Goal: Transaction & Acquisition: Purchase product/service

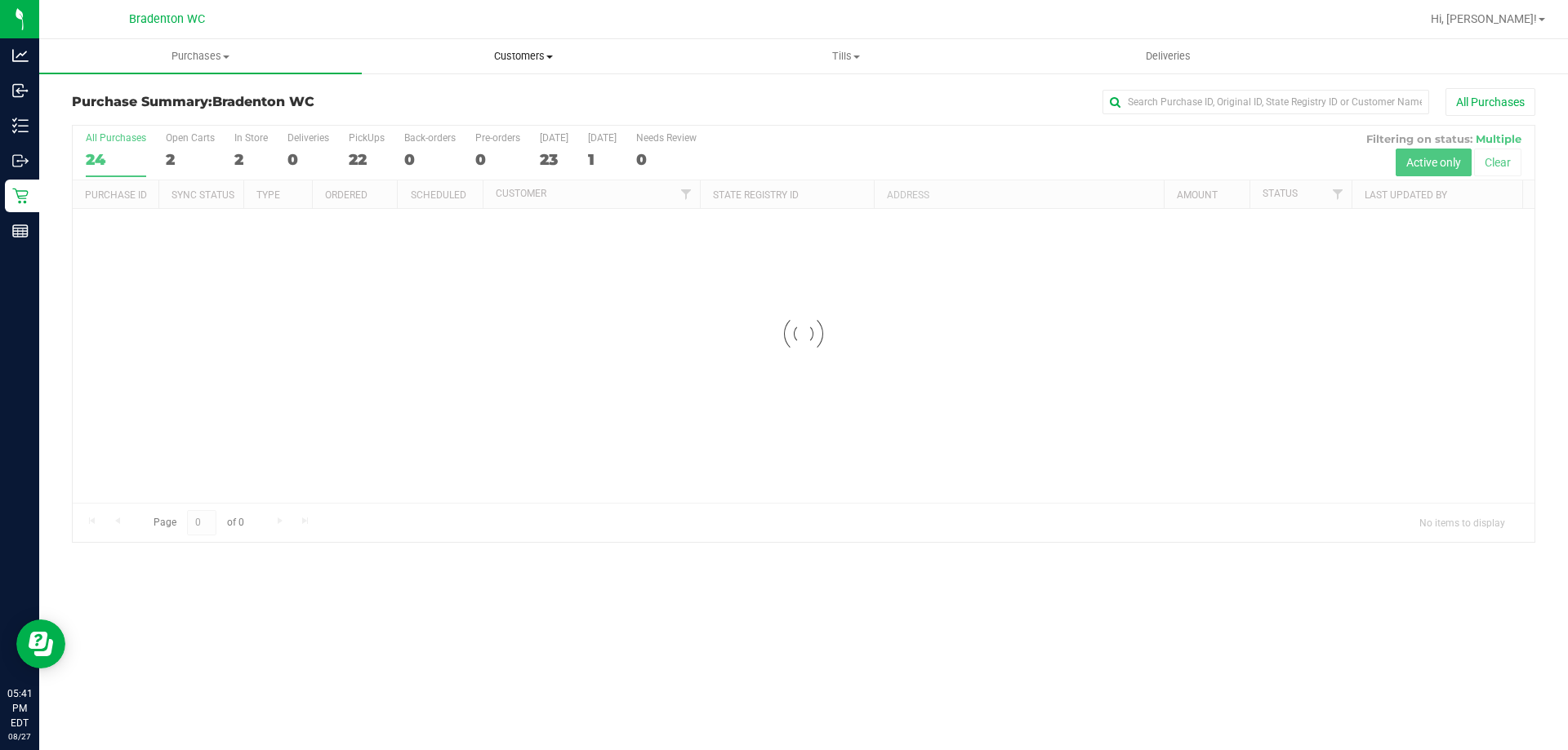
click at [511, 42] on uib-tab-heading "Customers All customers Add a new customer All physicians" at bounding box center [523, 57] width 321 height 33
click at [438, 99] on span "All customers" at bounding box center [420, 98] width 118 height 14
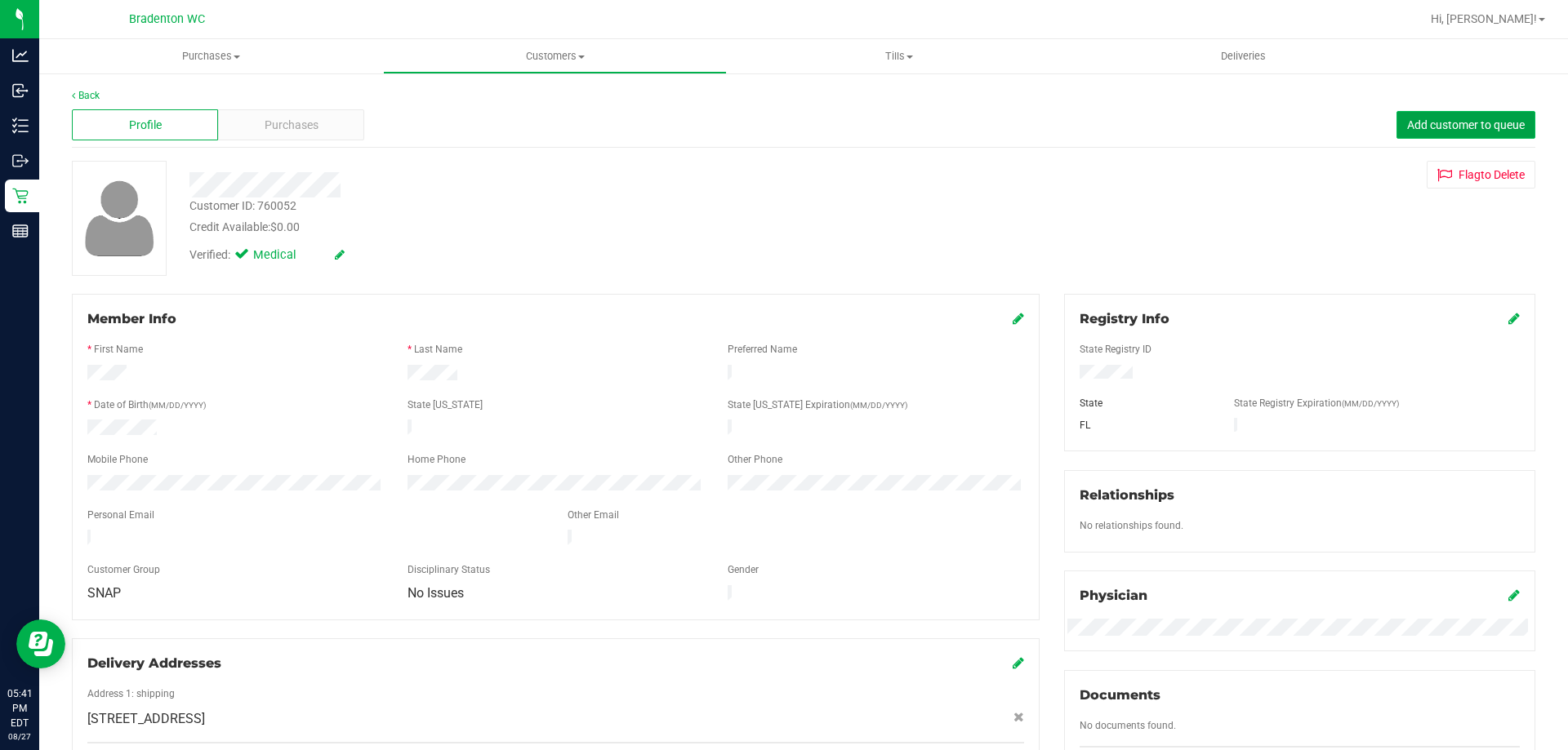
click at [1435, 123] on span "Add customer to queue" at bounding box center [1466, 125] width 118 height 13
click at [93, 70] on uib-tab-heading "Purchases Summary of purchases Fulfillment All purchases" at bounding box center [211, 57] width 344 height 34
click at [501, 245] on div "Verified: Medical" at bounding box center [549, 254] width 744 height 36
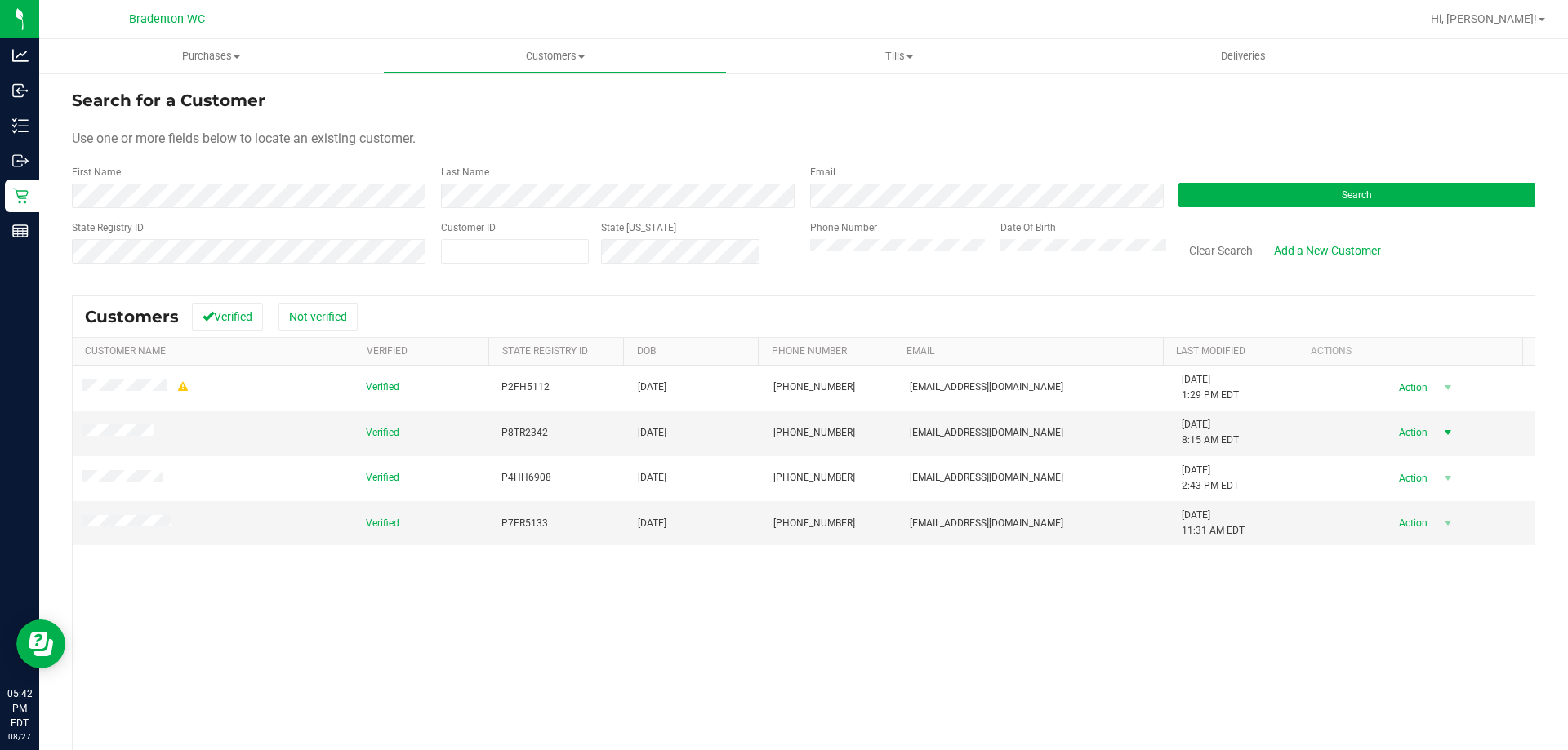
click at [1413, 435] on span "Action" at bounding box center [1412, 432] width 53 height 23
click at [1416, 480] on li "Create new purchase" at bounding box center [1418, 494] width 111 height 45
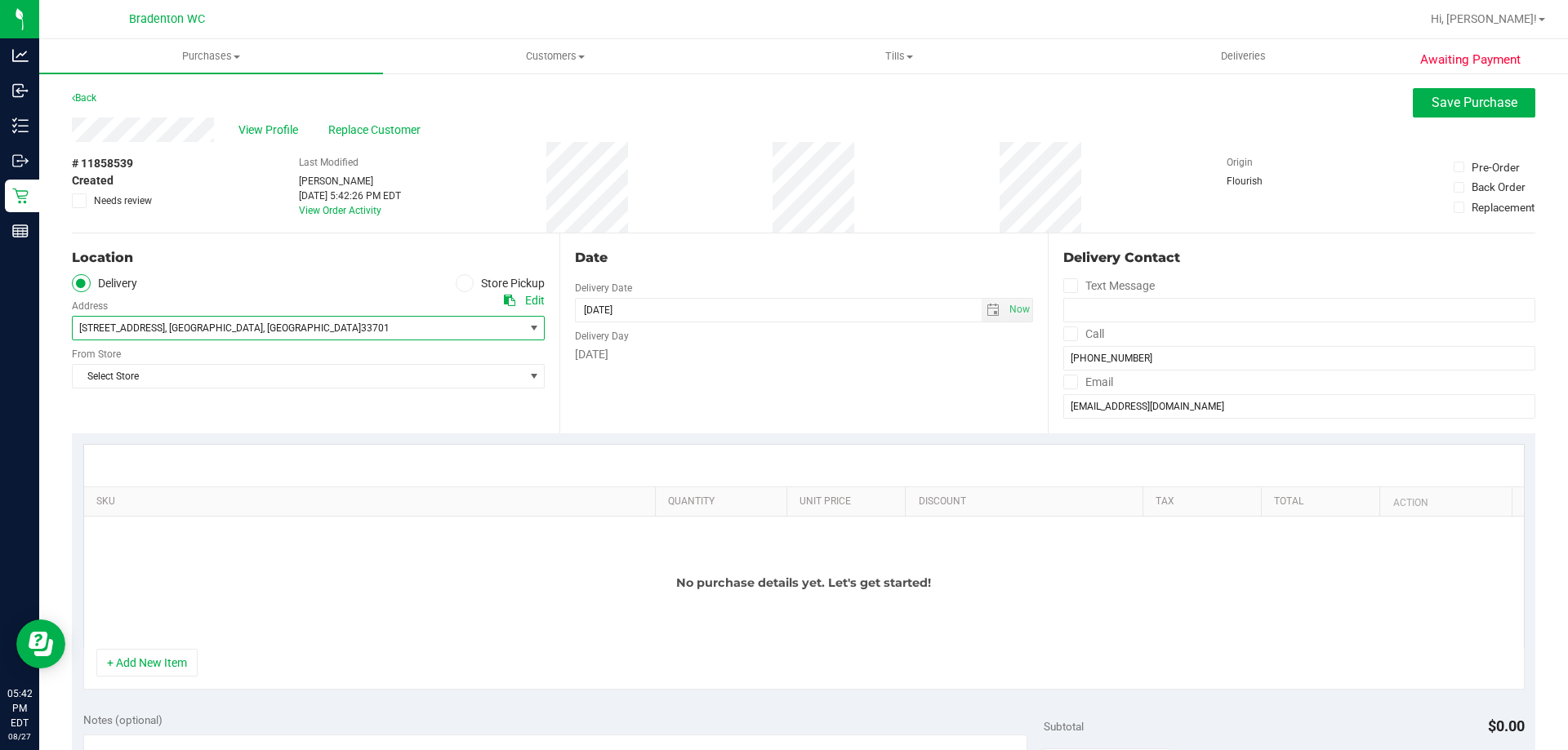
drag, startPoint x: 280, startPoint y: 326, endPoint x: 52, endPoint y: 303, distance: 229.2
click at [52, 303] on div "Awaiting Payment Back Save Purchase View Profile Replace Customer # 11858539 Cr…" at bounding box center [804, 740] width 1529 height 1336
click at [372, 318] on span "335 7th Ave N , St. Petersburg , FL 33701" at bounding box center [287, 328] width 429 height 23
click at [534, 305] on div "Edit" at bounding box center [535, 301] width 20 height 17
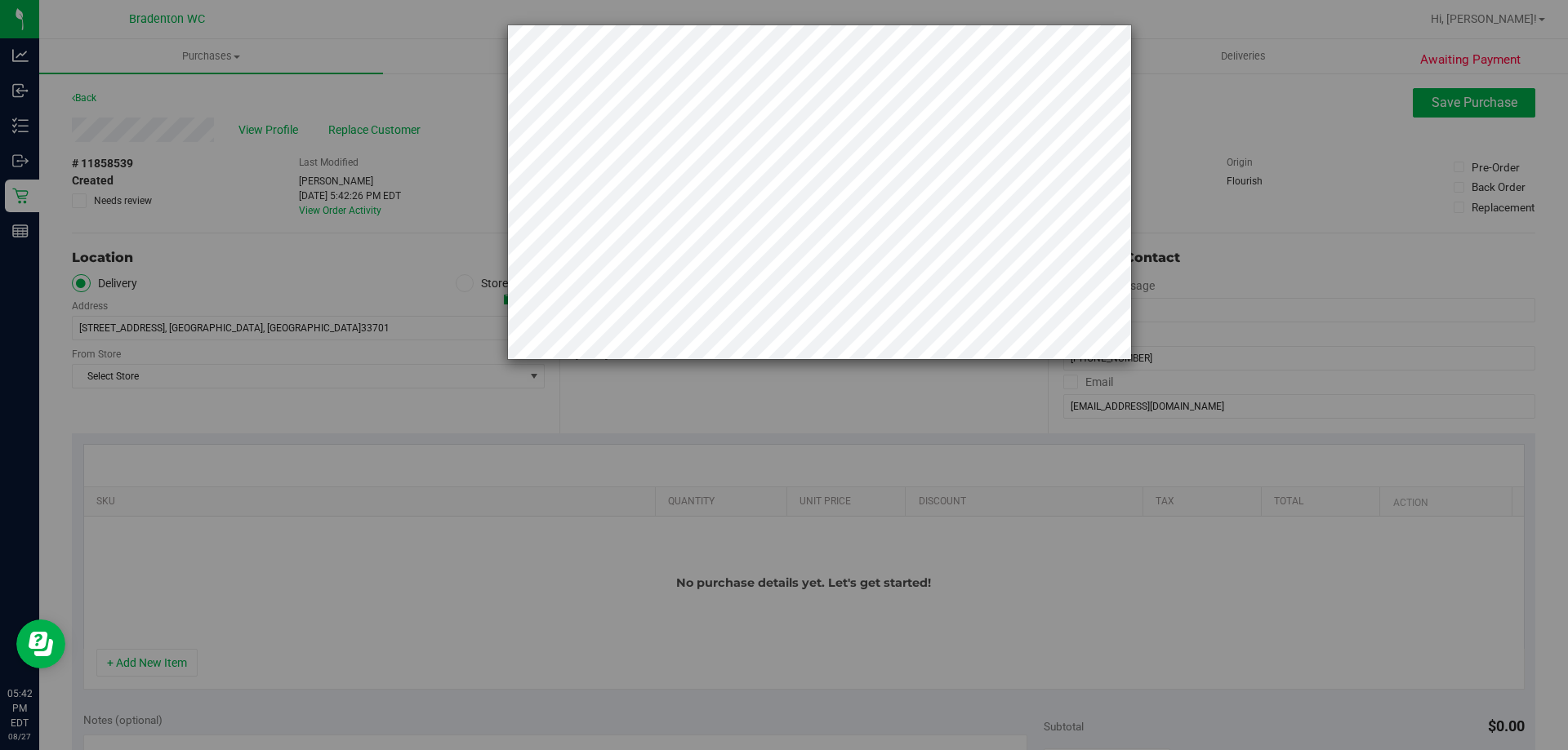
click at [183, 186] on div at bounding box center [790, 375] width 1581 height 750
click at [200, 271] on div at bounding box center [790, 375] width 1581 height 750
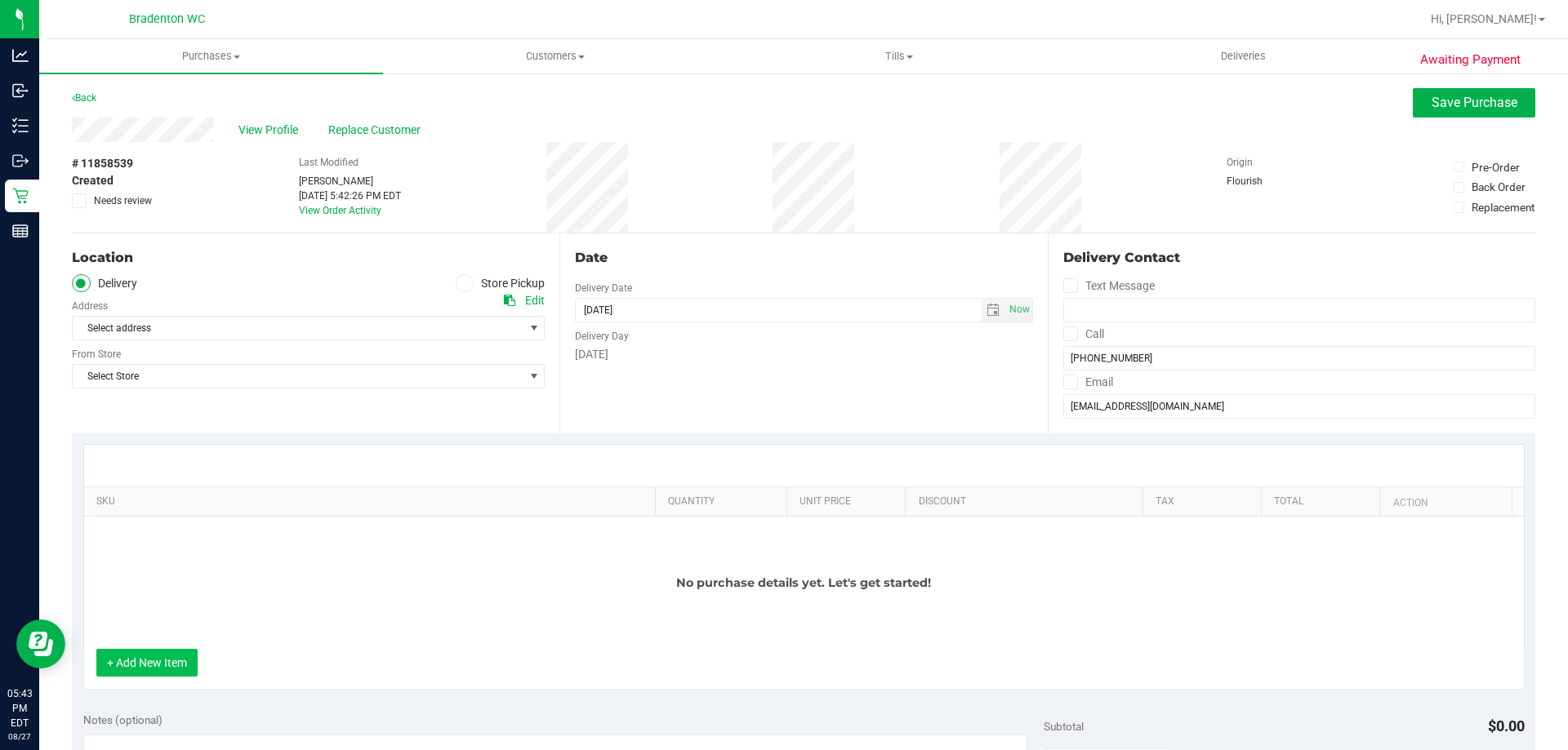
click at [171, 666] on button "+ Add New Item" at bounding box center [147, 662] width 101 height 27
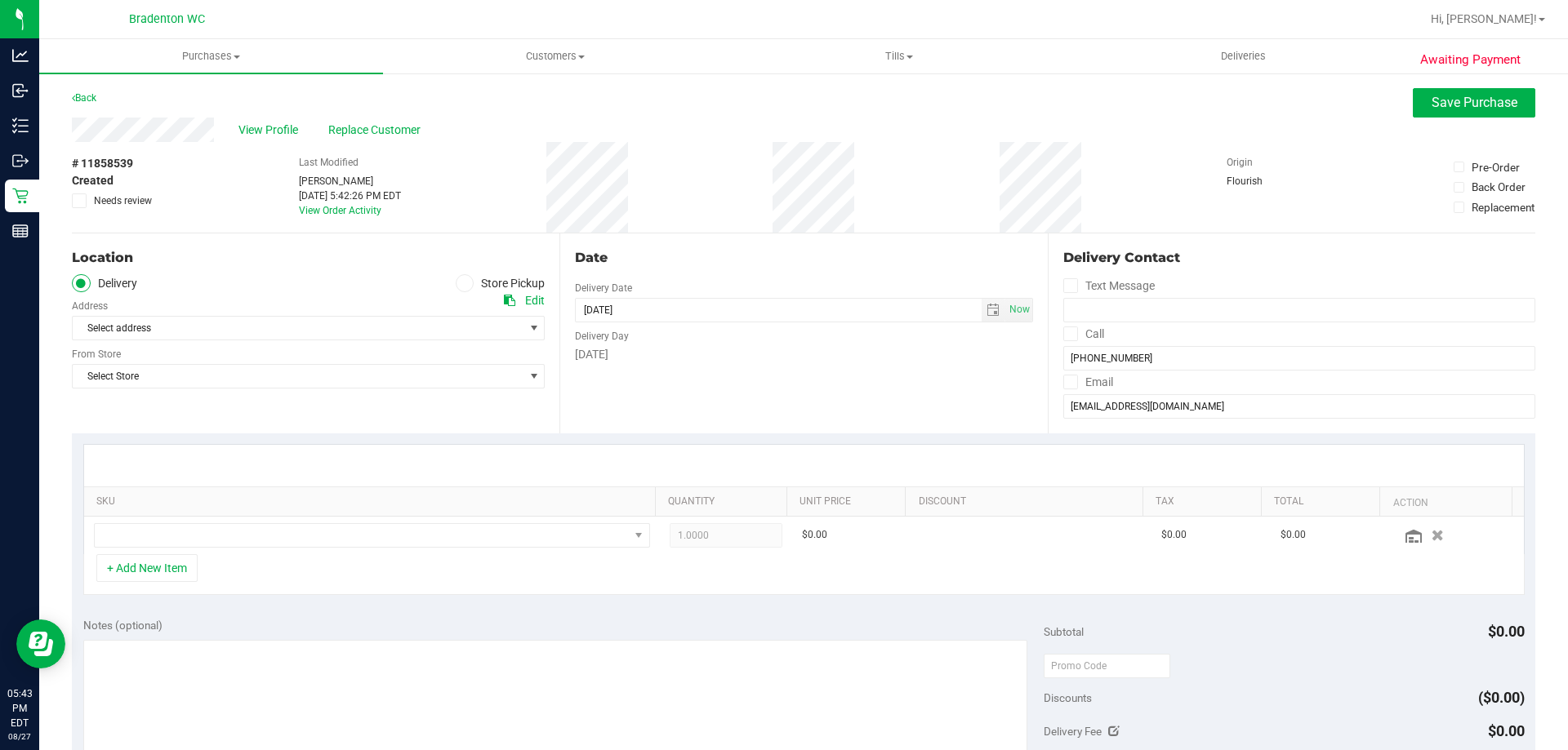
click at [468, 285] on span at bounding box center [465, 284] width 19 height 19
click at [0, 0] on input "Store Pickup" at bounding box center [0, 0] width 0 height 0
click at [126, 320] on span "Select Store" at bounding box center [298, 328] width 451 height 23
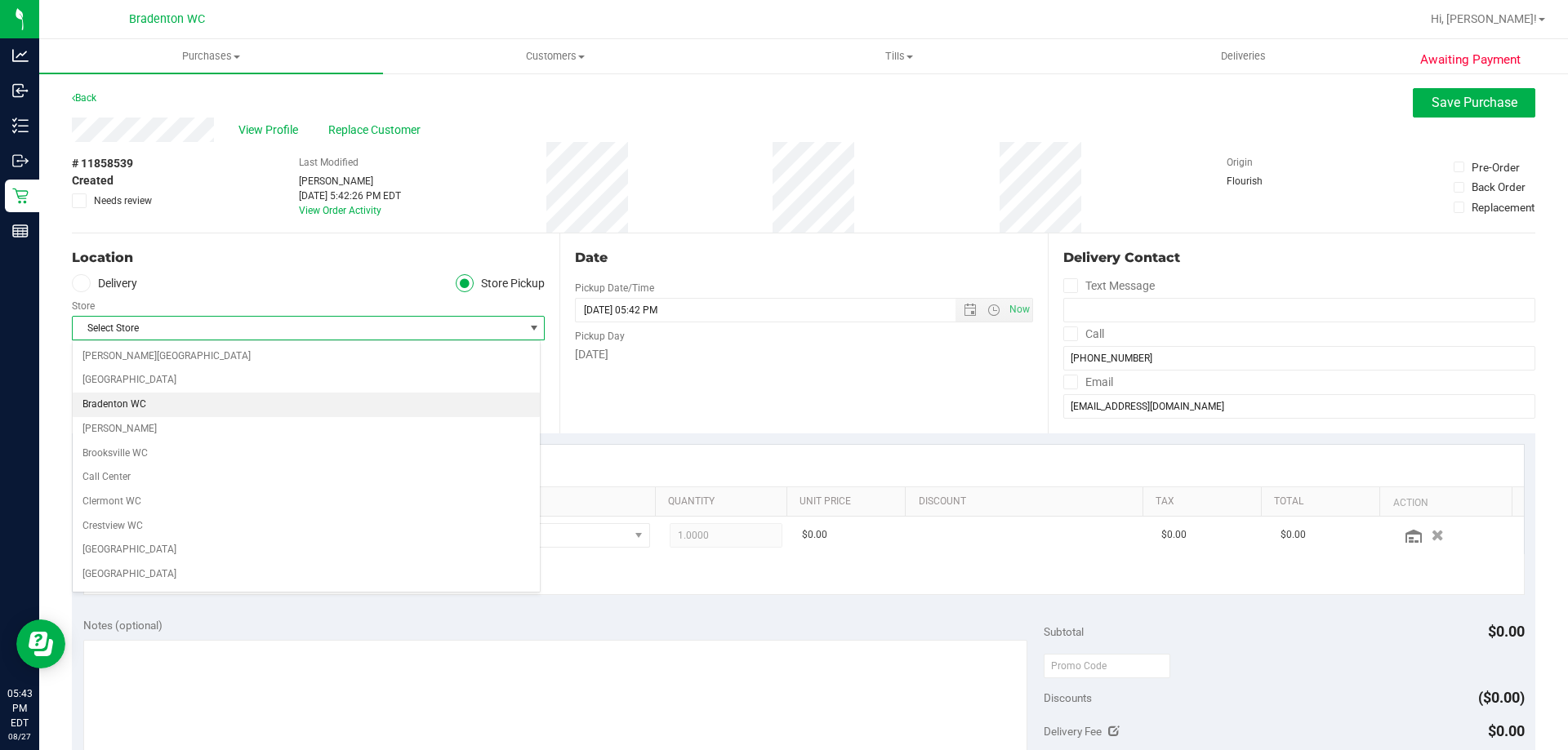
click at [139, 411] on li "Bradenton WC" at bounding box center [307, 405] width 468 height 25
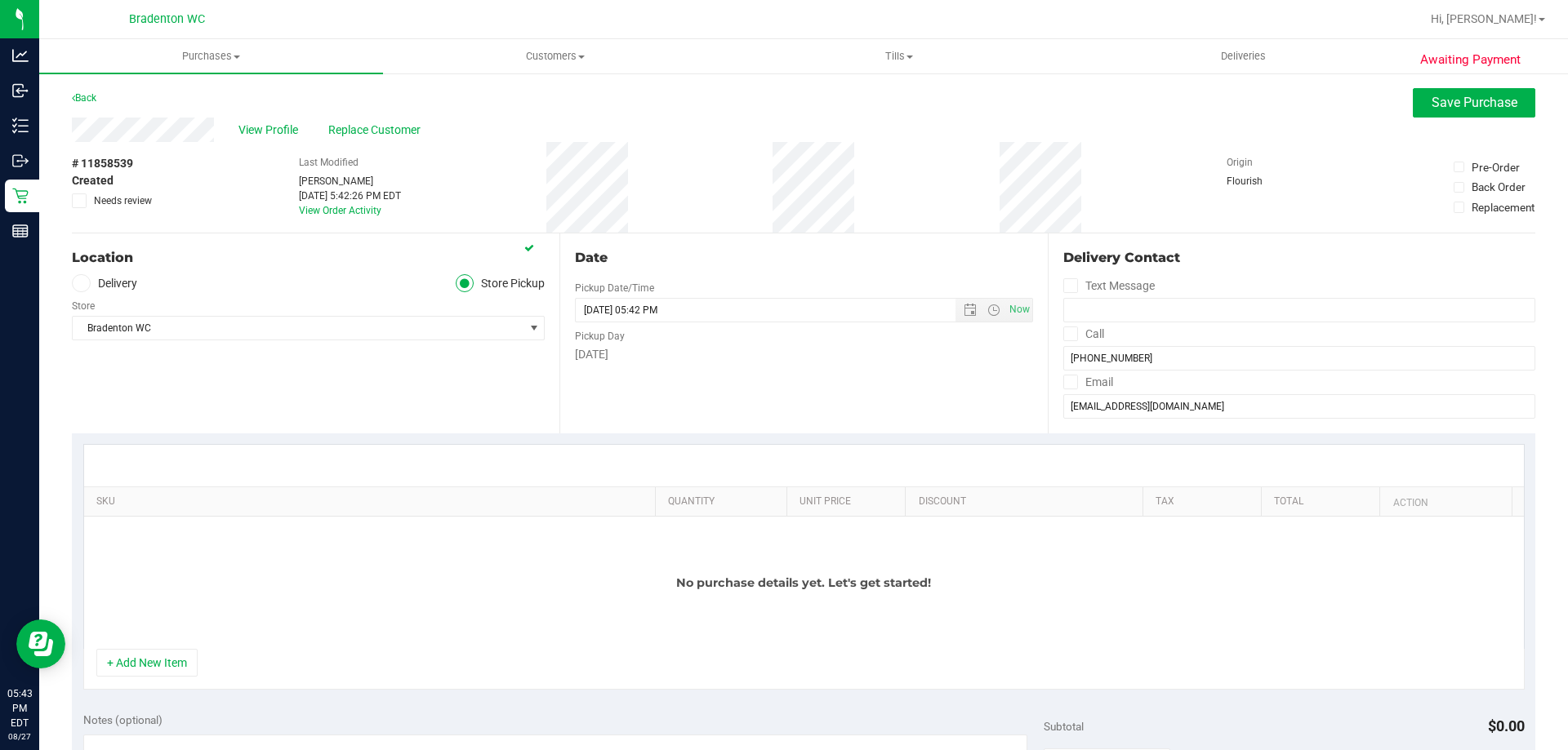
click at [383, 445] on div at bounding box center [804, 466] width 1440 height 41
click at [120, 663] on button "+ Add New Item" at bounding box center [147, 662] width 101 height 27
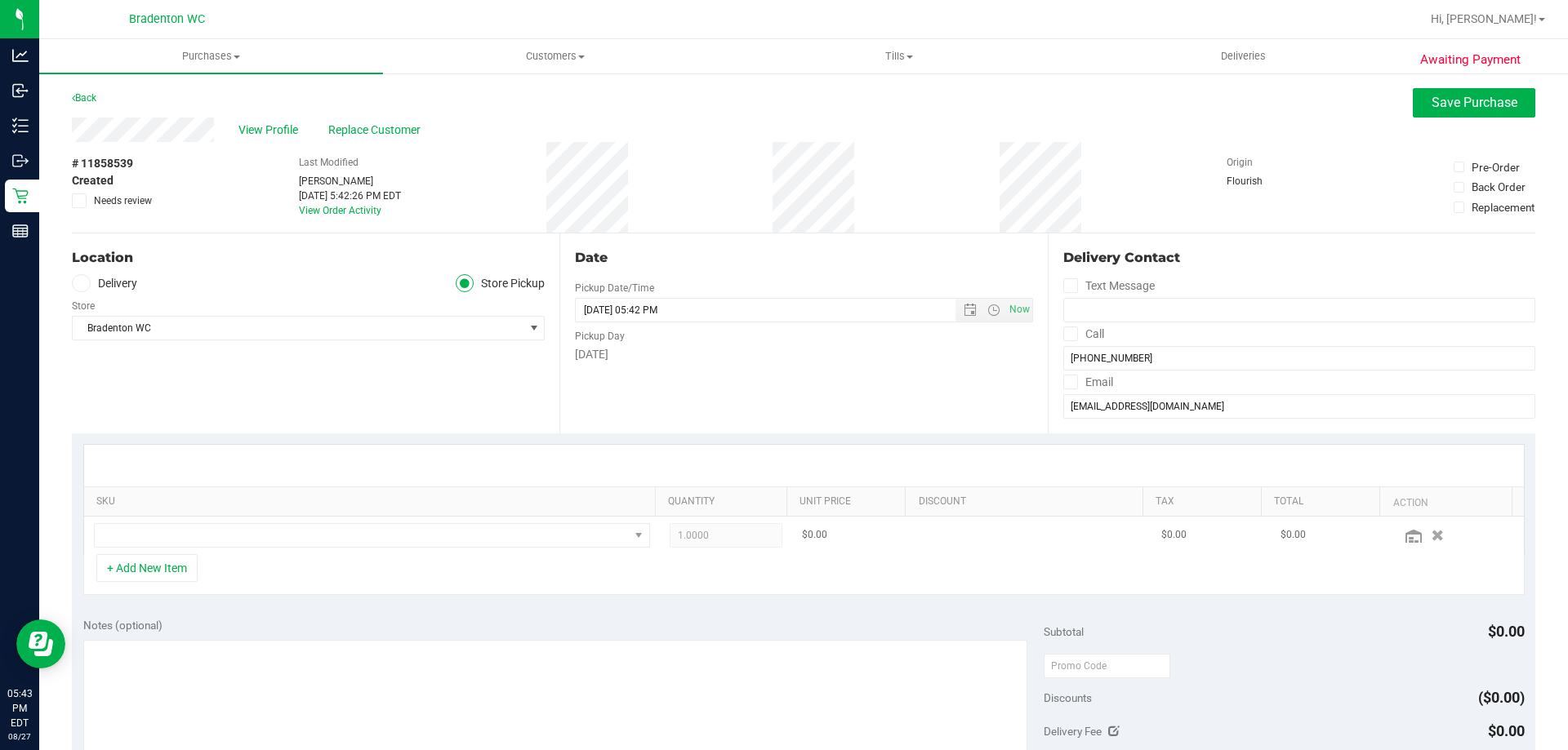
click at [505, 522] on td at bounding box center [372, 535] width 576 height 38
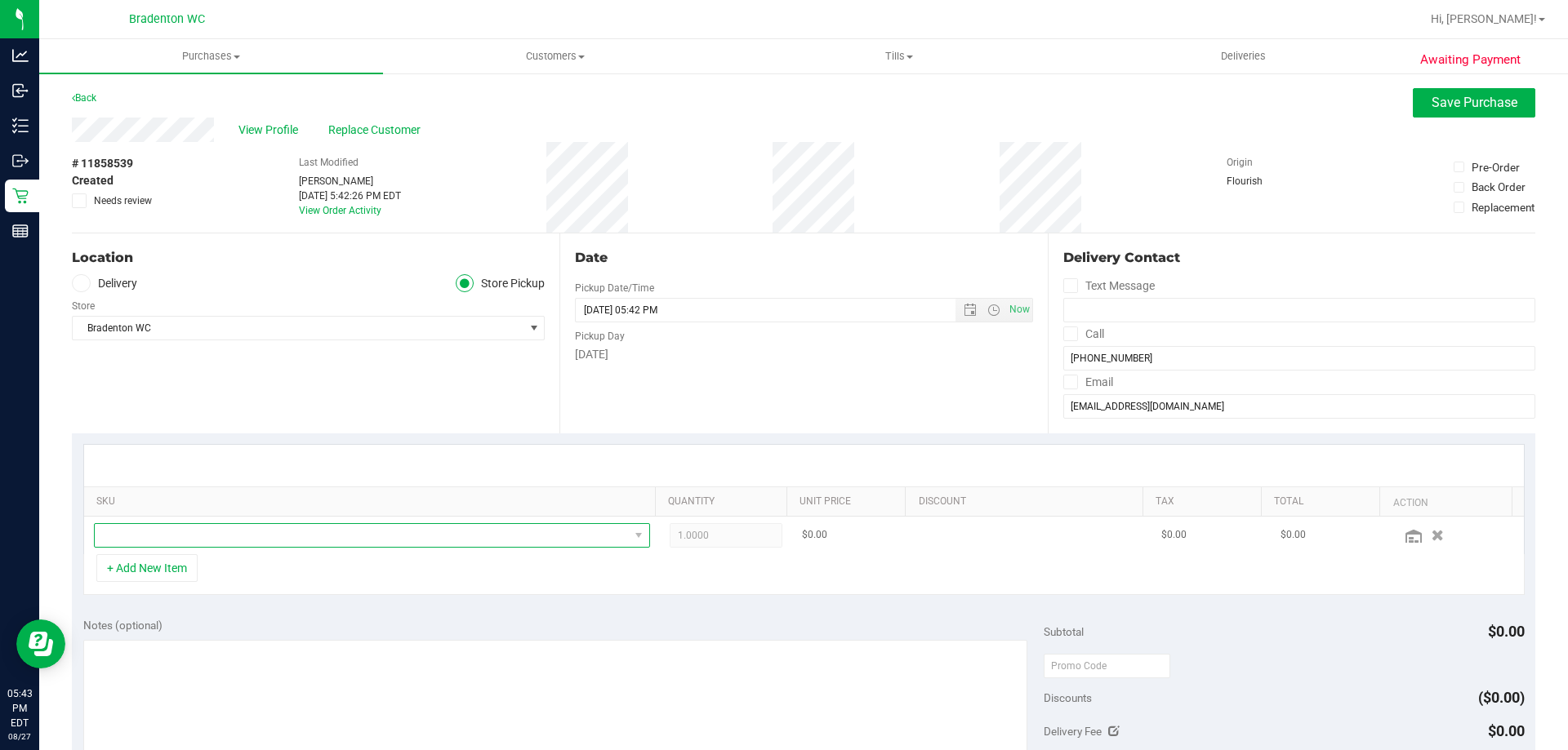
click at [505, 538] on span "NO DATA FOUND" at bounding box center [361, 535] width 534 height 23
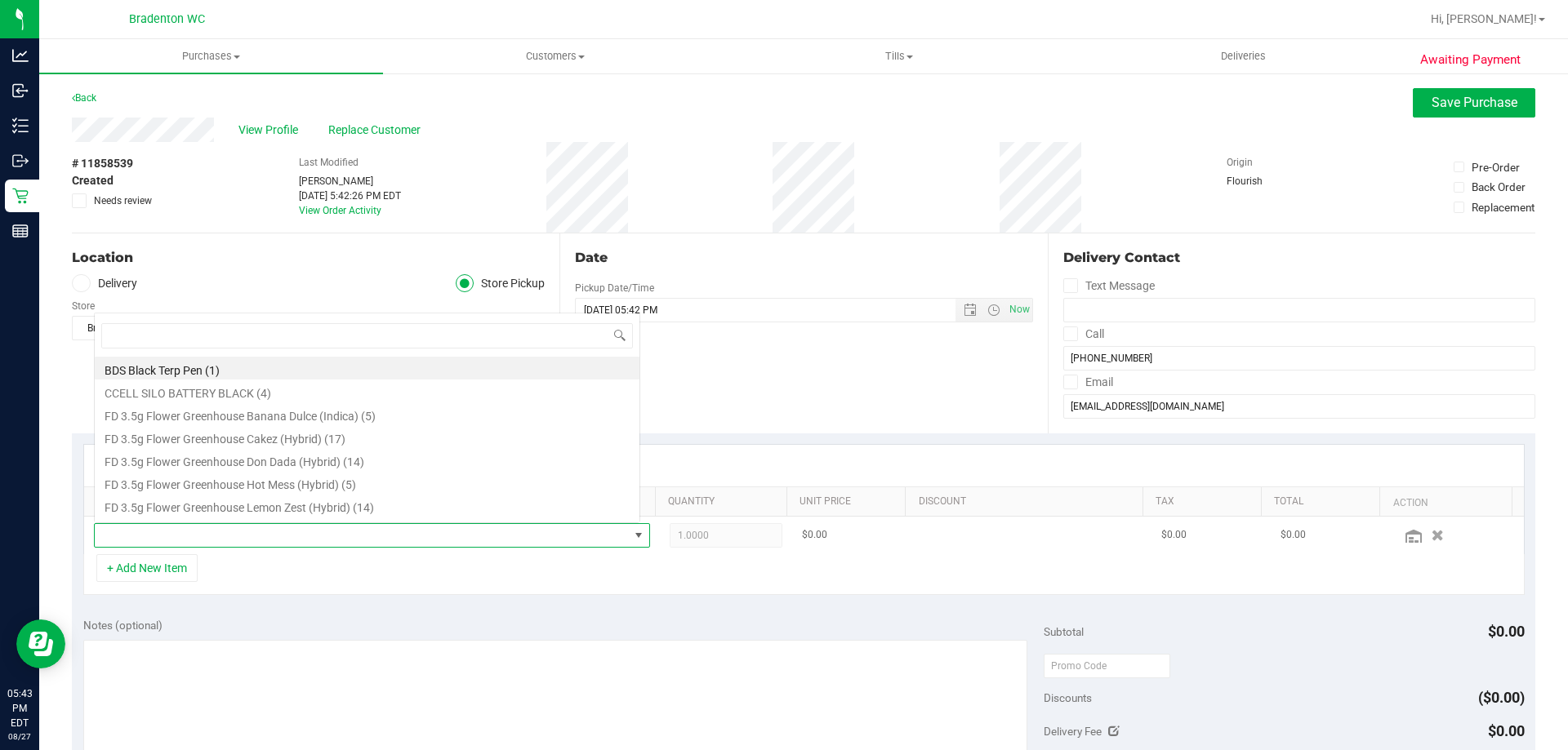
scroll to position [25, 542]
click at [420, 336] on input at bounding box center [367, 335] width 532 height 25
type input "wana"
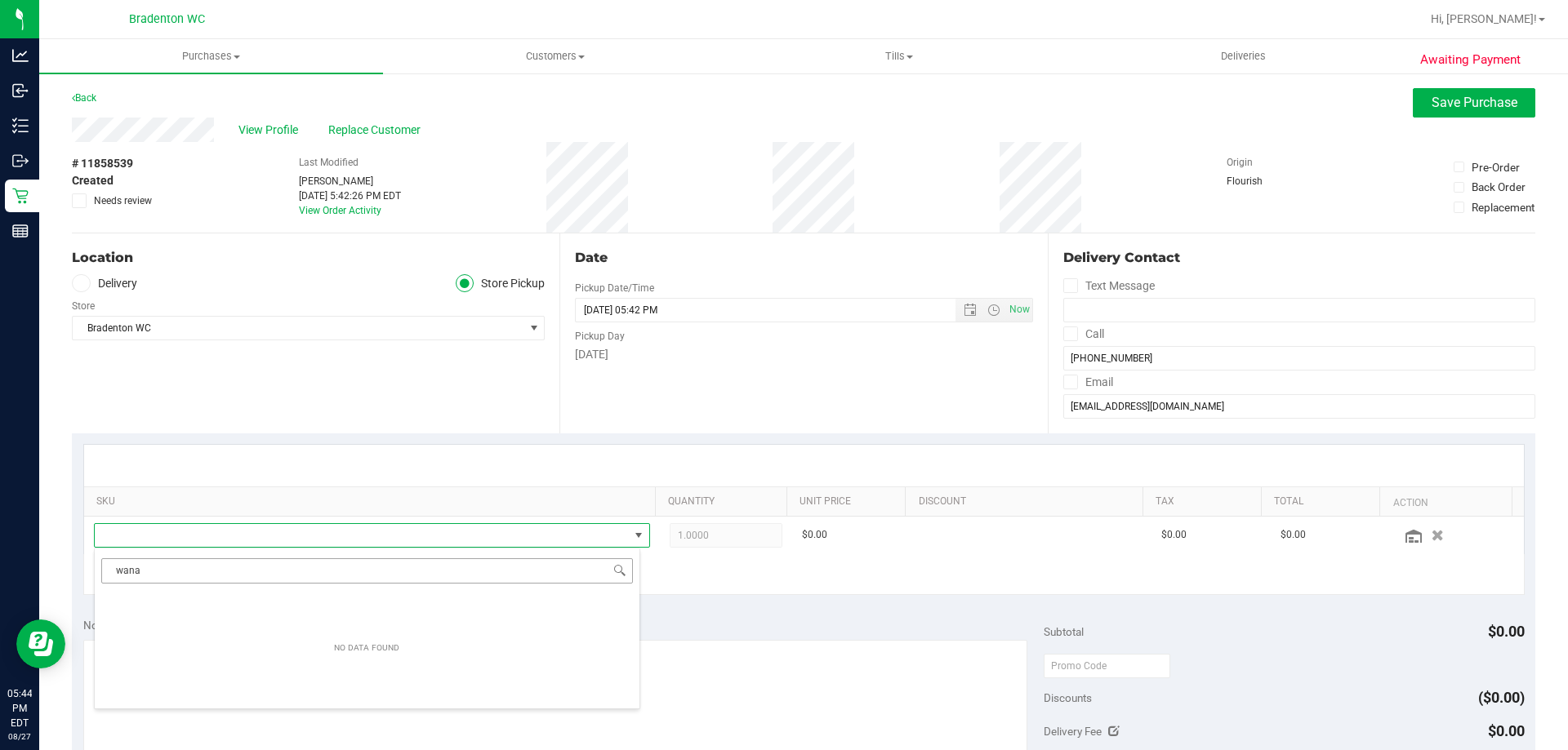
click at [485, 570] on input "wana" at bounding box center [367, 570] width 532 height 25
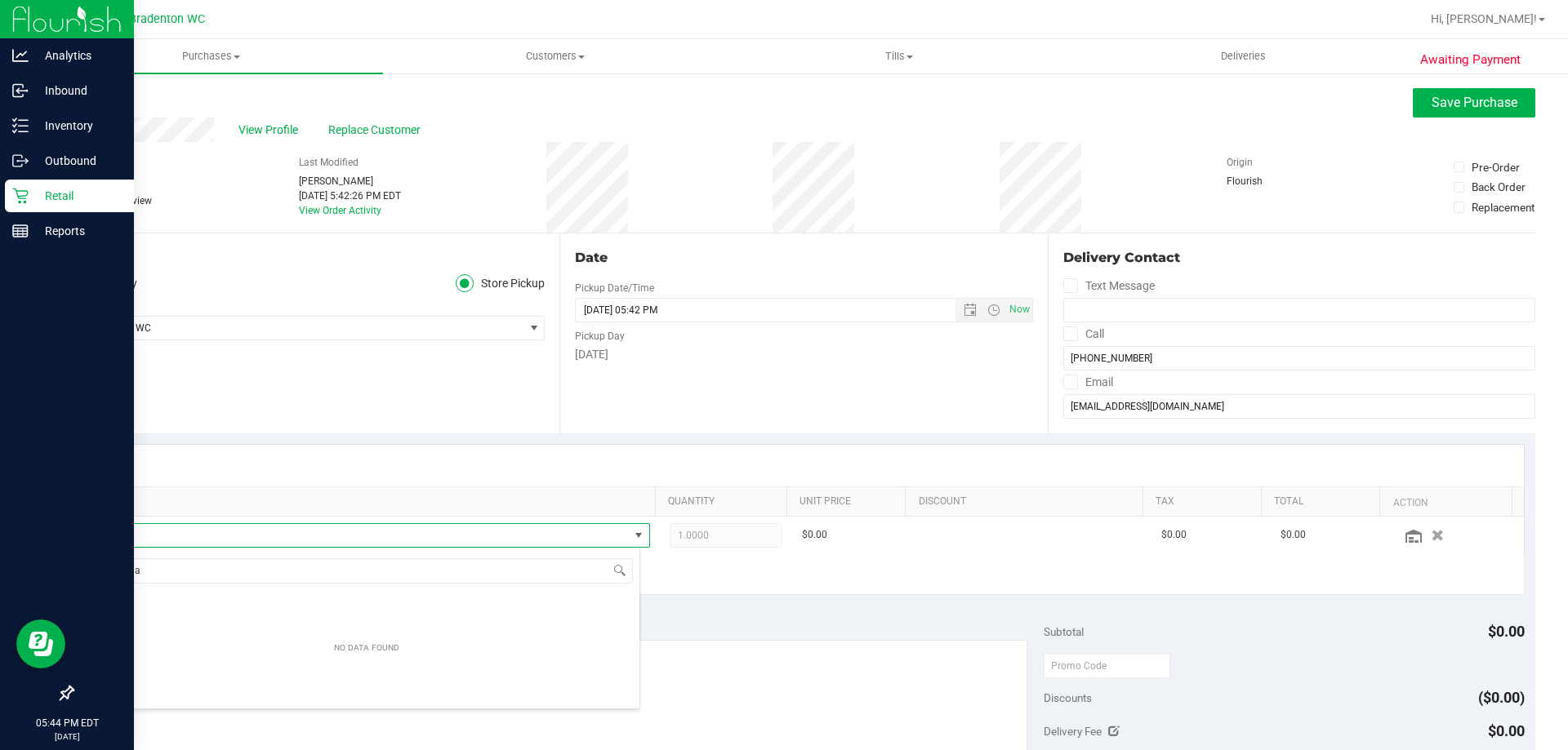
drag, startPoint x: 475, startPoint y: 567, endPoint x: 0, endPoint y: 482, distance: 482.5
click at [0, 482] on body "Analytics Inbound Inventory Outbound Retail Reports 05:44 PM EDT 08/27/2025 08/…" at bounding box center [784, 375] width 1568 height 750
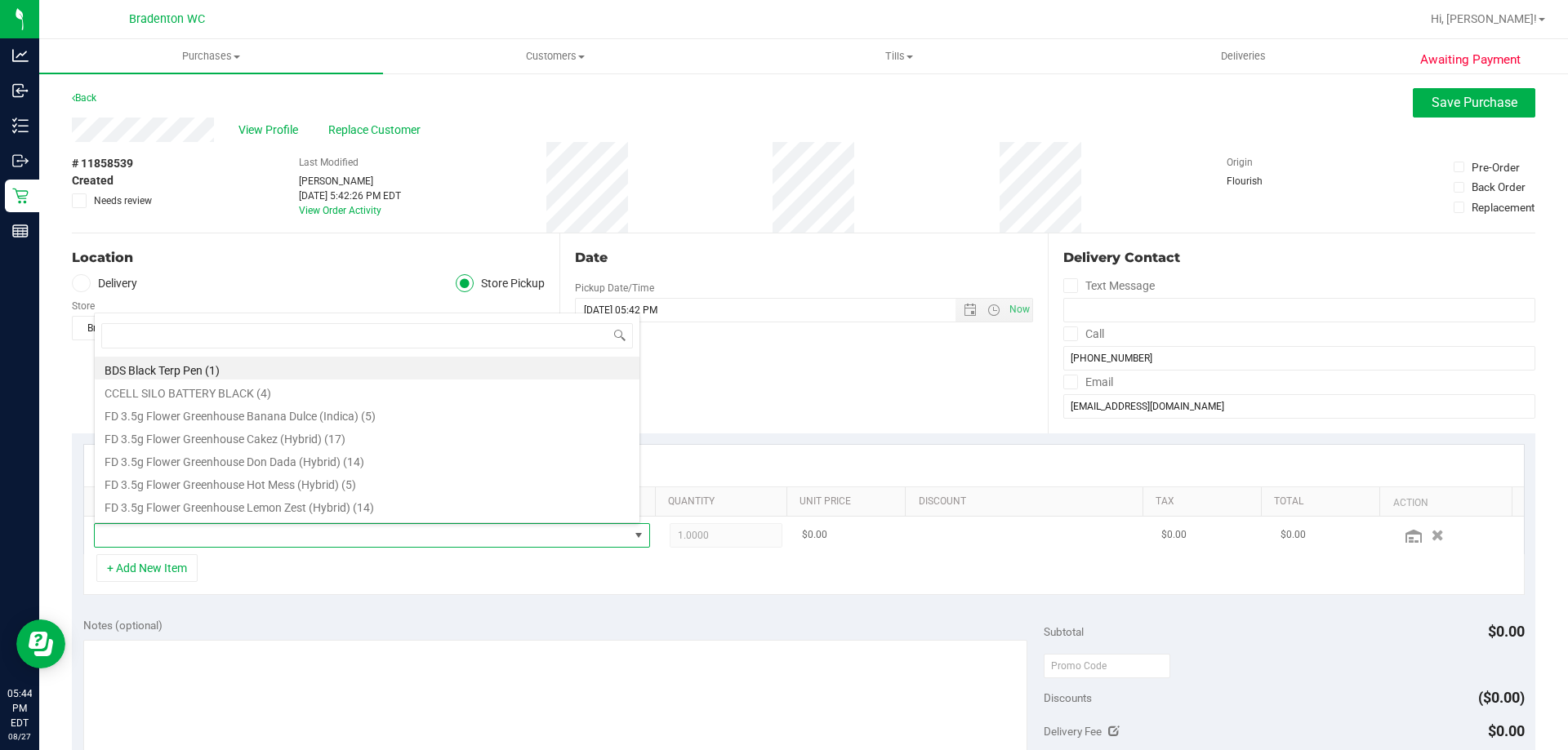
drag, startPoint x: 248, startPoint y: 533, endPoint x: 248, endPoint y: 547, distance: 14.0
click at [248, 546] on span at bounding box center [361, 535] width 534 height 23
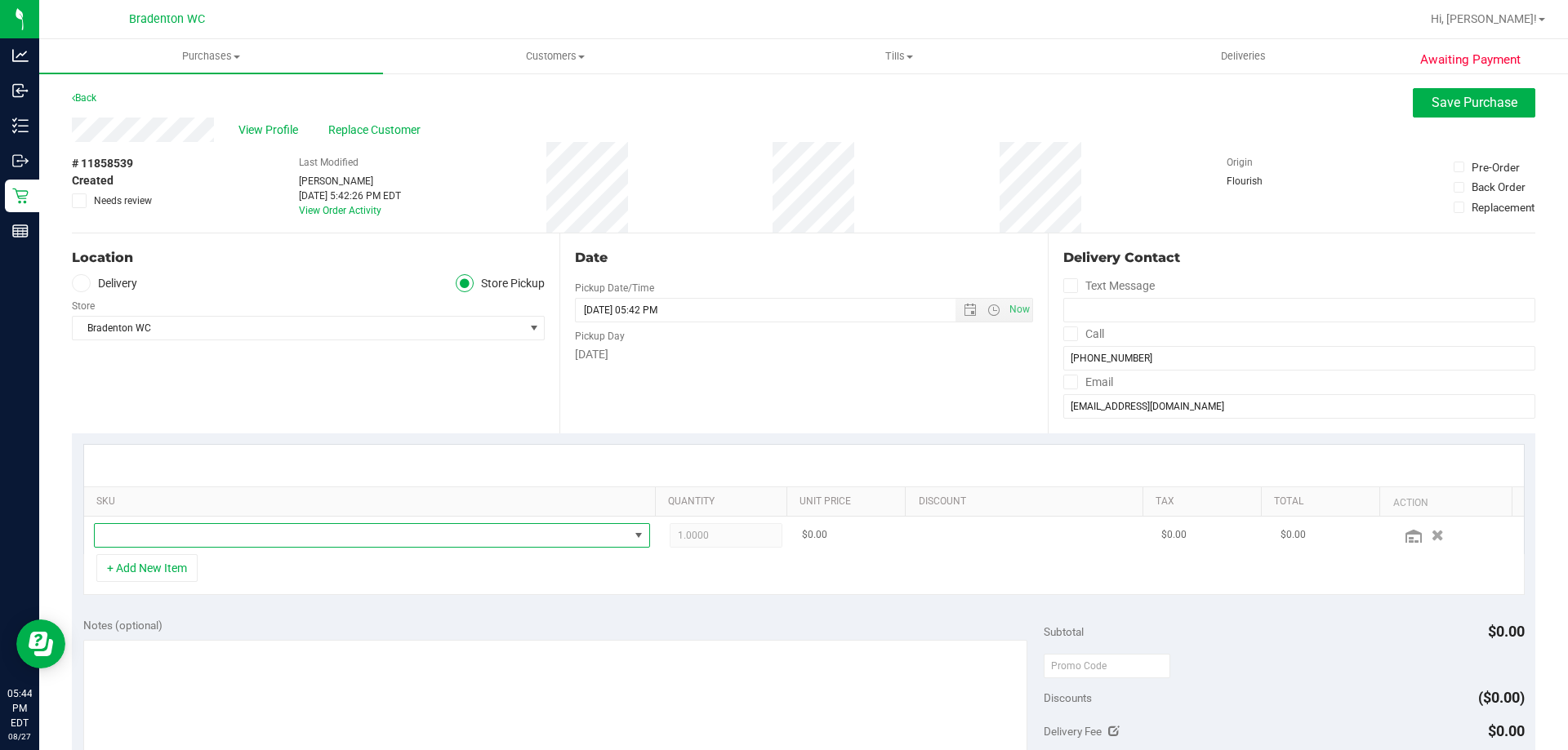
click at [246, 539] on span "NO DATA FOUND" at bounding box center [361, 535] width 534 height 23
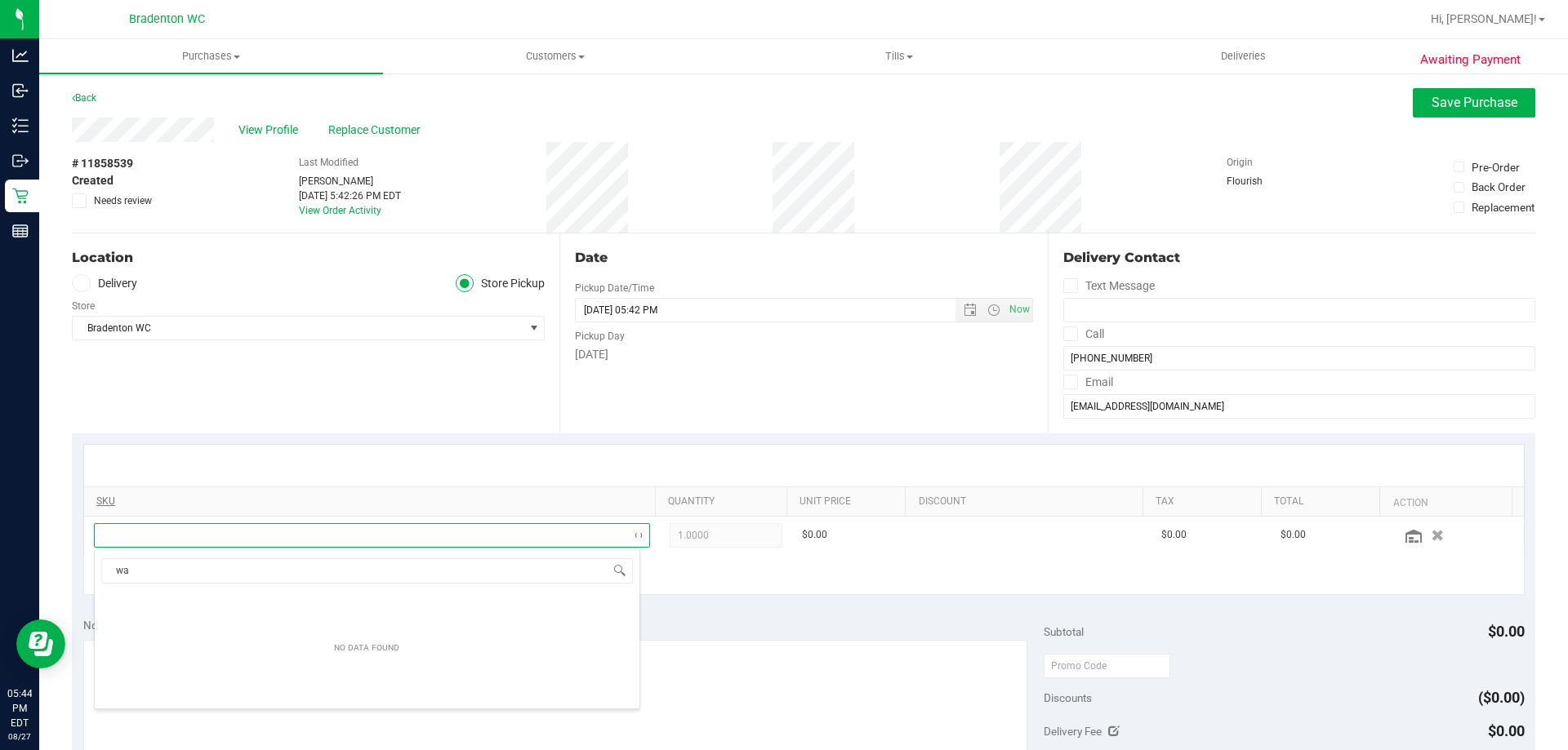
type input "w"
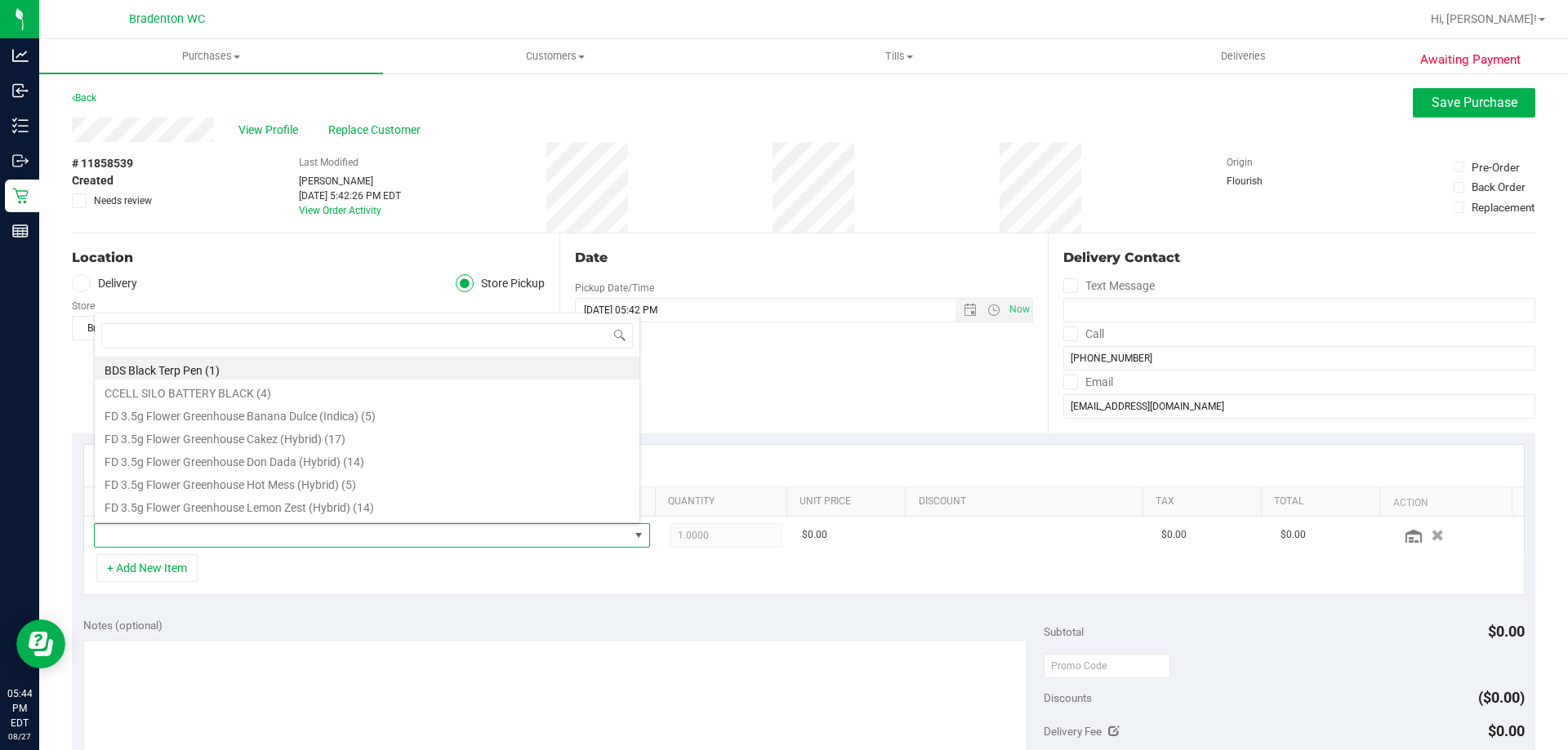
click at [910, 414] on div "Date Pickup Date/Time 08/27/2025 Now 08/27/2025 05:42 PM Now Pickup Day Wednesd…" at bounding box center [803, 333] width 487 height 200
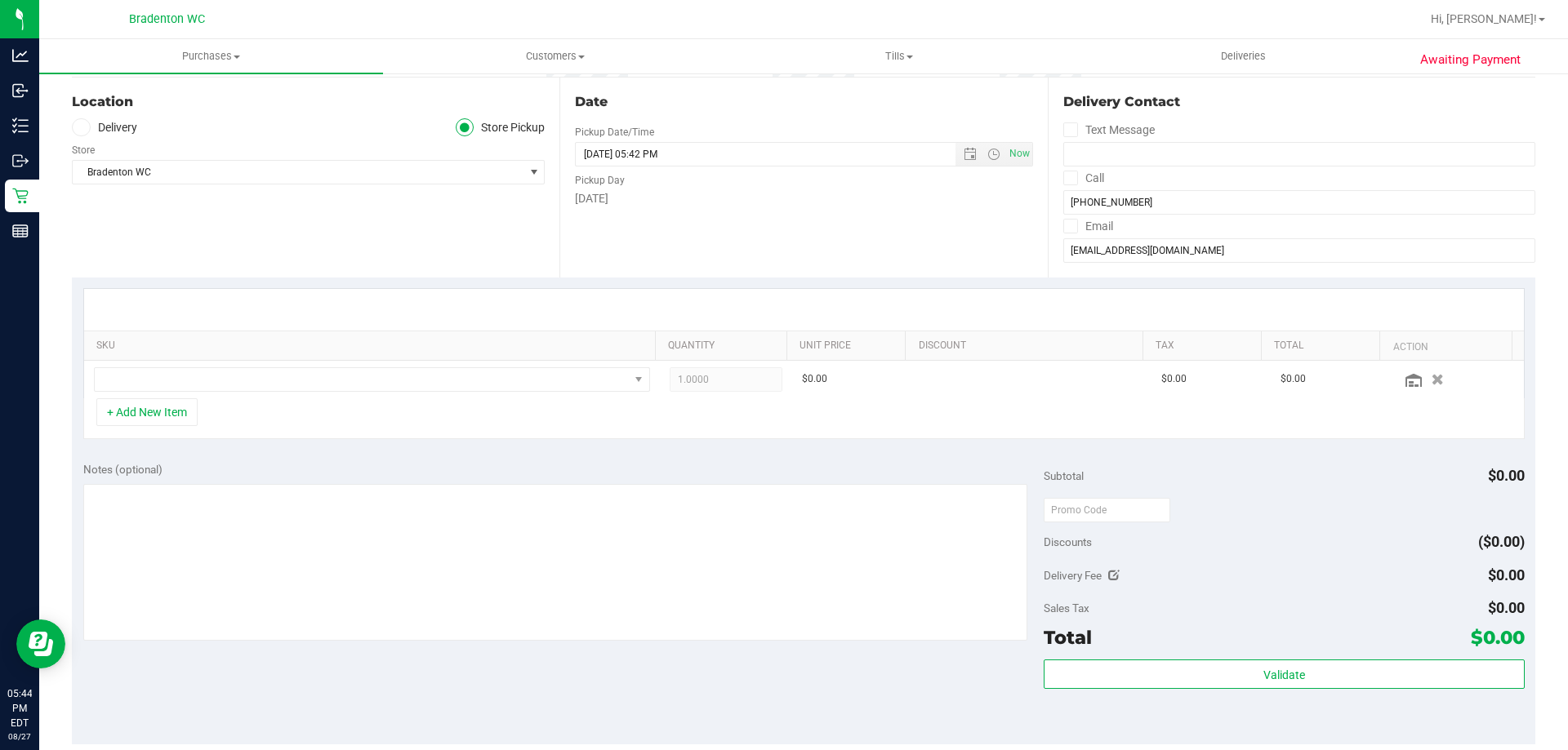
scroll to position [245, 0]
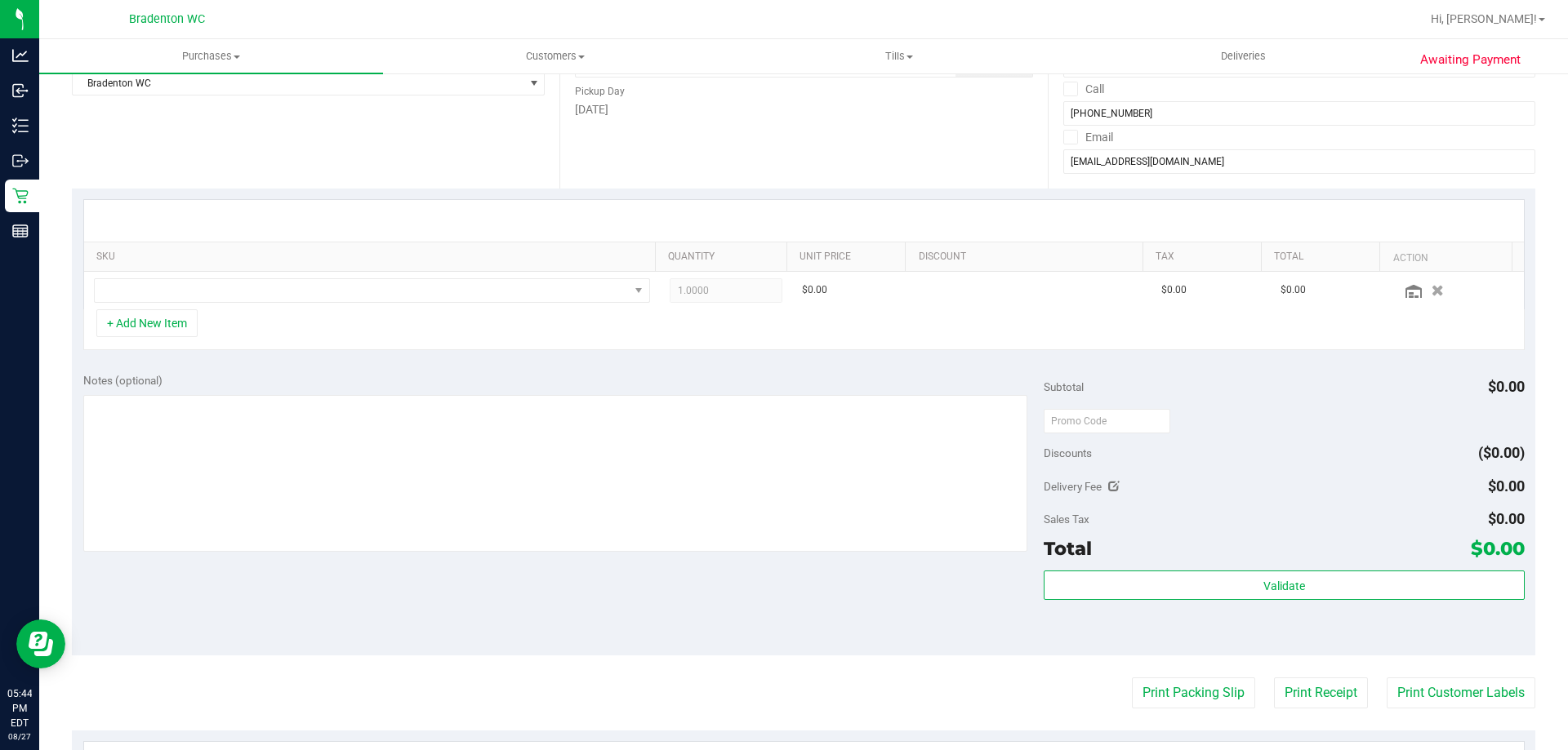
click at [126, 339] on div "+ Add New Item" at bounding box center [804, 330] width 1442 height 41
click at [128, 322] on button "+ Add New Item" at bounding box center [147, 323] width 101 height 27
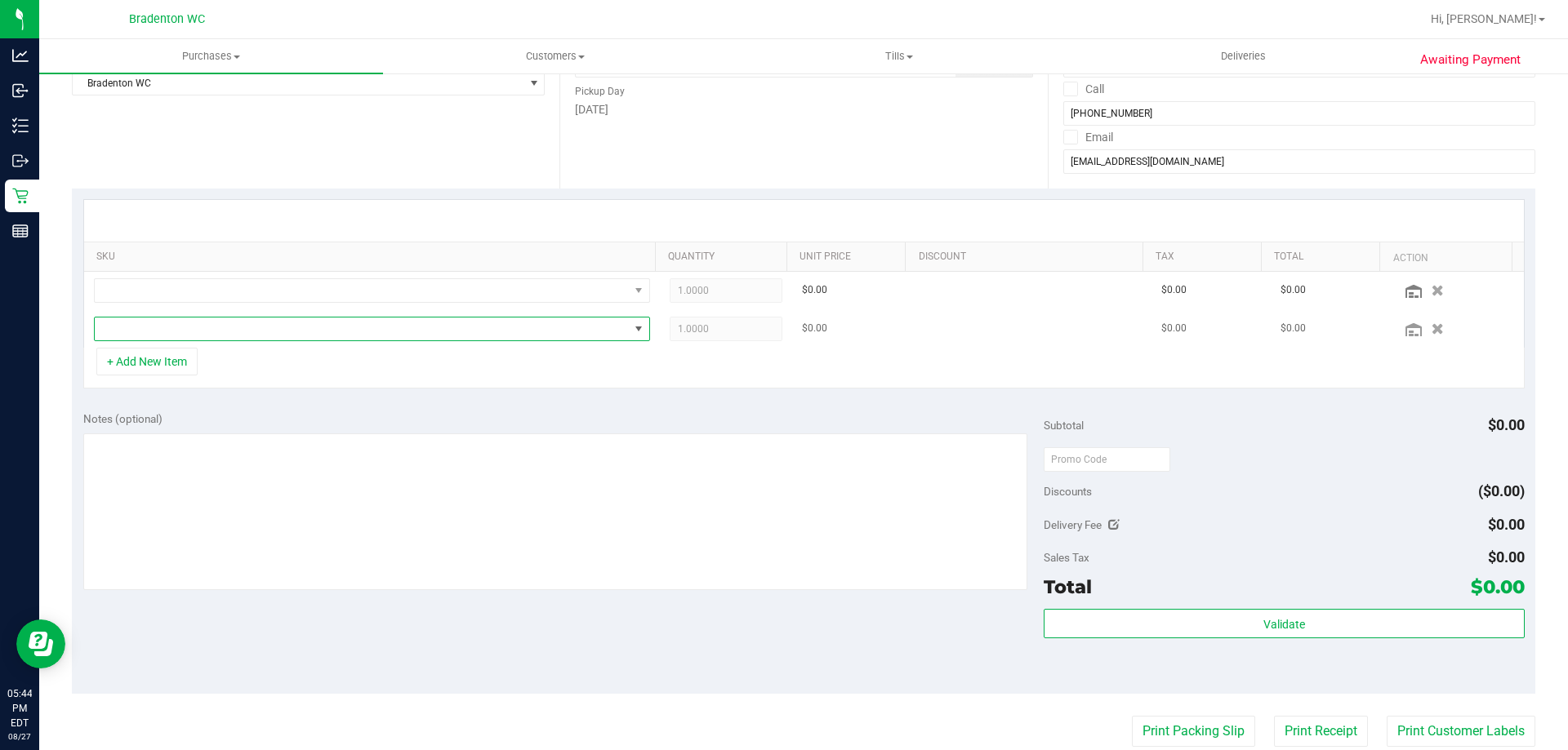
click at [153, 338] on span "NO DATA FOUND" at bounding box center [361, 329] width 534 height 23
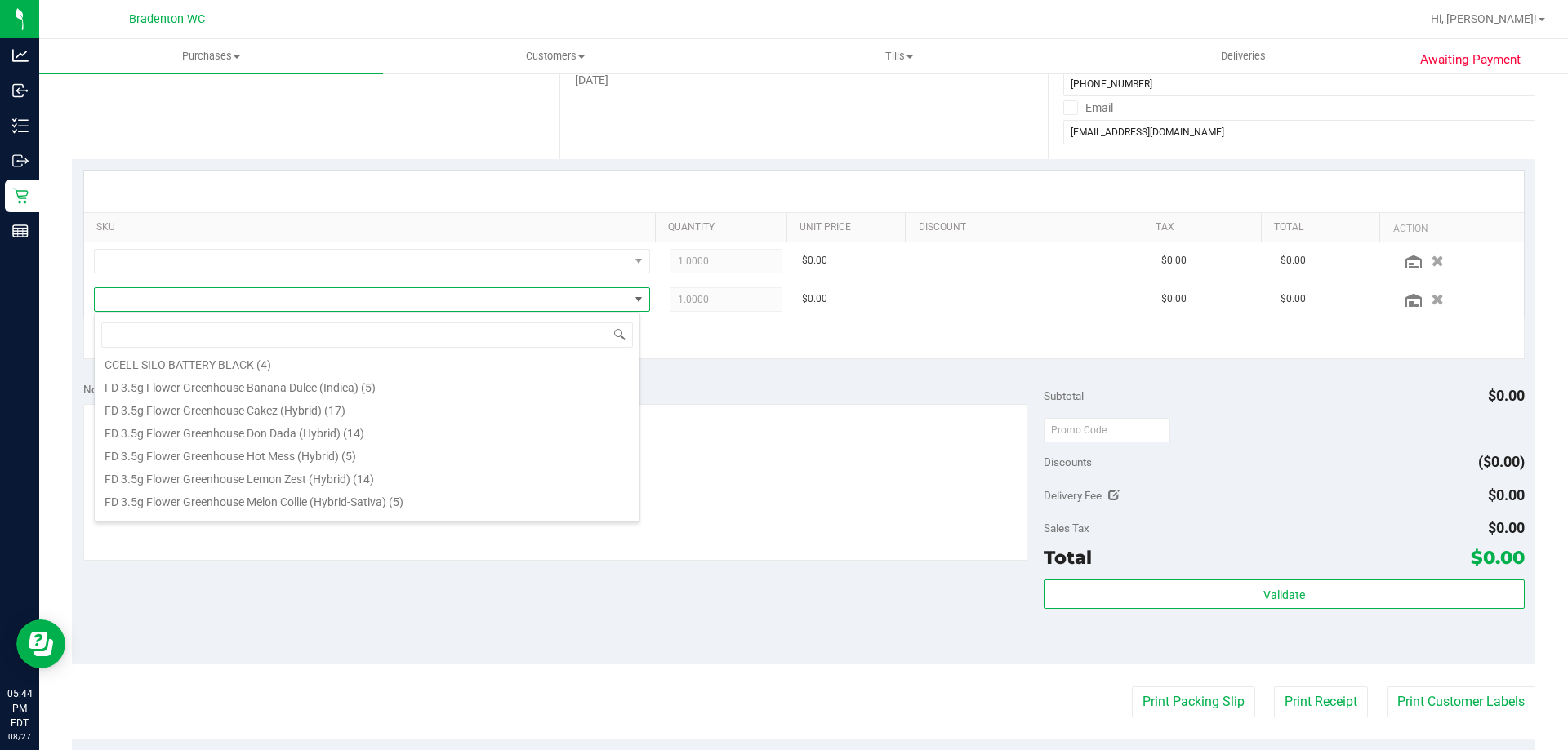
scroll to position [0, 0]
click at [629, 298] on span at bounding box center [640, 299] width 21 height 23
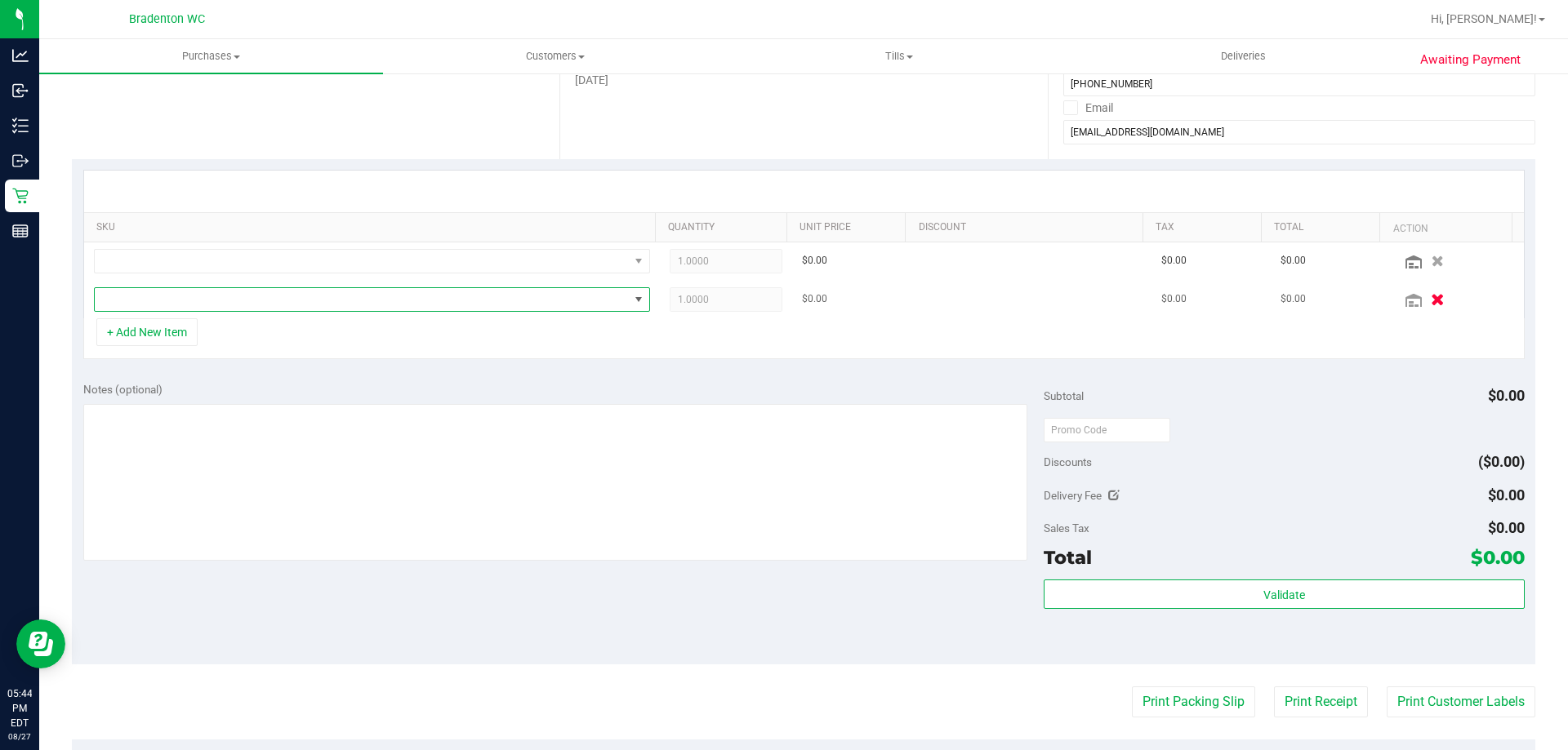
click at [1431, 296] on icon "button" at bounding box center [1438, 299] width 14 height 12
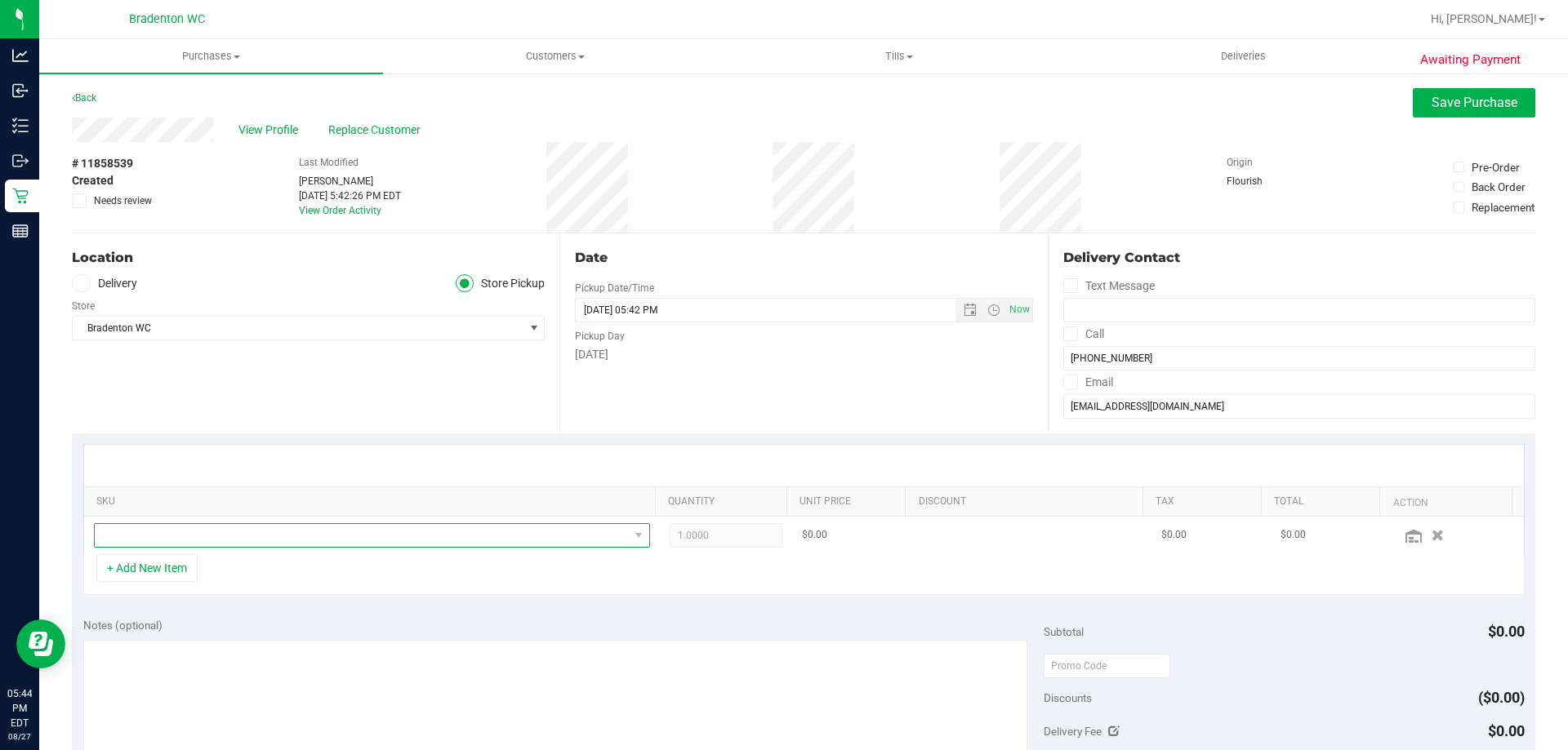
click at [402, 541] on span "NO DATA FOUND" at bounding box center [361, 535] width 534 height 23
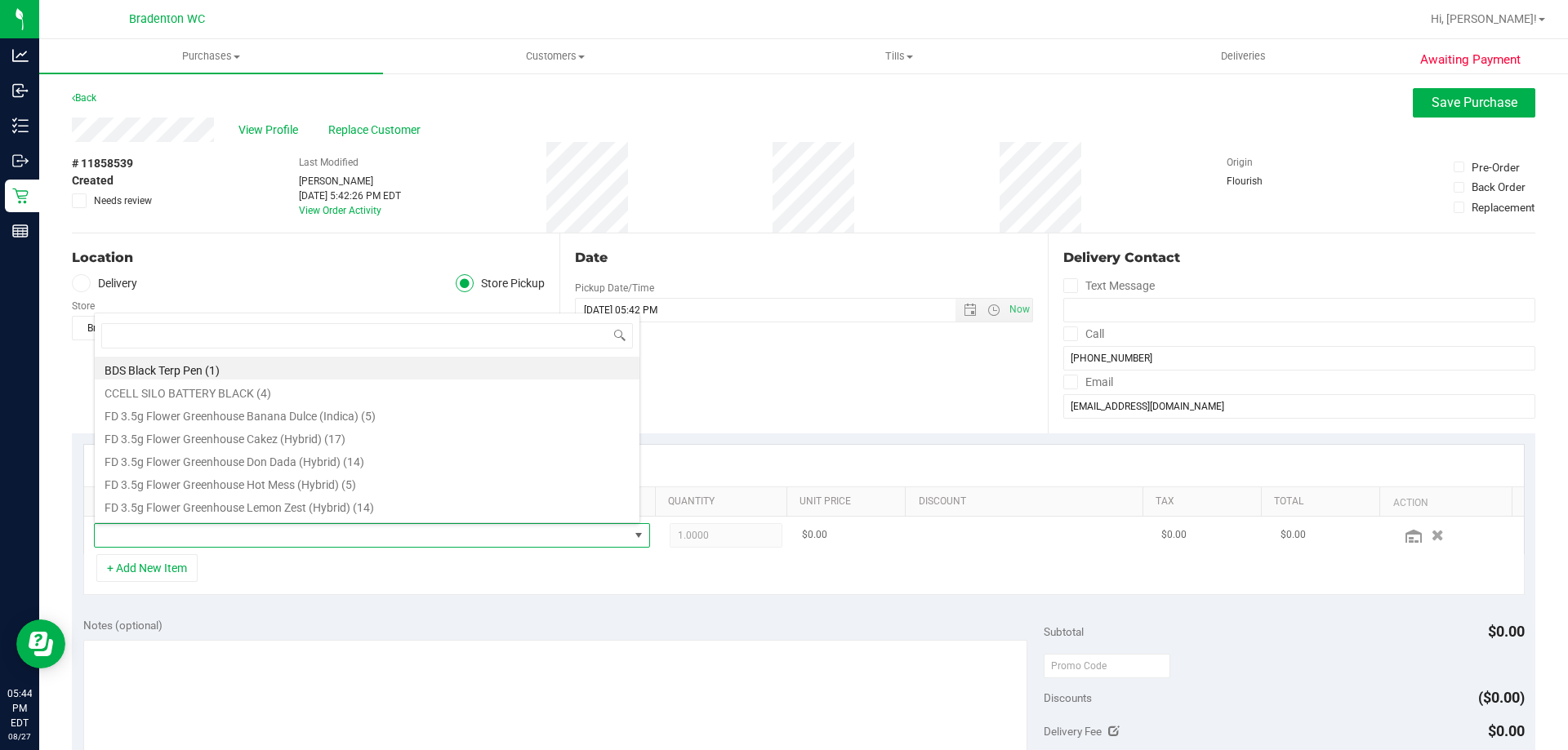
scroll to position [25, 542]
click at [404, 538] on span at bounding box center [361, 535] width 534 height 23
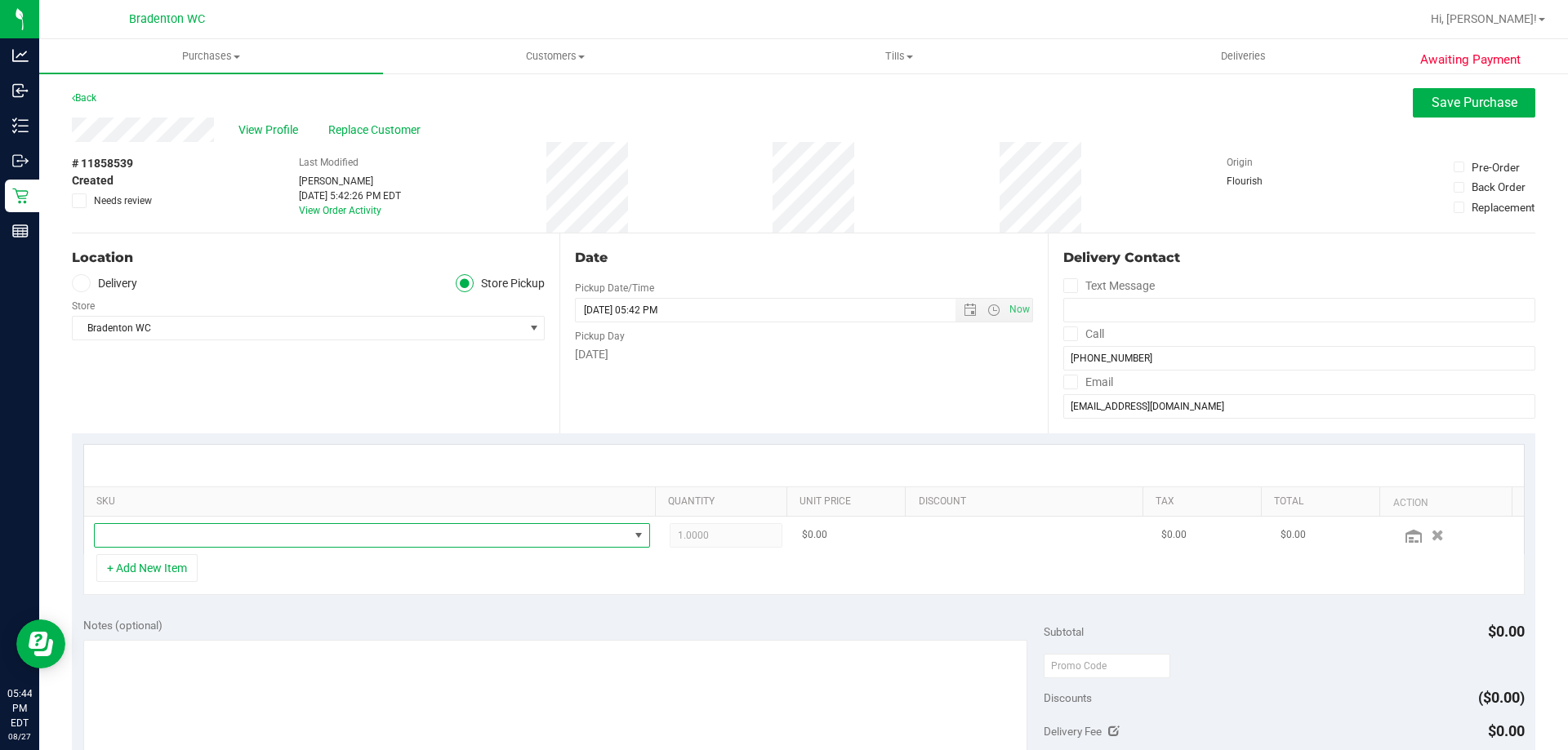
click at [407, 535] on span "NO DATA FOUND" at bounding box center [361, 535] width 534 height 23
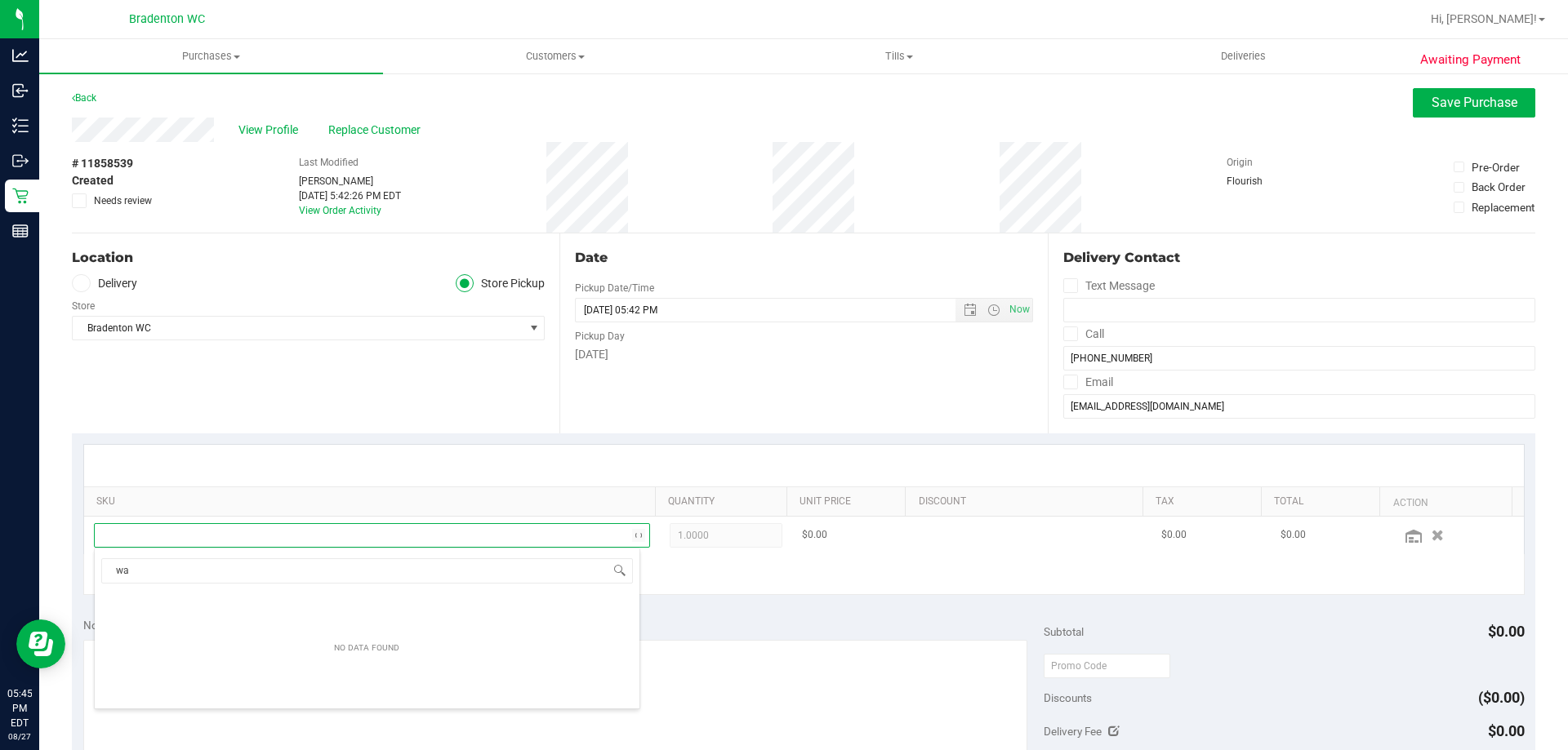
type input "w"
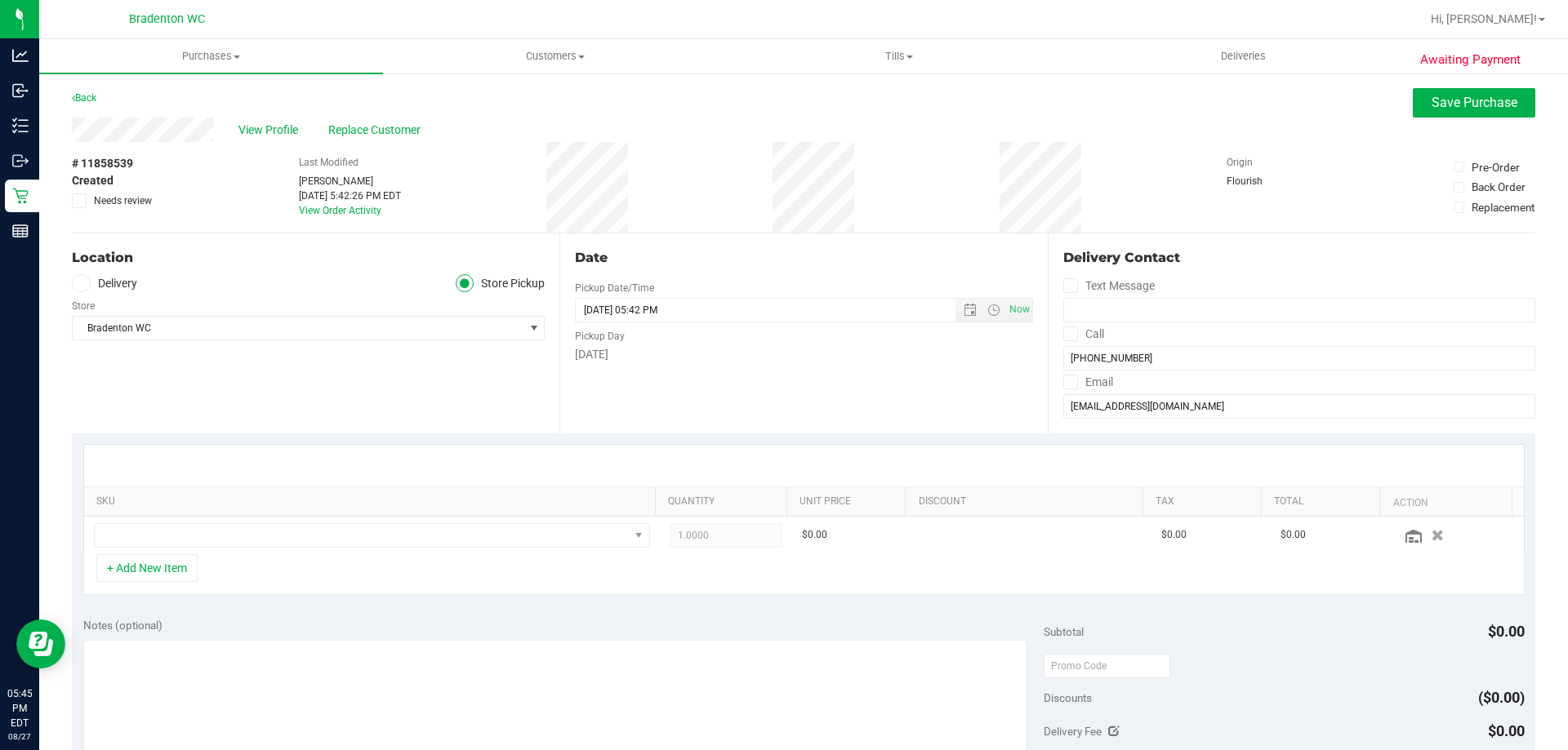
click at [401, 248] on div "Location" at bounding box center [309, 258] width 473 height 20
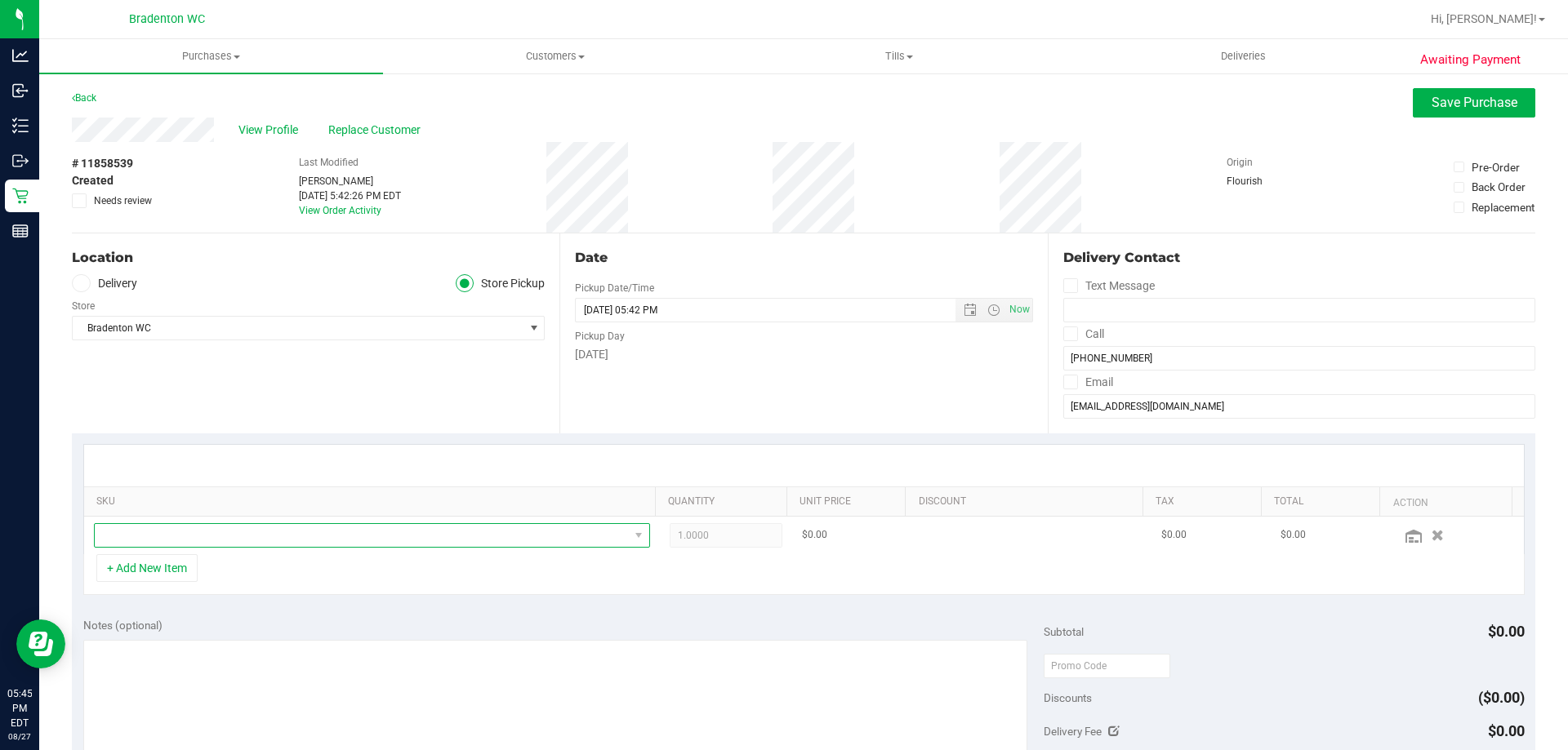
click at [122, 540] on span "NO DATA FOUND" at bounding box center [361, 535] width 534 height 23
type input "yuzu"
click at [448, 605] on li "WNA 30mg Yuzu Soft Chews (2:1 CBD:THC) 10ct (18)" at bounding box center [367, 603] width 545 height 23
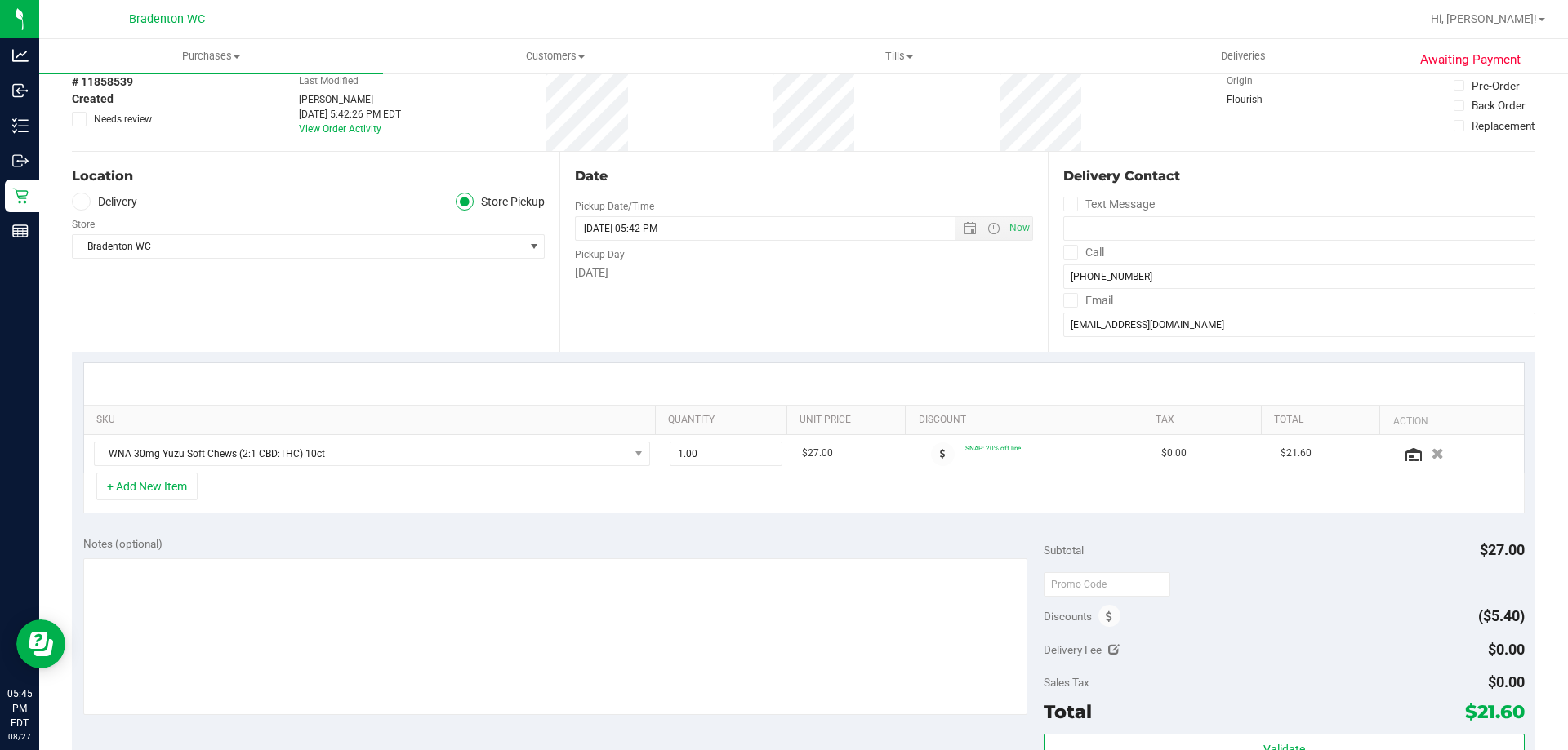
scroll to position [163, 0]
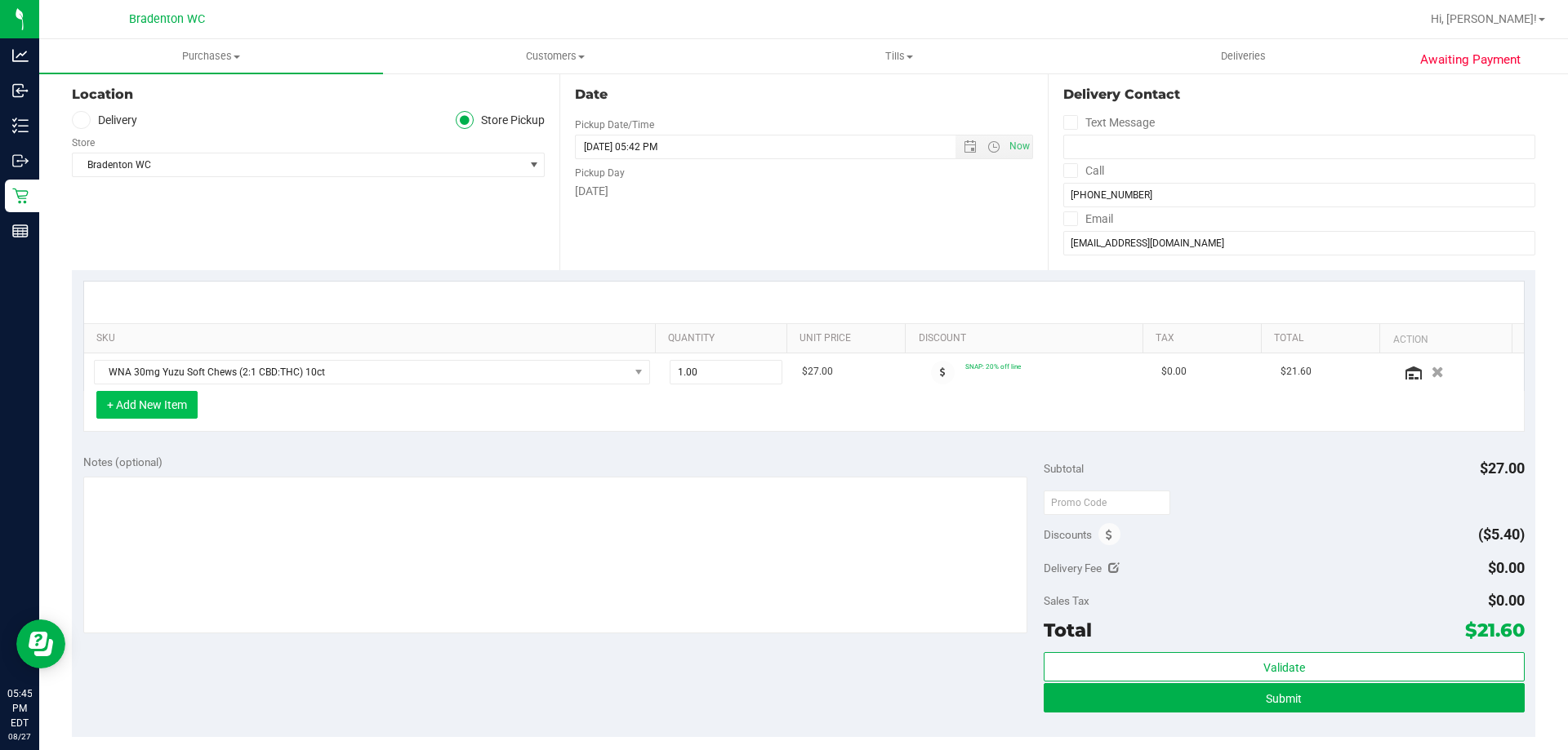
click at [167, 401] on button "+ Add New Item" at bounding box center [147, 405] width 101 height 27
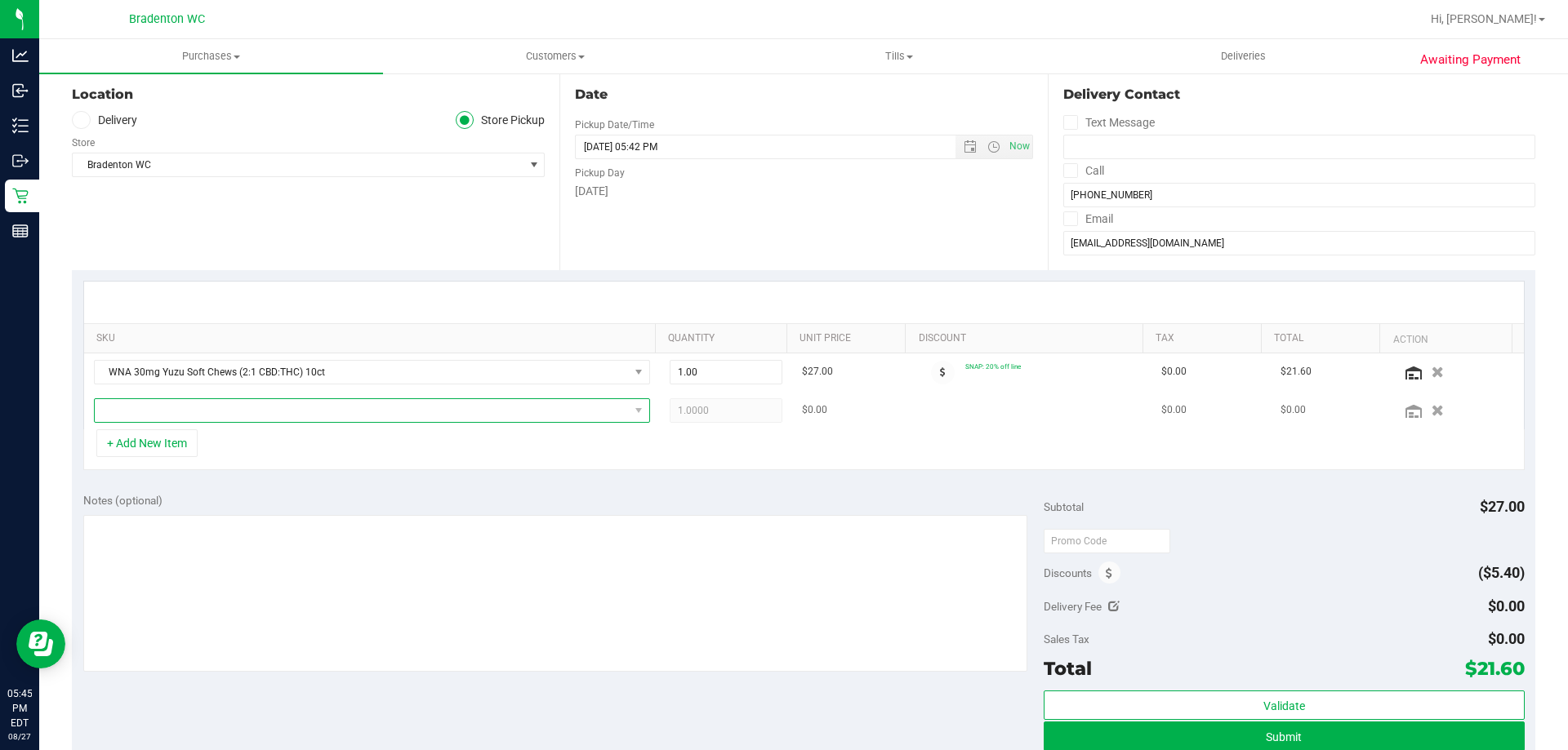
click at [540, 406] on span "NO DATA FOUND" at bounding box center [361, 411] width 534 height 23
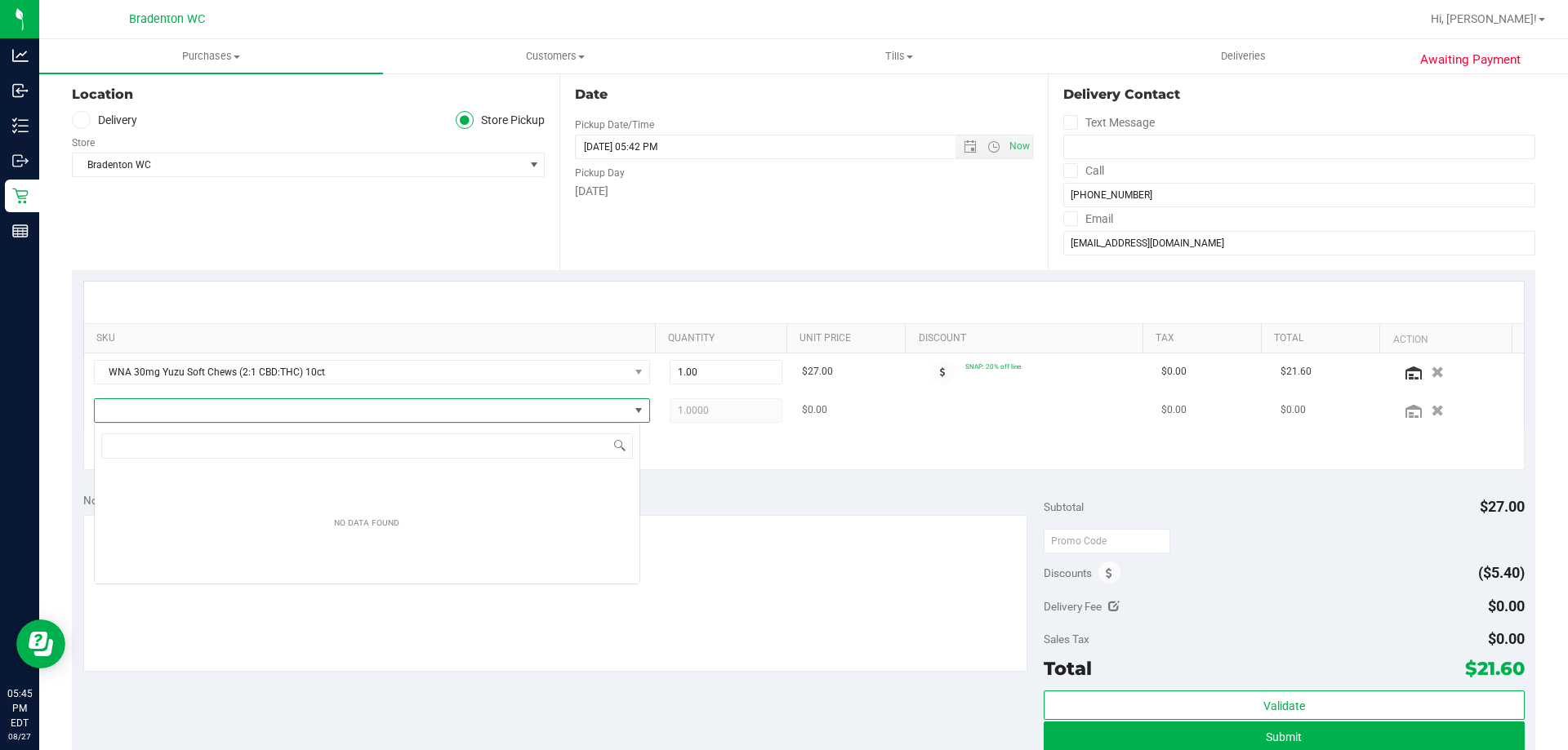
scroll to position [25, 547]
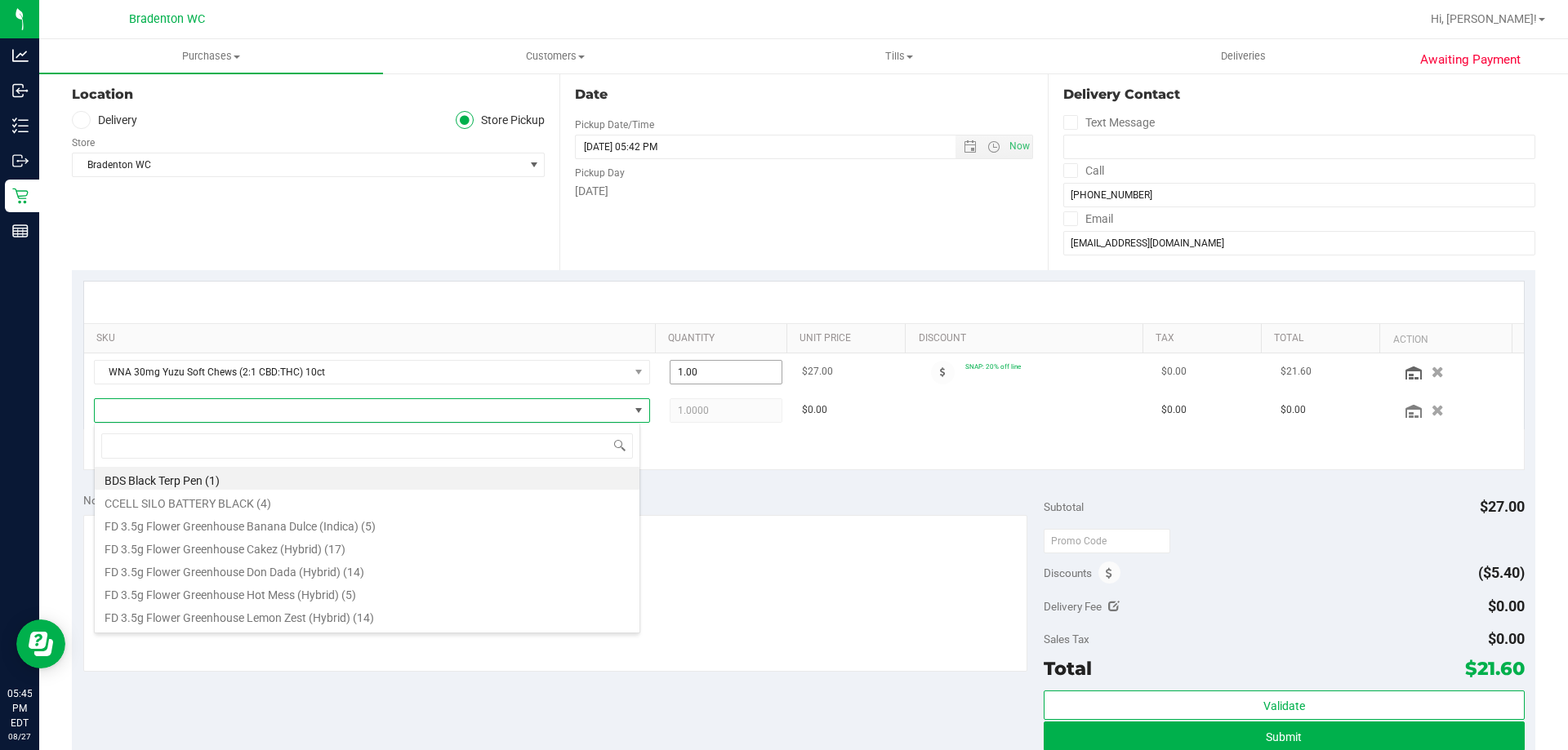
click at [752, 369] on span "1.00 1" at bounding box center [726, 372] width 113 height 25
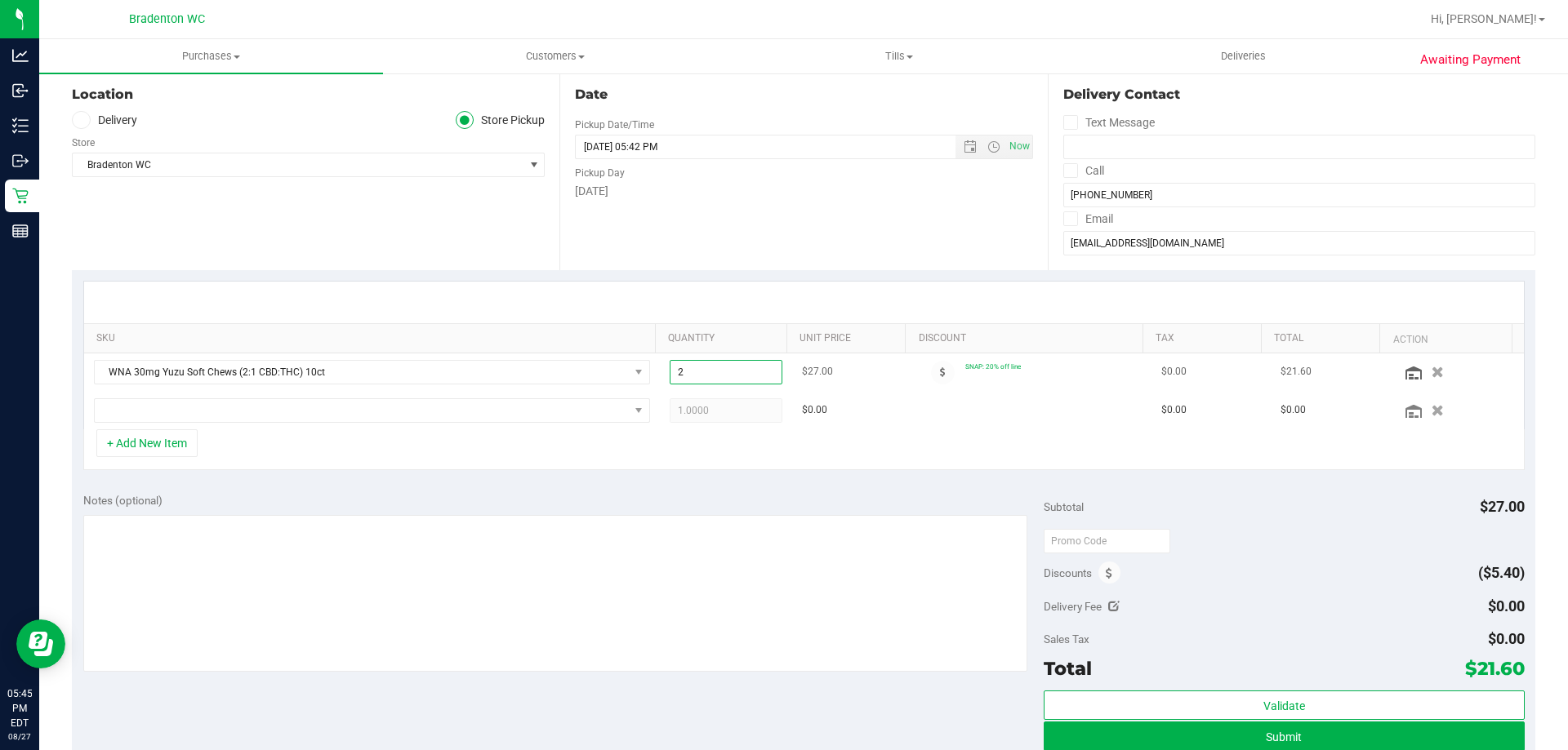
type input "2"
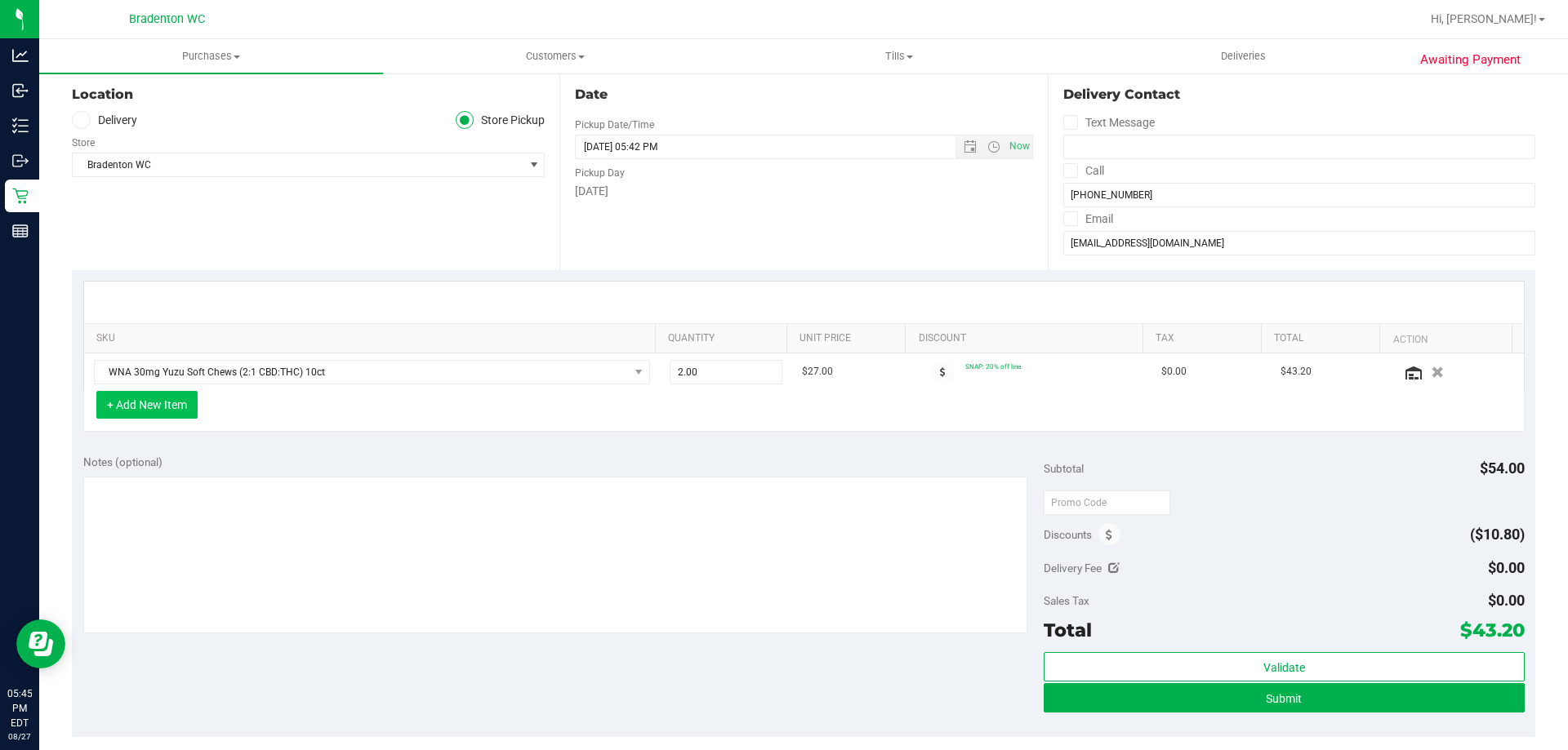
click at [171, 408] on button "+ Add New Item" at bounding box center [147, 405] width 101 height 27
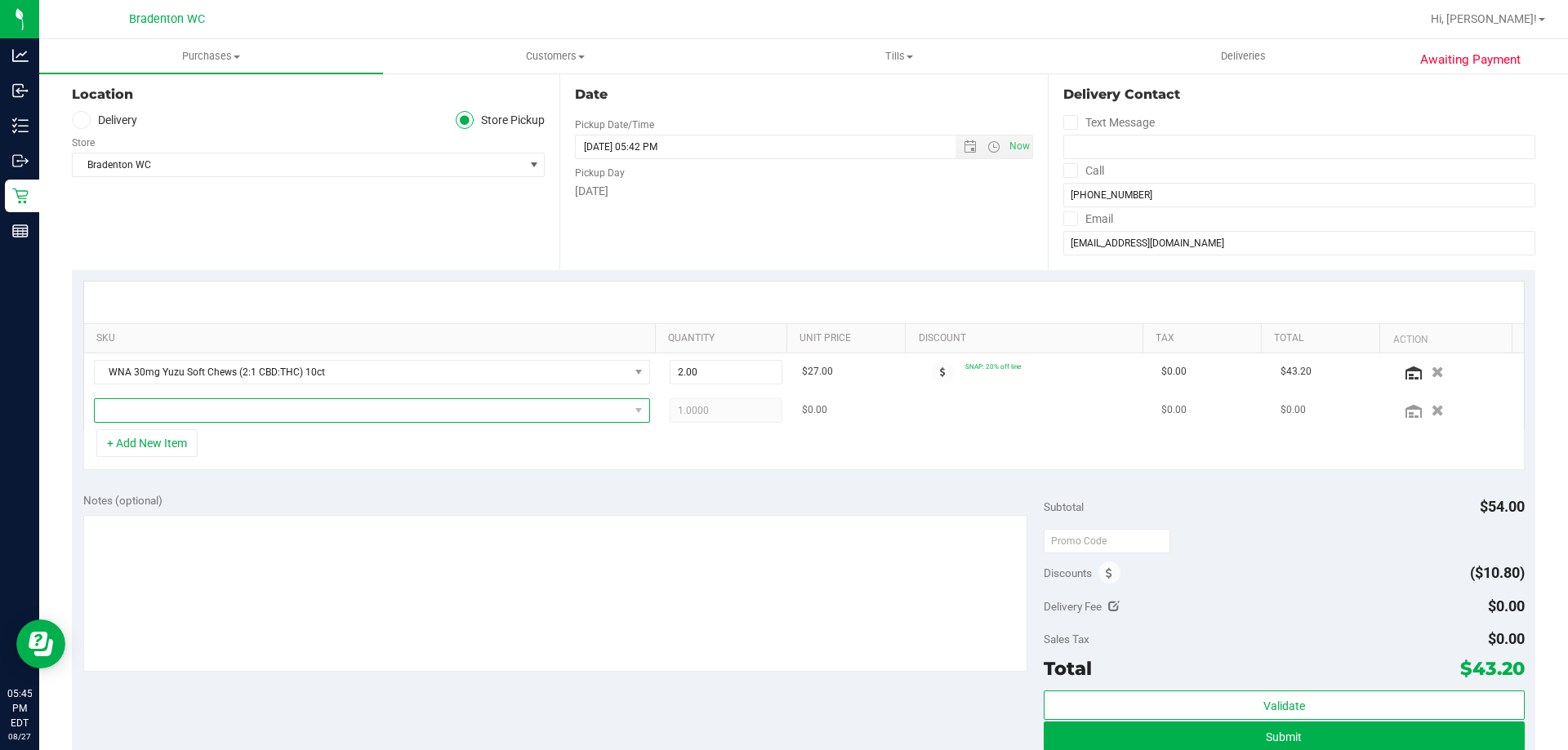
click at [245, 412] on span "NO DATA FOUND" at bounding box center [361, 411] width 534 height 23
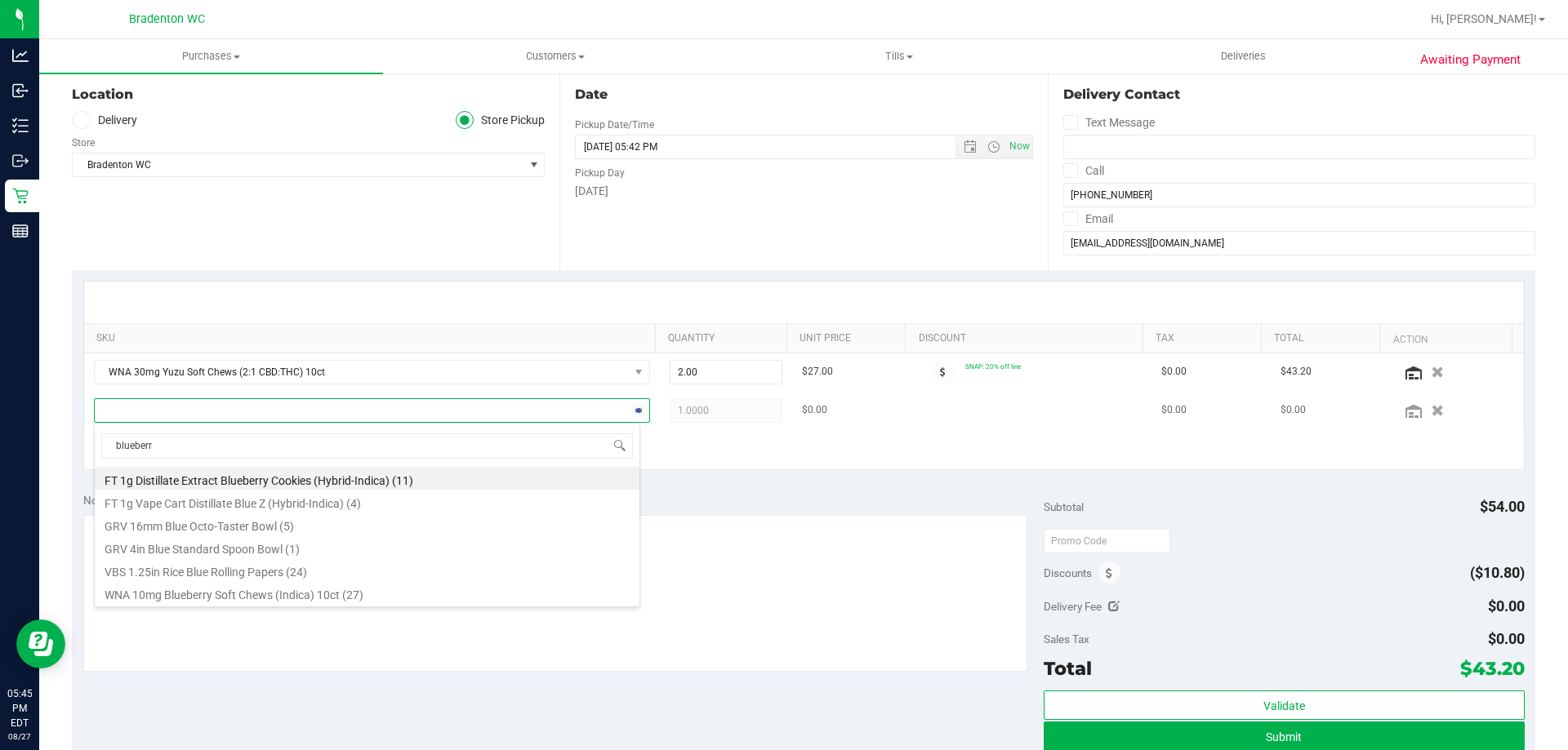
type input "blueberry"
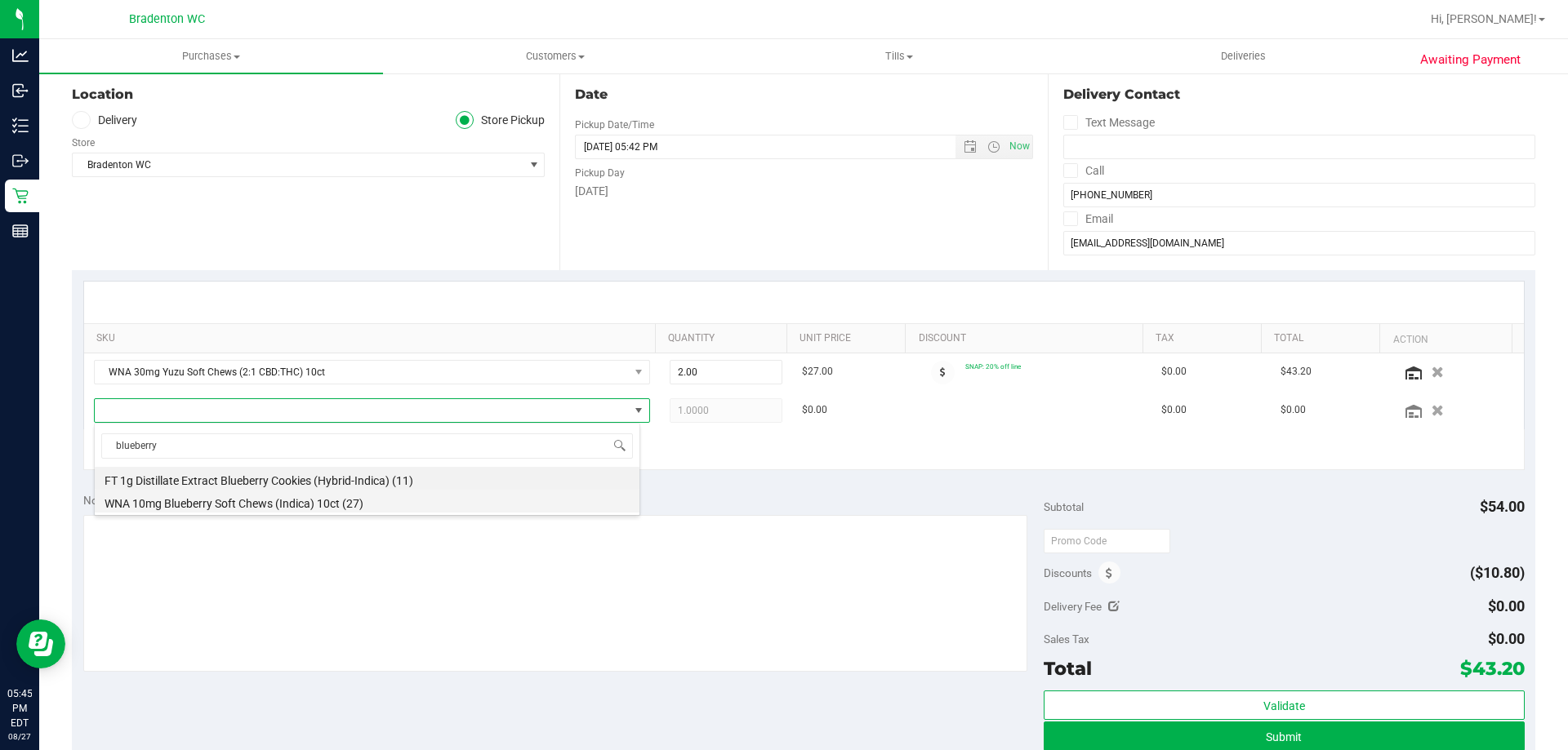
click at [290, 498] on li "WNA 10mg Blueberry Soft Chews (Indica) 10ct (27)" at bounding box center [367, 501] width 545 height 23
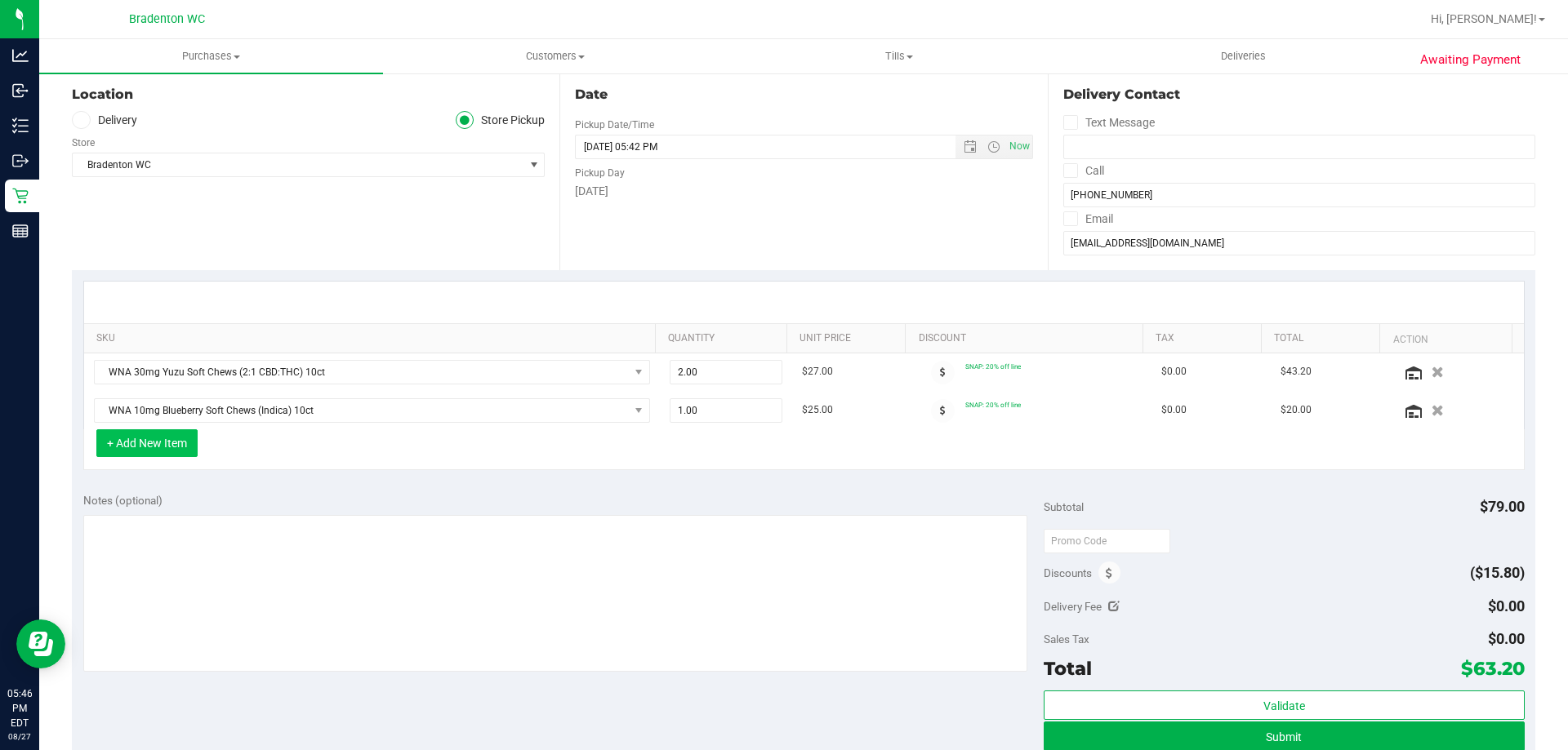
click at [145, 438] on button "+ Add New Item" at bounding box center [147, 443] width 101 height 27
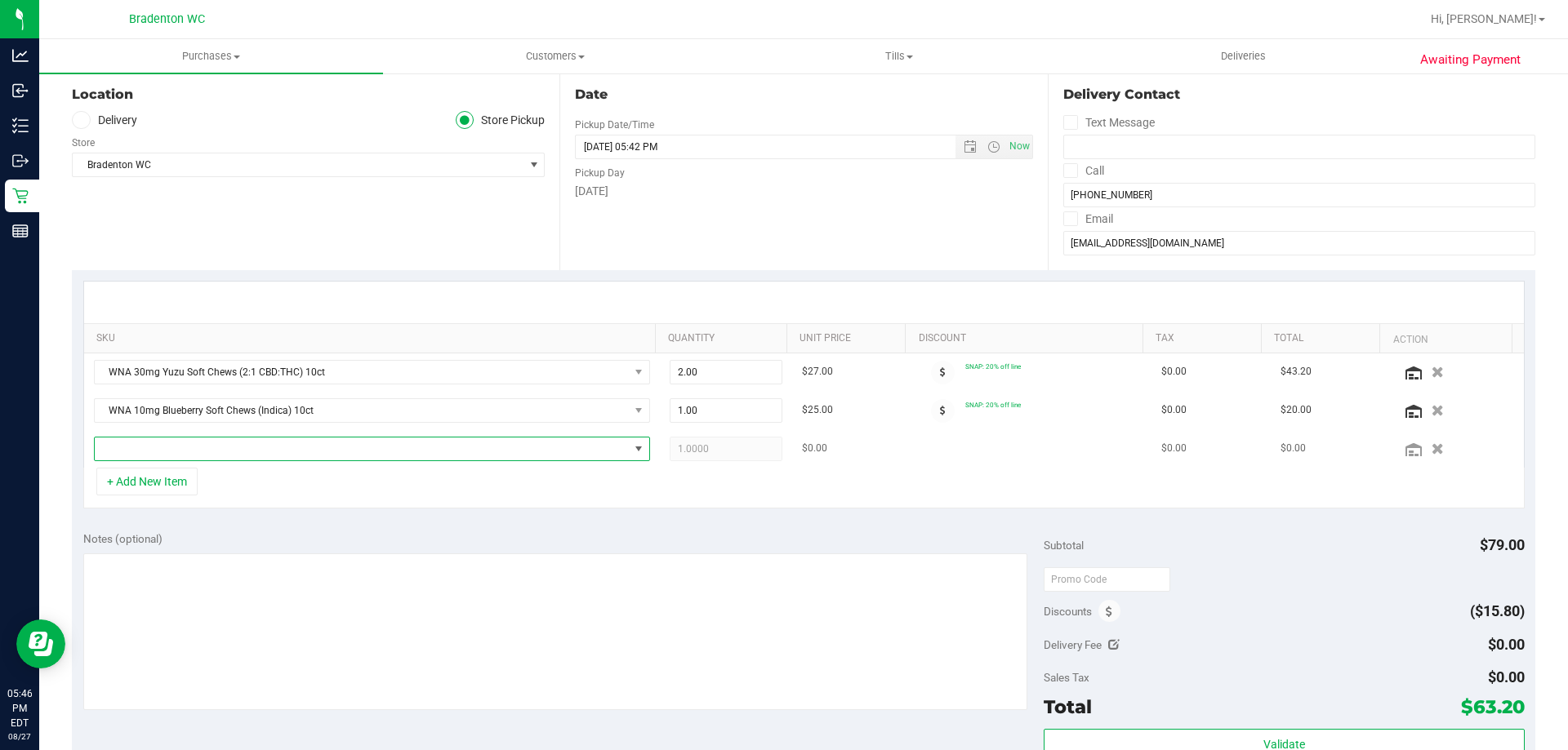
click at [193, 457] on span "NO DATA FOUND" at bounding box center [361, 448] width 534 height 23
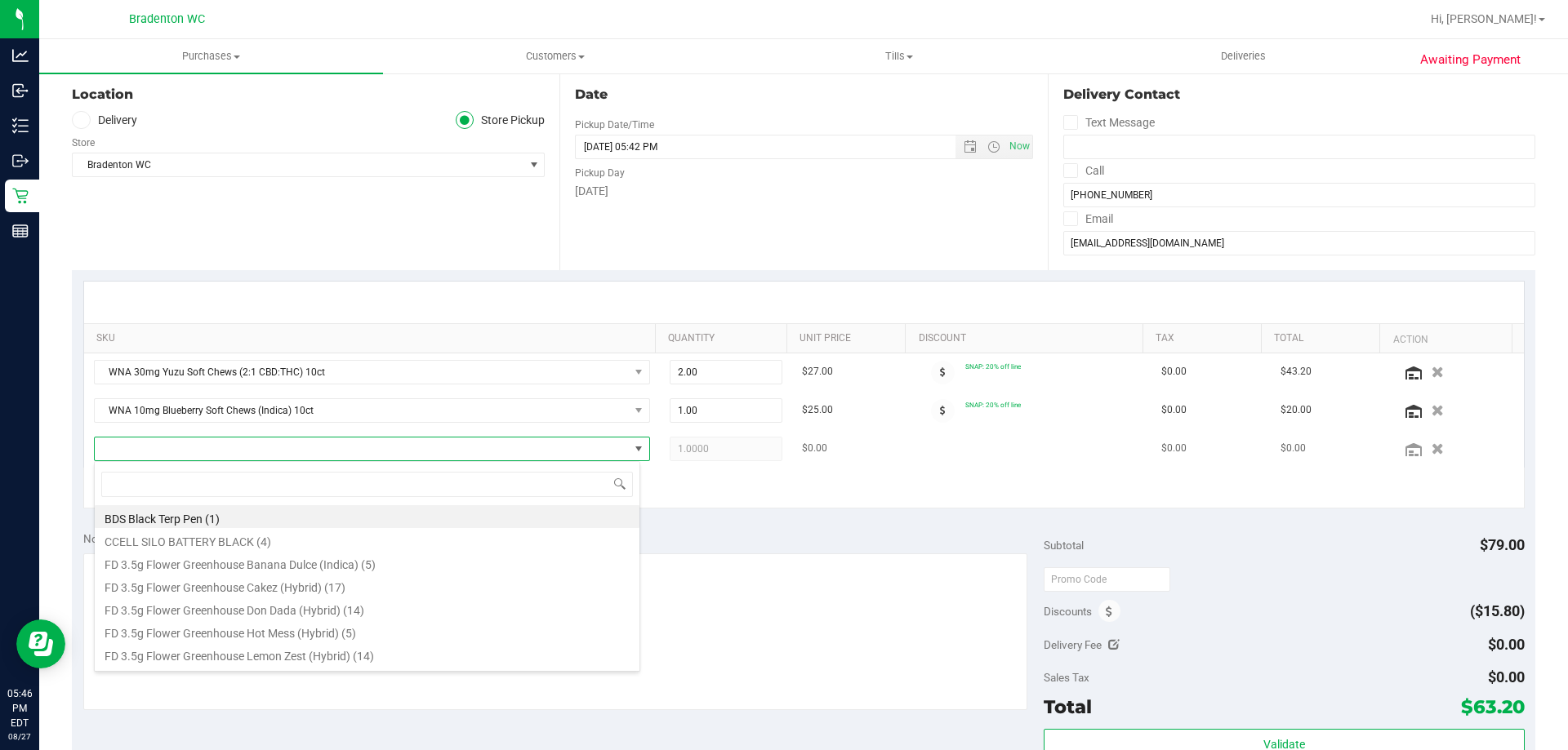
scroll to position [25, 542]
type input "mango"
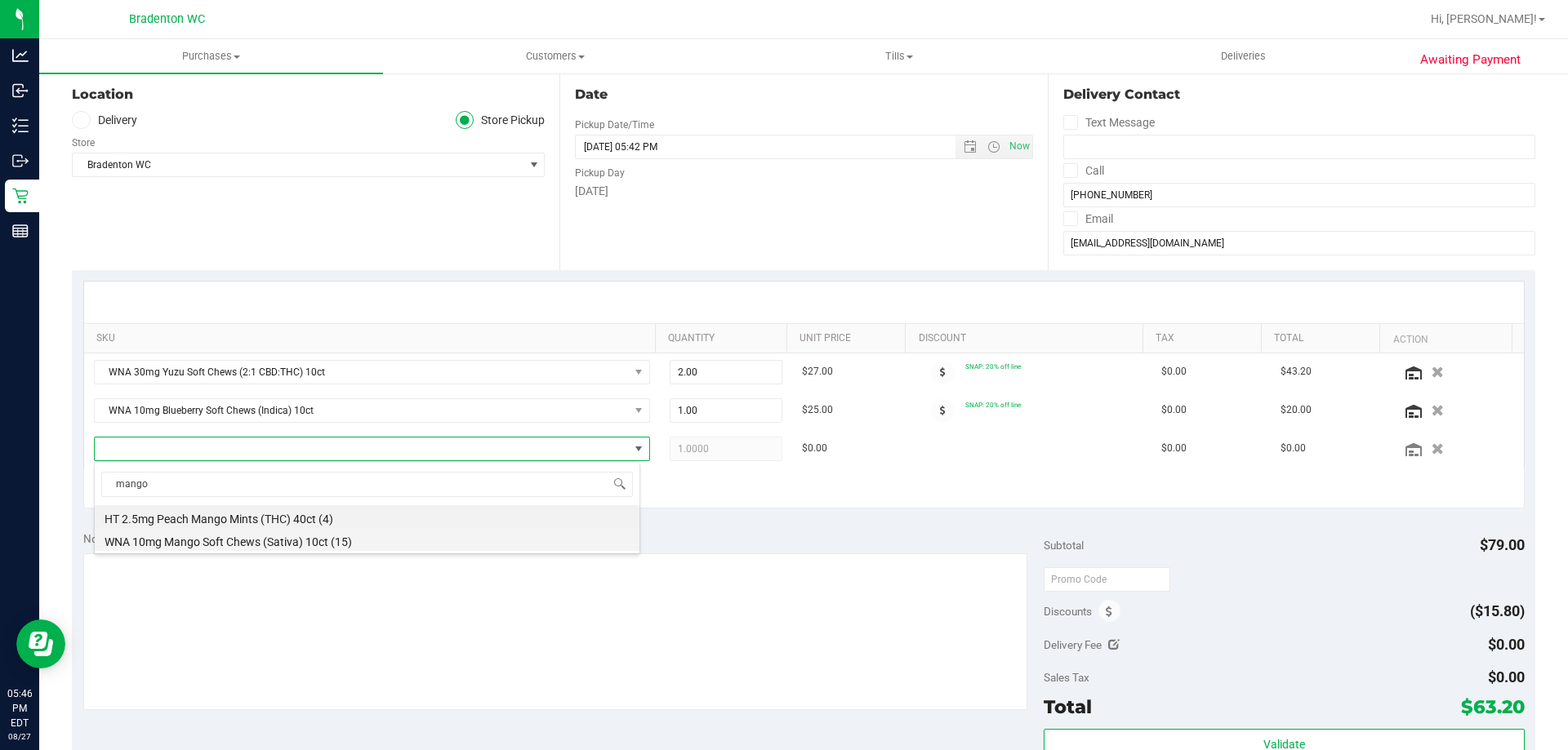
click at [329, 538] on li "WNA 10mg Mango Soft Chews (Sativa) 10ct (15)" at bounding box center [367, 540] width 545 height 23
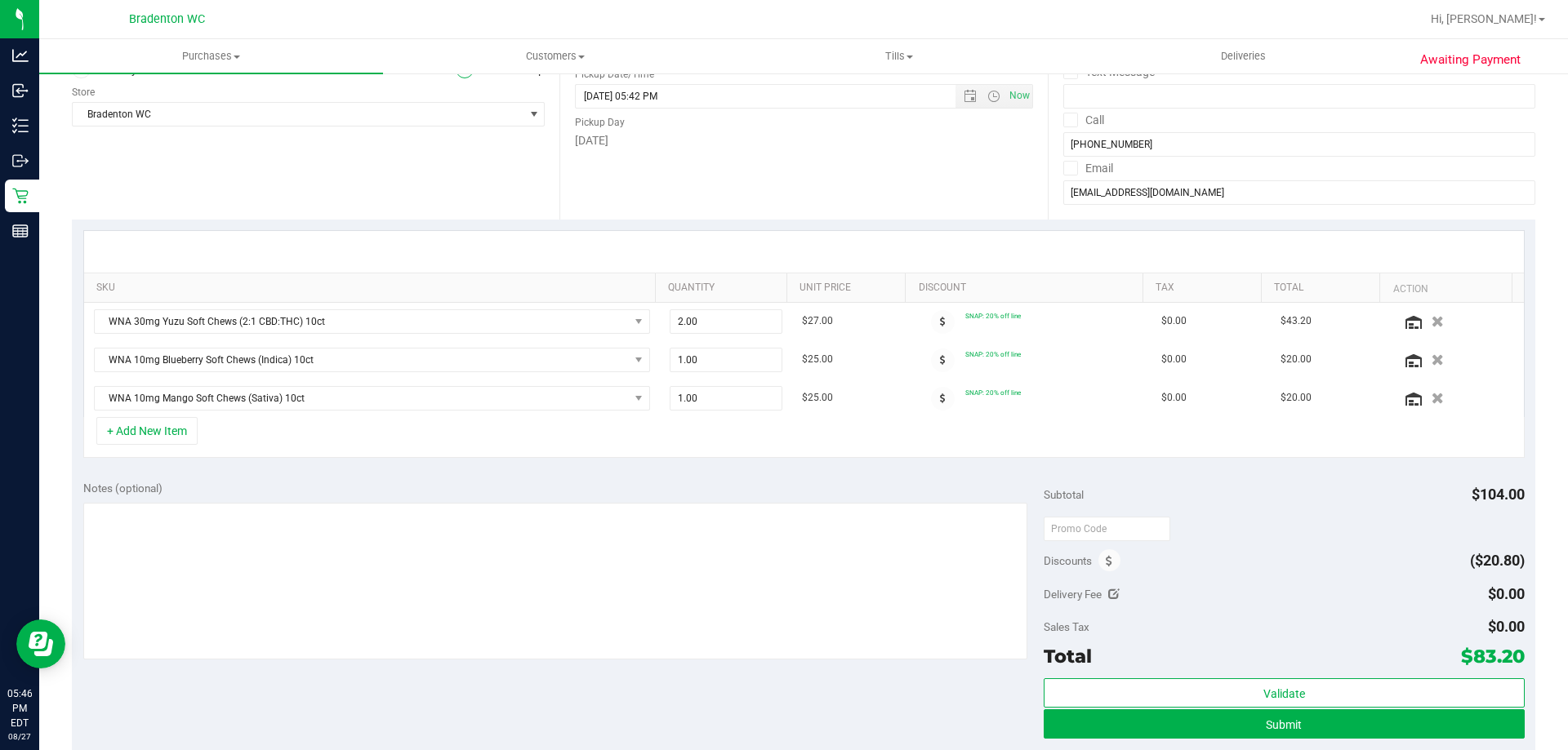
scroll to position [163, 0]
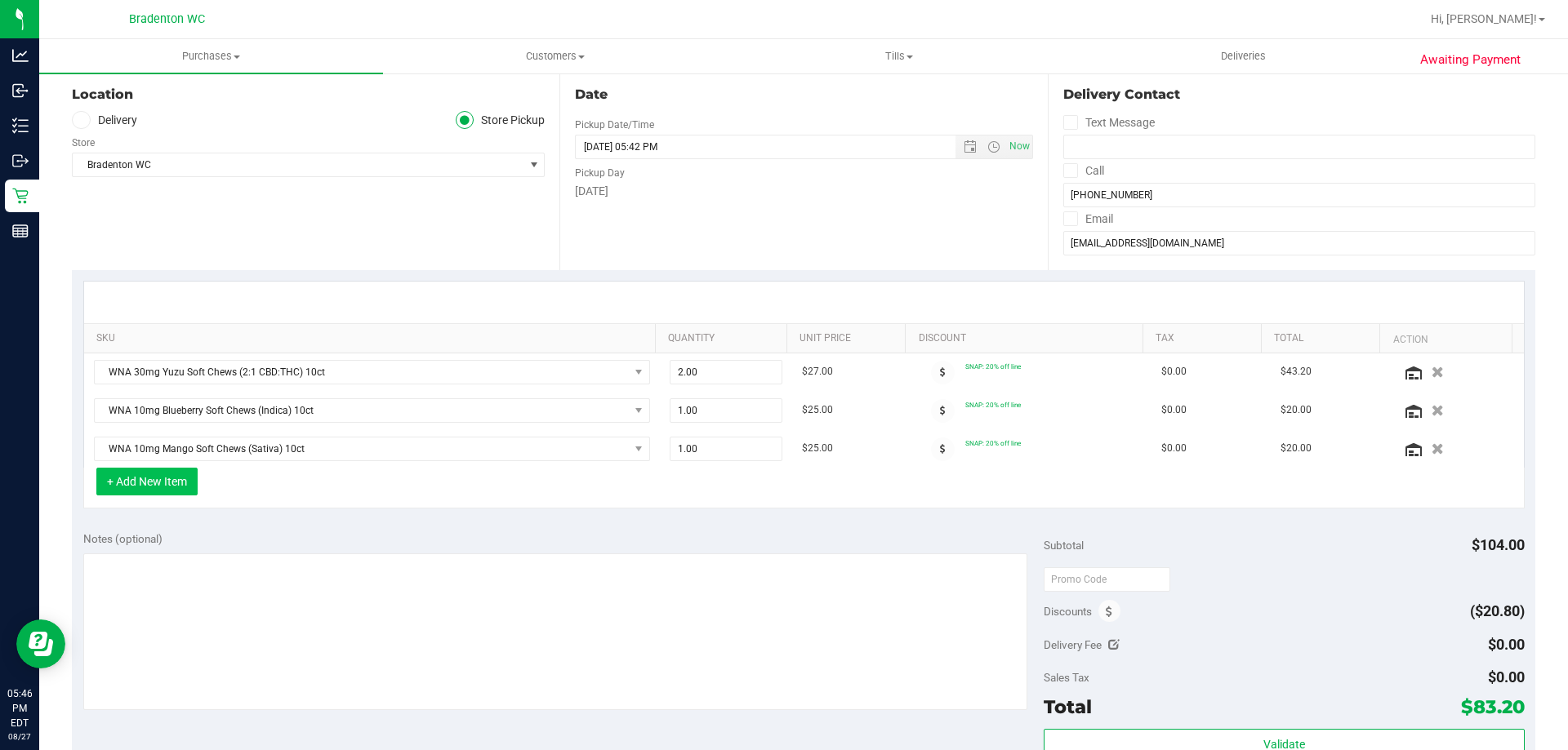
click at [145, 478] on button "+ Add New Item" at bounding box center [147, 481] width 101 height 27
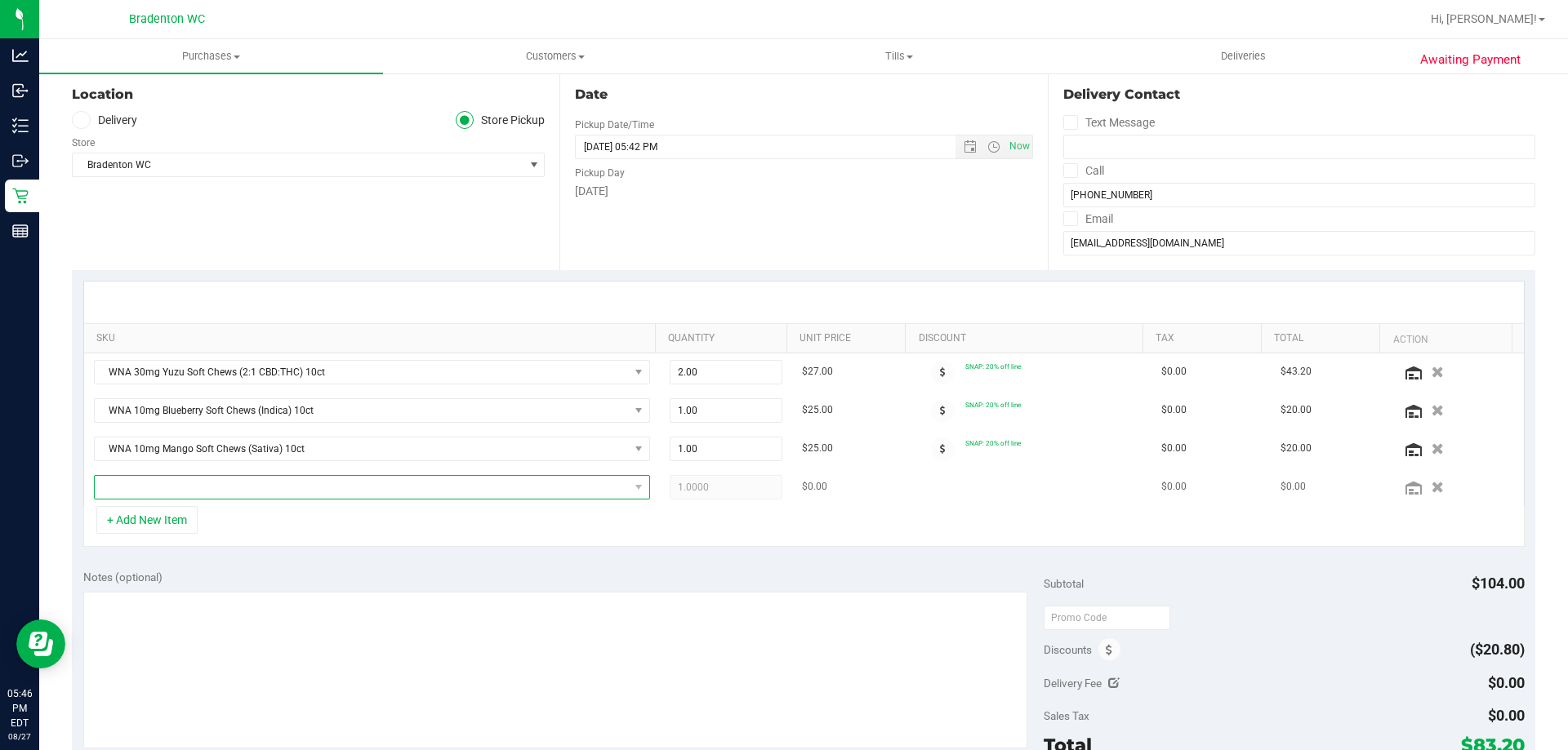
click at [186, 492] on span "NO DATA FOUND" at bounding box center [361, 487] width 534 height 23
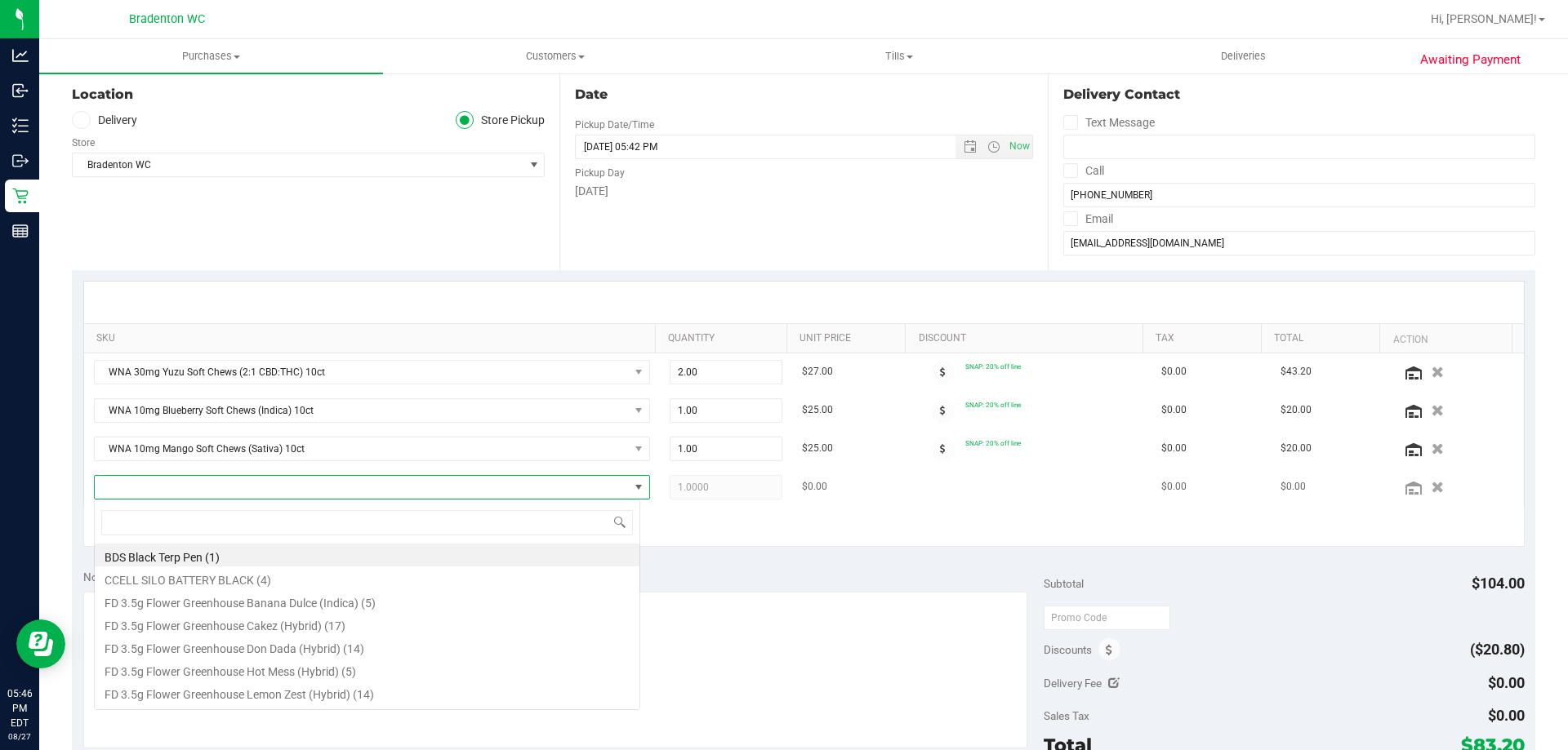
scroll to position [25, 542]
type input "caramel"
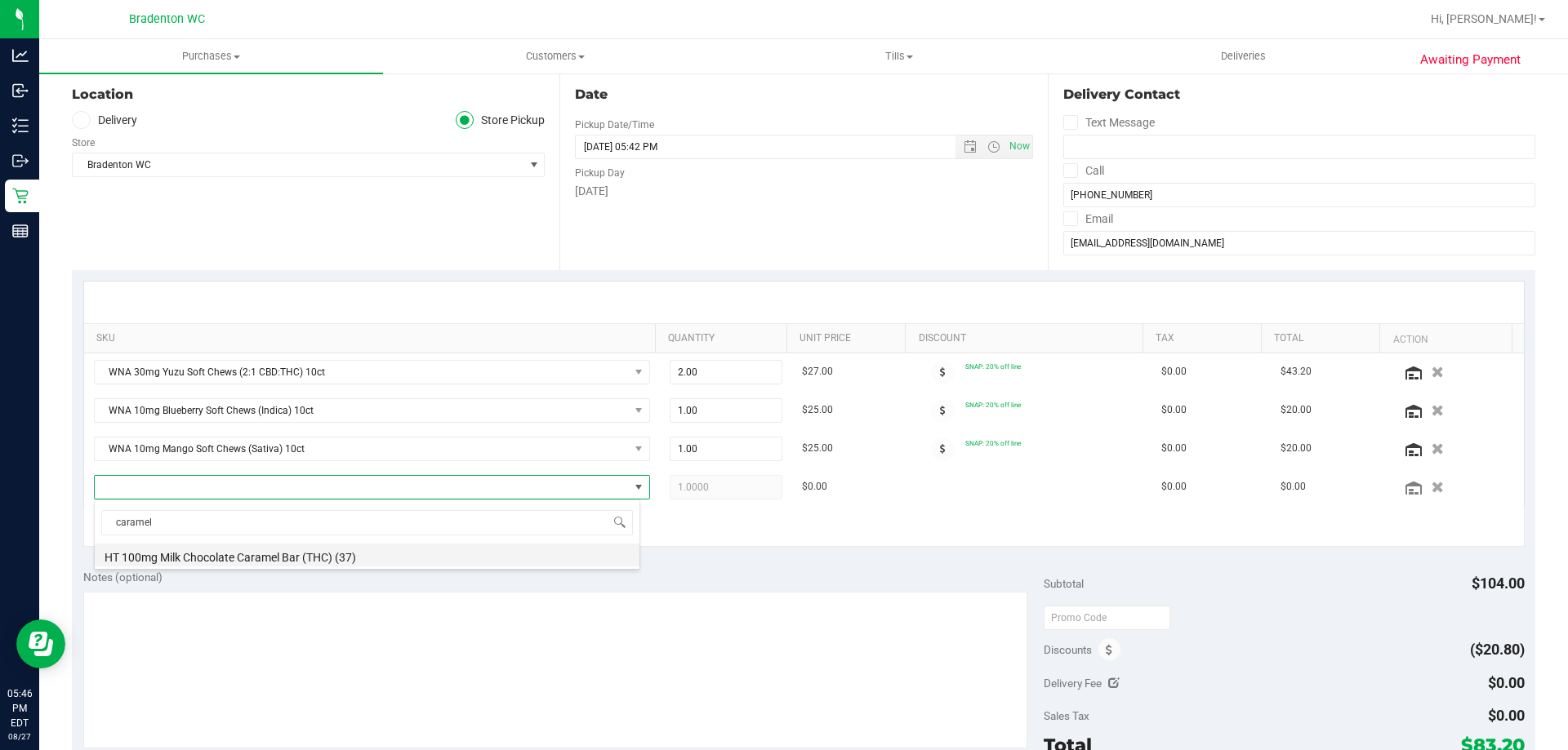
click at [208, 552] on li "HT 100mg Milk Chocolate Caramel Bar (THC) (37)" at bounding box center [367, 555] width 545 height 23
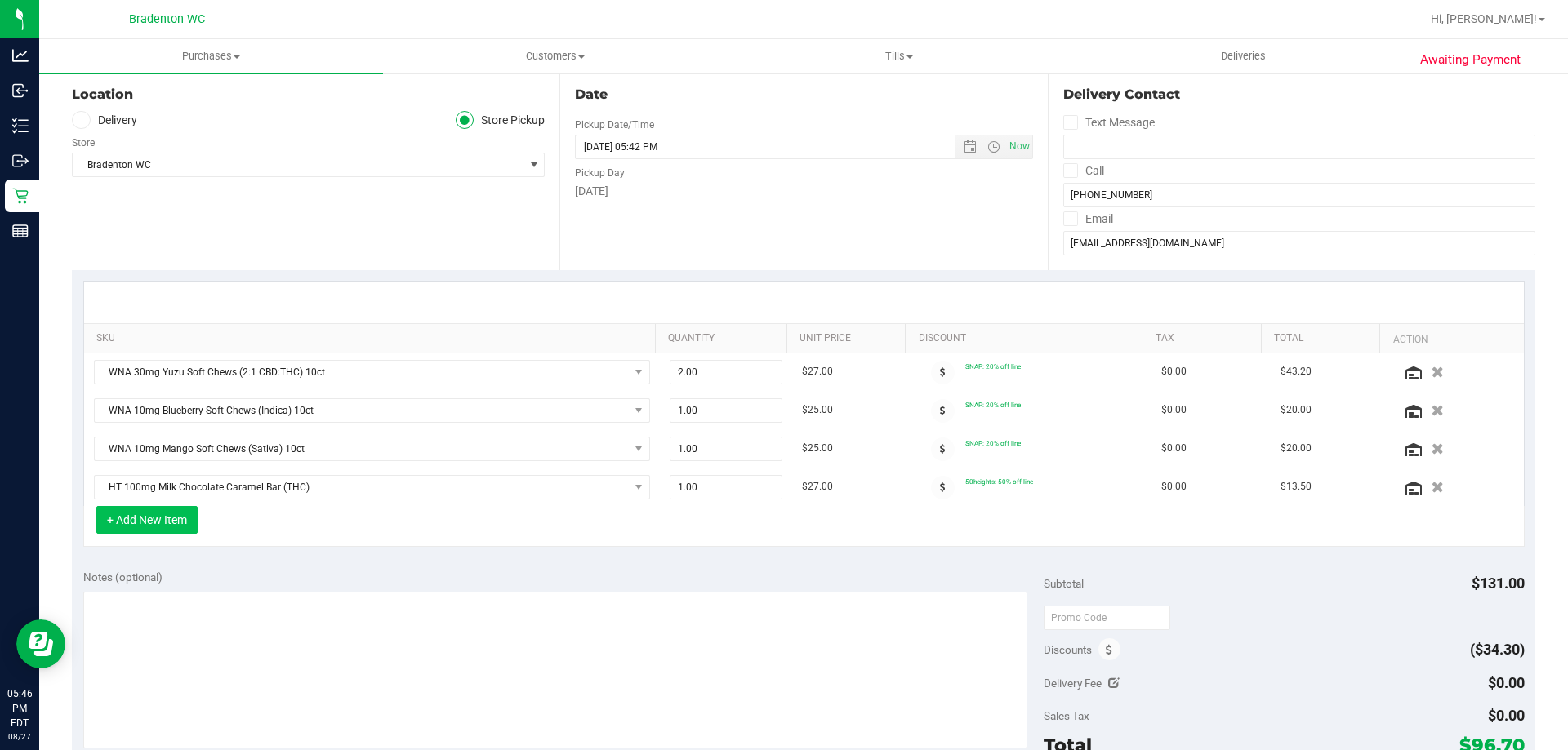
click at [182, 516] on button "+ Add New Item" at bounding box center [147, 520] width 101 height 27
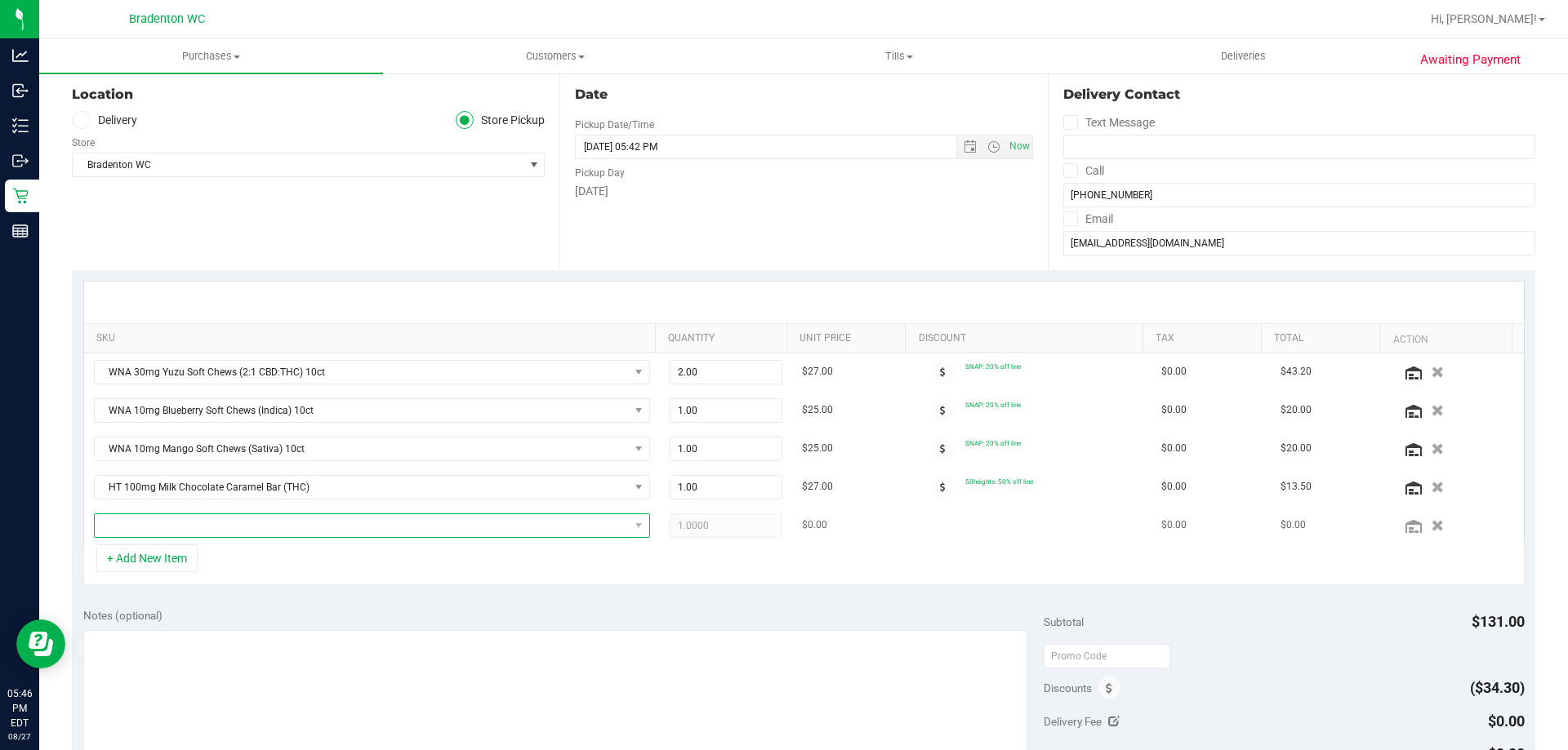
click at [395, 523] on span "NO DATA FOUND" at bounding box center [361, 526] width 534 height 23
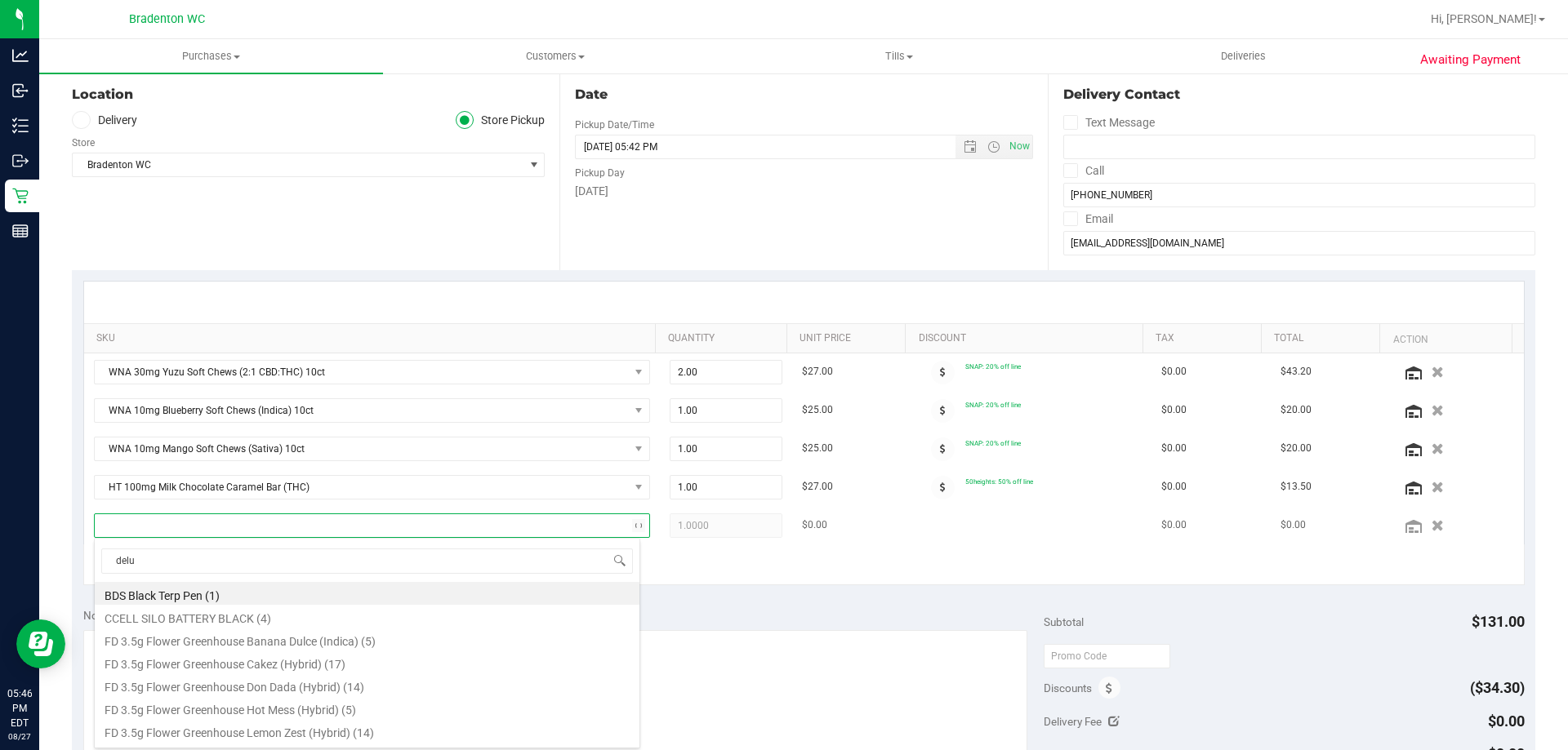
type input "delux"
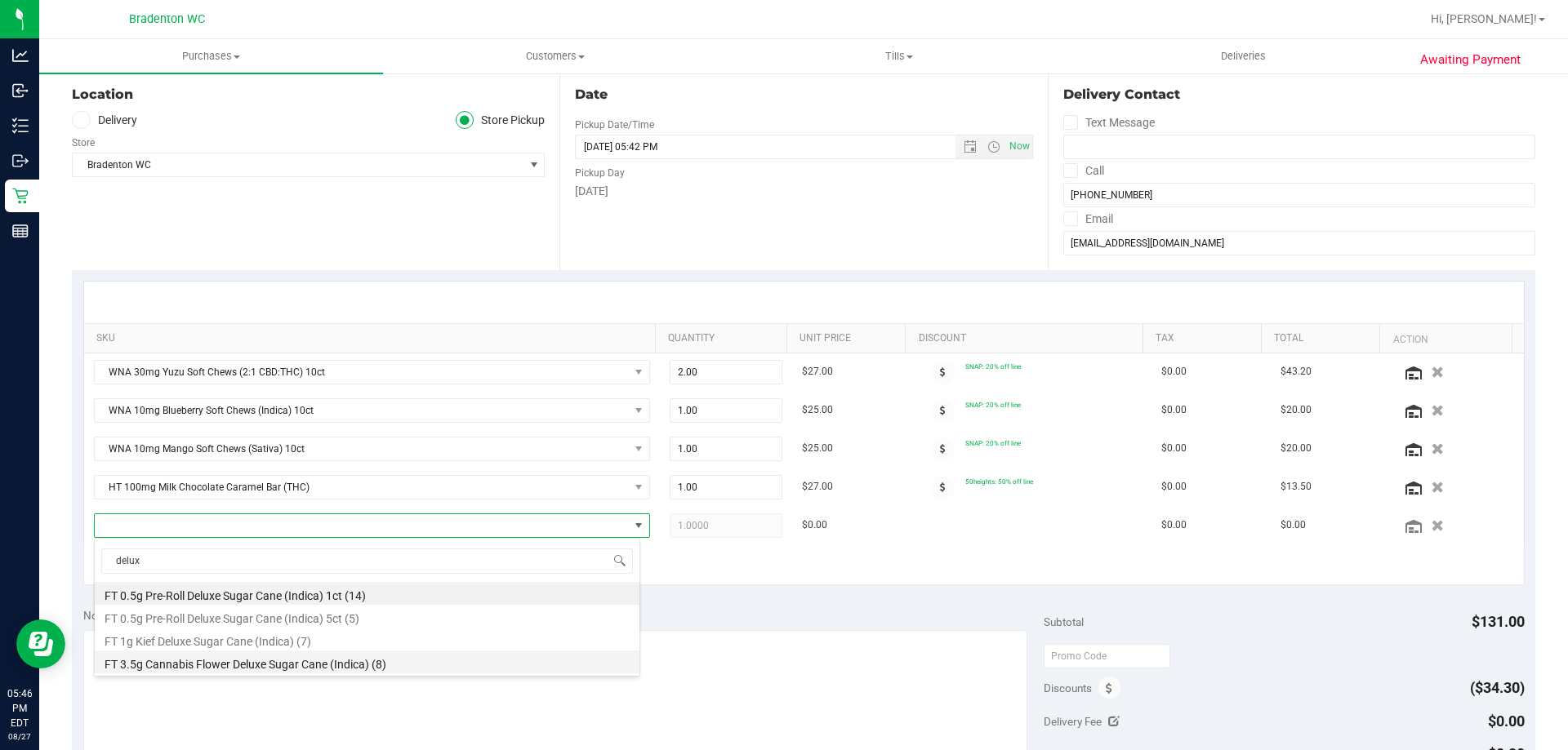
click at [362, 664] on li "FT 3.5g Cannabis Flower Deluxe Sugar Cane (Indica) (8)" at bounding box center [367, 662] width 545 height 23
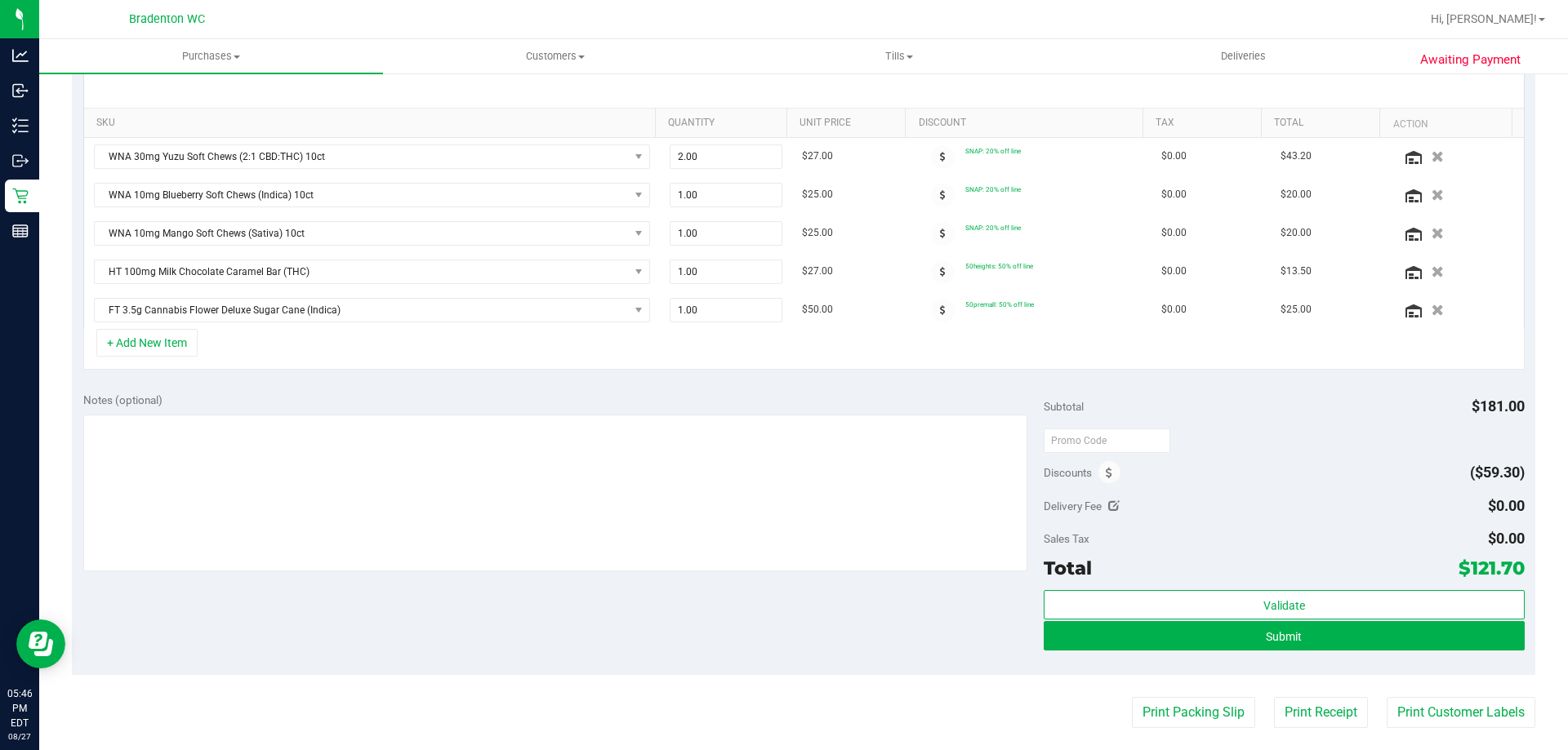
scroll to position [408, 0]
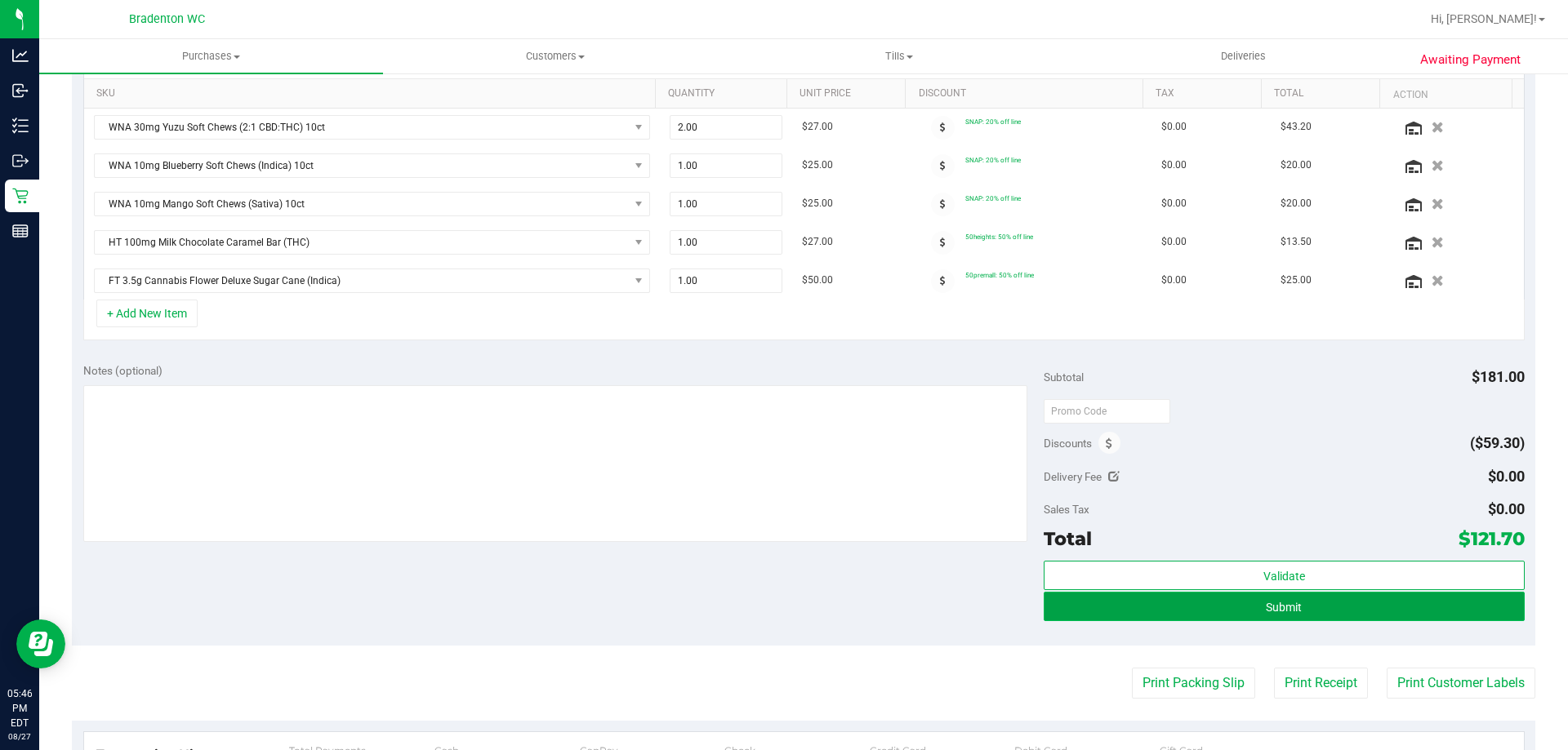
click at [1412, 607] on button "Submit" at bounding box center [1283, 607] width 481 height 29
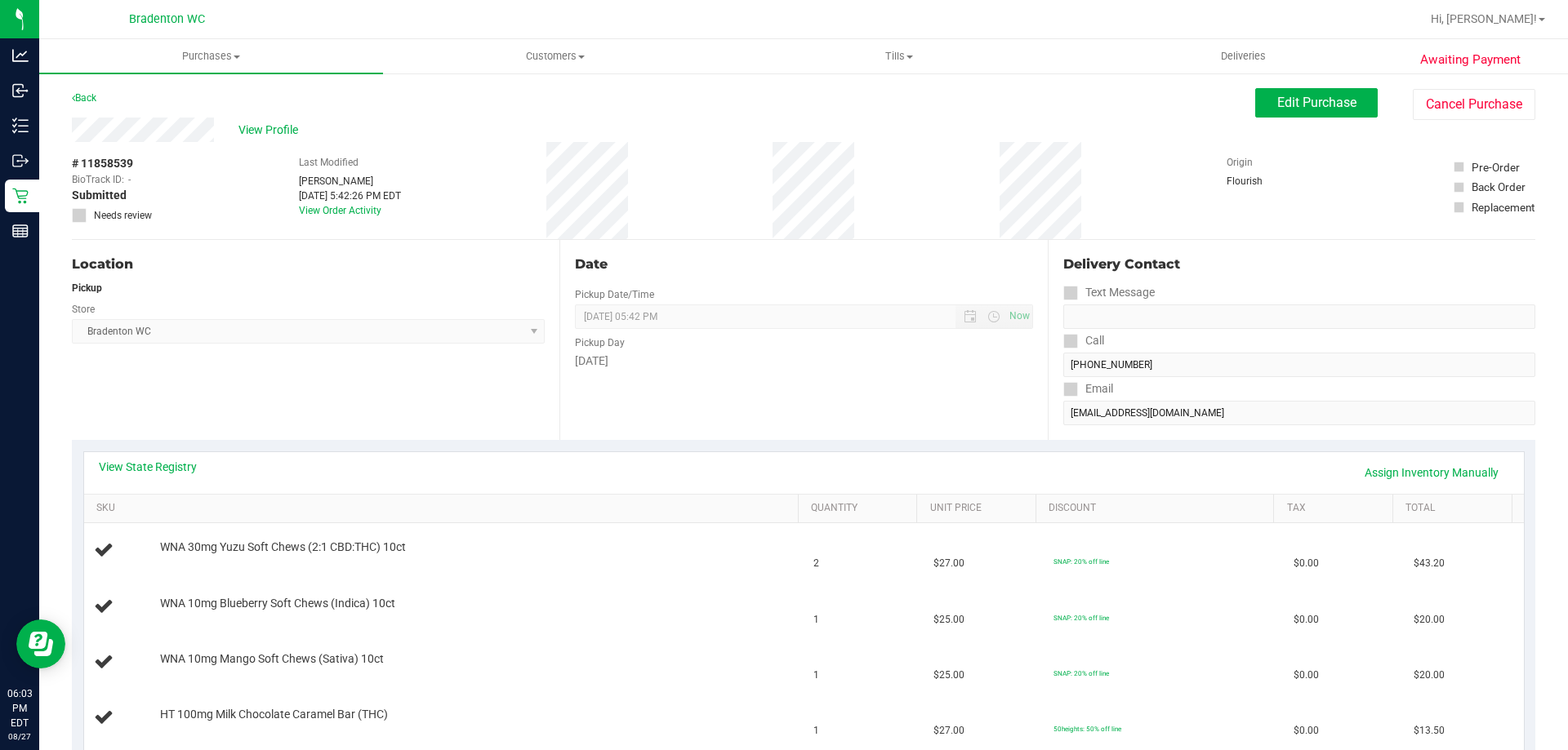
click at [774, 190] on div "# 11858539 BioTrack ID: - Submitted Needs review Last Modified Marley French Au…" at bounding box center [804, 190] width 1464 height 97
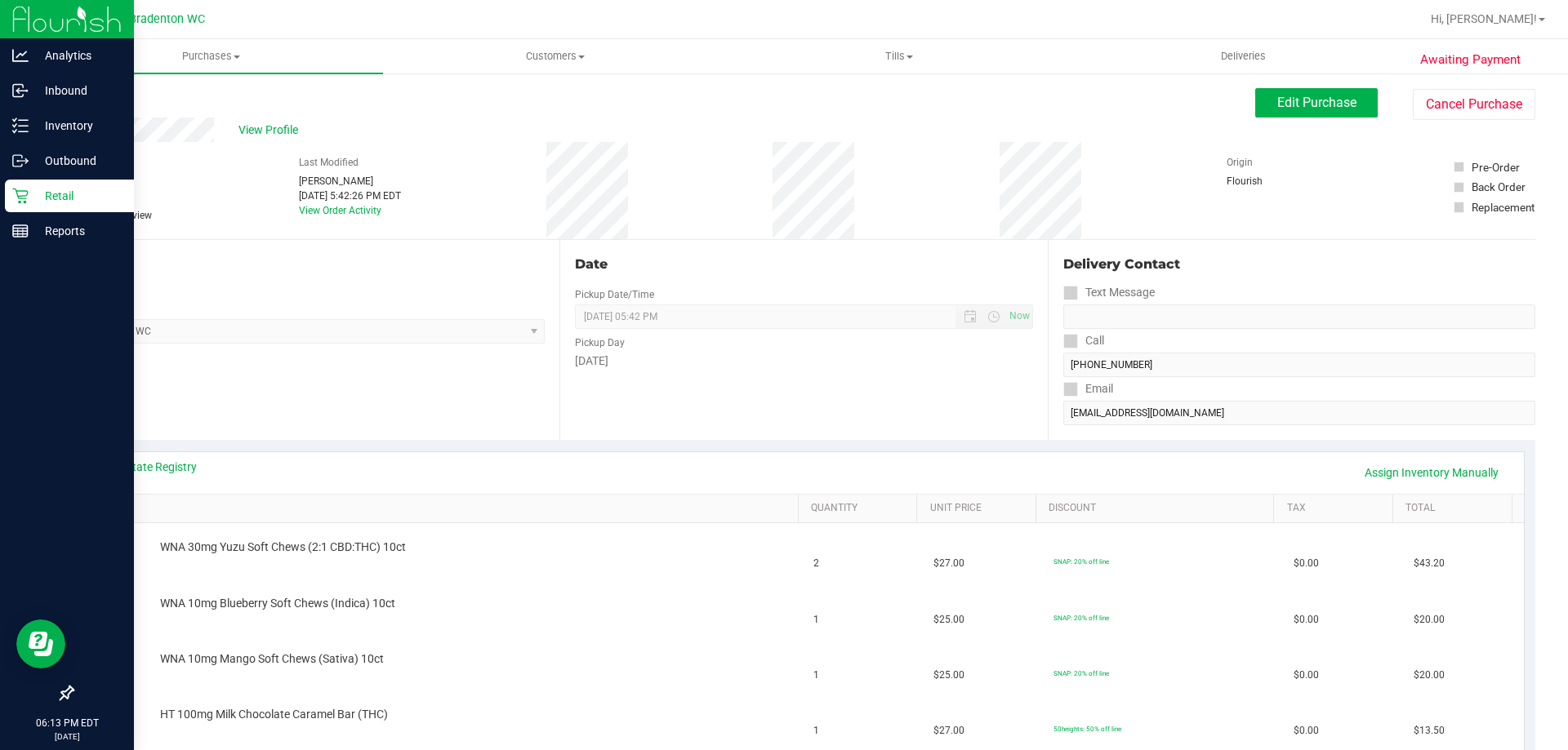
click at [28, 197] on icon at bounding box center [20, 196] width 16 height 16
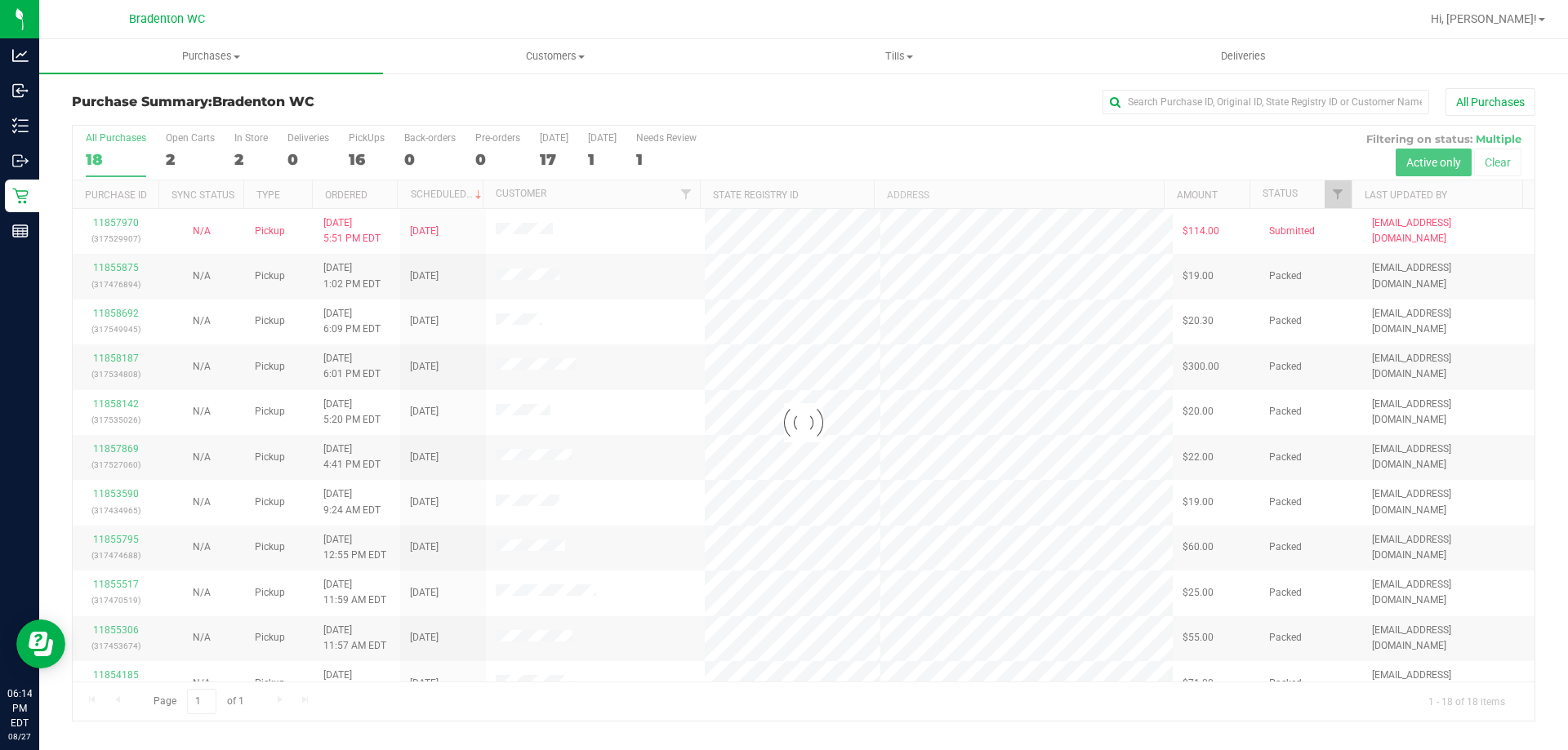
click at [903, 103] on div "All Purchases" at bounding box center [1048, 102] width 977 height 27
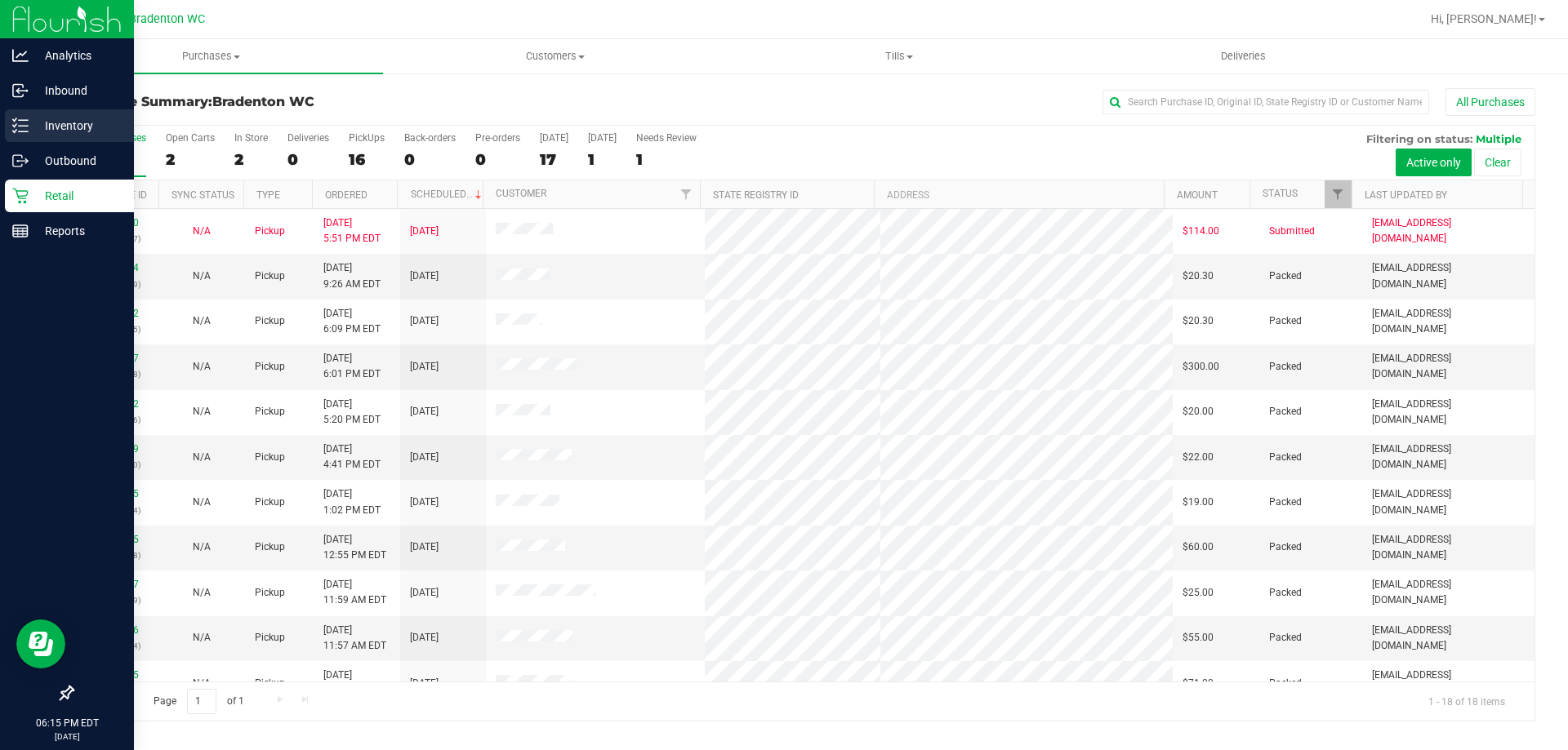
click at [0, 136] on link "Inventory" at bounding box center [67, 126] width 134 height 35
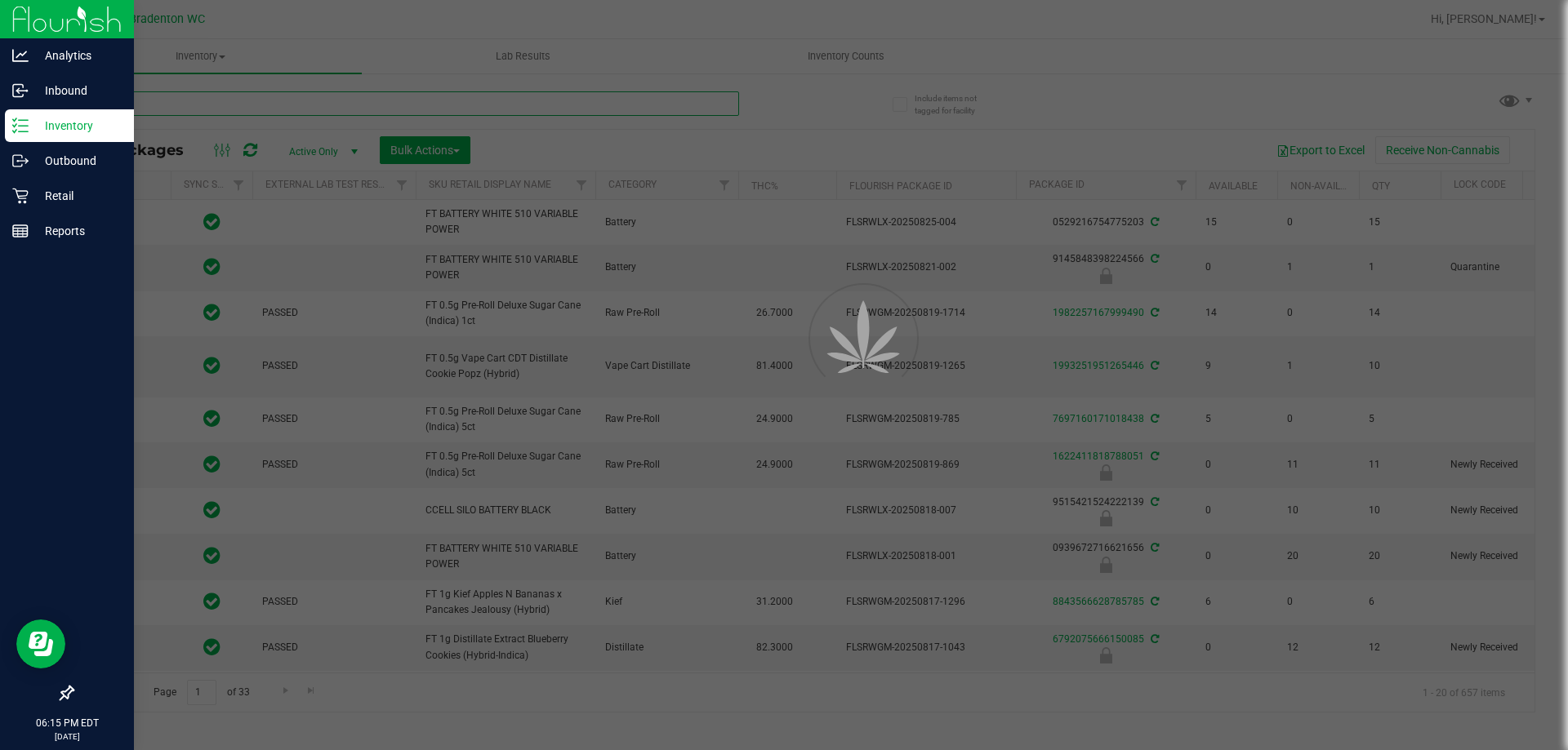
click at [488, 103] on input "text" at bounding box center [406, 103] width 667 height 25
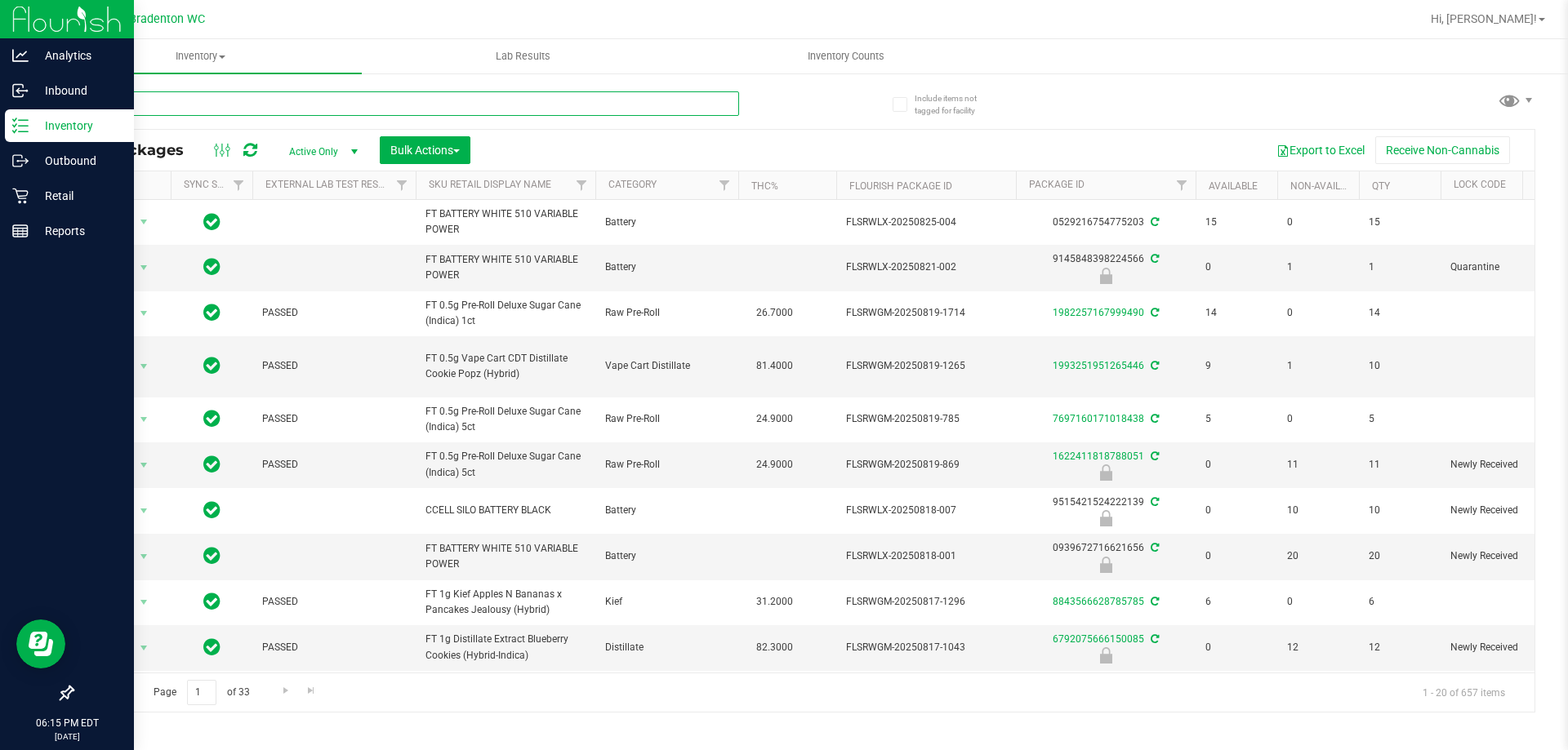
type input "s"
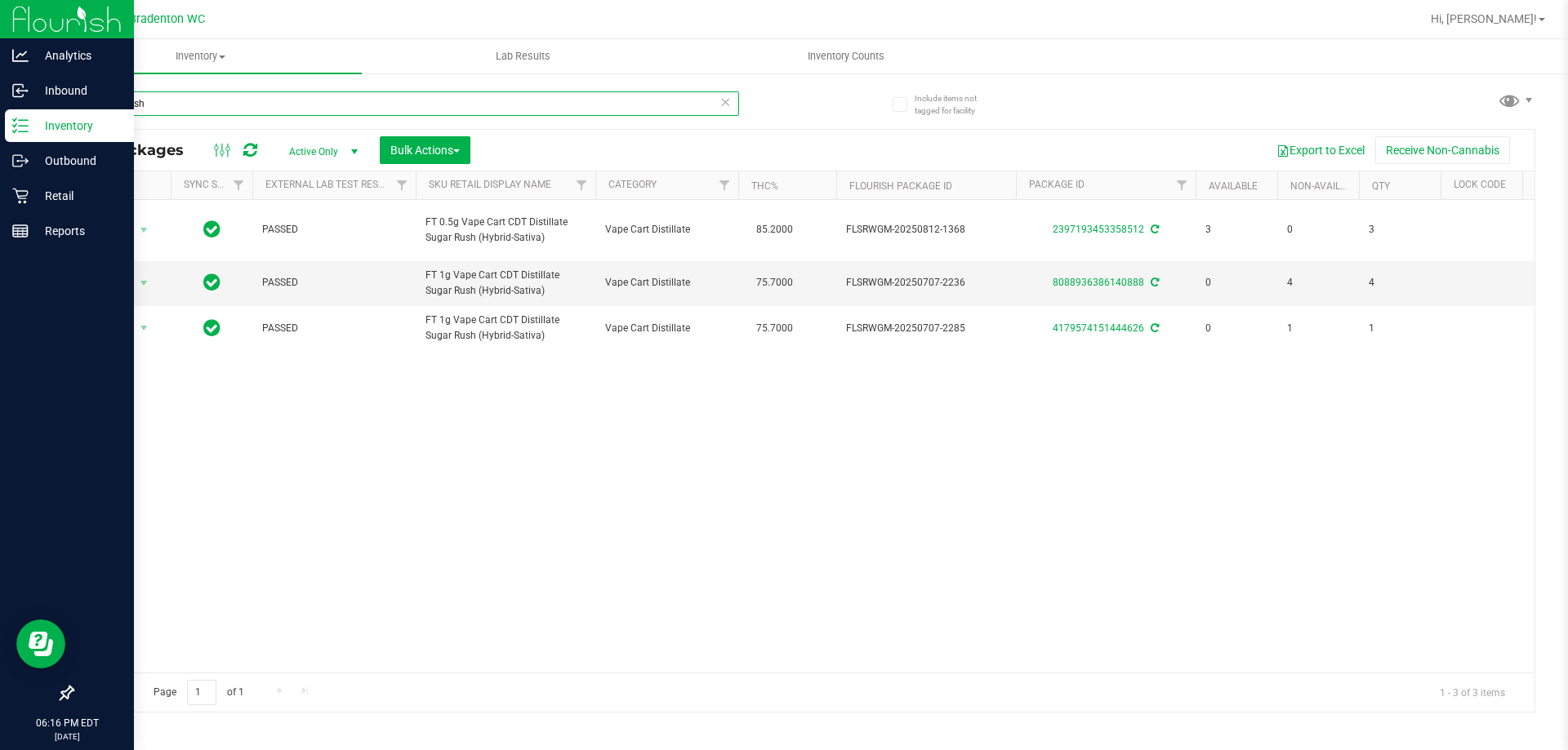
click at [711, 106] on input "sugar rush" at bounding box center [406, 103] width 667 height 25
type input "sugar rush"
click at [729, 107] on icon at bounding box center [725, 101] width 11 height 20
click at [664, 107] on input "text" at bounding box center [406, 103] width 667 height 25
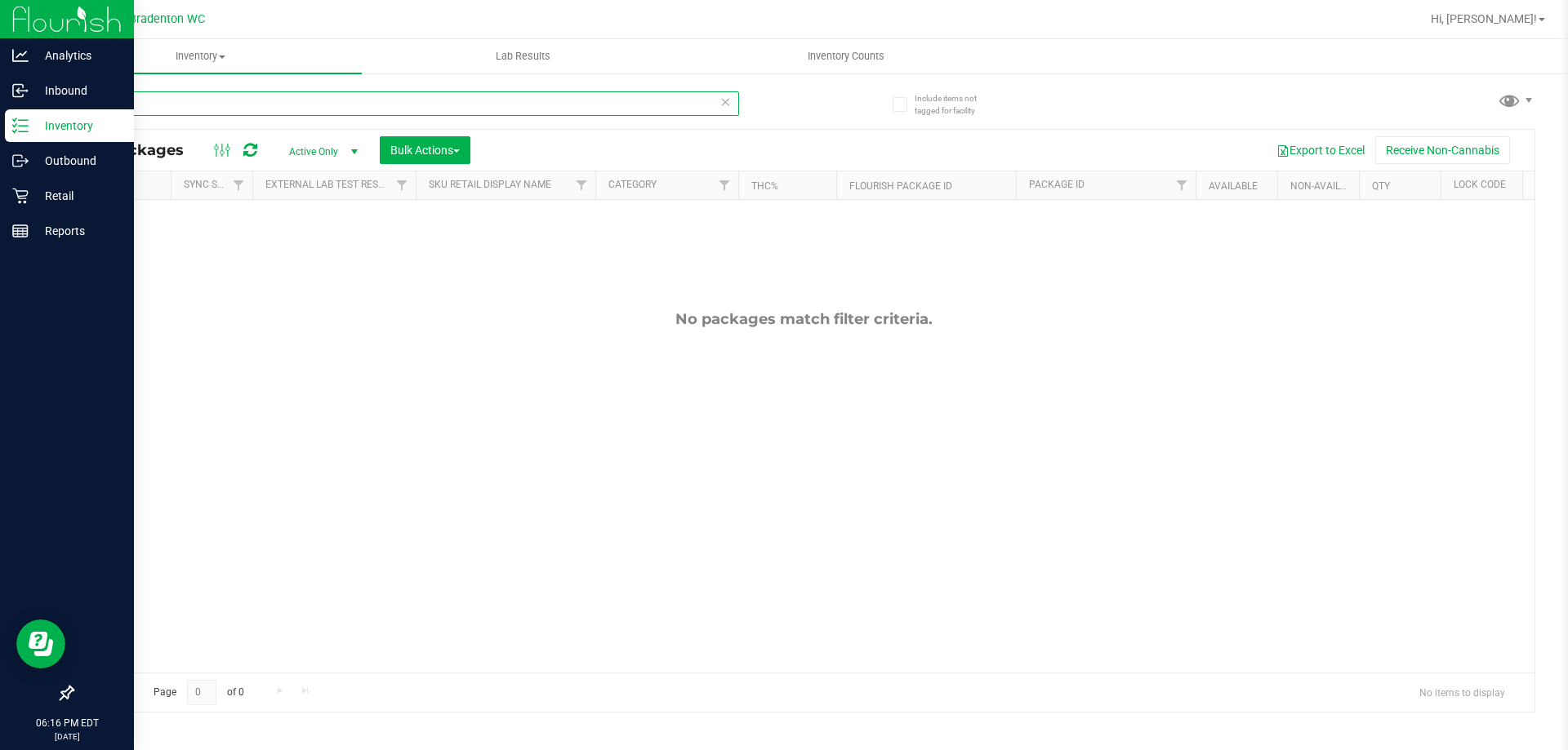
type input "Sgr"
click at [74, 192] on p "Retail" at bounding box center [77, 196] width 98 height 20
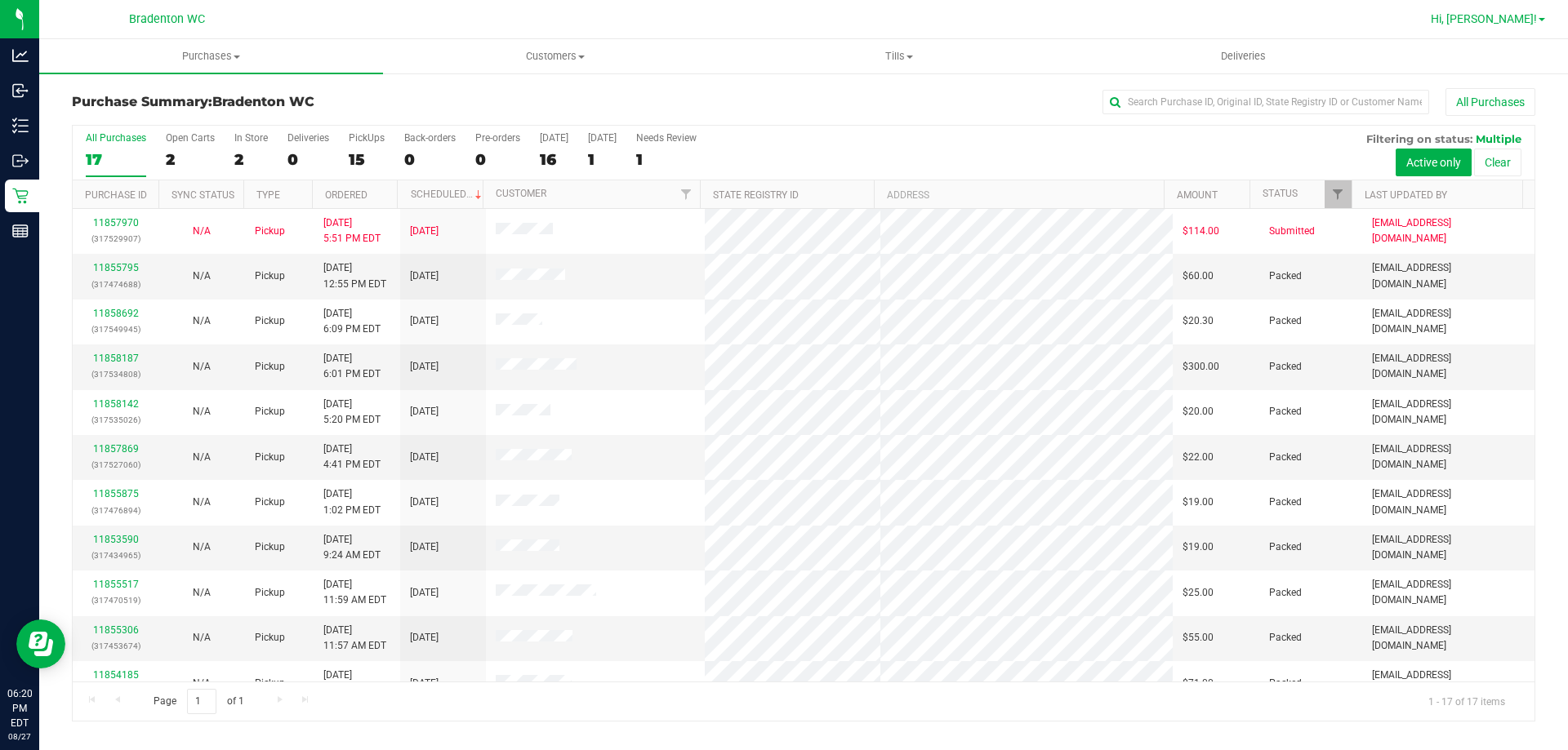
click at [1538, 18] on link "Hi, [PERSON_NAME]!" at bounding box center [1488, 19] width 127 height 17
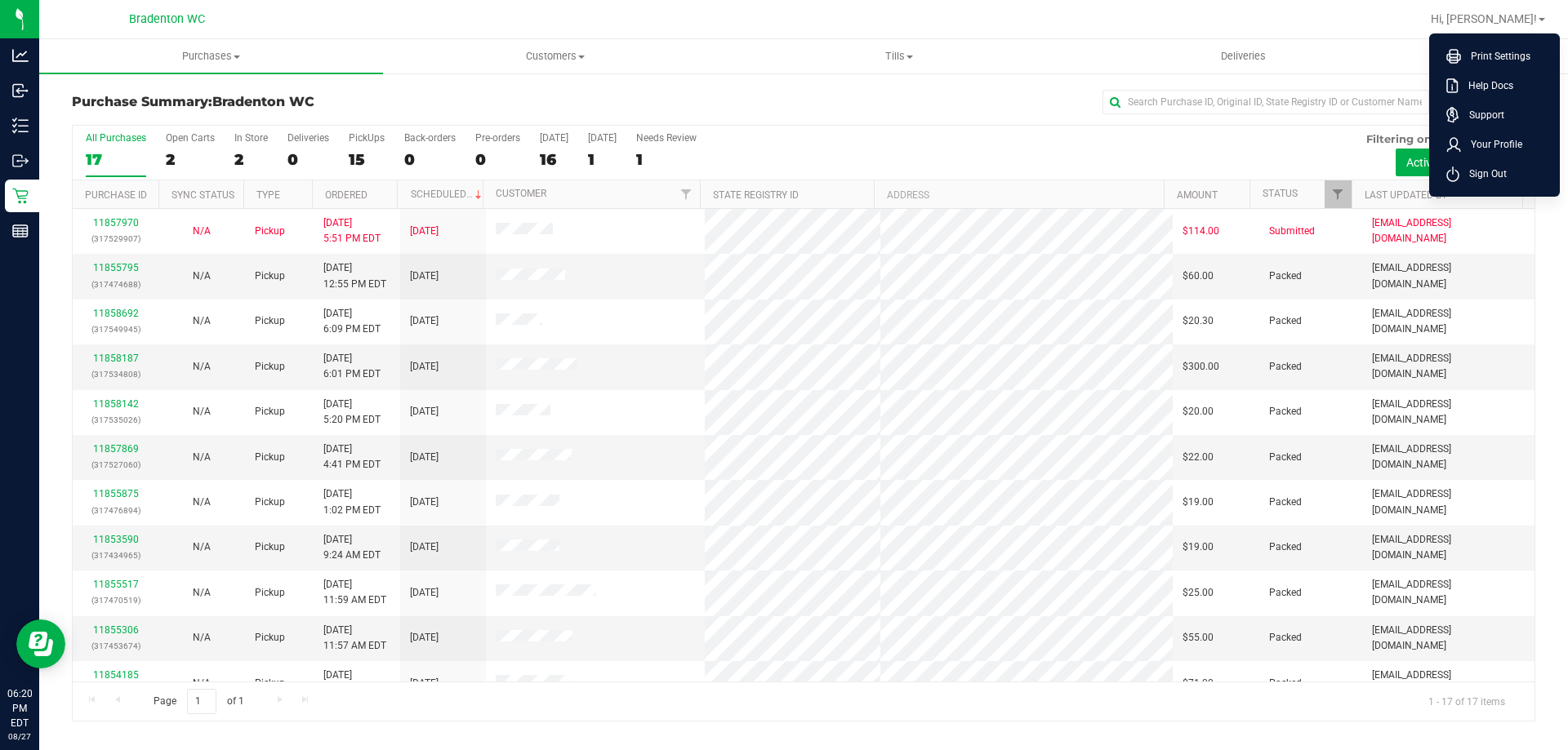
click at [1368, 75] on div "Purchase Summary: Bradenton WC All Purchases All Purchases 17 Open Carts 2 In S…" at bounding box center [804, 405] width 1529 height 666
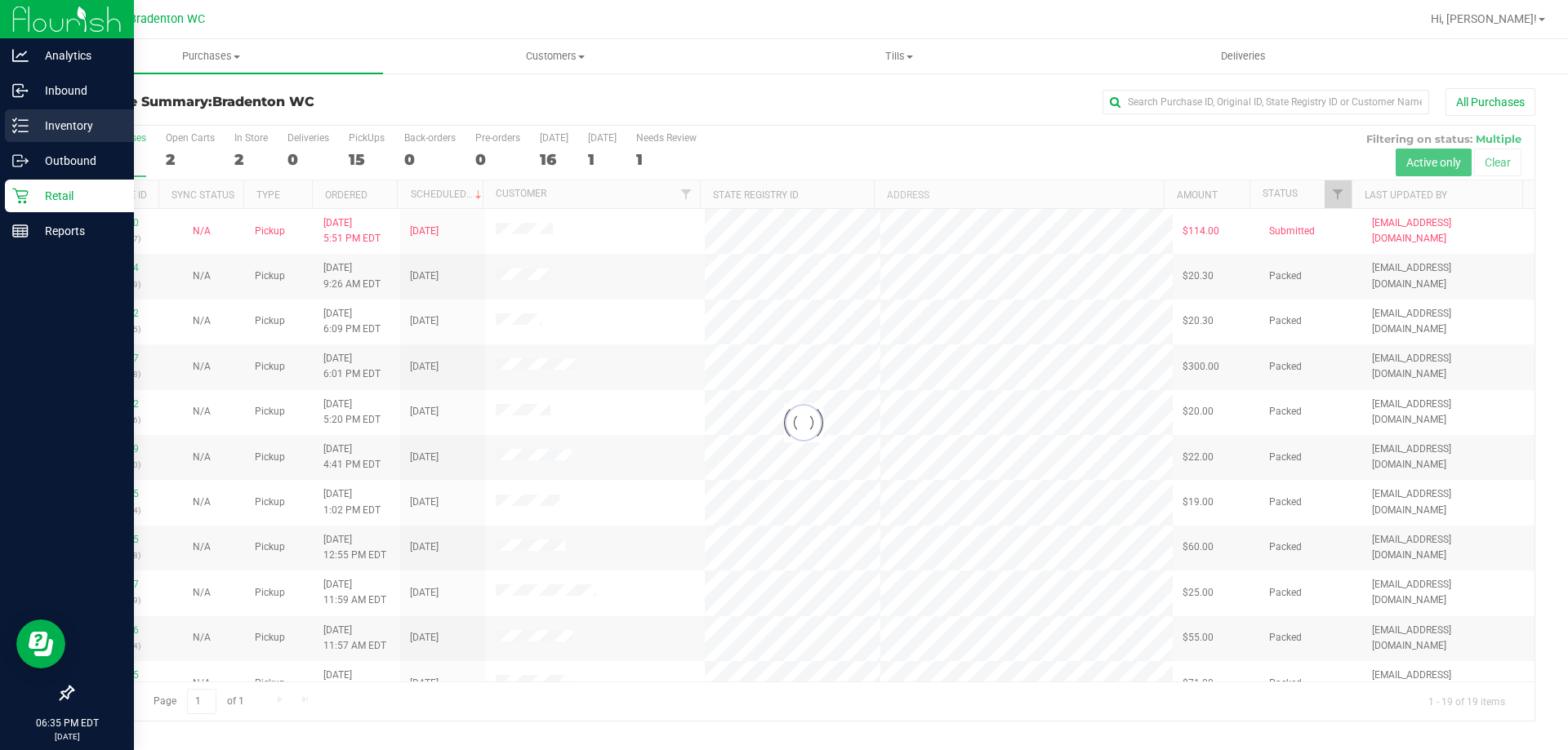
click at [71, 121] on p "Inventory" at bounding box center [77, 125] width 98 height 20
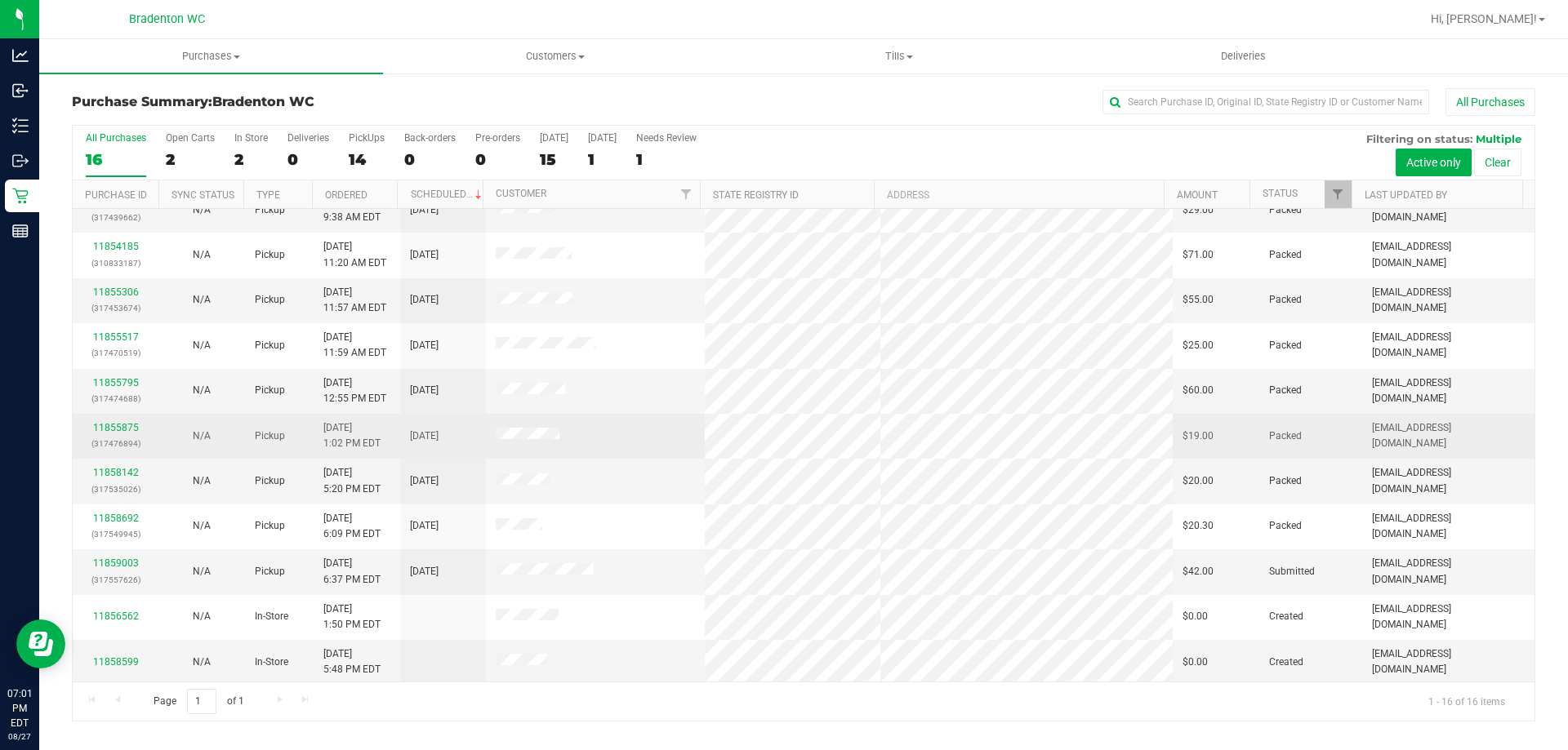
scroll to position [251, 0]
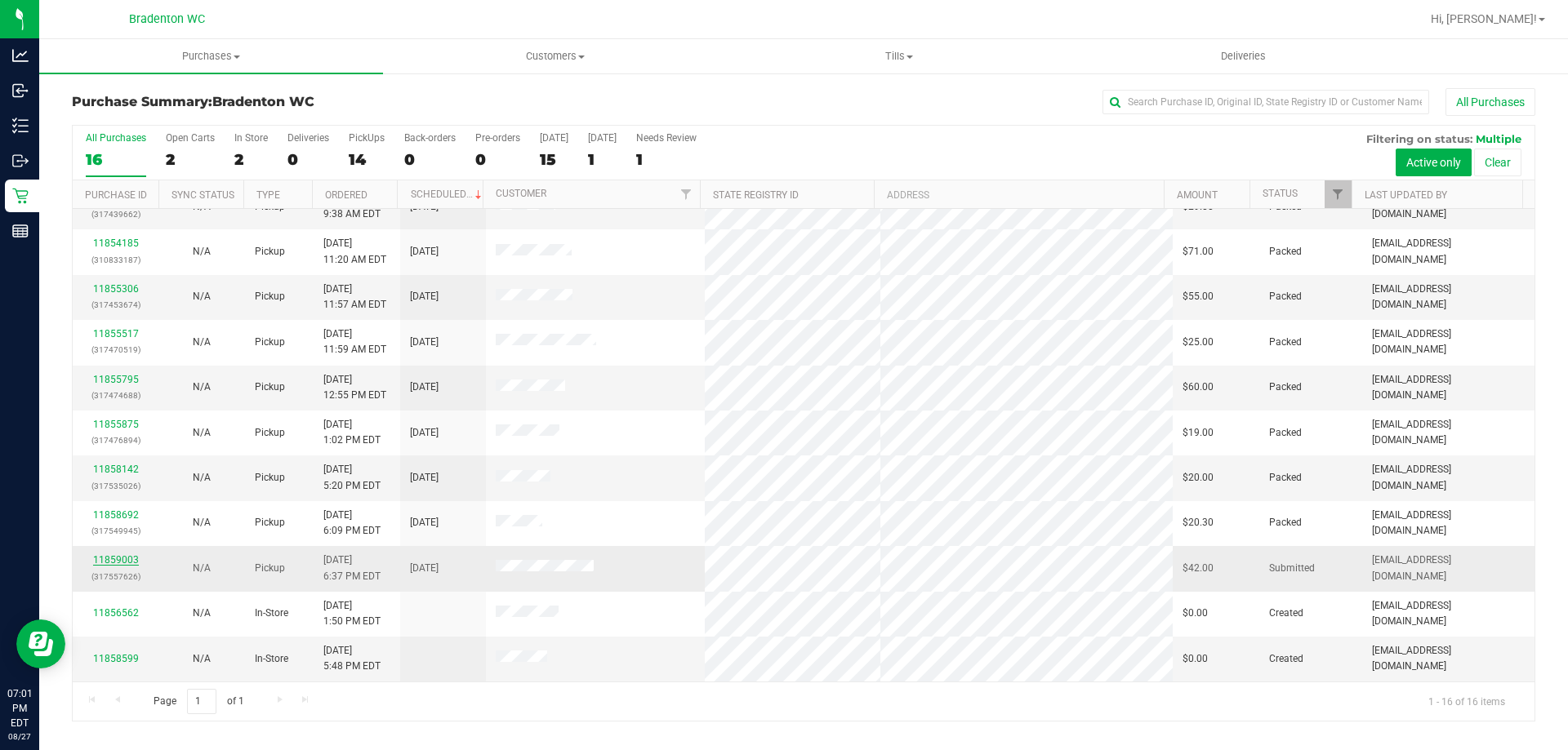
click at [101, 559] on link "11859003" at bounding box center [115, 559] width 46 height 11
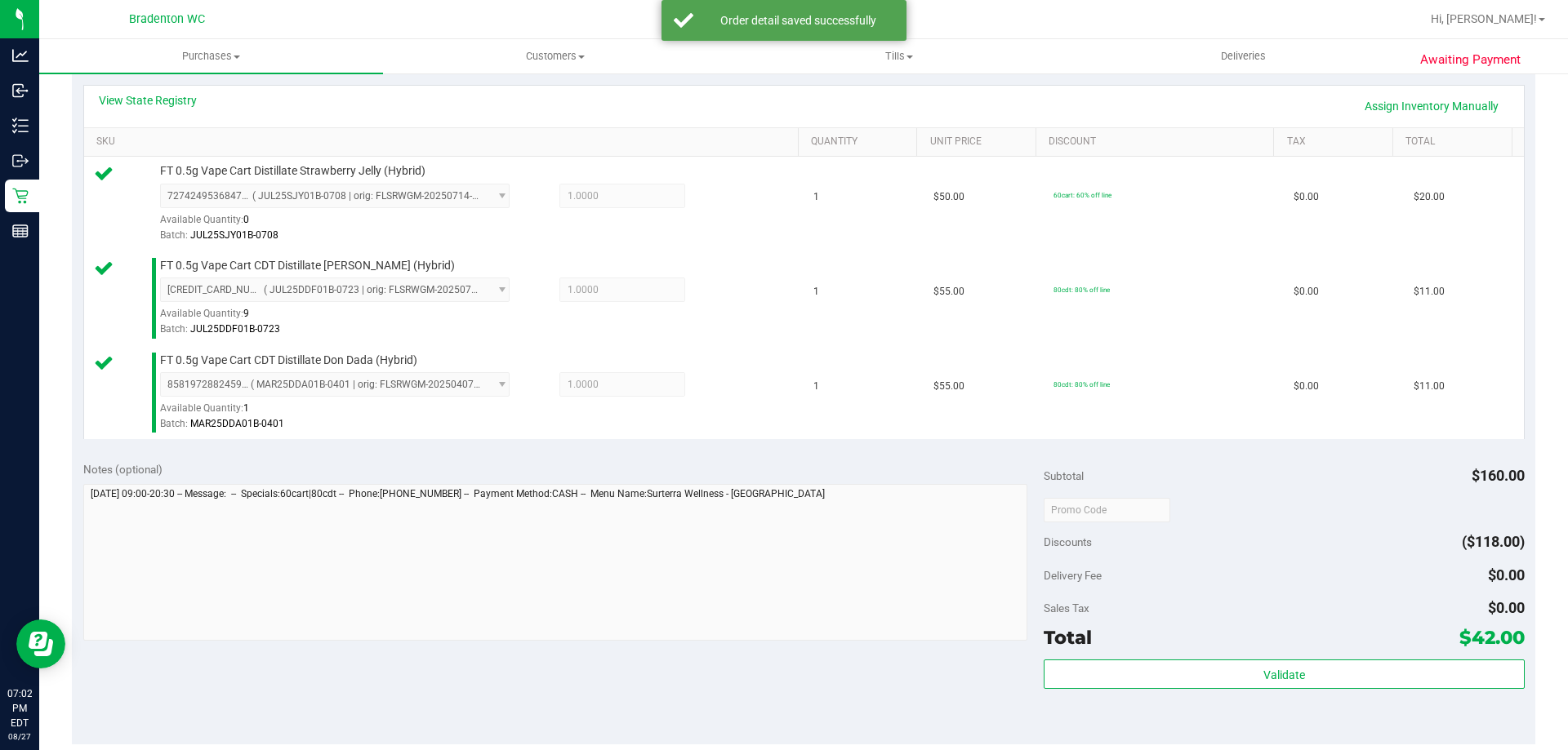
scroll to position [490, 0]
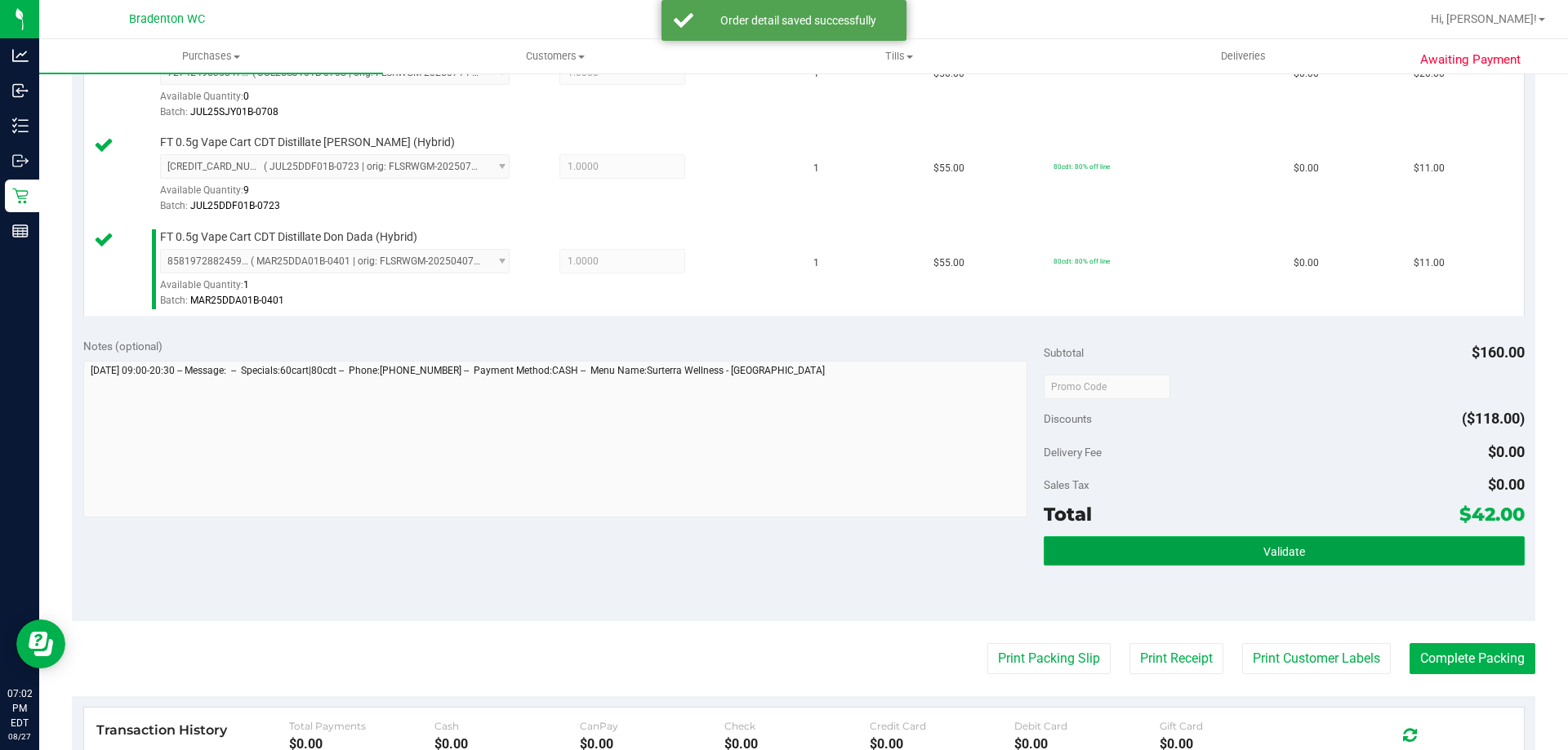
click at [1206, 547] on button "Validate" at bounding box center [1283, 551] width 481 height 29
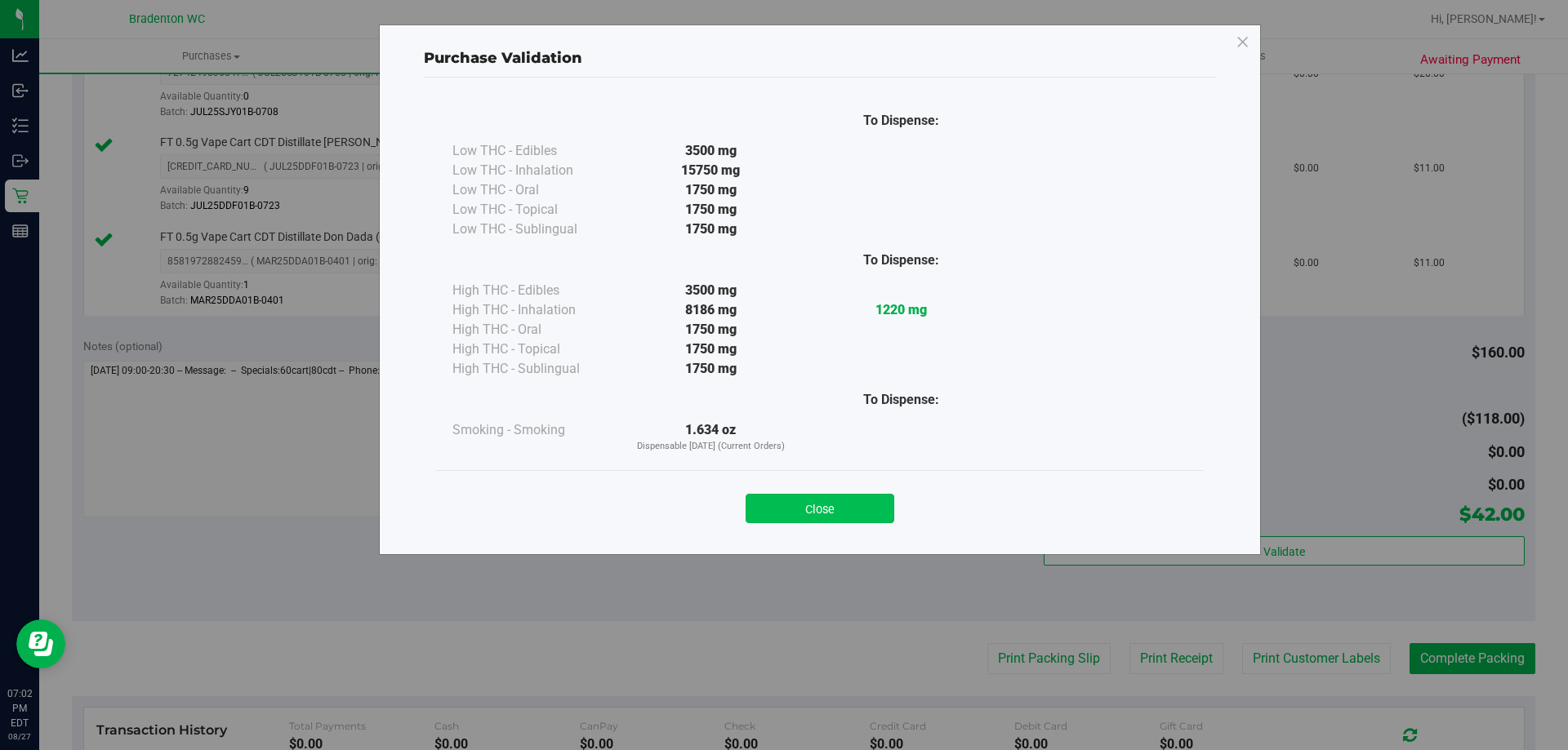
click at [845, 510] on button "Close" at bounding box center [820, 509] width 149 height 29
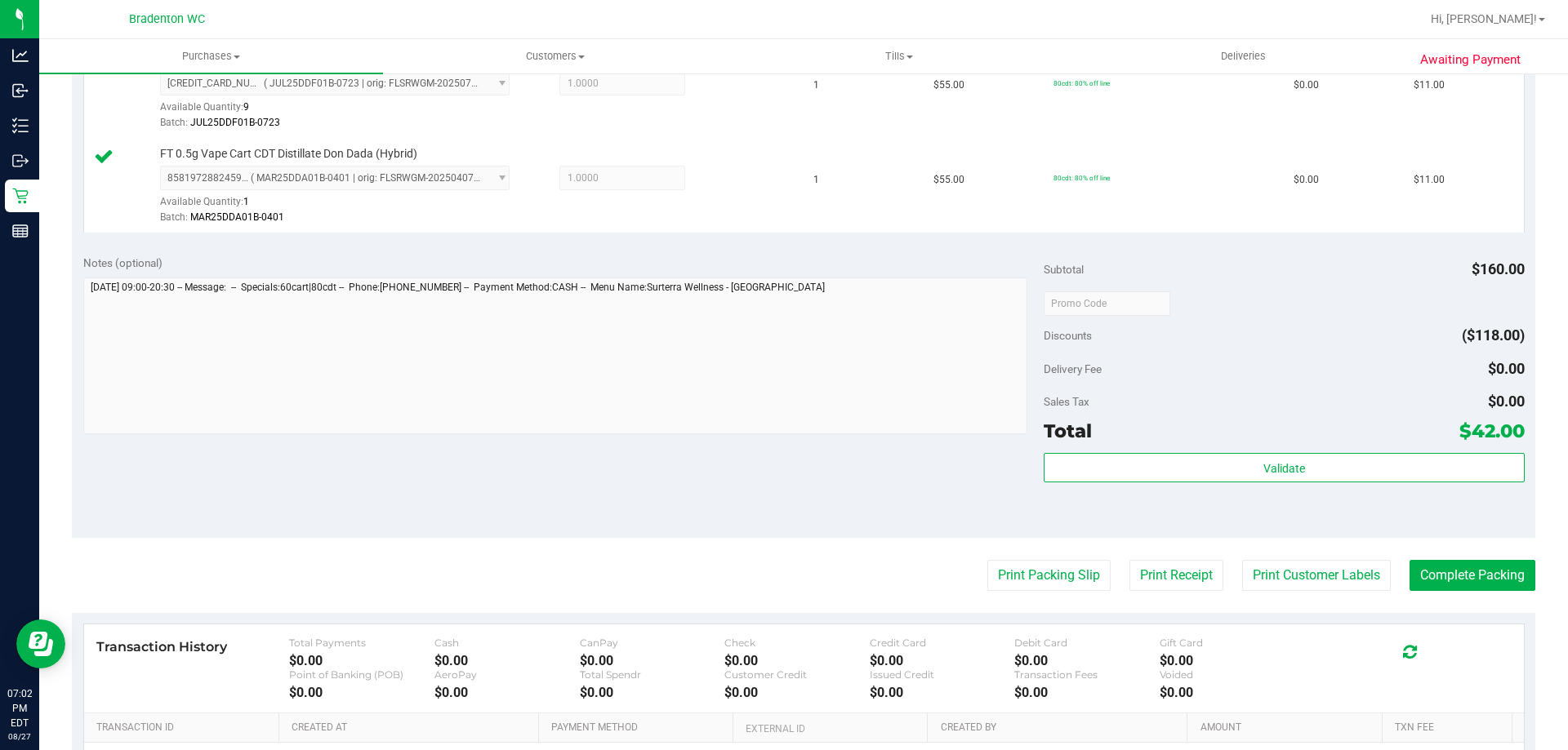
scroll to position [653, 0]
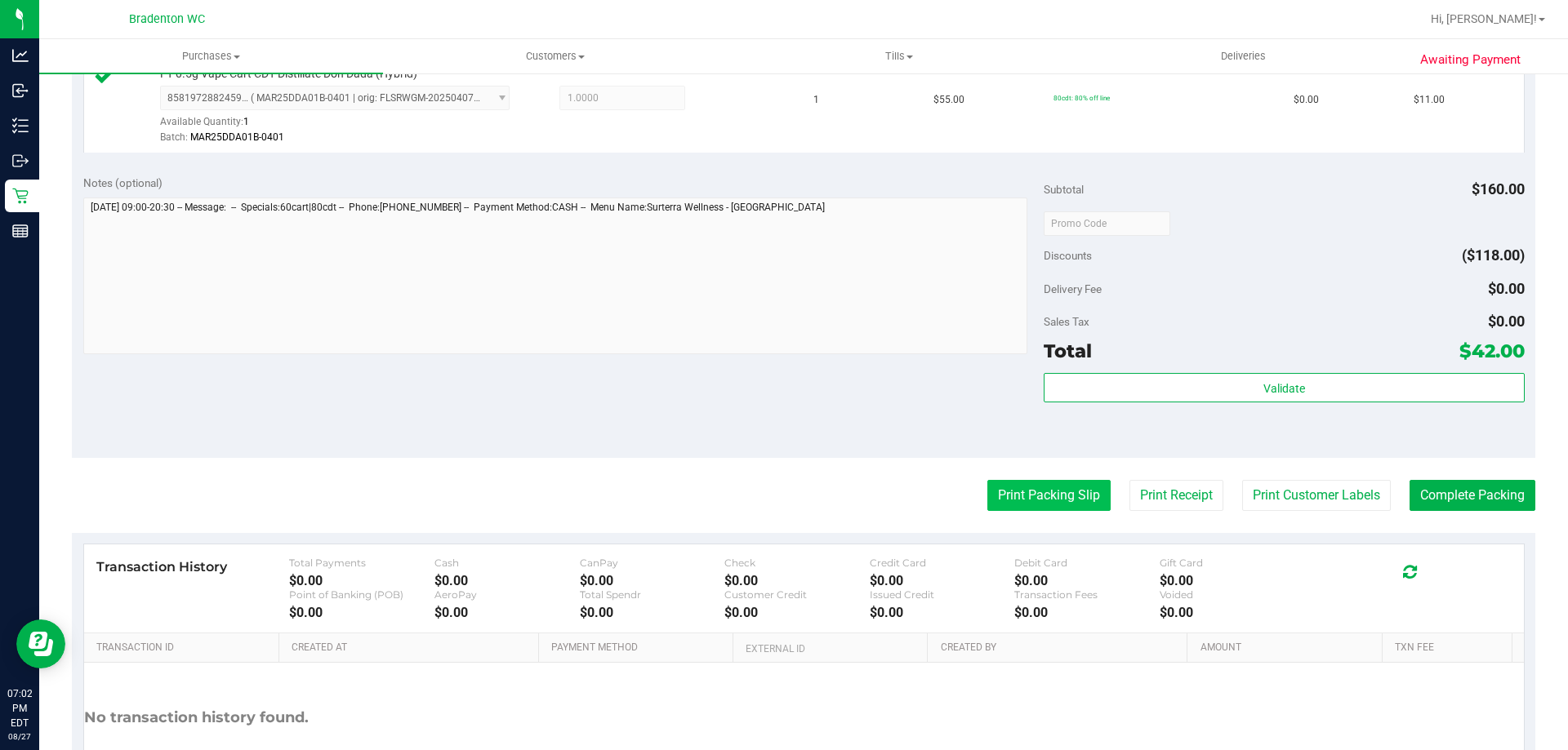
click at [1020, 495] on button "Print Packing Slip" at bounding box center [1049, 496] width 123 height 31
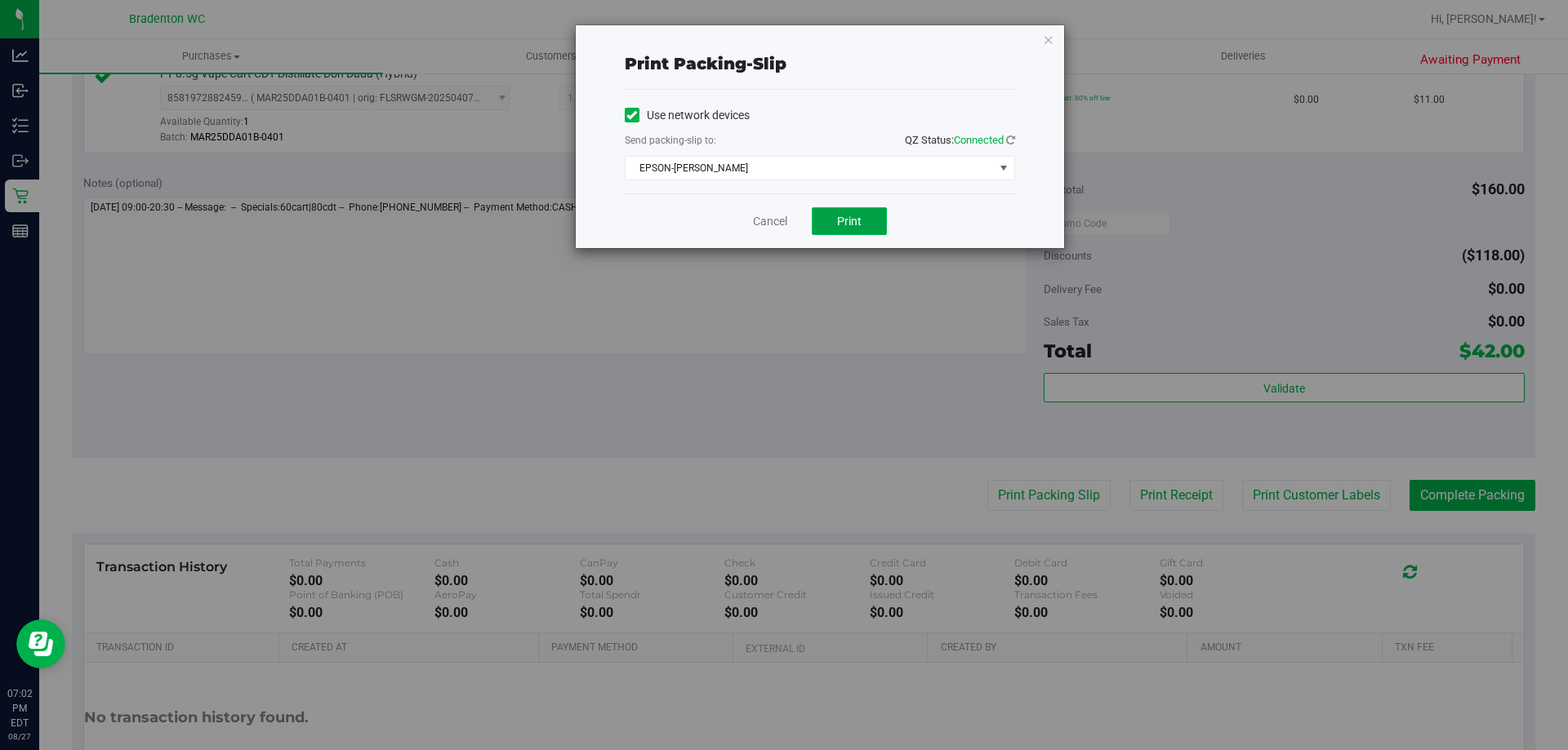
click at [840, 223] on span "Print" at bounding box center [849, 221] width 25 height 13
click at [873, 219] on button "Print" at bounding box center [849, 221] width 75 height 27
click at [1001, 169] on span "select" at bounding box center [1003, 168] width 13 height 13
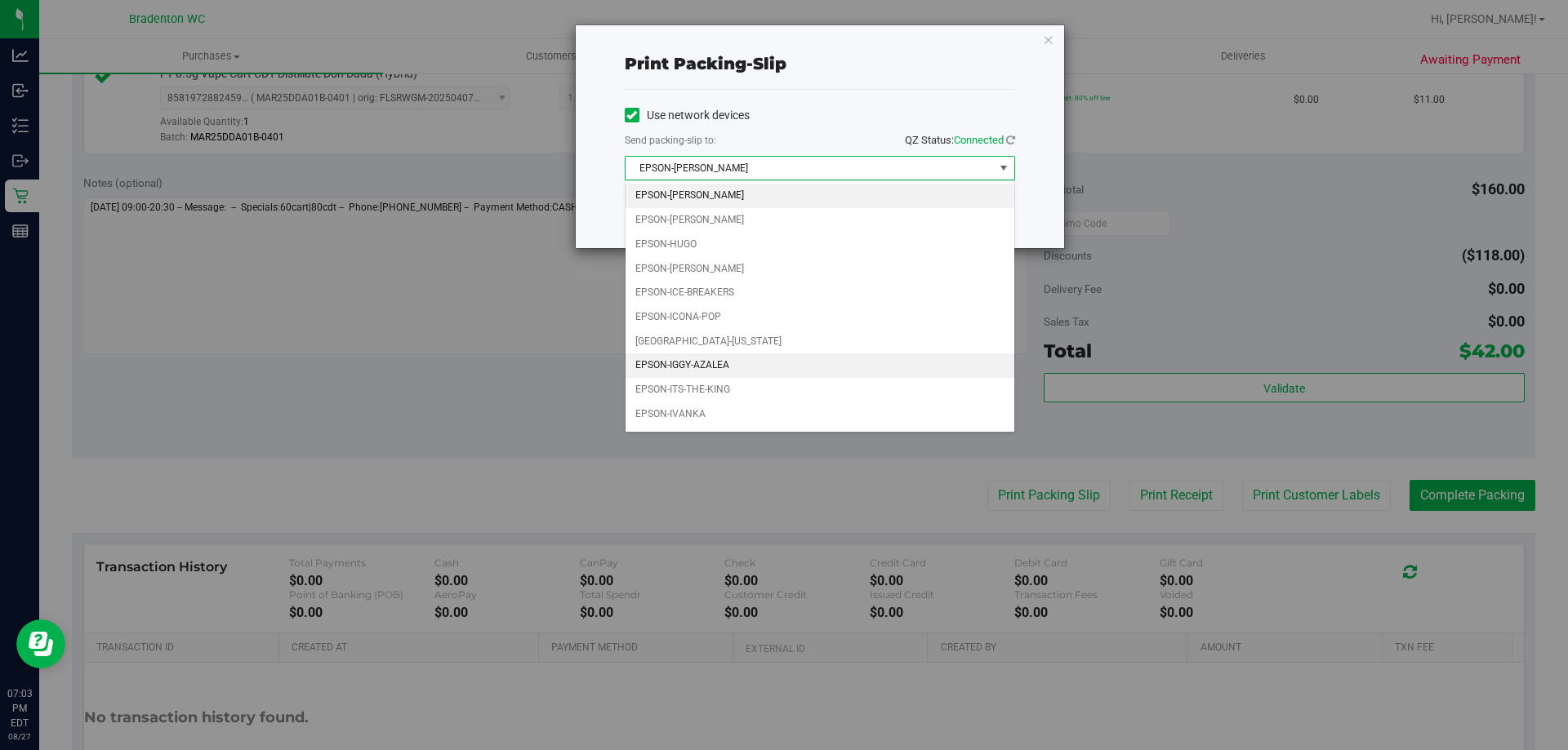
scroll to position [46, 0]
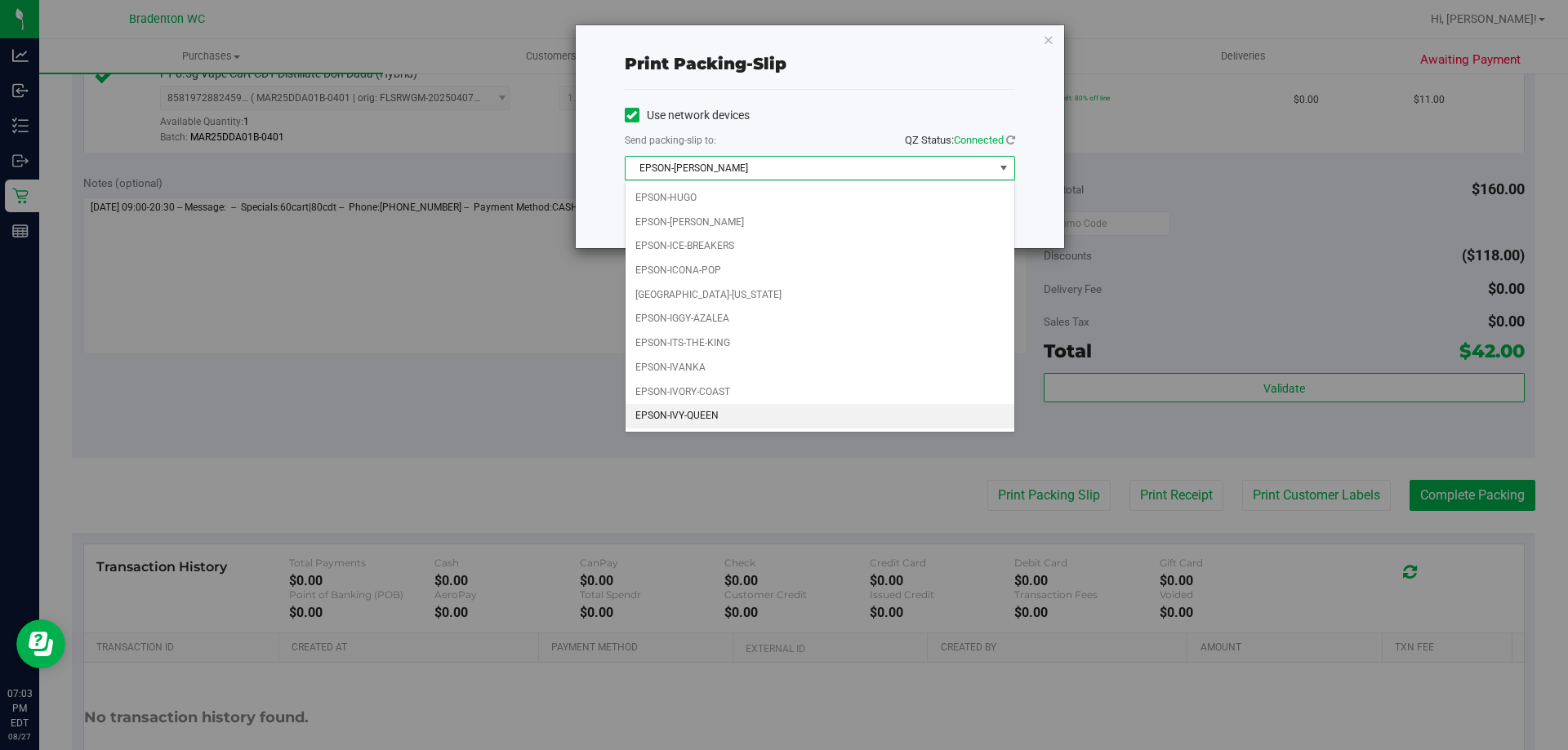
click at [770, 410] on li "EPSON-IVY-QUEEN" at bounding box center [820, 416] width 389 height 25
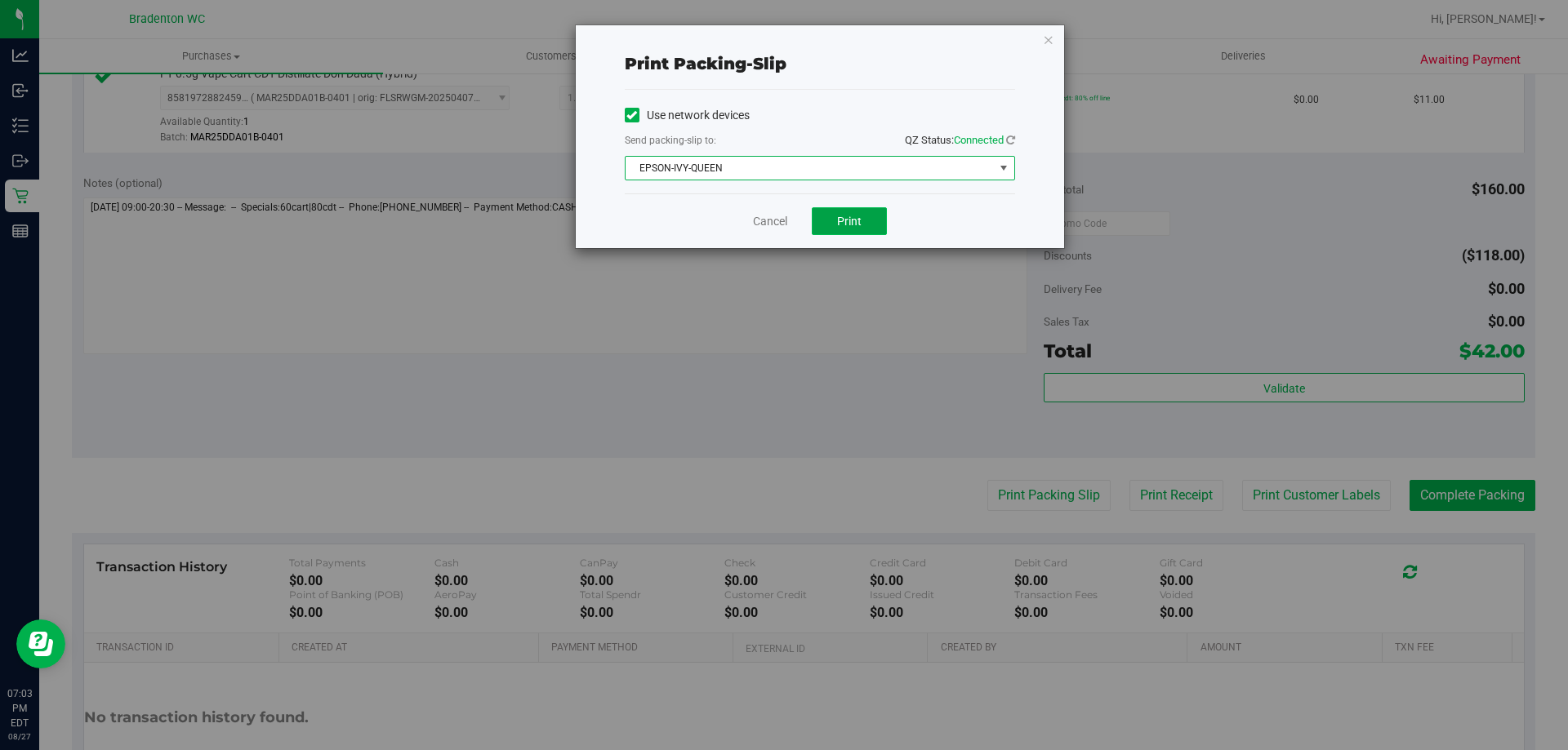
click at [873, 220] on button "Print" at bounding box center [849, 221] width 75 height 27
click at [1049, 44] on icon "button" at bounding box center [1048, 39] width 11 height 20
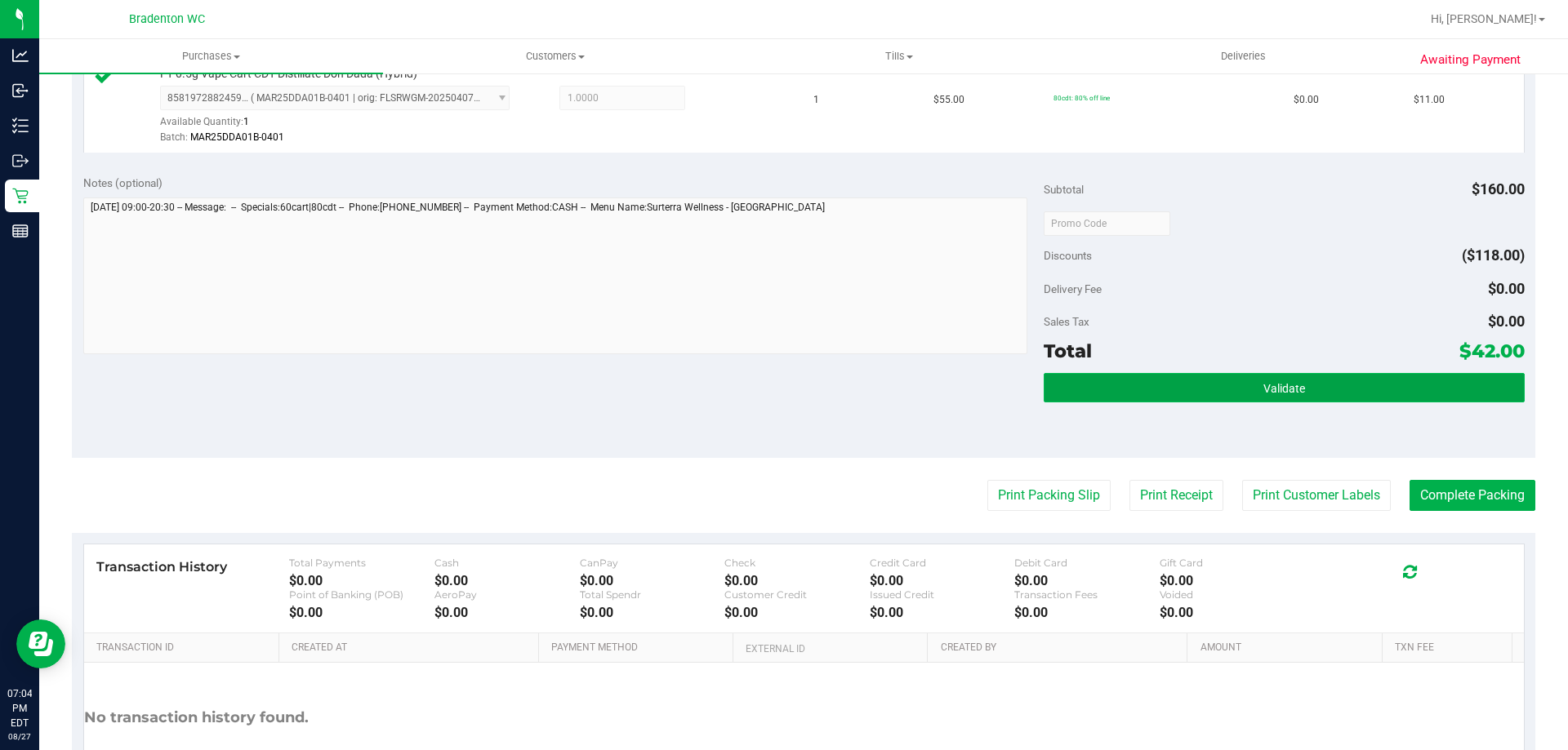
click at [1106, 381] on button "Validate" at bounding box center [1283, 387] width 481 height 29
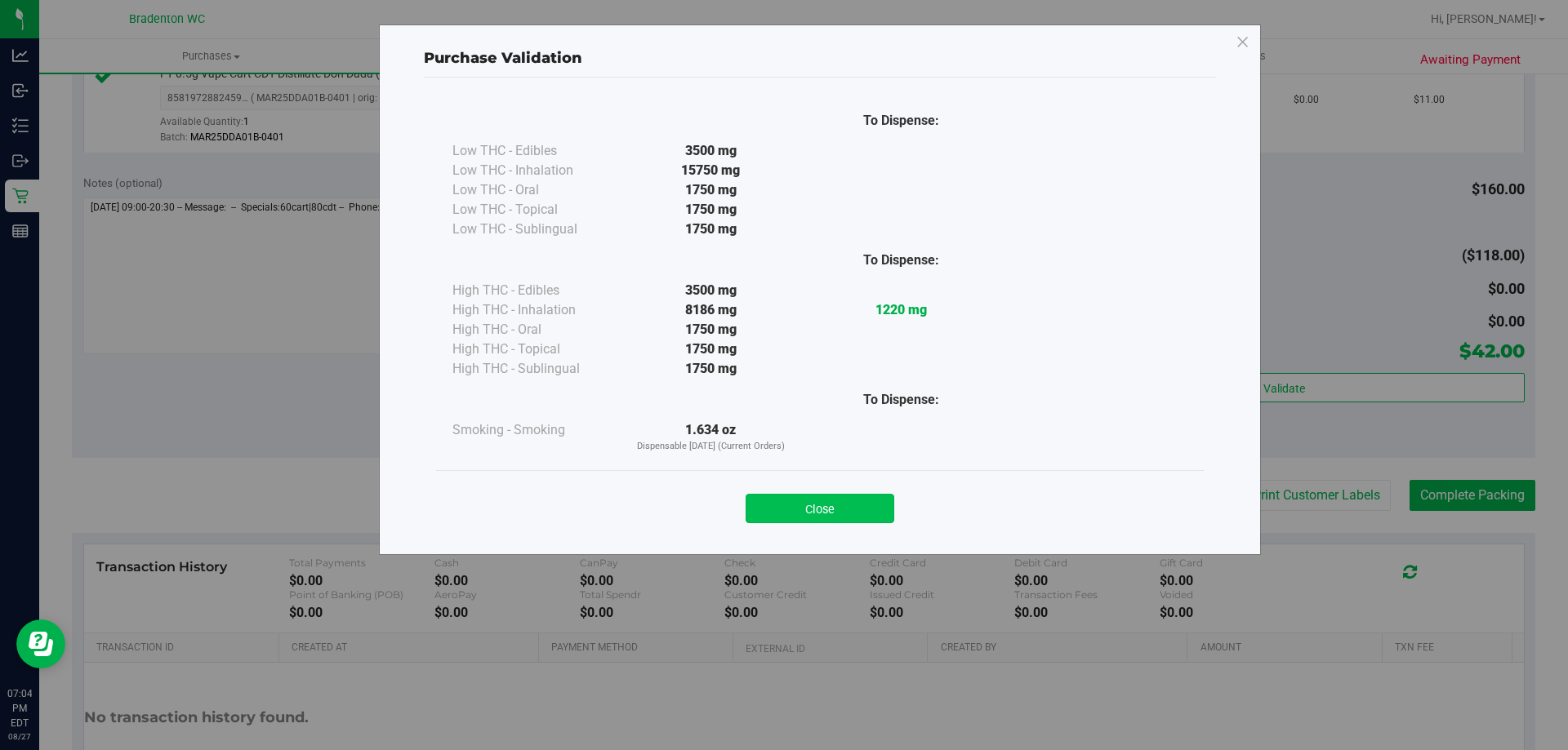
click at [811, 509] on button "Close" at bounding box center [820, 509] width 149 height 29
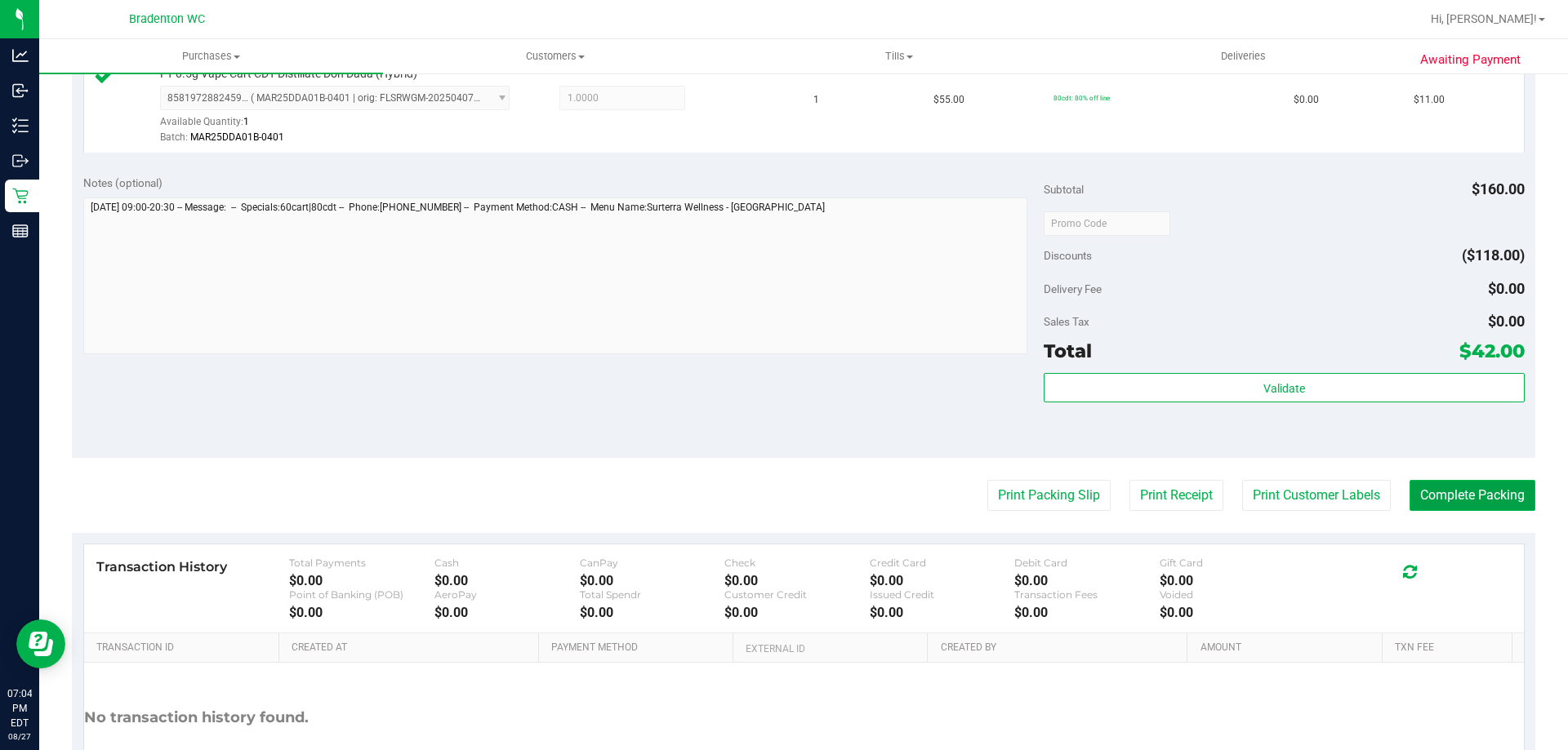
click at [1476, 496] on button "Complete Packing" at bounding box center [1473, 496] width 126 height 31
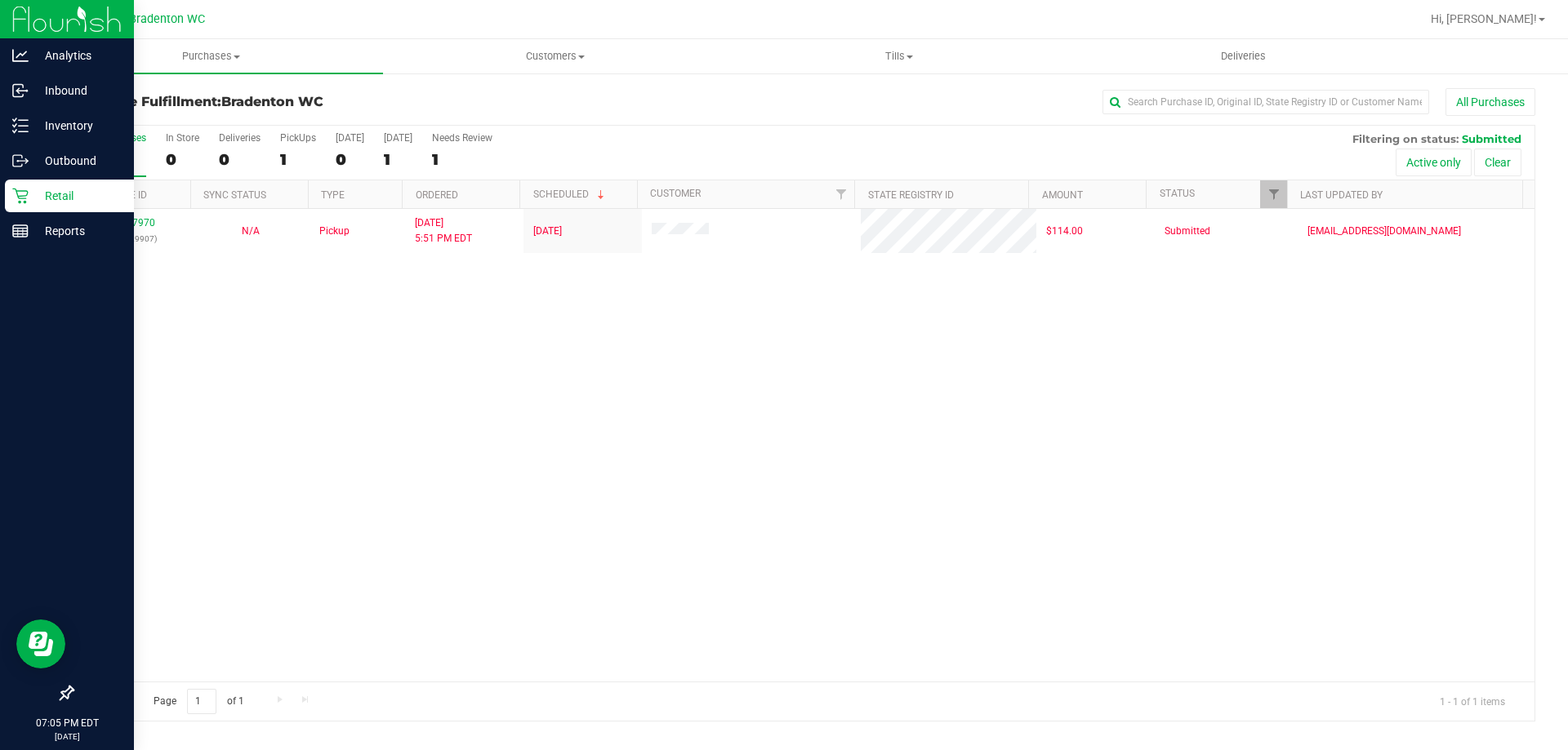
click at [68, 192] on p "Retail" at bounding box center [77, 196] width 98 height 20
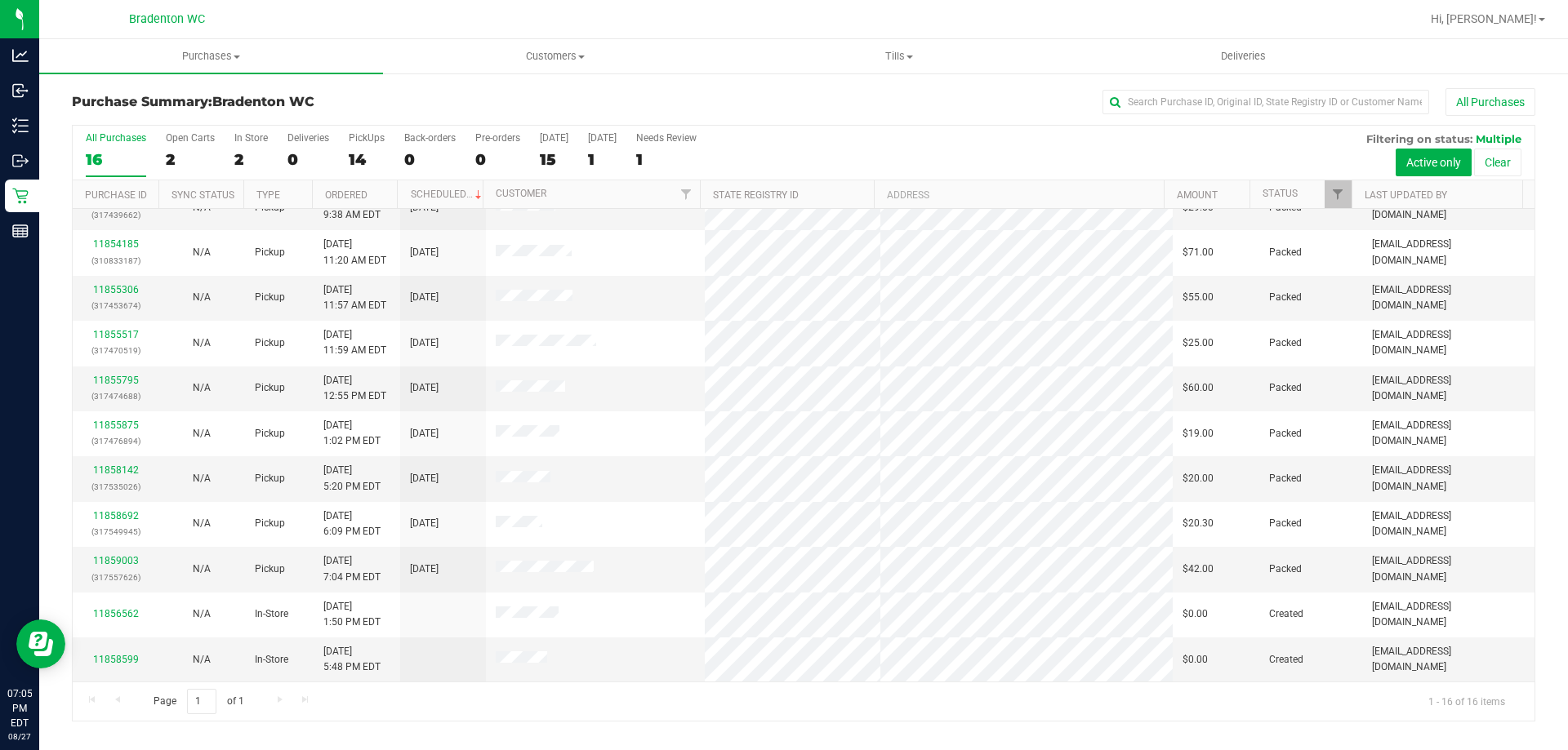
scroll to position [251, 0]
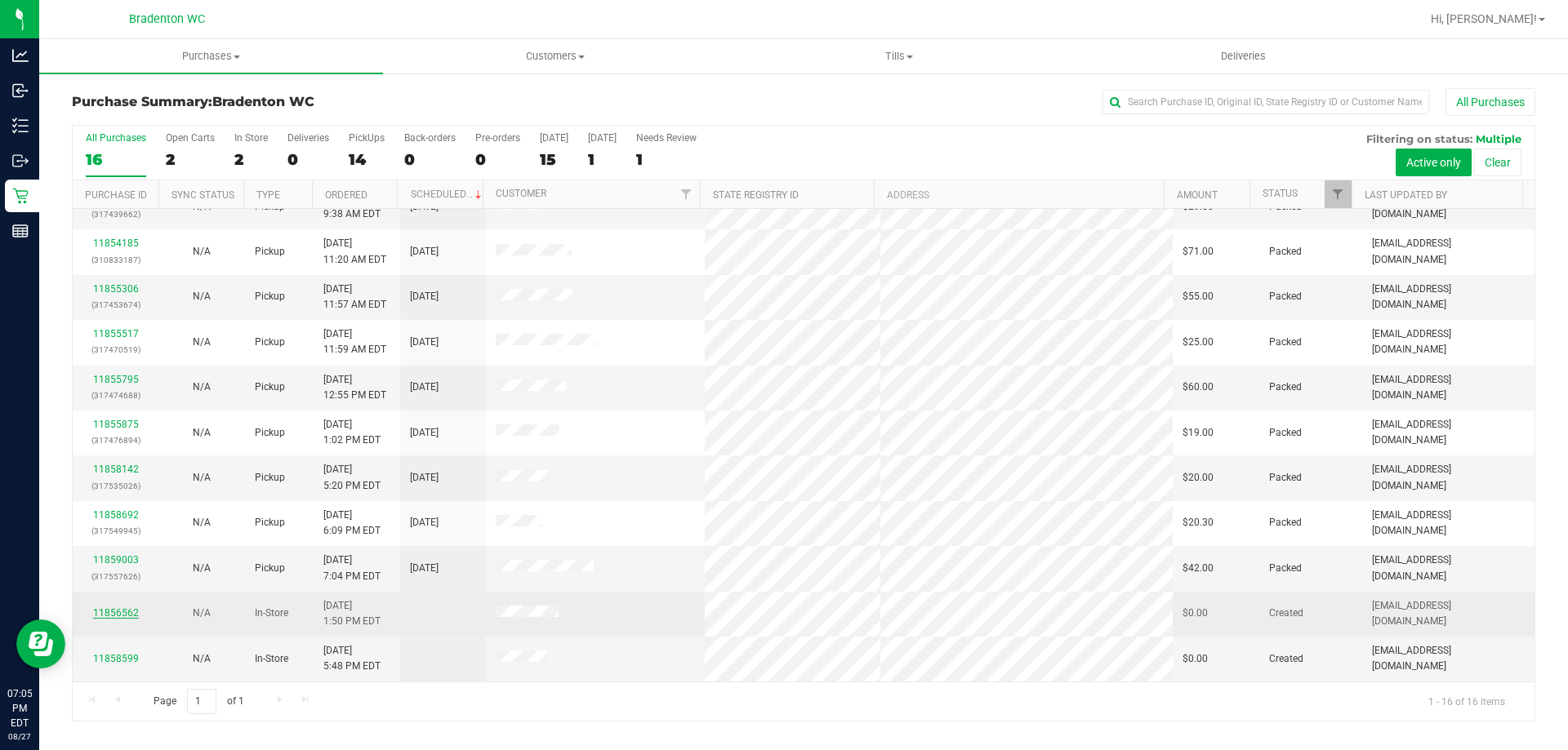
click at [115, 614] on link "11856562" at bounding box center [115, 613] width 46 height 11
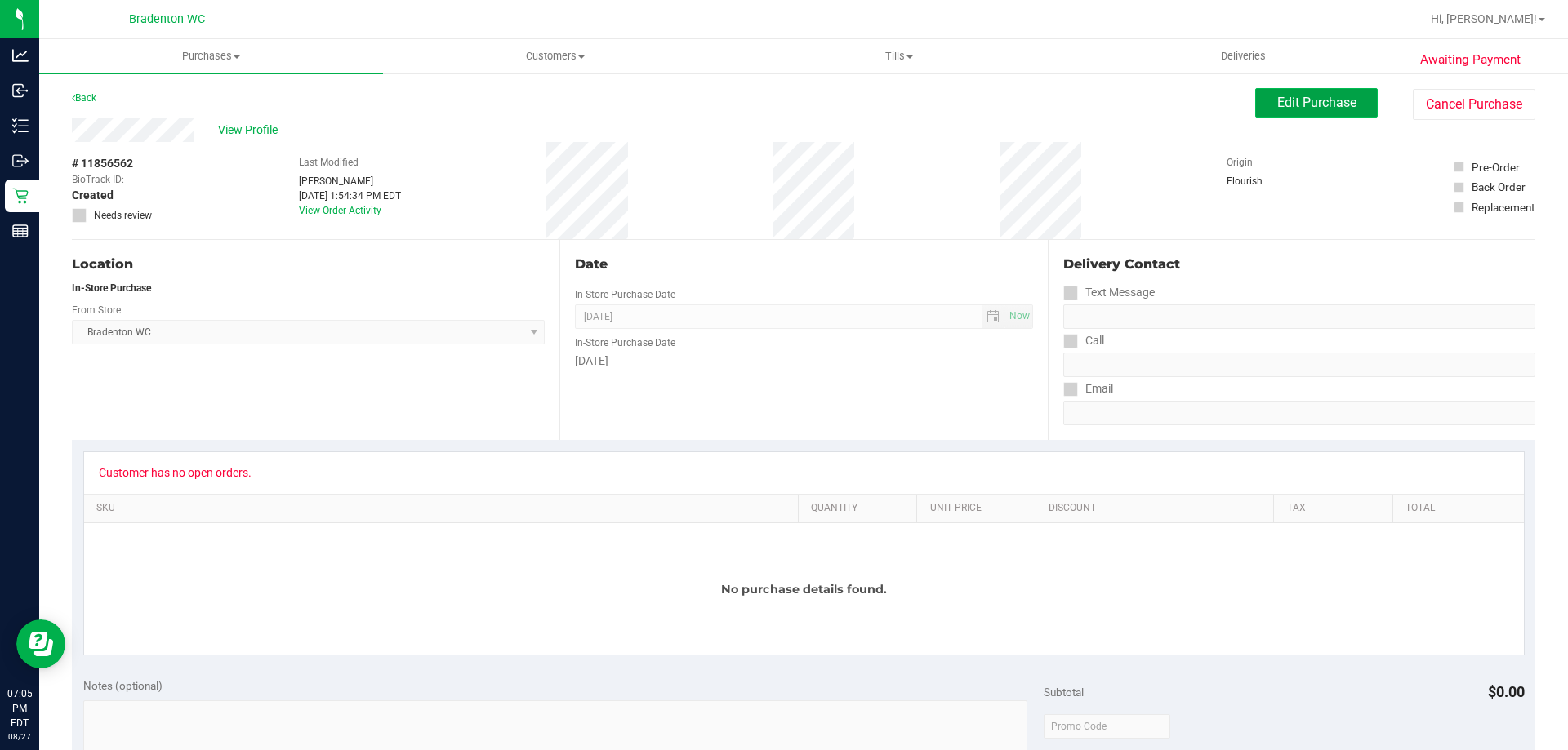
click at [1320, 107] on span "Edit Purchase" at bounding box center [1317, 102] width 79 height 15
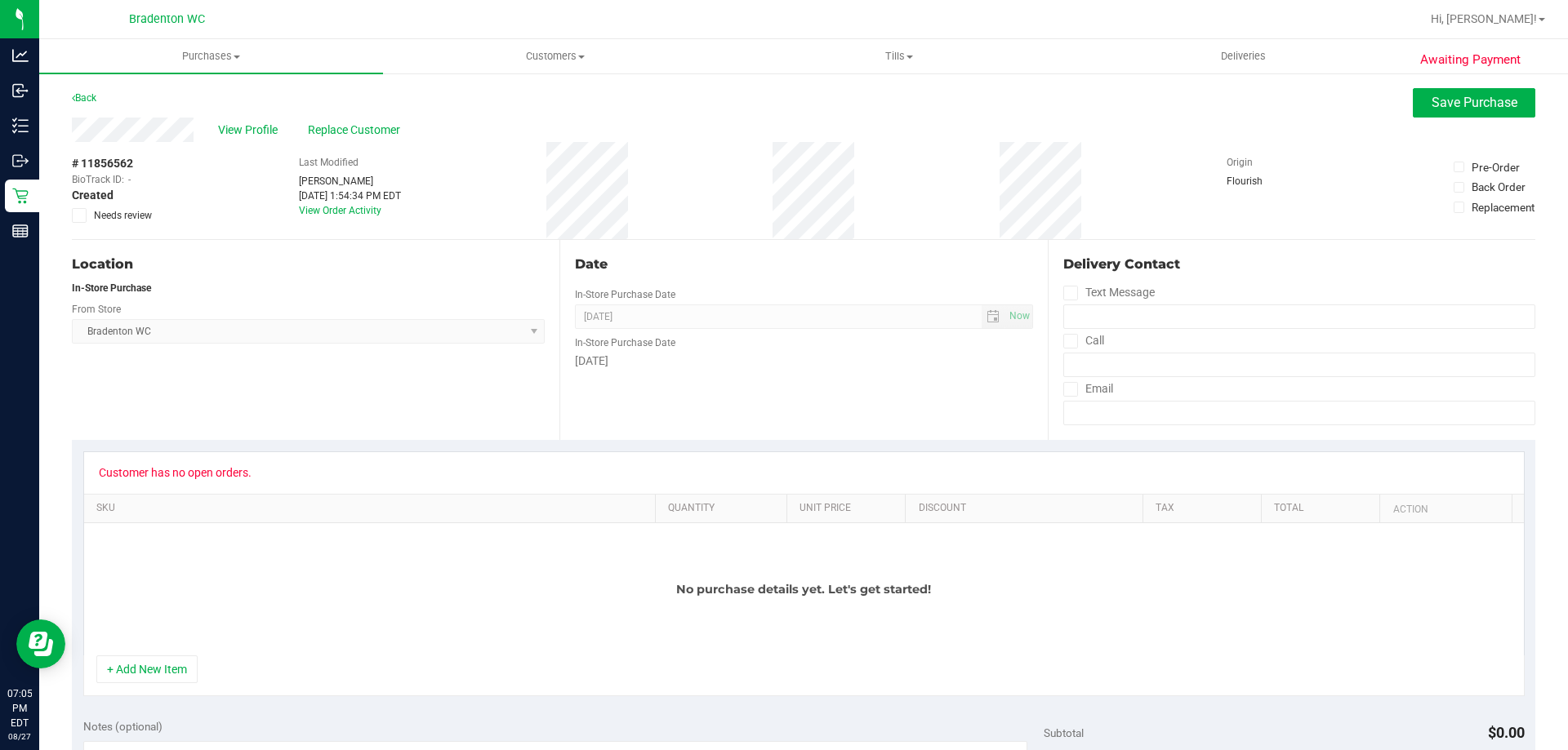
click at [75, 216] on icon at bounding box center [79, 216] width 10 height 0
click at [0, 0] on input "Needs review" at bounding box center [0, 0] width 0 height 0
click at [1433, 100] on span "Save Purchase" at bounding box center [1475, 102] width 86 height 15
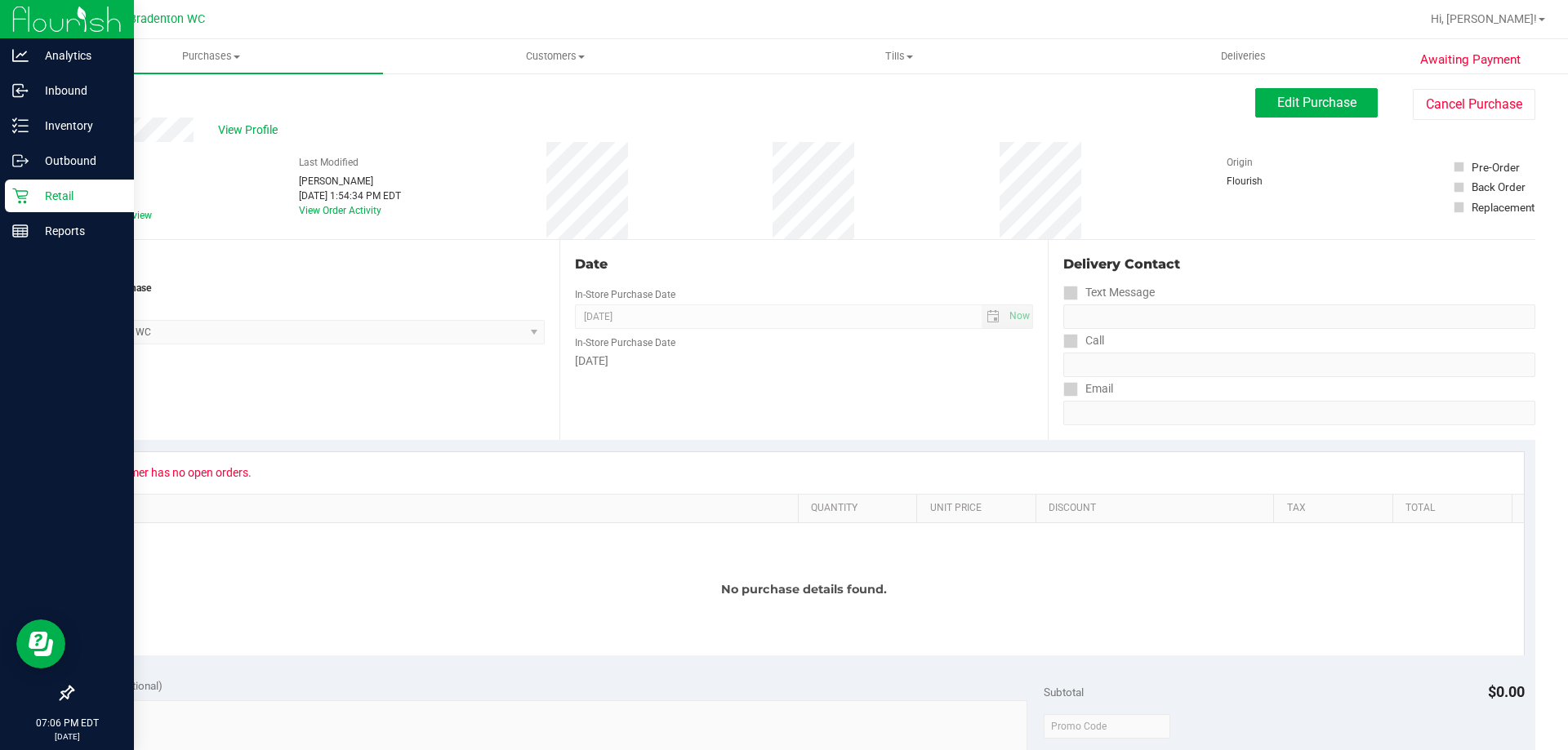
click at [79, 190] on p "Retail" at bounding box center [77, 196] width 98 height 20
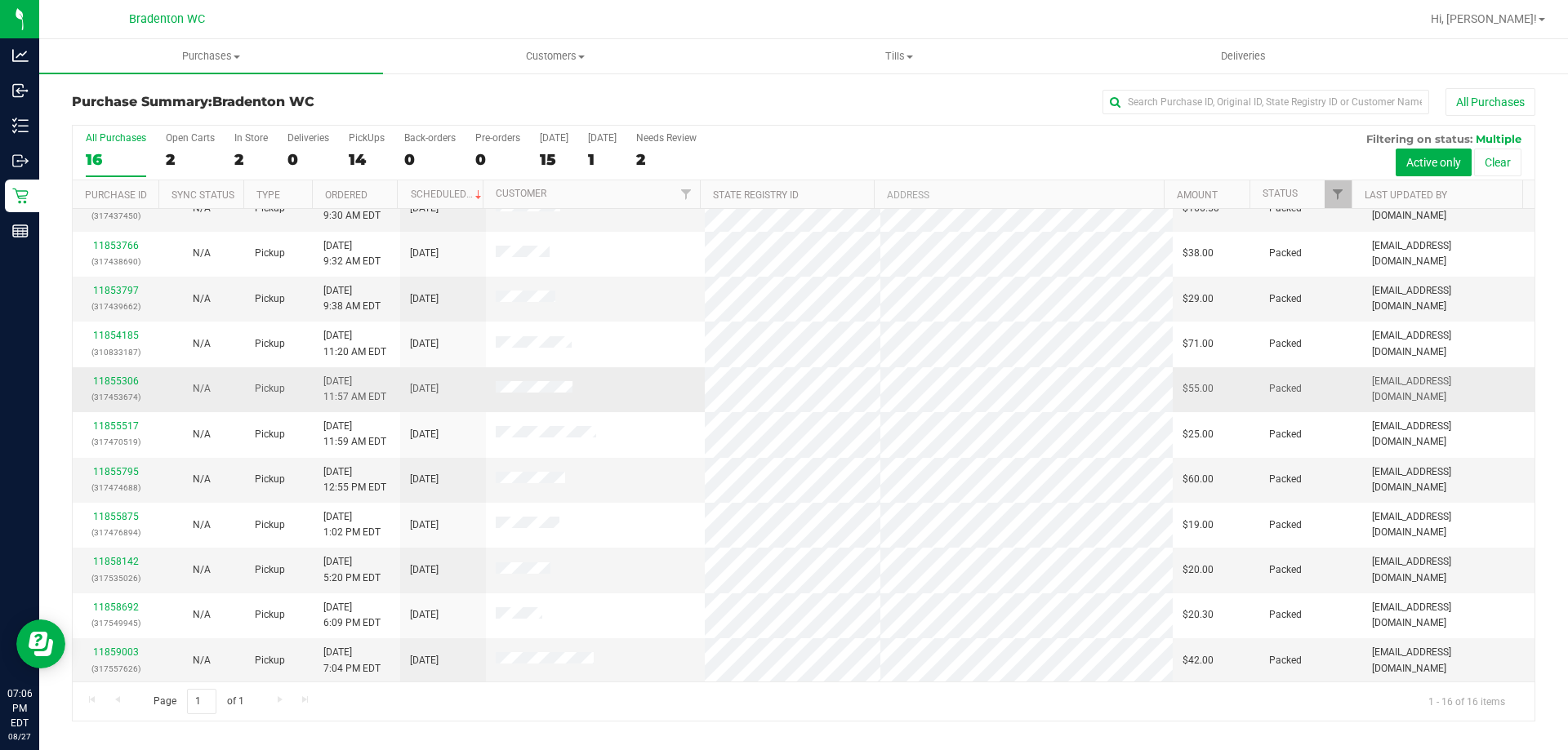
scroll to position [251, 0]
click at [97, 662] on link "11858599" at bounding box center [115, 658] width 46 height 11
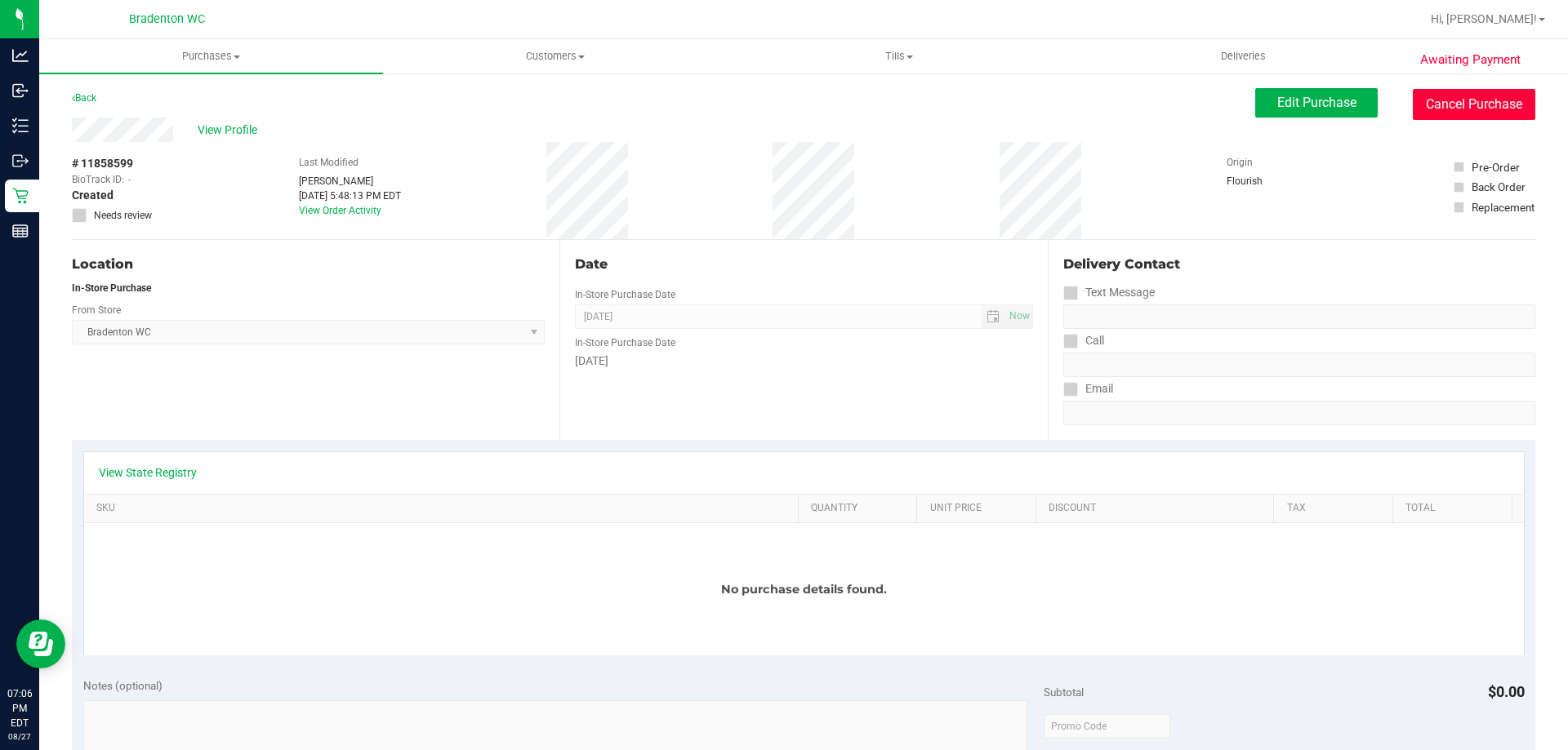
click at [1449, 110] on button "Cancel Purchase" at bounding box center [1474, 105] width 123 height 31
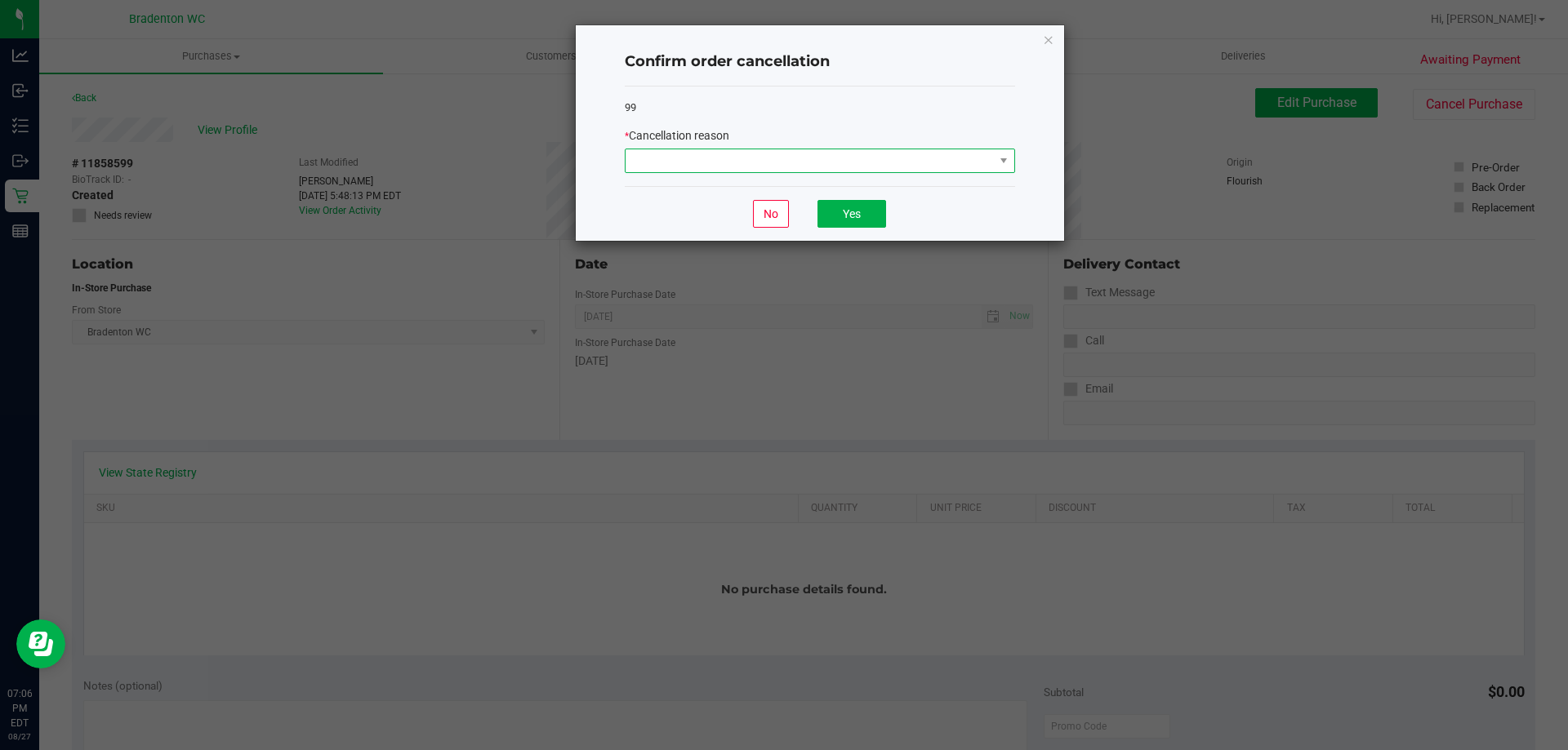
click at [1006, 168] on span at bounding box center [1003, 161] width 21 height 23
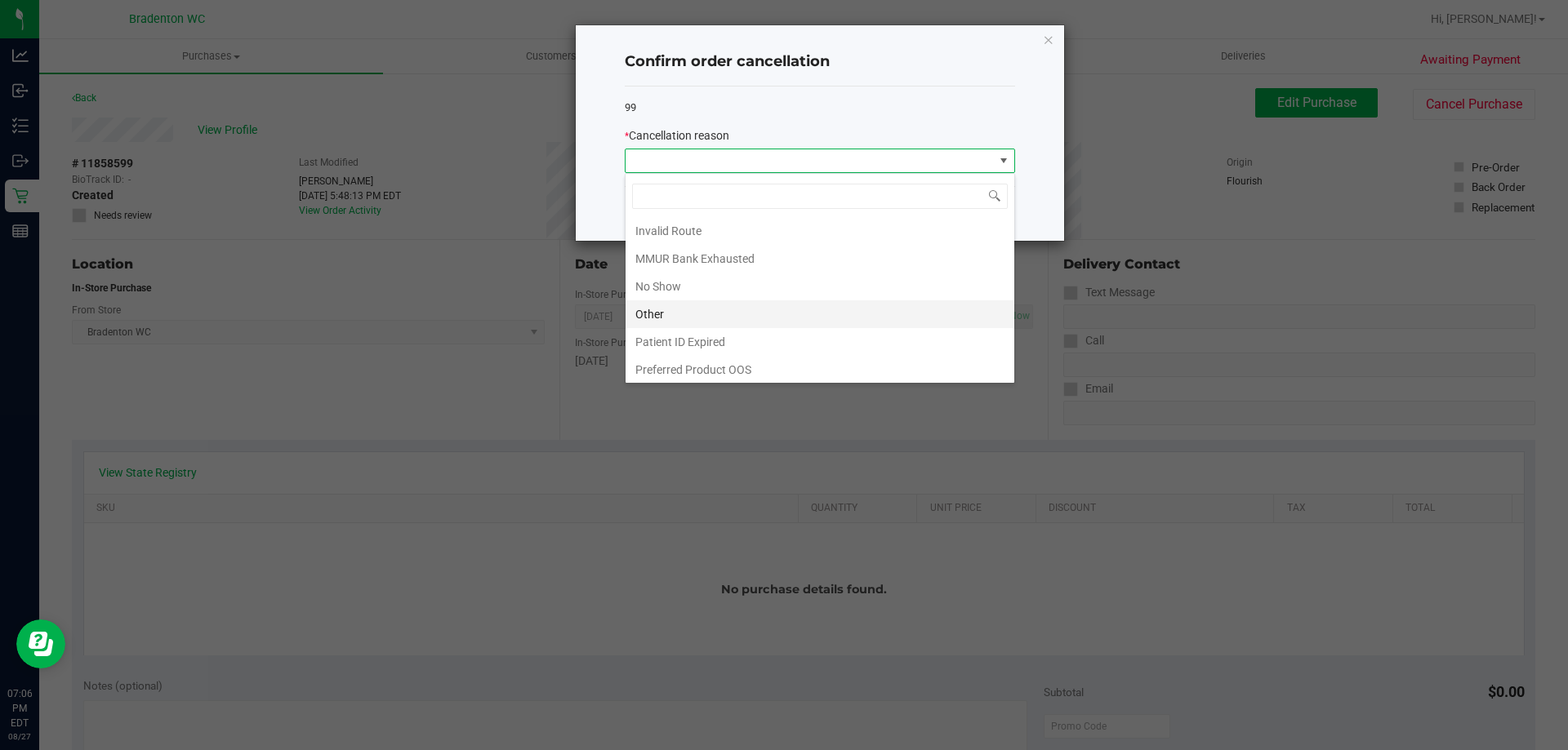
scroll to position [87, 0]
click at [680, 313] on li "Other" at bounding box center [820, 311] width 389 height 27
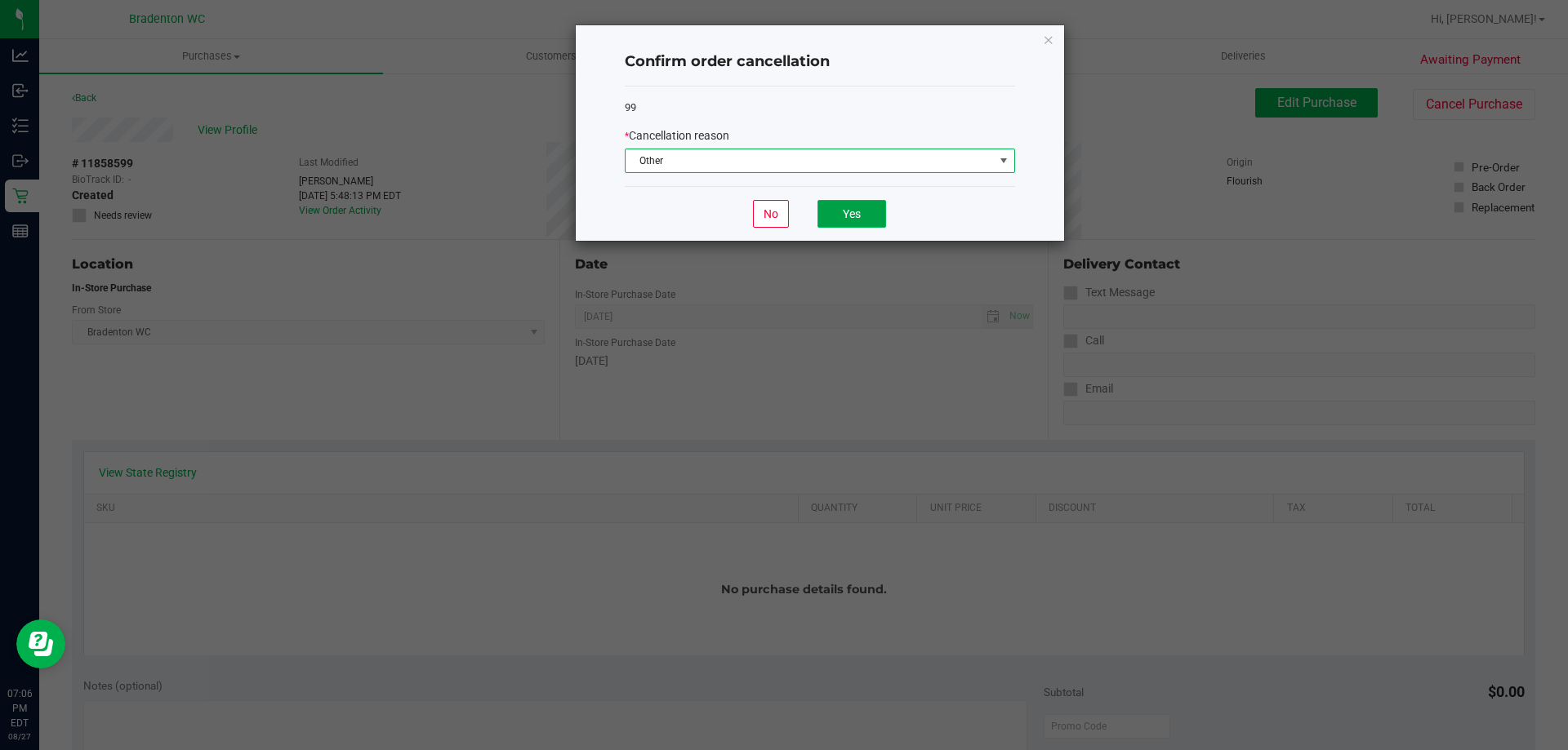
click at [844, 211] on button "Yes" at bounding box center [852, 214] width 69 height 27
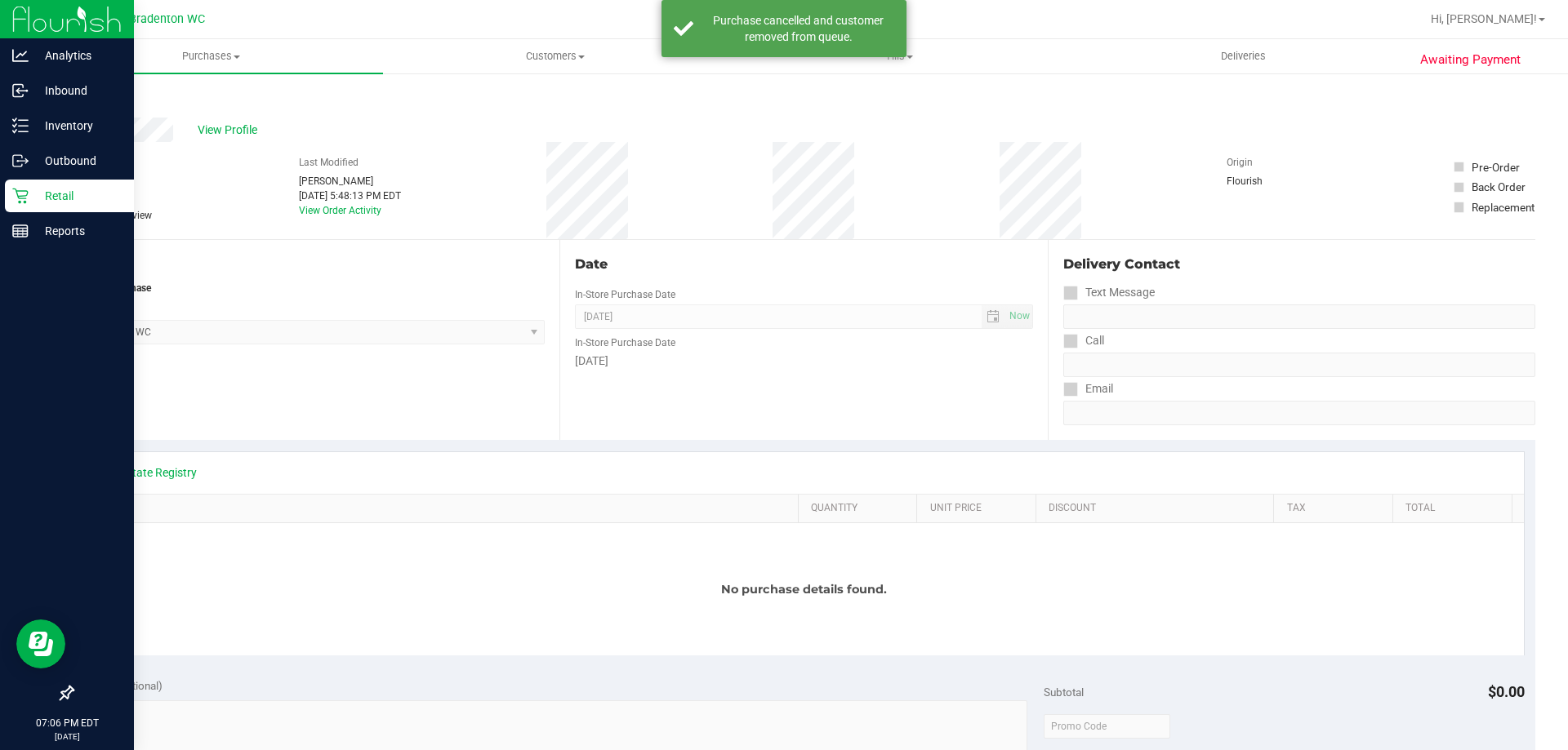
click at [47, 192] on p "Retail" at bounding box center [77, 196] width 98 height 20
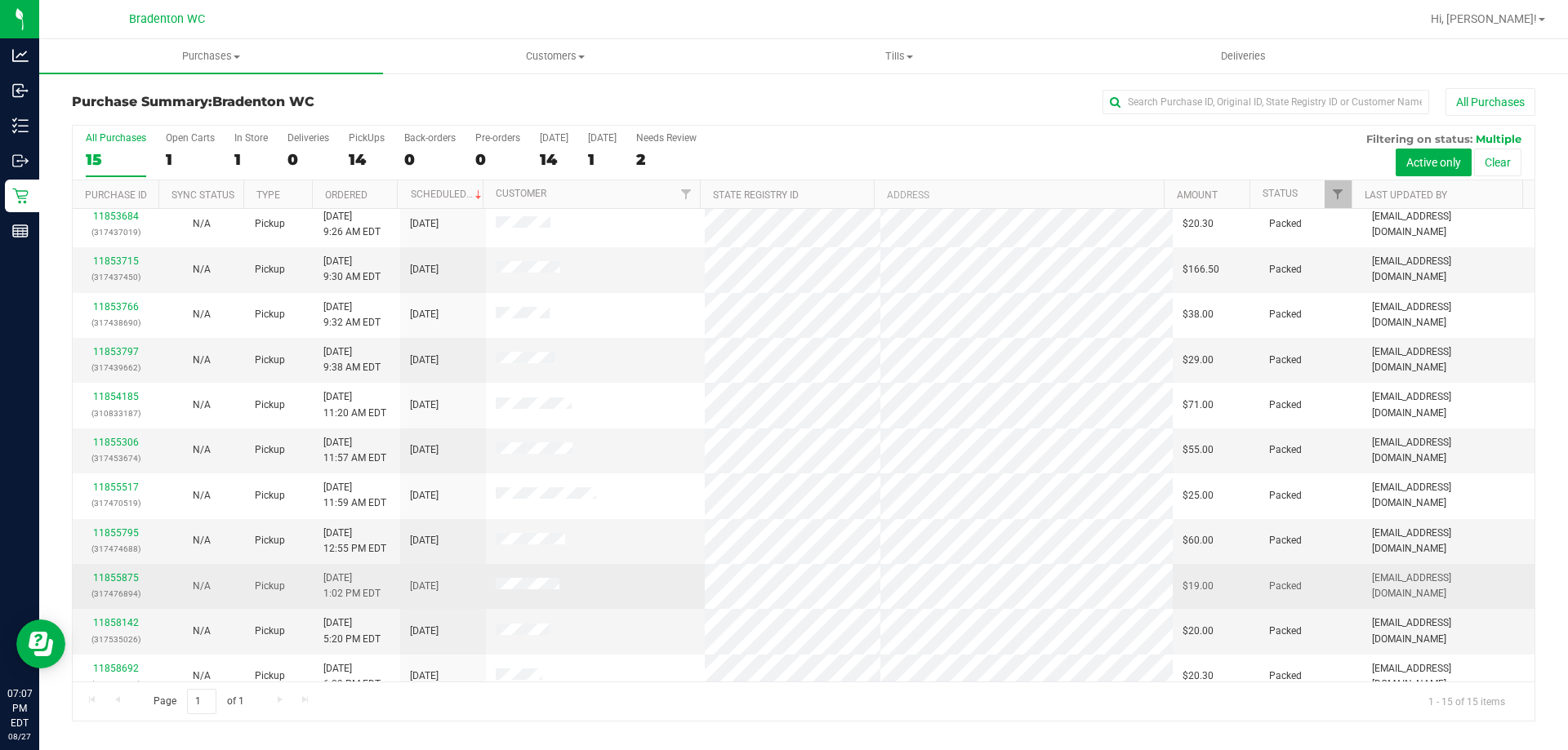
scroll to position [205, 0]
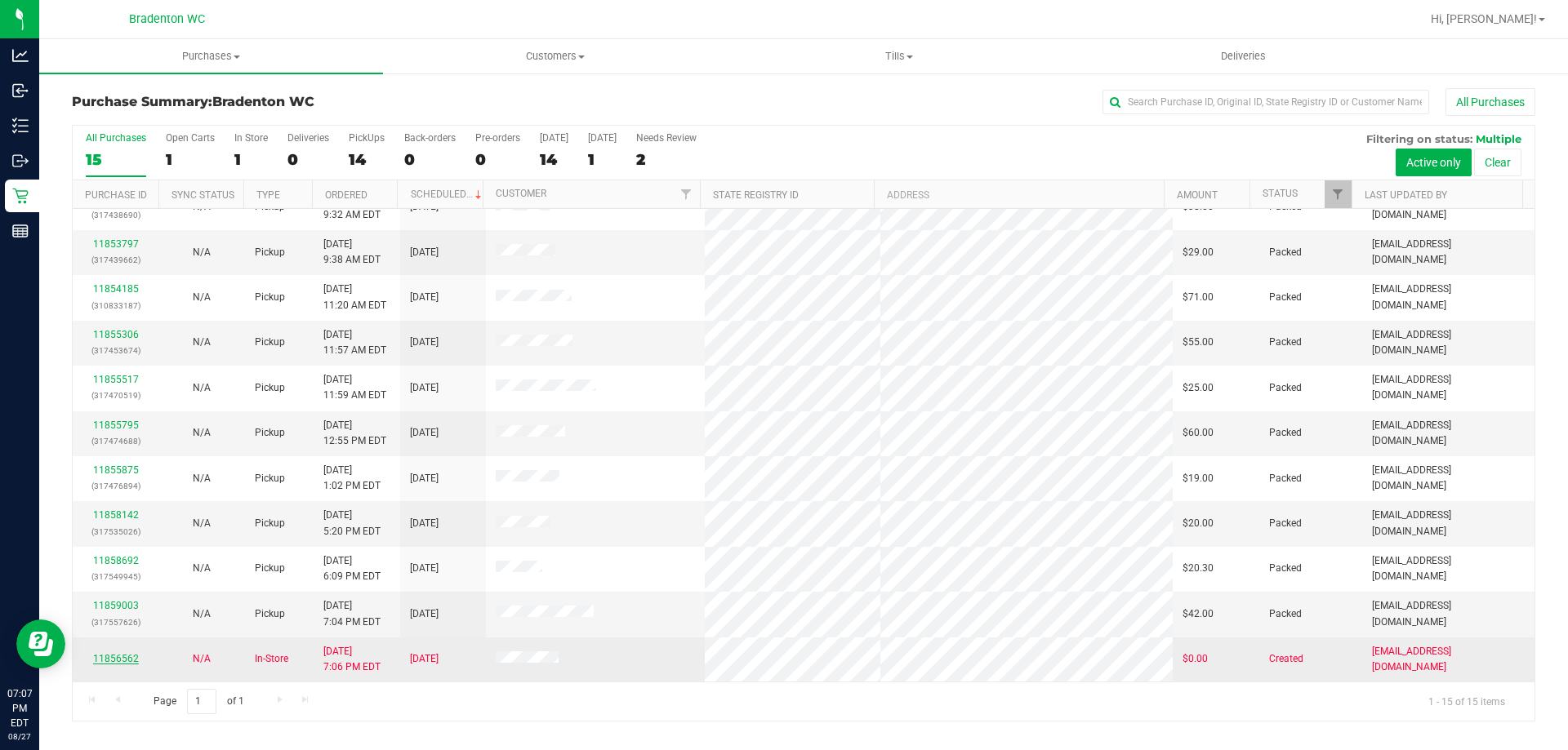
click at [112, 658] on link "11856562" at bounding box center [115, 658] width 46 height 11
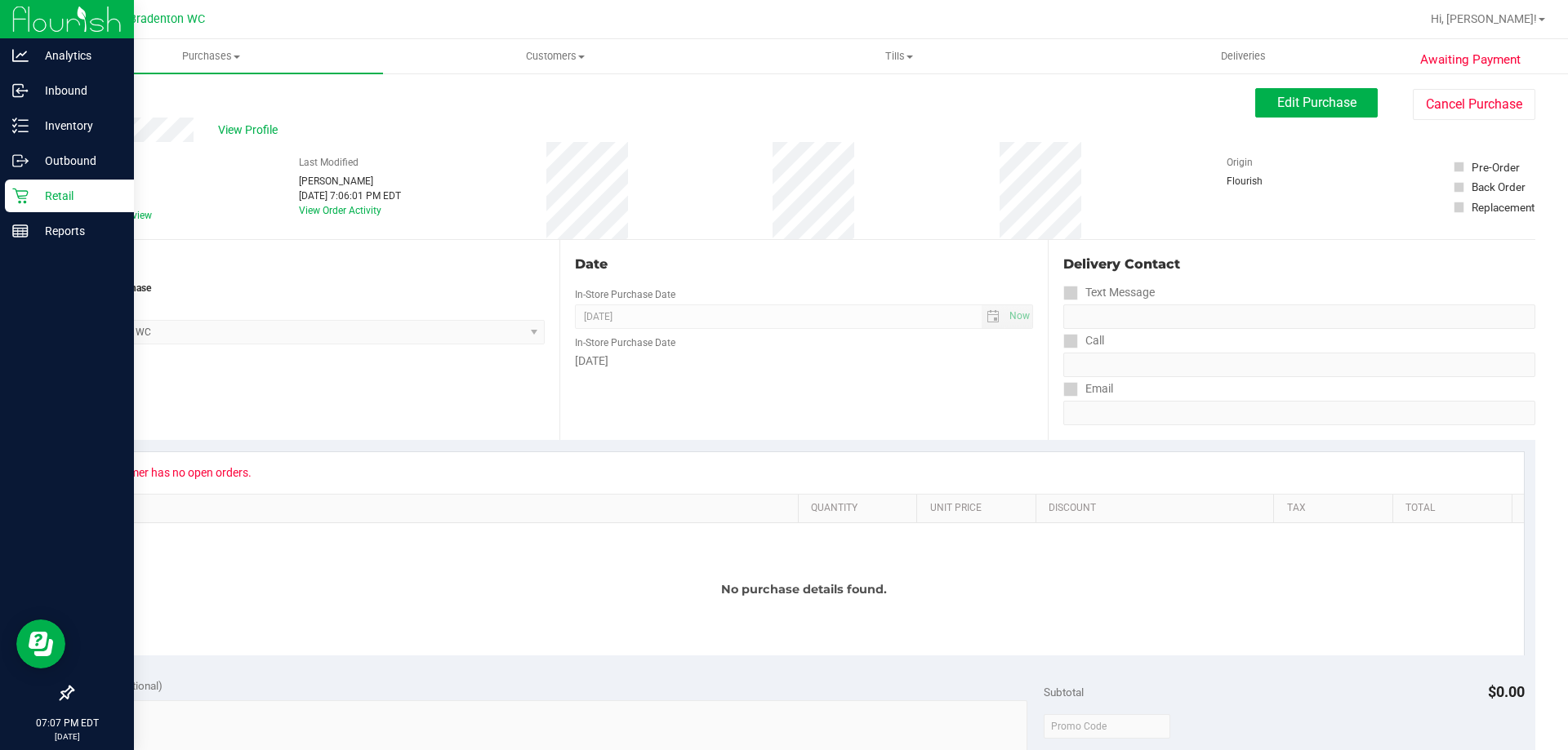
click at [70, 195] on p "Retail" at bounding box center [77, 196] width 98 height 20
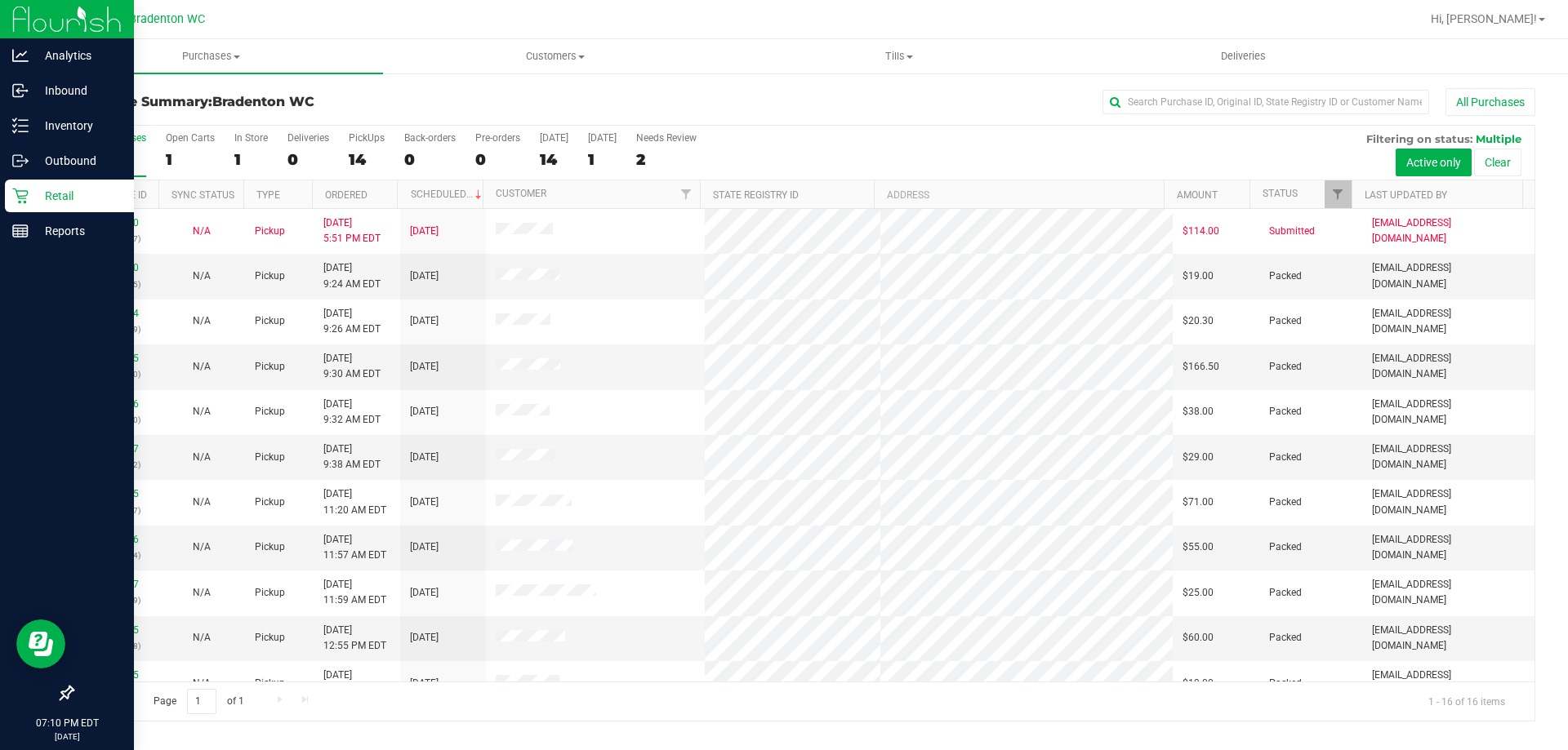
click at [71, 194] on p "Retail" at bounding box center [77, 196] width 98 height 20
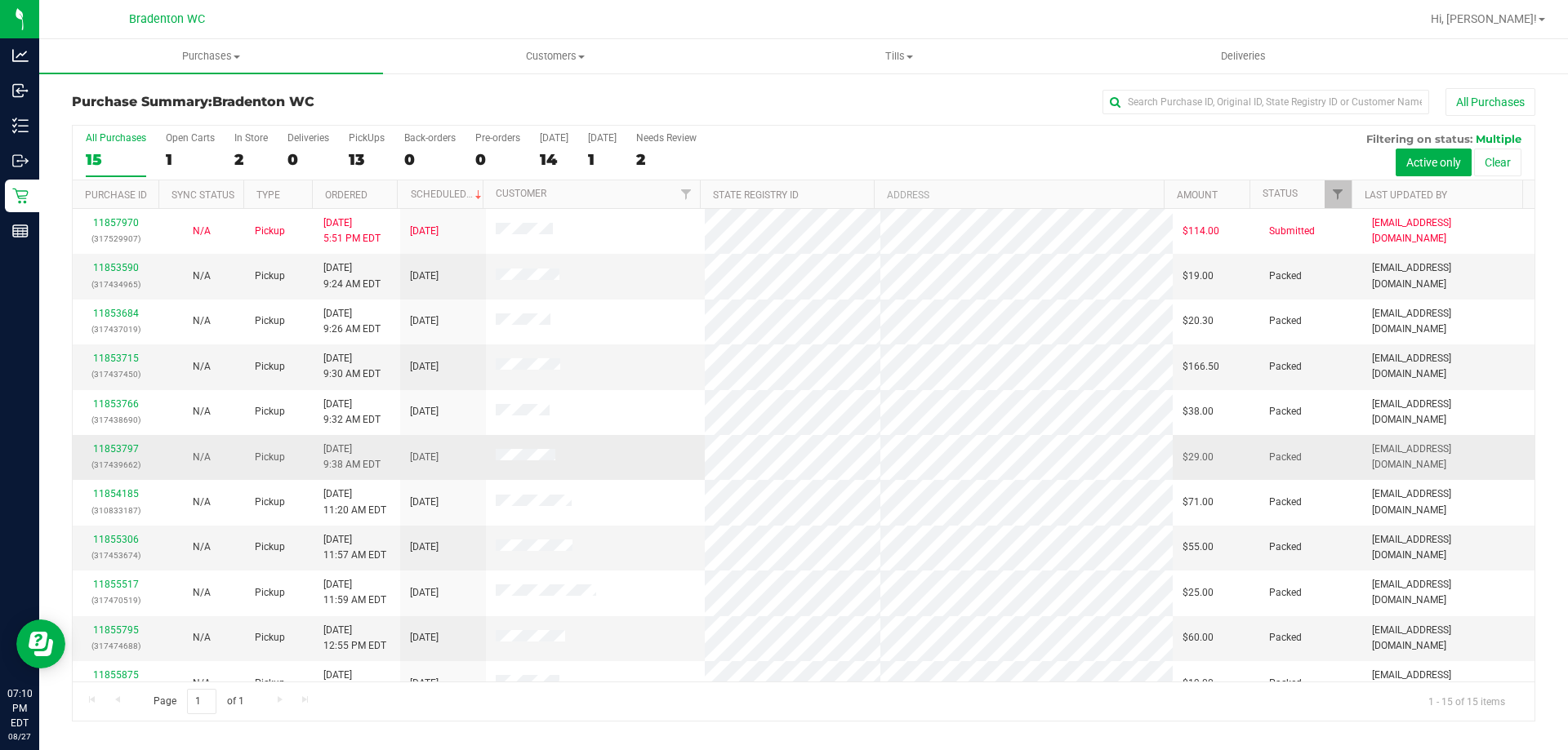
scroll to position [205, 0]
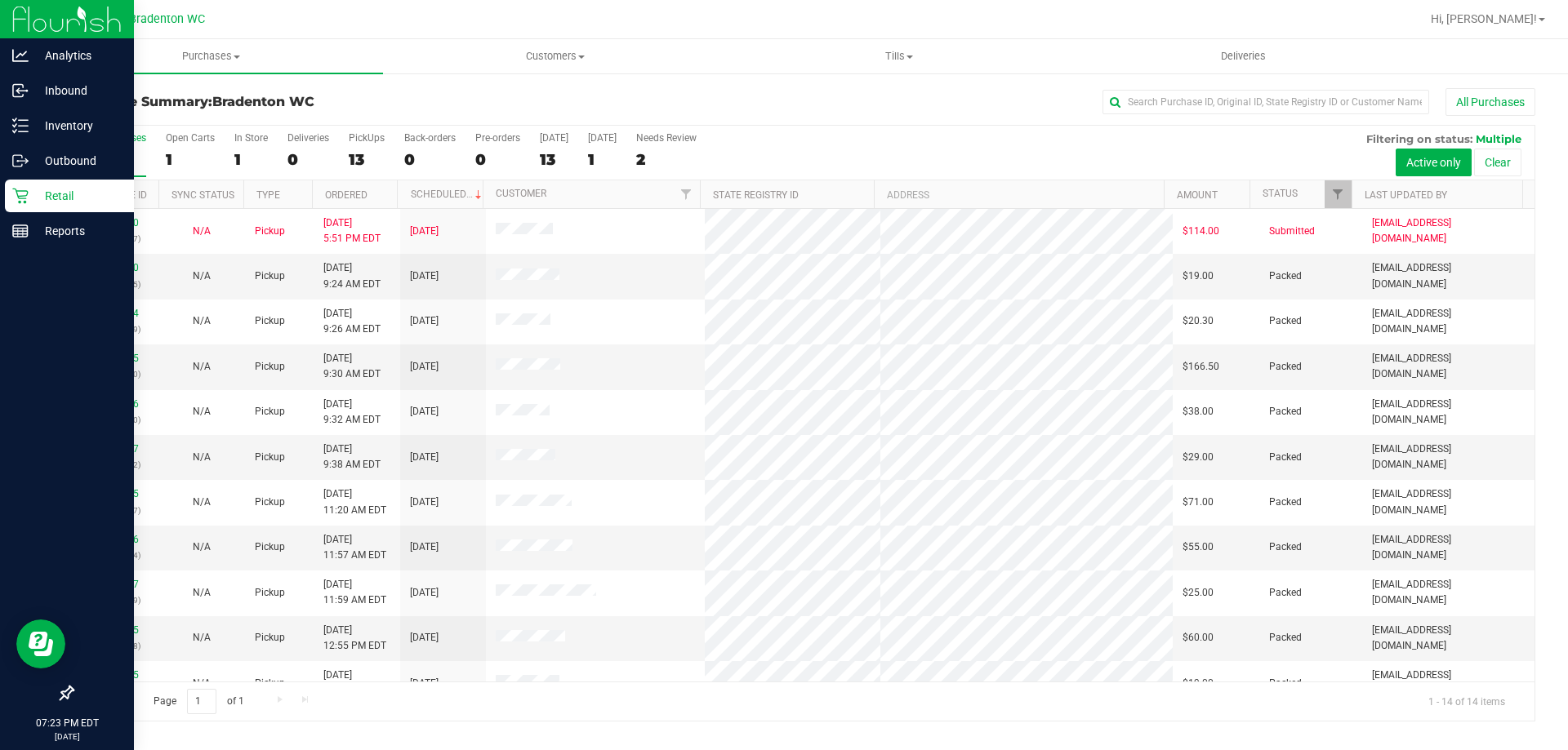
click at [70, 192] on p "Retail" at bounding box center [77, 196] width 98 height 20
click at [79, 123] on p "Inventory" at bounding box center [77, 125] width 98 height 20
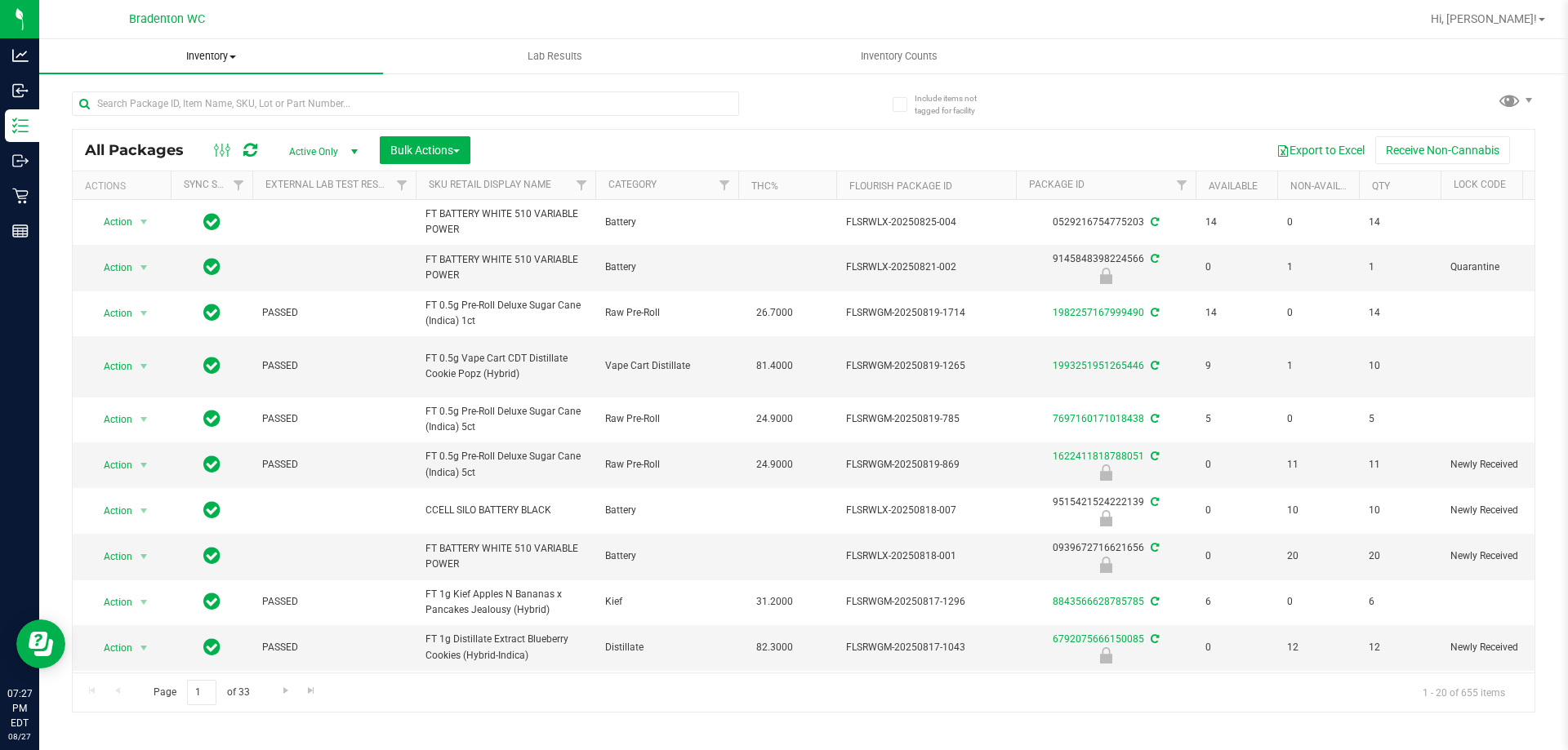
click at [181, 57] on span "Inventory" at bounding box center [211, 56] width 344 height 15
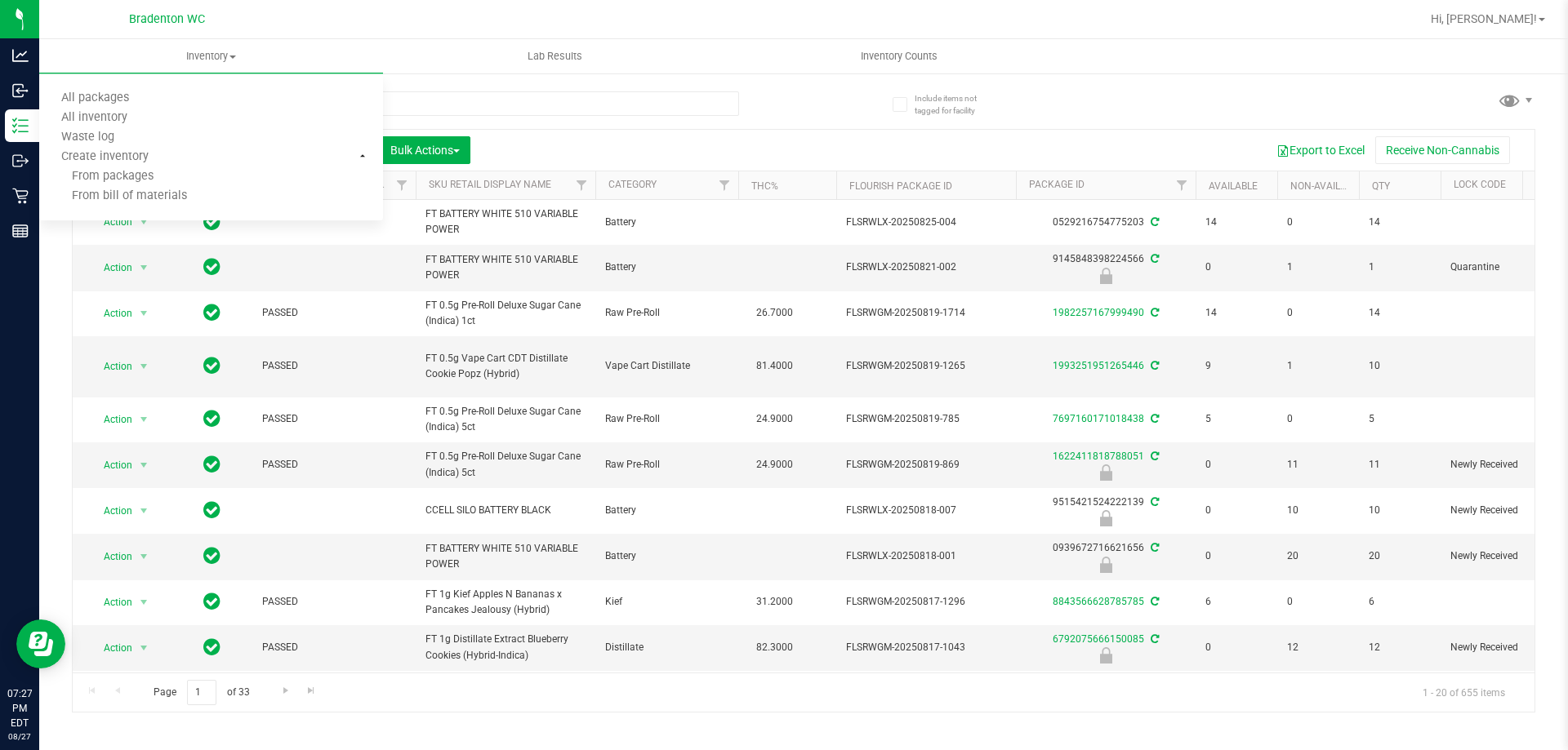
click at [408, 1] on nav "Bradenton WC Hi, Marley!" at bounding box center [804, 20] width 1529 height 40
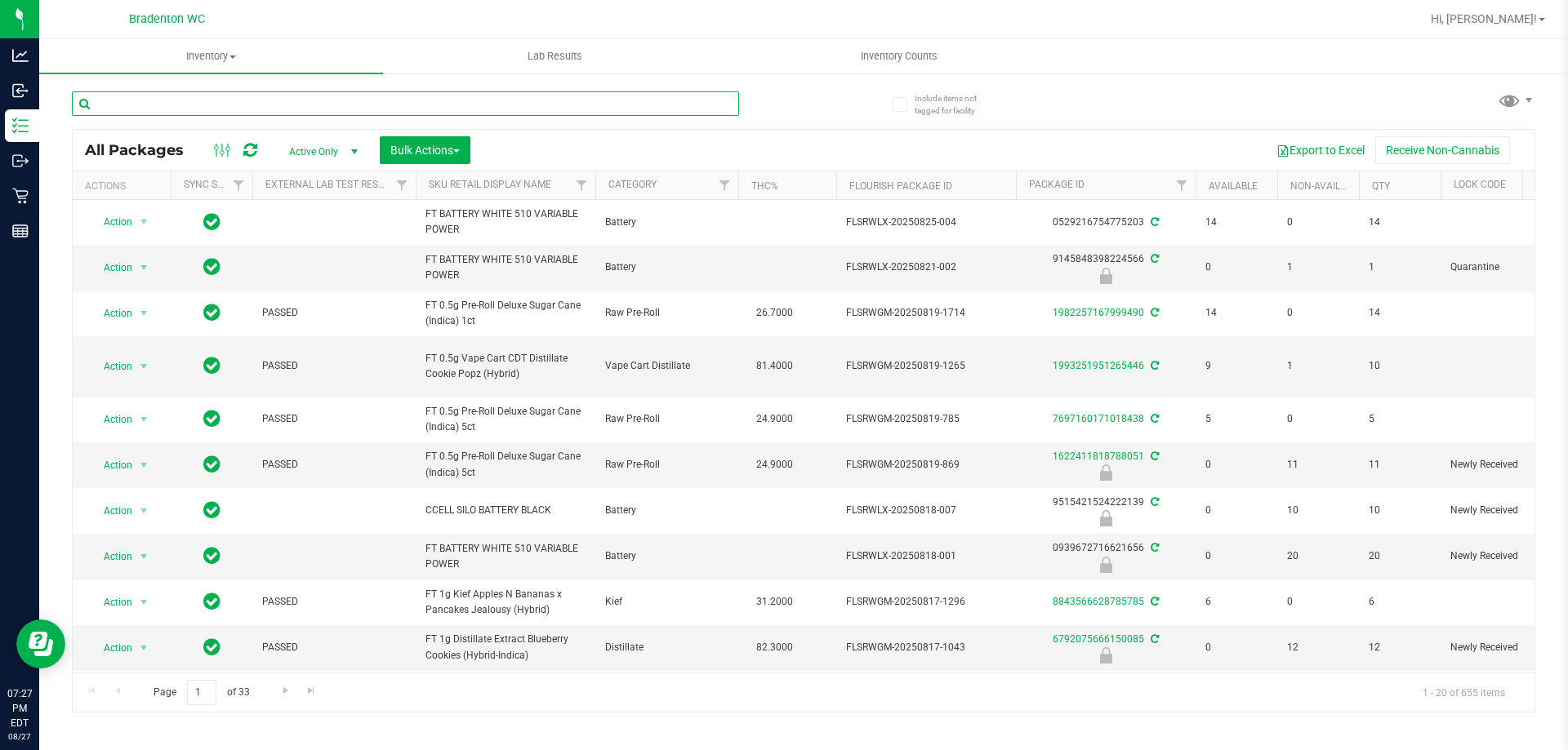
click at [138, 107] on input "text" at bounding box center [406, 103] width 667 height 25
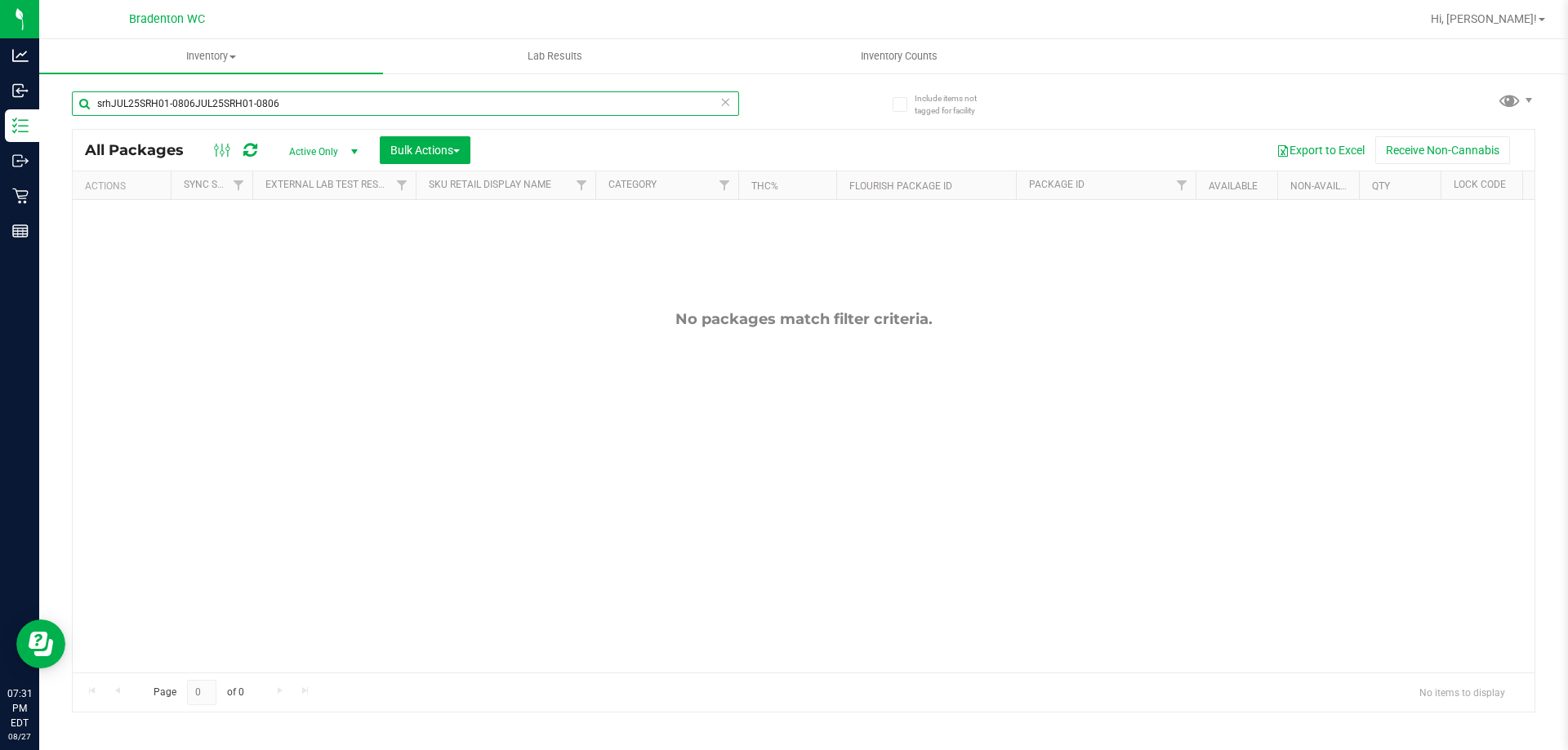
click at [338, 111] on input "srhJUL25SRH01-0806JUL25SRH01-0806" at bounding box center [406, 103] width 667 height 25
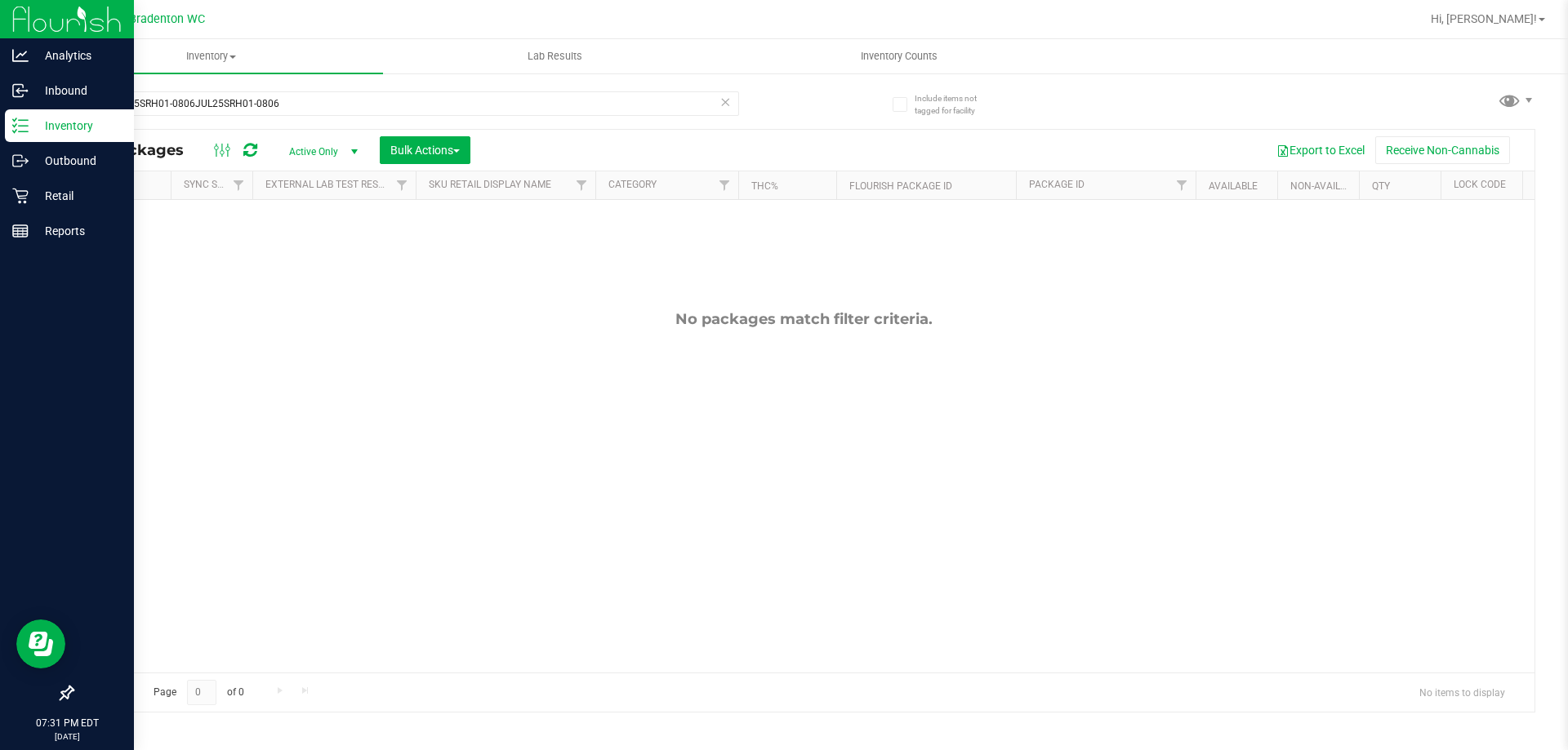
drag, startPoint x: 55, startPoint y: 119, endPoint x: 66, endPoint y: 118, distance: 11.0
click at [55, 119] on p "Inventory" at bounding box center [77, 125] width 98 height 20
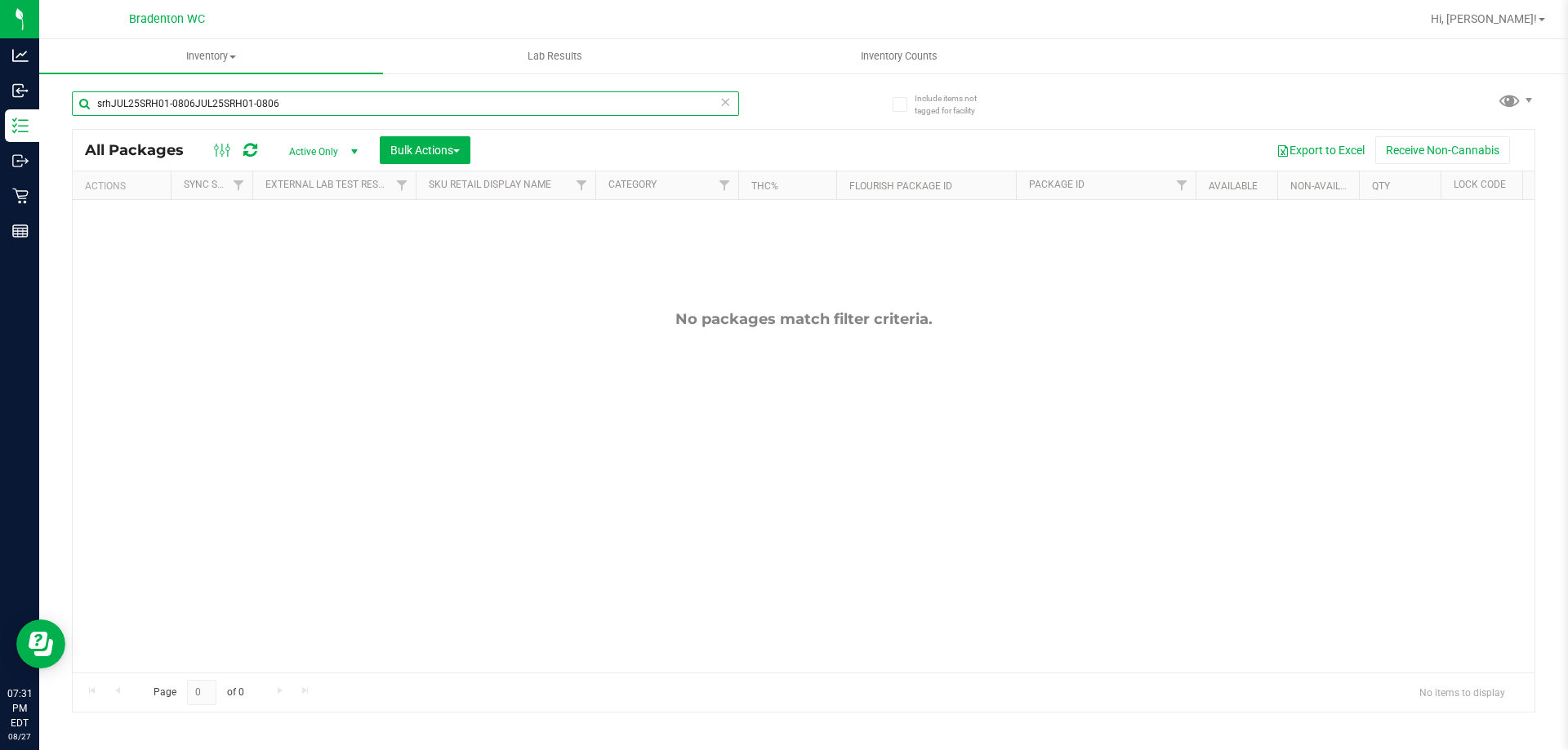
click at [188, 110] on input "srhJUL25SRH01-0806JUL25SRH01-0806" at bounding box center [406, 103] width 667 height 25
click at [317, 108] on input "srhJUL25SRH01-0806JUL25SRH01-0806" at bounding box center [406, 103] width 667 height 25
type input "s"
drag, startPoint x: 235, startPoint y: 107, endPoint x: 237, endPoint y: 81, distance: 26.1
click at [236, 101] on input "cpzJUL25CPZ01-0715" at bounding box center [406, 103] width 667 height 25
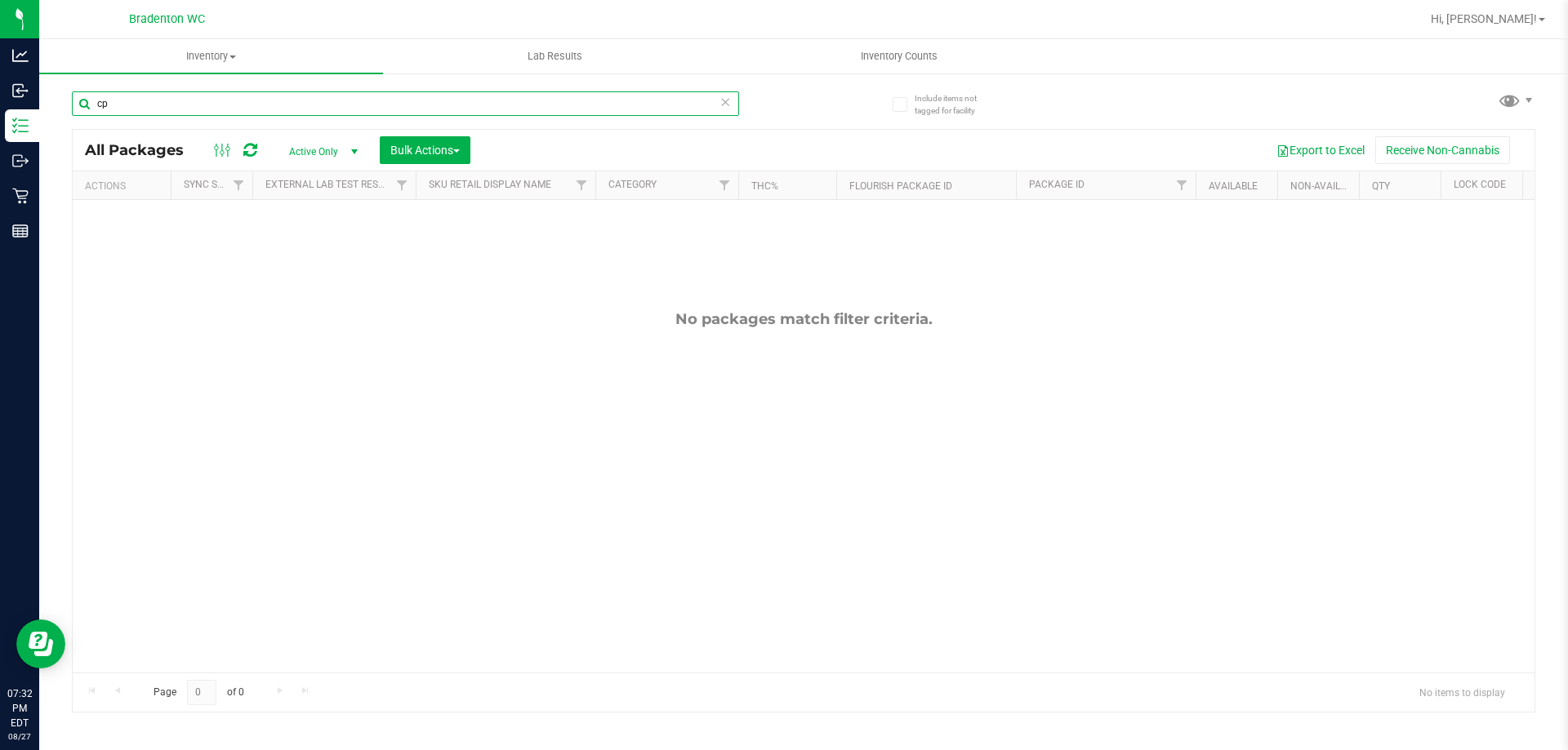
type input "c"
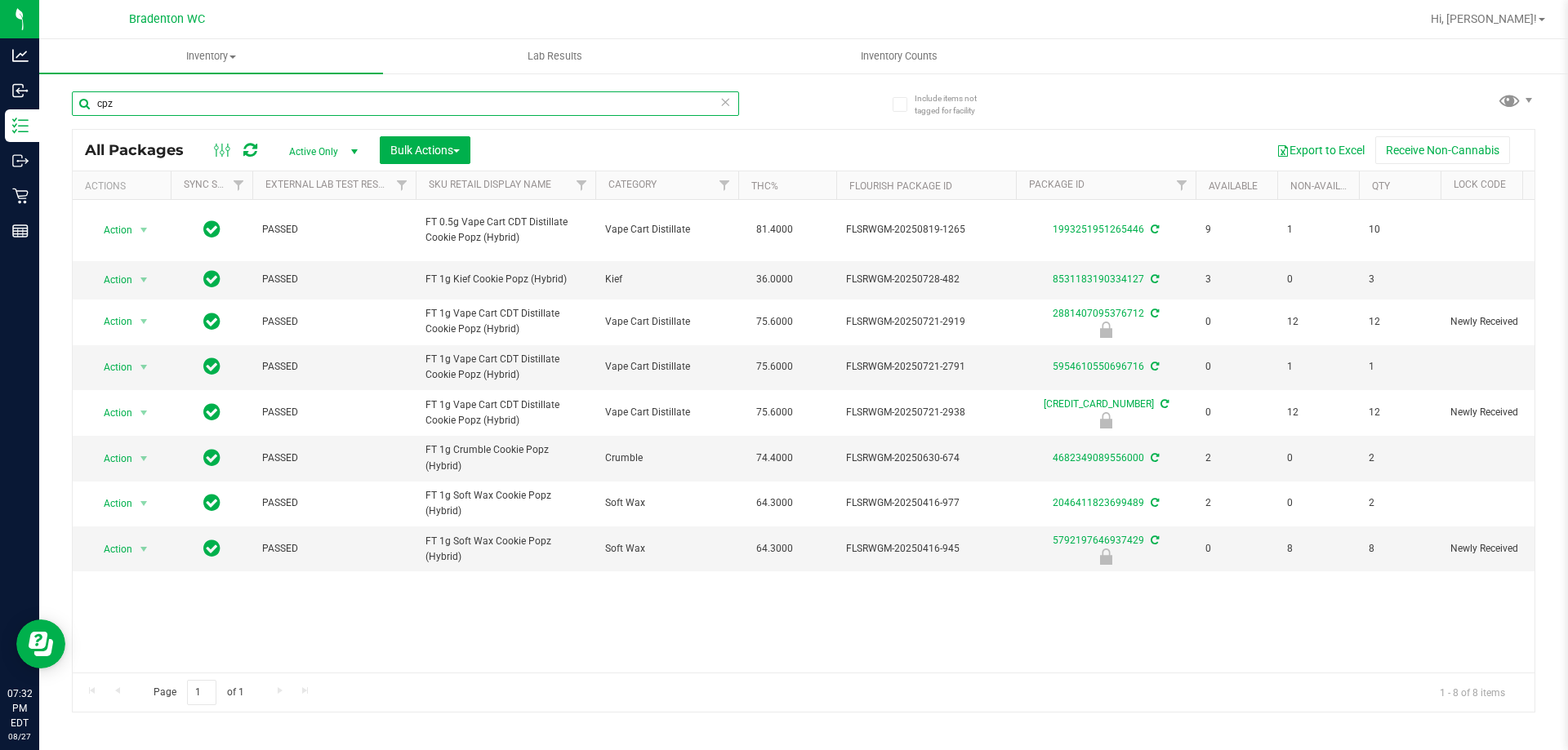
type input "cpz"
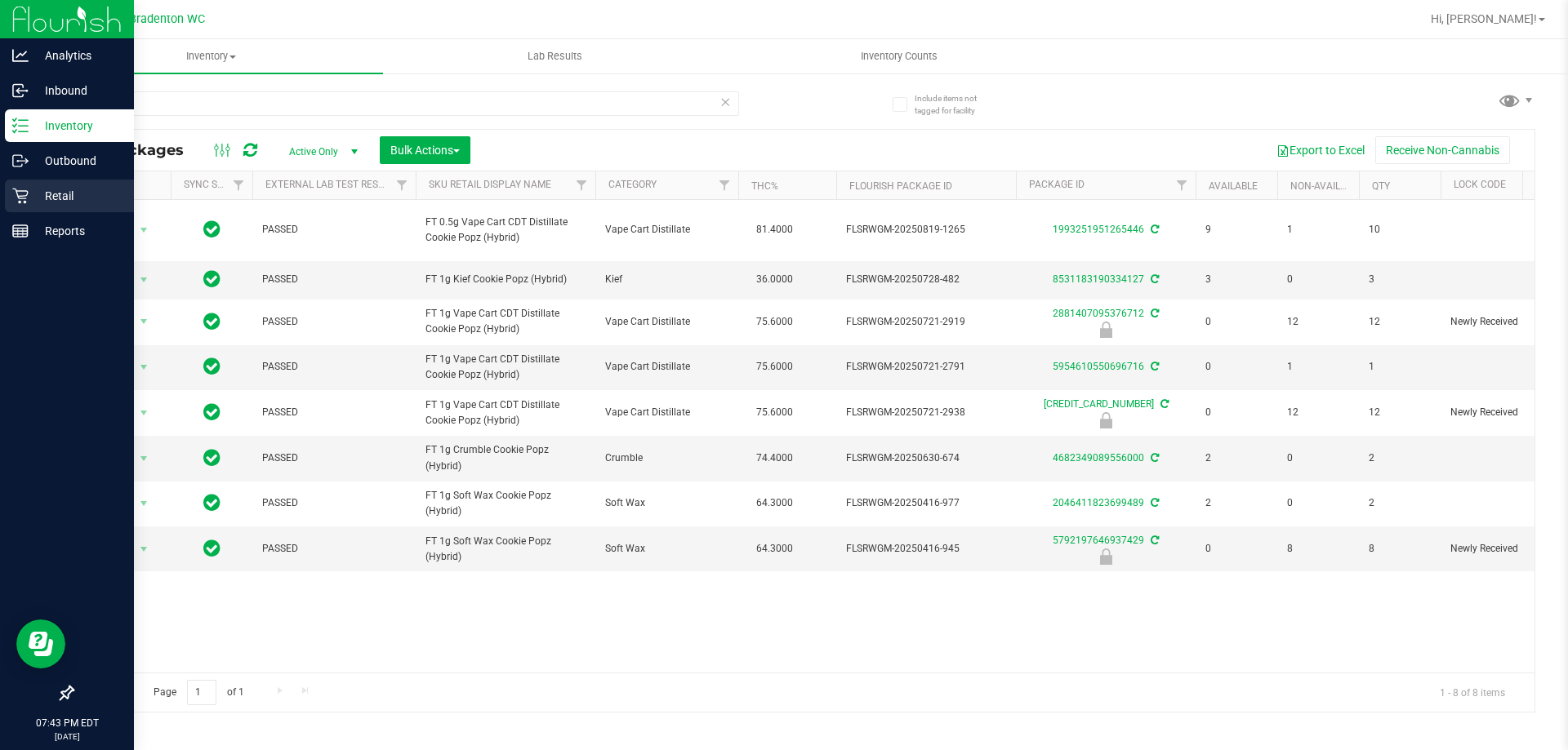
click at [49, 197] on p "Retail" at bounding box center [77, 196] width 98 height 20
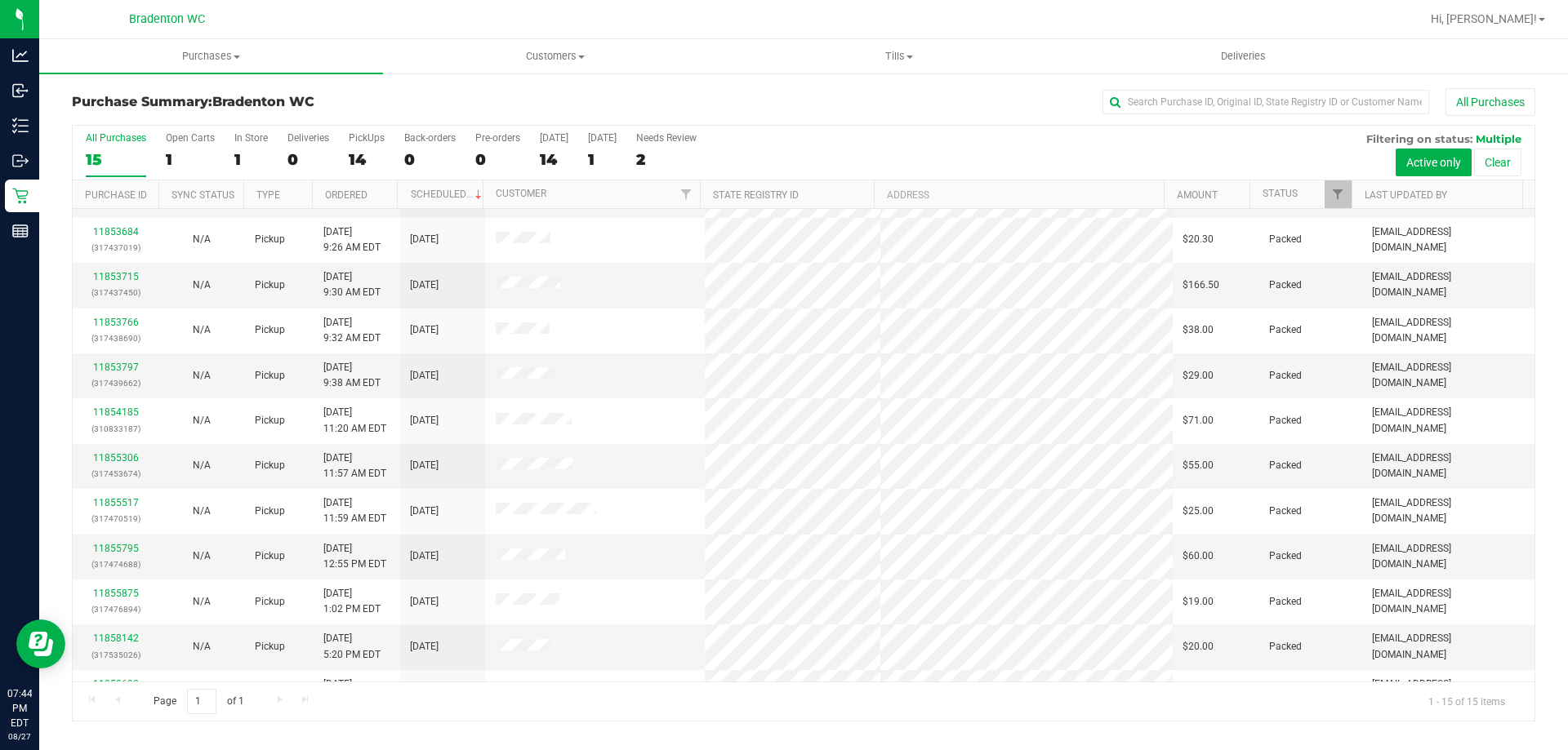
scroll to position [205, 0]
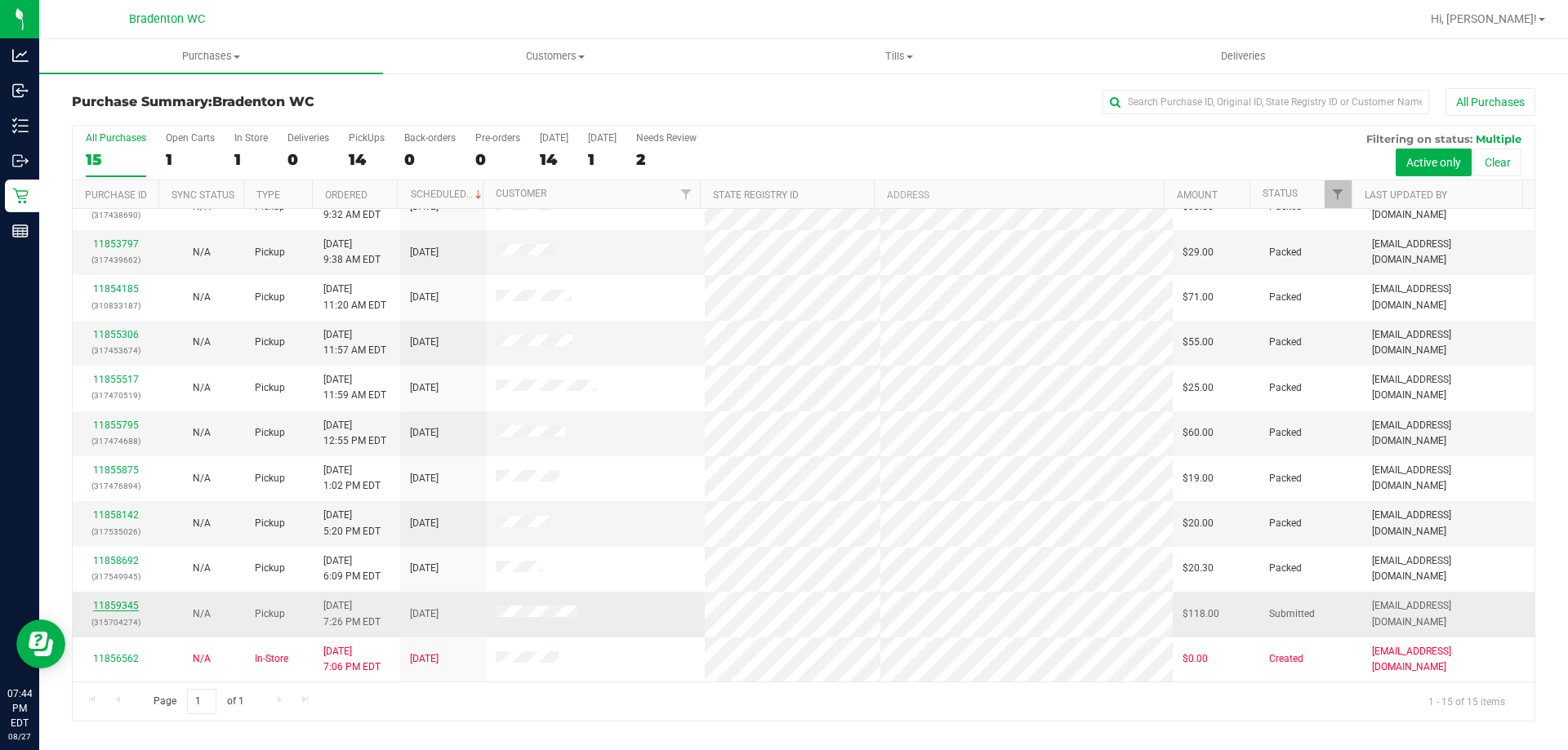
click at [119, 608] on link "11859345" at bounding box center [115, 605] width 46 height 11
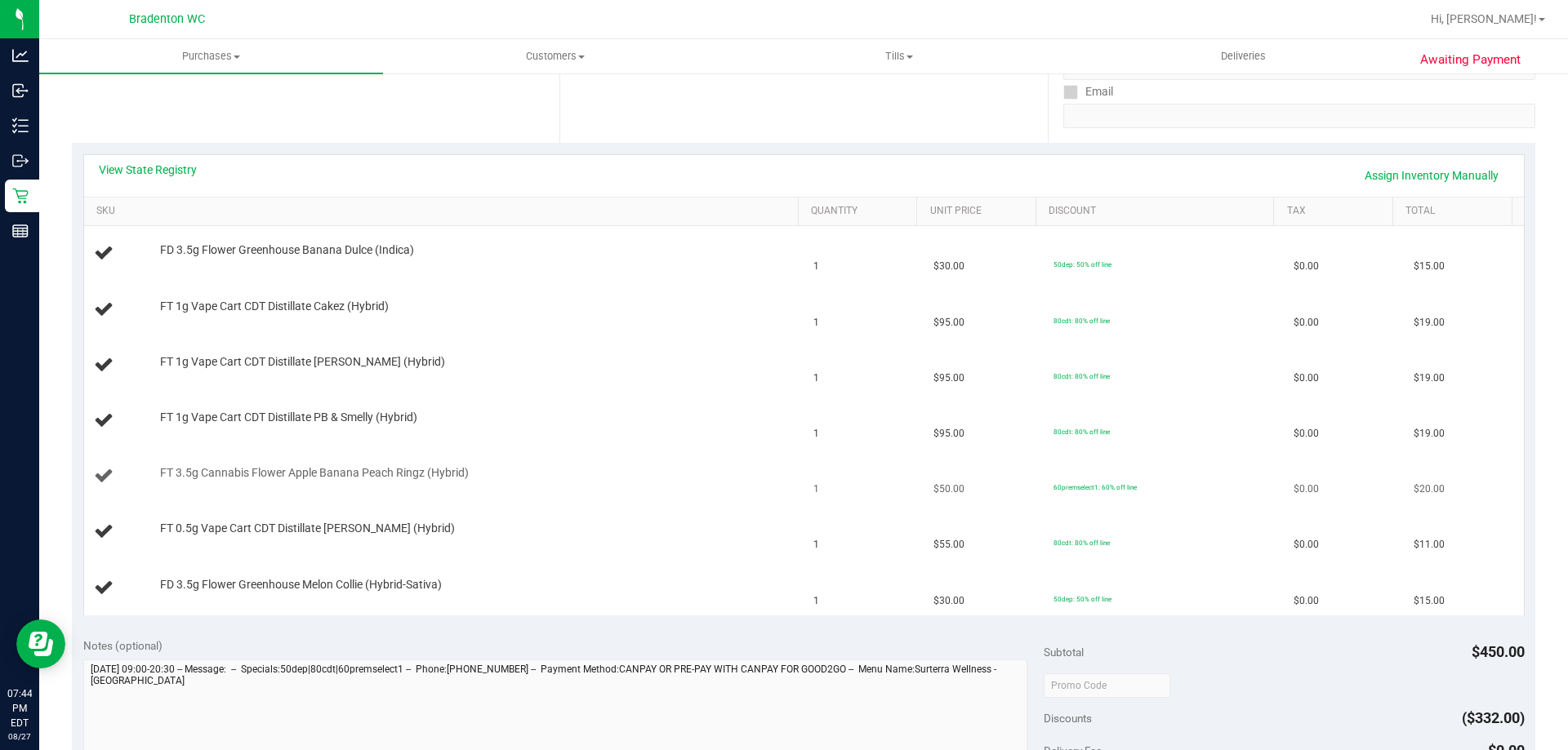
scroll to position [326, 0]
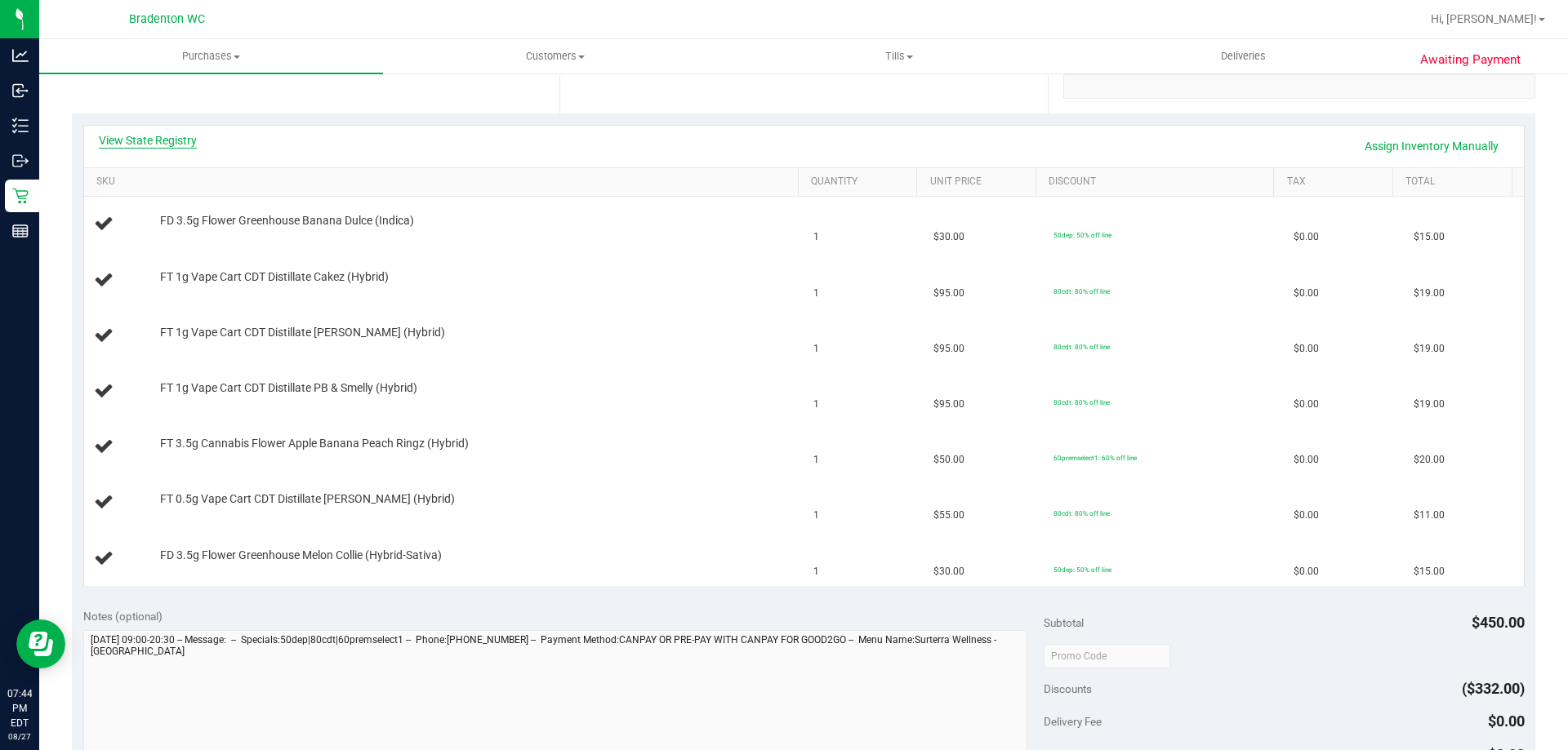
click at [156, 144] on link "View State Registry" at bounding box center [148, 140] width 98 height 16
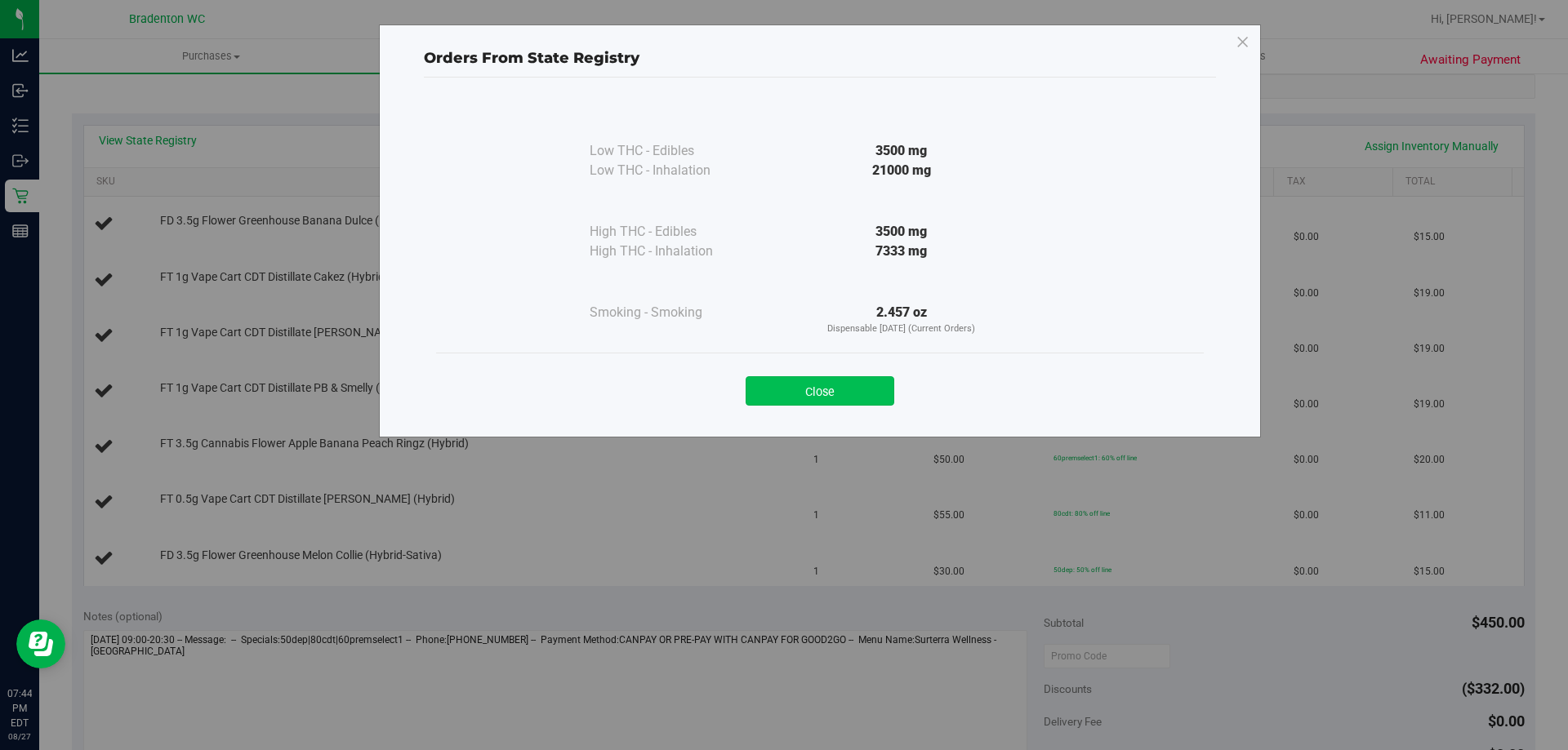
click at [798, 387] on button "Close" at bounding box center [820, 391] width 149 height 29
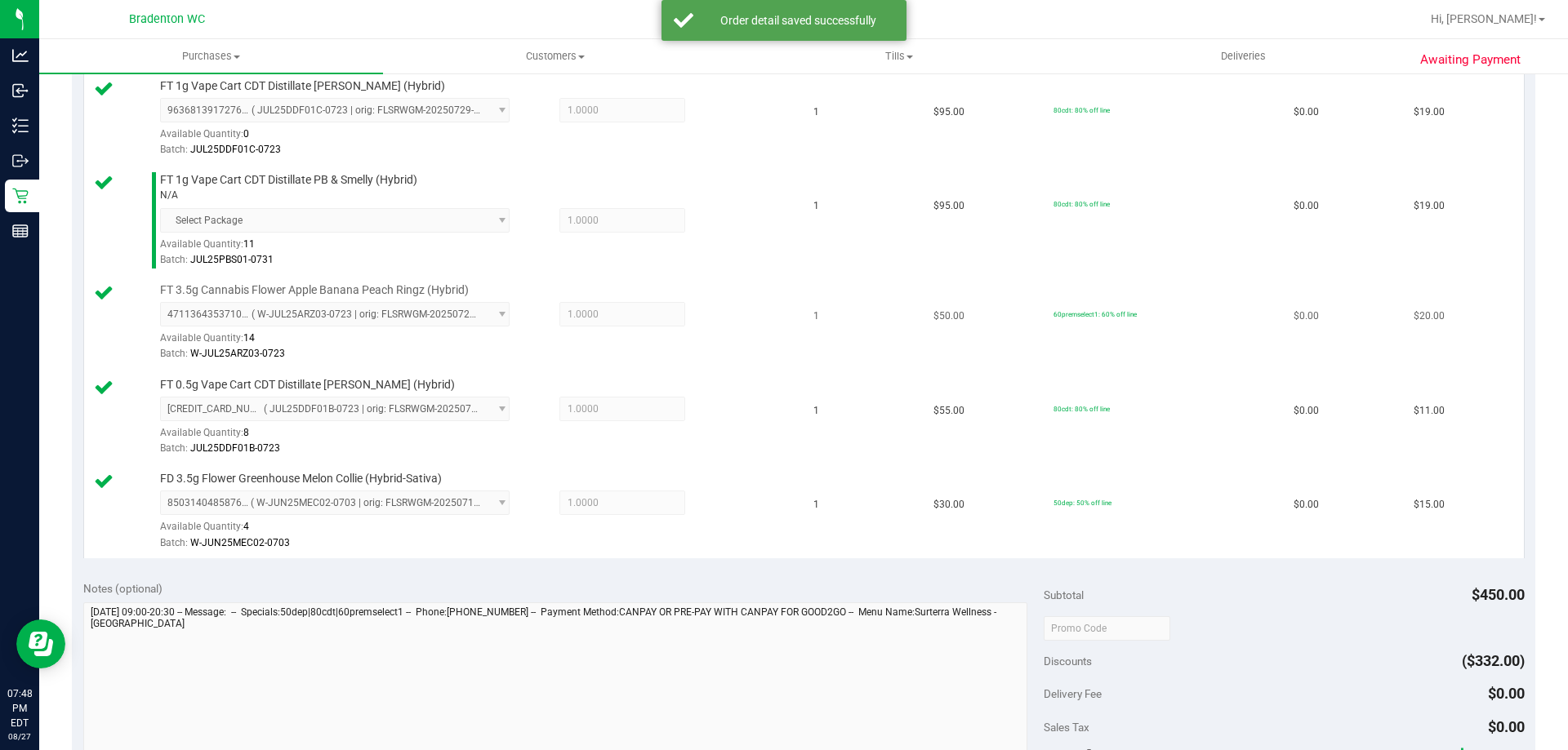
scroll to position [735, 0]
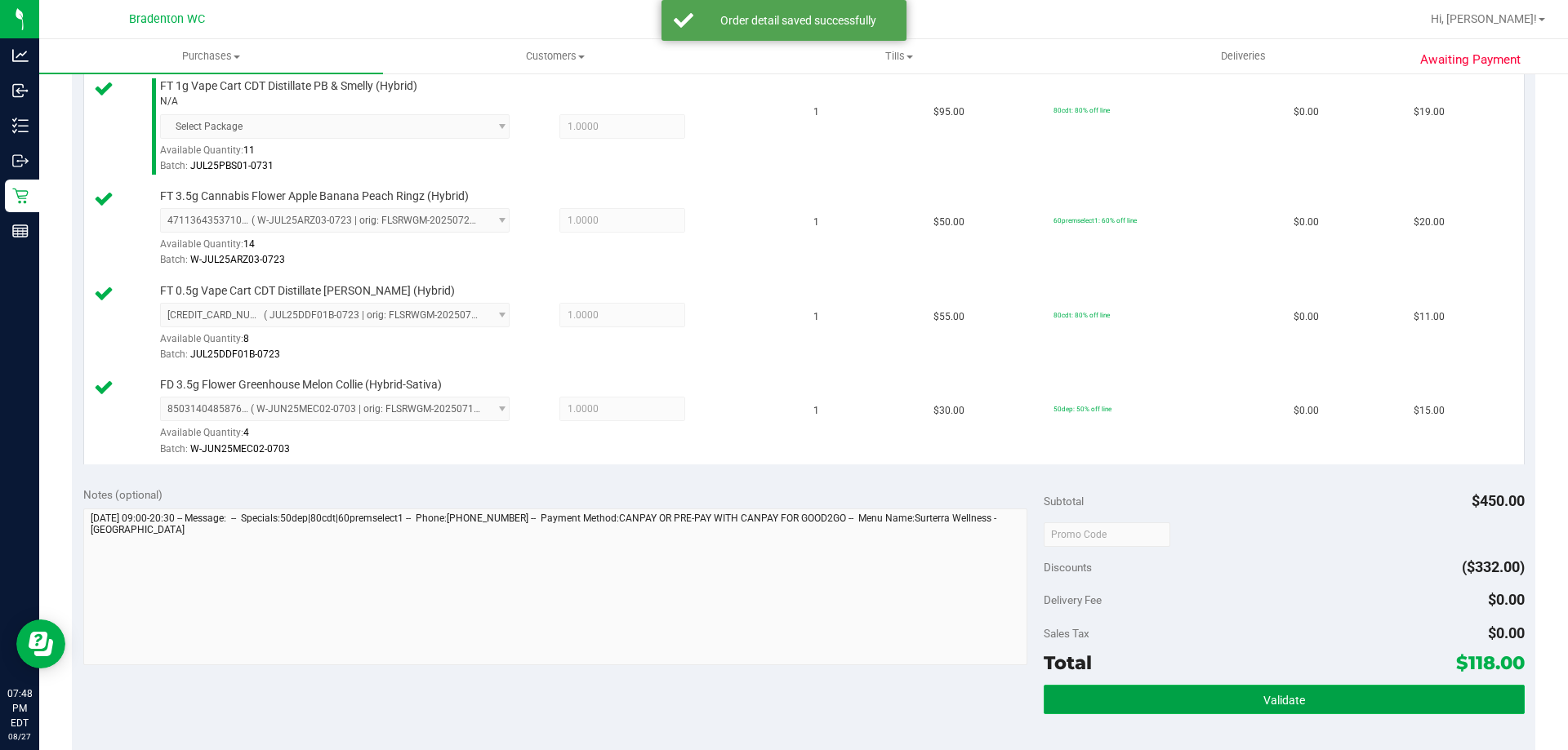
click at [1142, 692] on button "Validate" at bounding box center [1283, 699] width 481 height 29
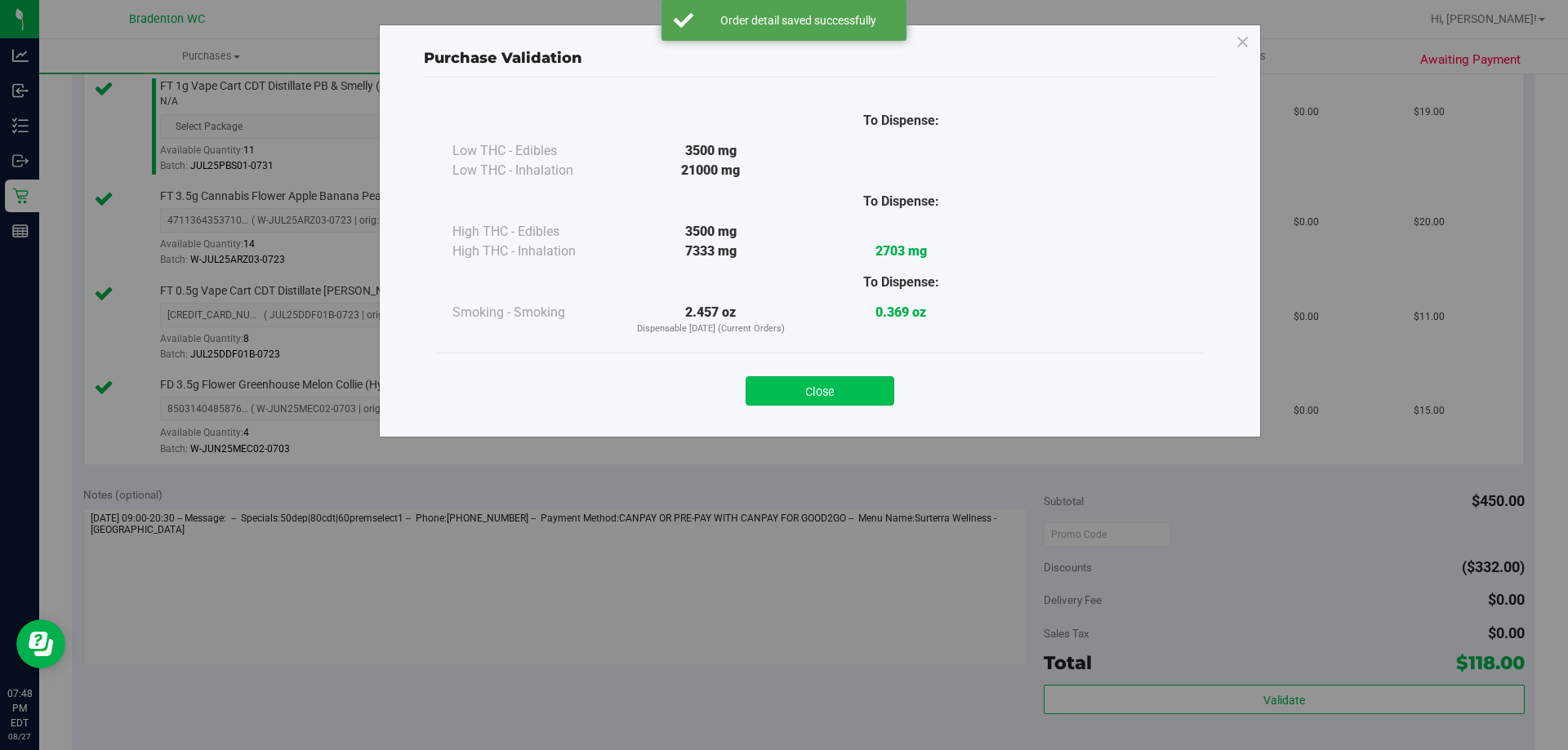
click at [781, 391] on button "Close" at bounding box center [820, 391] width 149 height 29
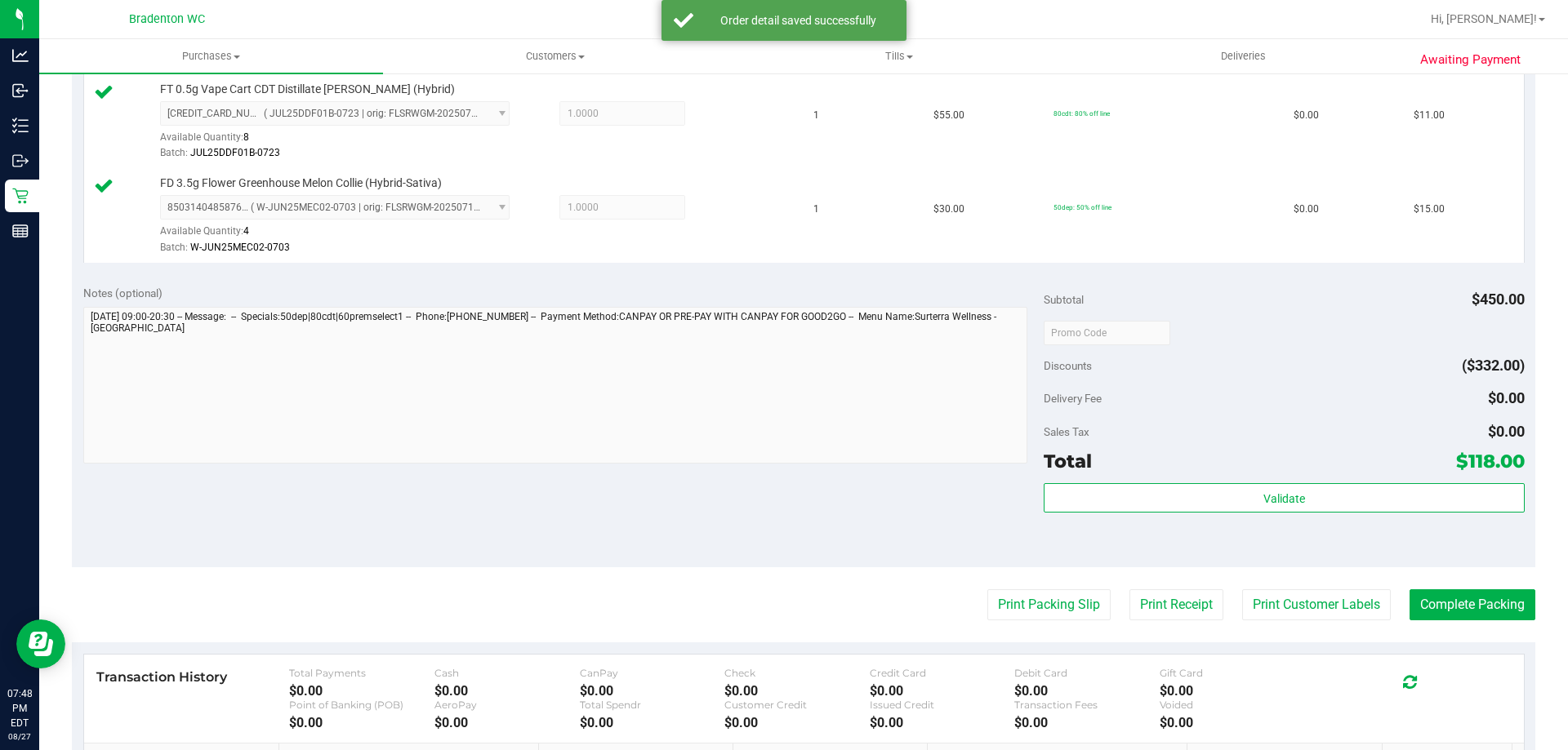
scroll to position [1061, 0]
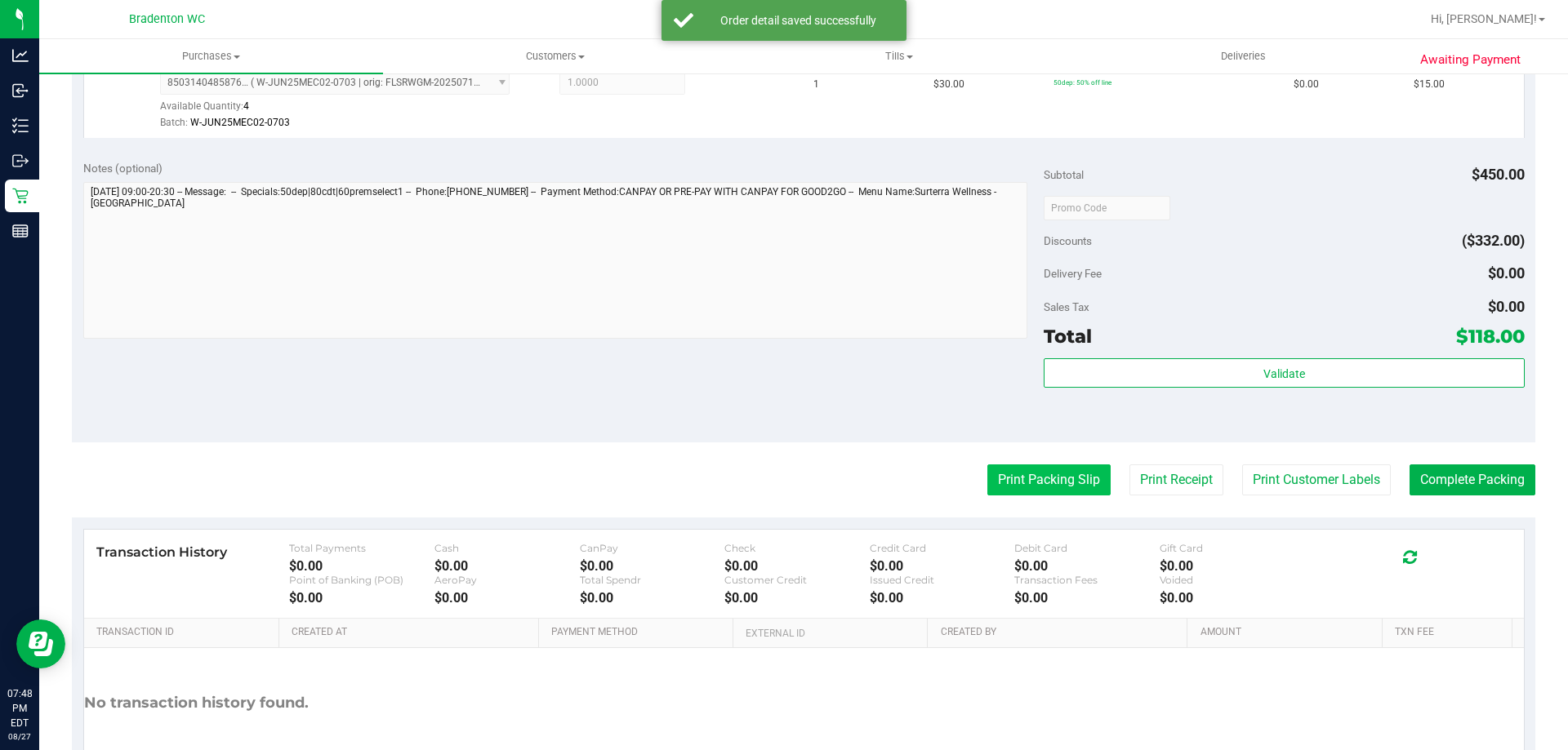
click at [1017, 467] on button "Print Packing Slip" at bounding box center [1049, 480] width 123 height 31
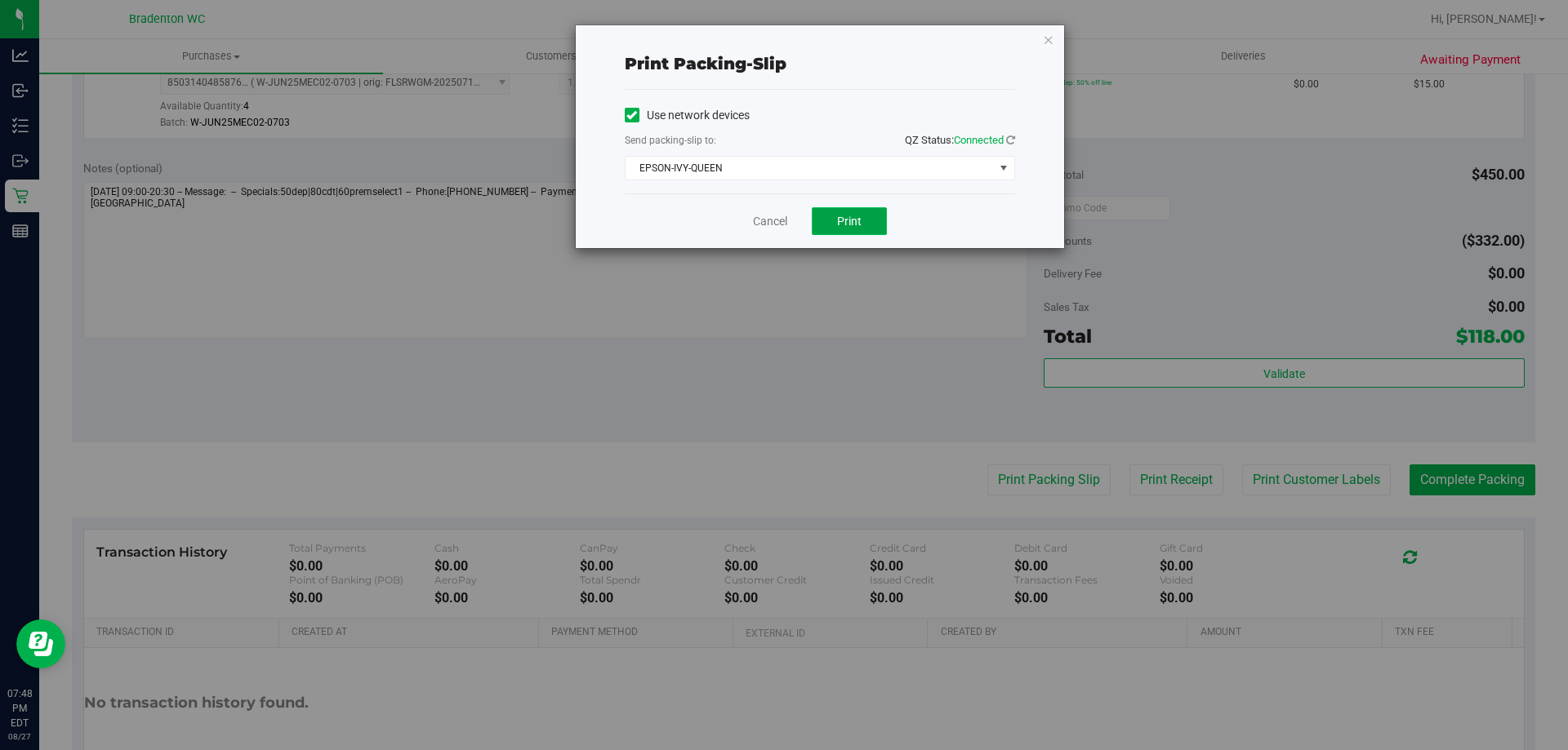
click at [836, 220] on button "Print" at bounding box center [849, 221] width 75 height 27
click at [1039, 40] on div "Print packing-slip Use network devices Send packing-slip to: QZ Status: Connect…" at bounding box center [820, 136] width 488 height 223
click at [1048, 38] on icon "button" at bounding box center [1048, 39] width 11 height 20
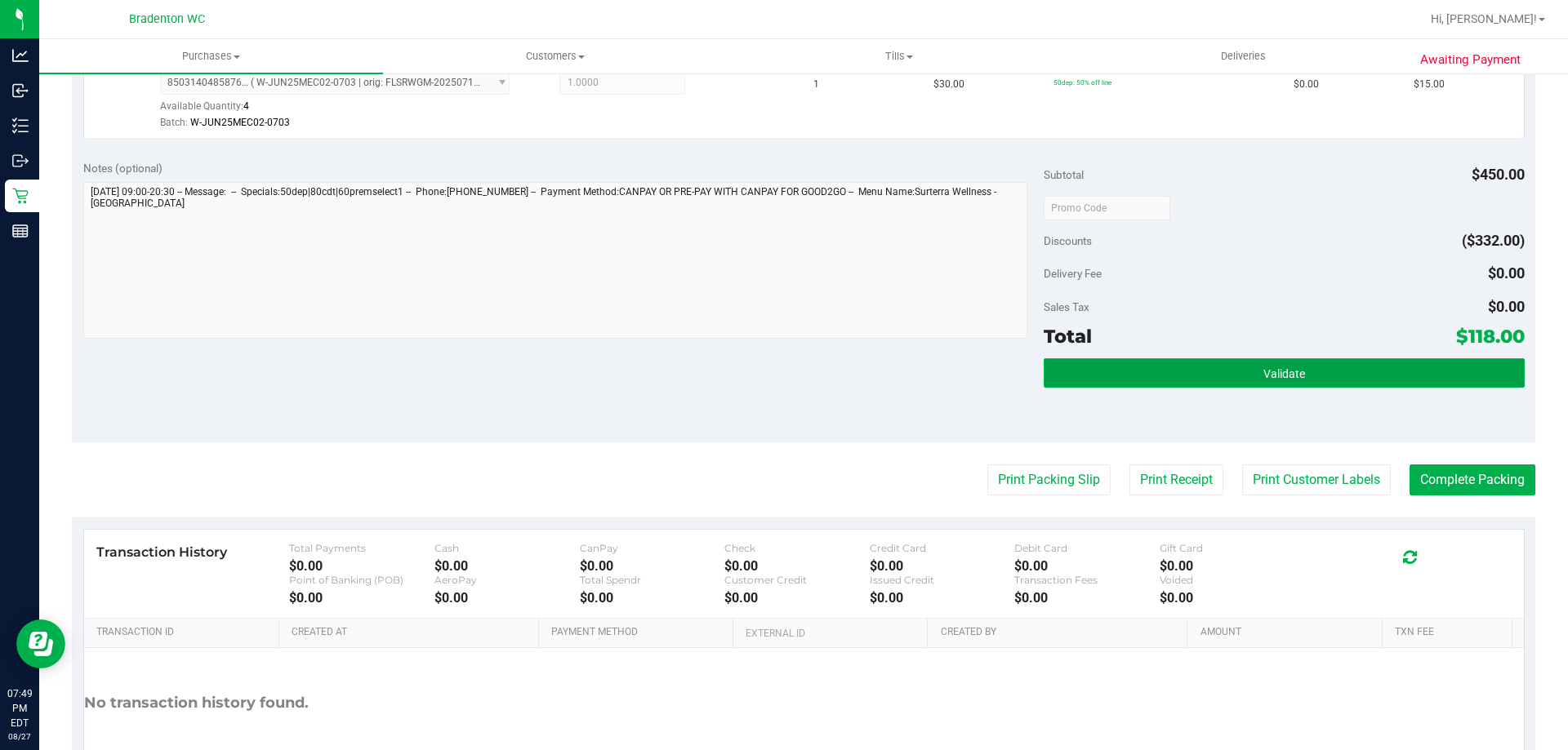
click at [1180, 375] on button "Validate" at bounding box center [1283, 373] width 481 height 29
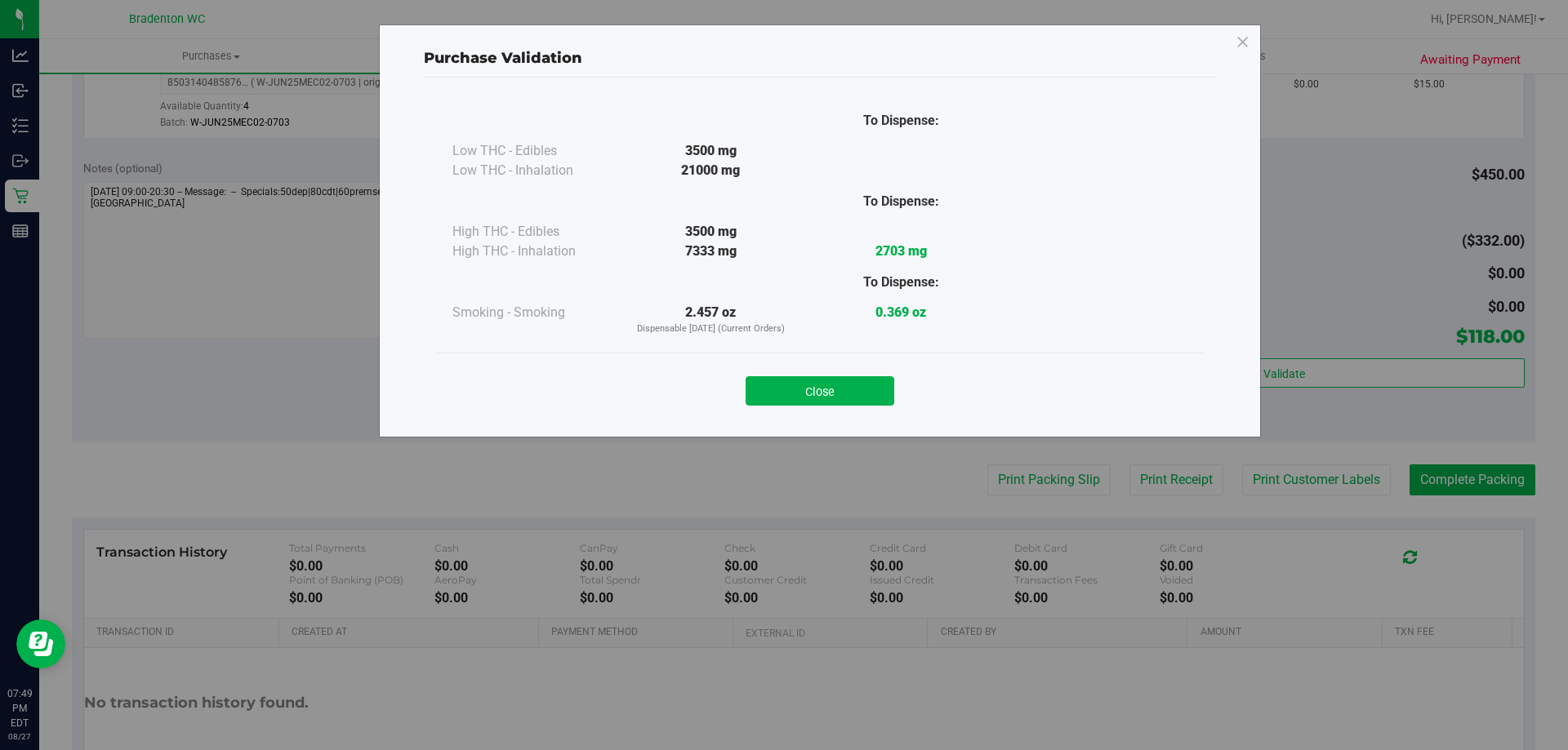
click at [847, 375] on div "Close" at bounding box center [820, 387] width 744 height 41
click at [869, 390] on button "Close" at bounding box center [820, 391] width 149 height 29
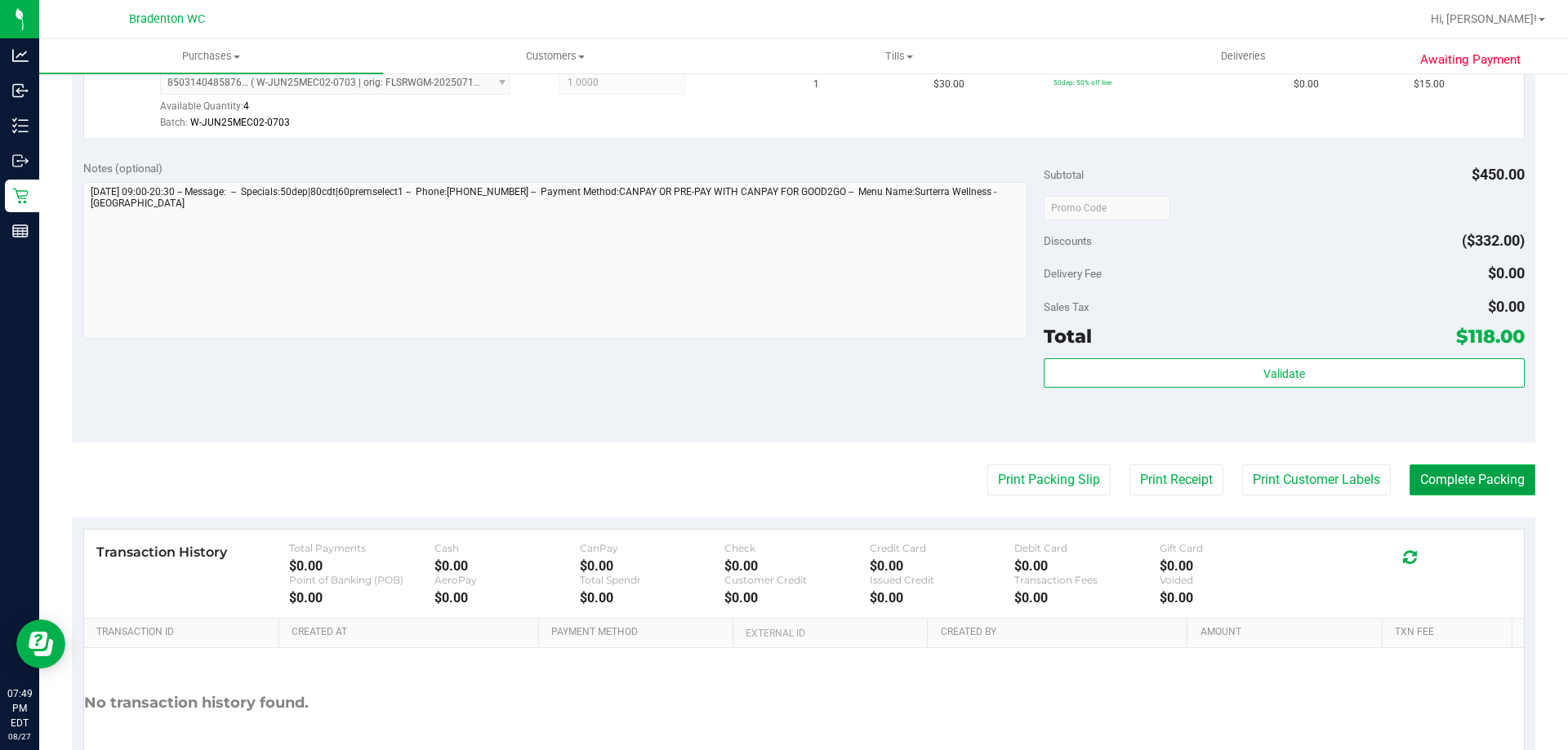
click at [1455, 479] on button "Complete Packing" at bounding box center [1473, 480] width 126 height 31
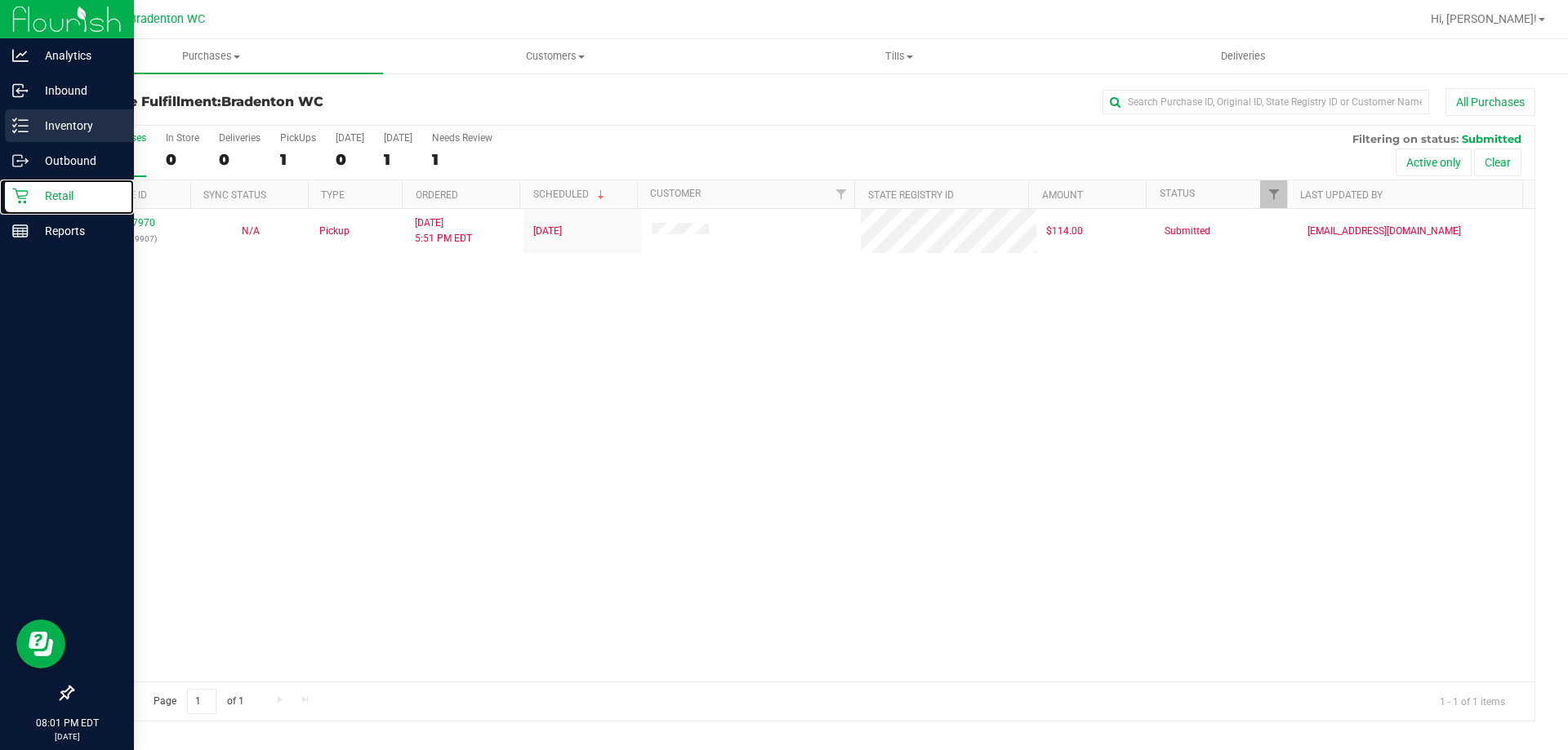
drag, startPoint x: 56, startPoint y: 196, endPoint x: 57, endPoint y: 132, distance: 64.0
click at [56, 197] on p "Retail" at bounding box center [77, 196] width 98 height 20
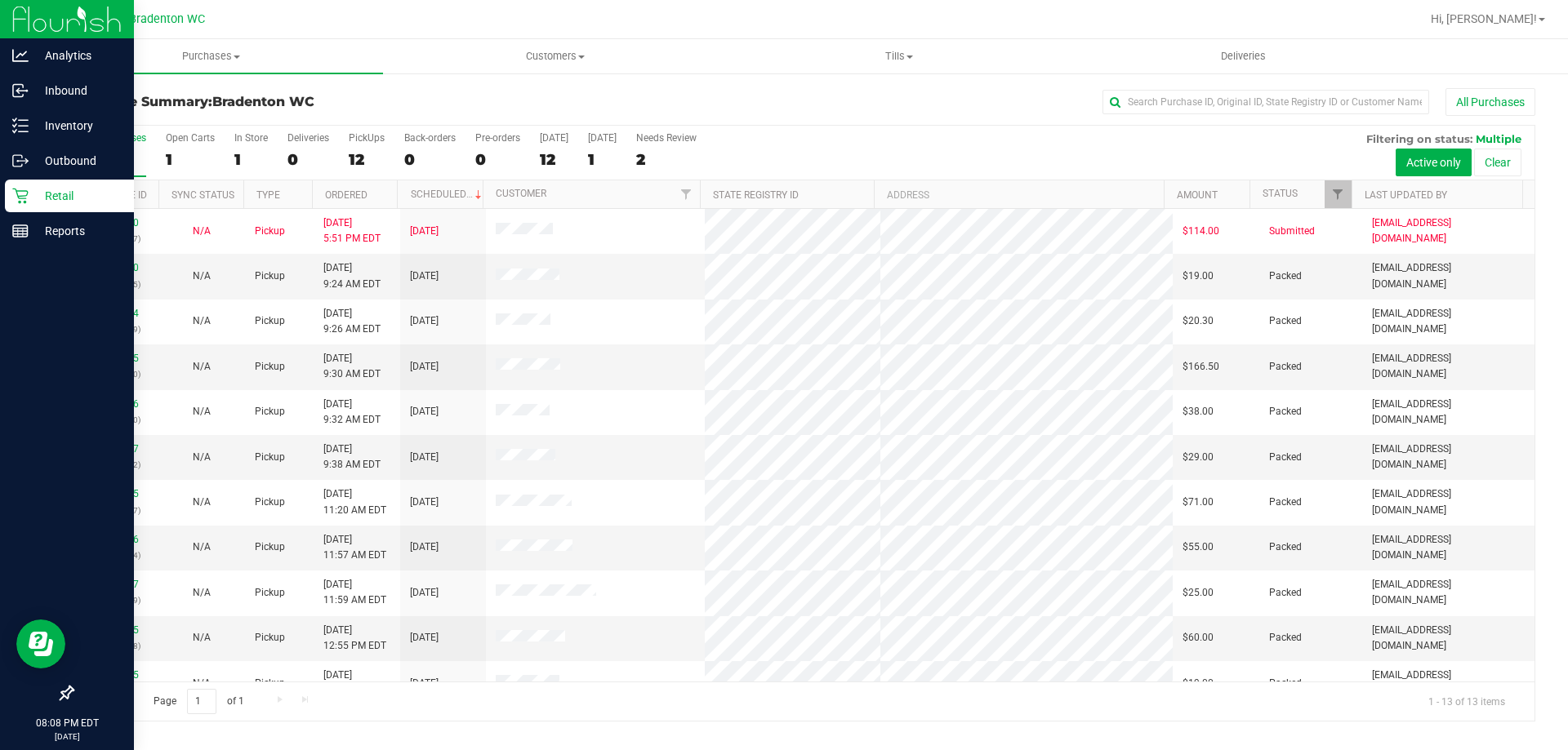
click at [66, 202] on p "Retail" at bounding box center [77, 196] width 98 height 20
click at [63, 198] on p "Retail" at bounding box center [77, 196] width 98 height 20
click at [62, 188] on p "Retail" at bounding box center [77, 196] width 98 height 20
click at [64, 184] on div "Retail" at bounding box center [70, 196] width 129 height 33
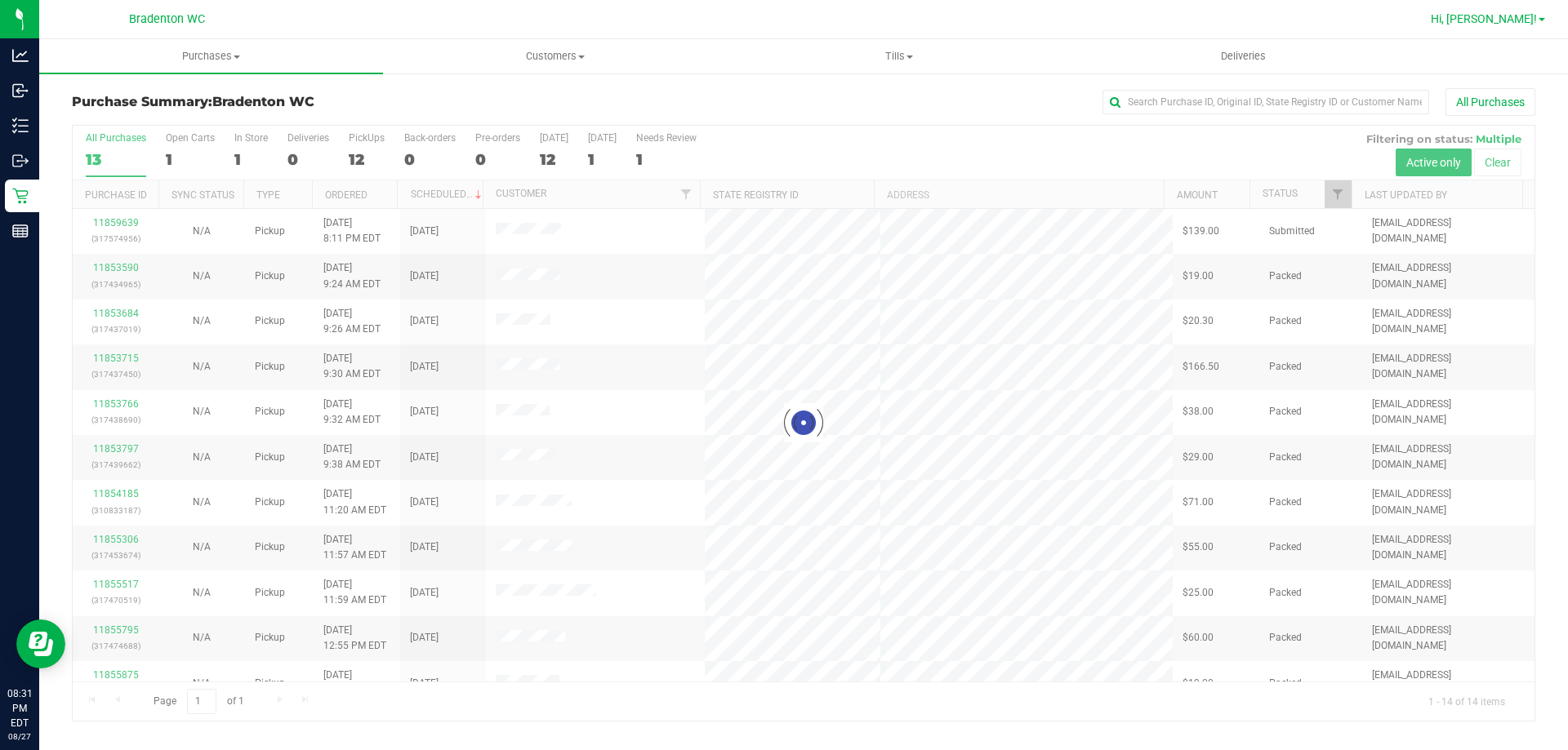
click at [1544, 23] on link "Hi, [PERSON_NAME]!" at bounding box center [1488, 19] width 127 height 17
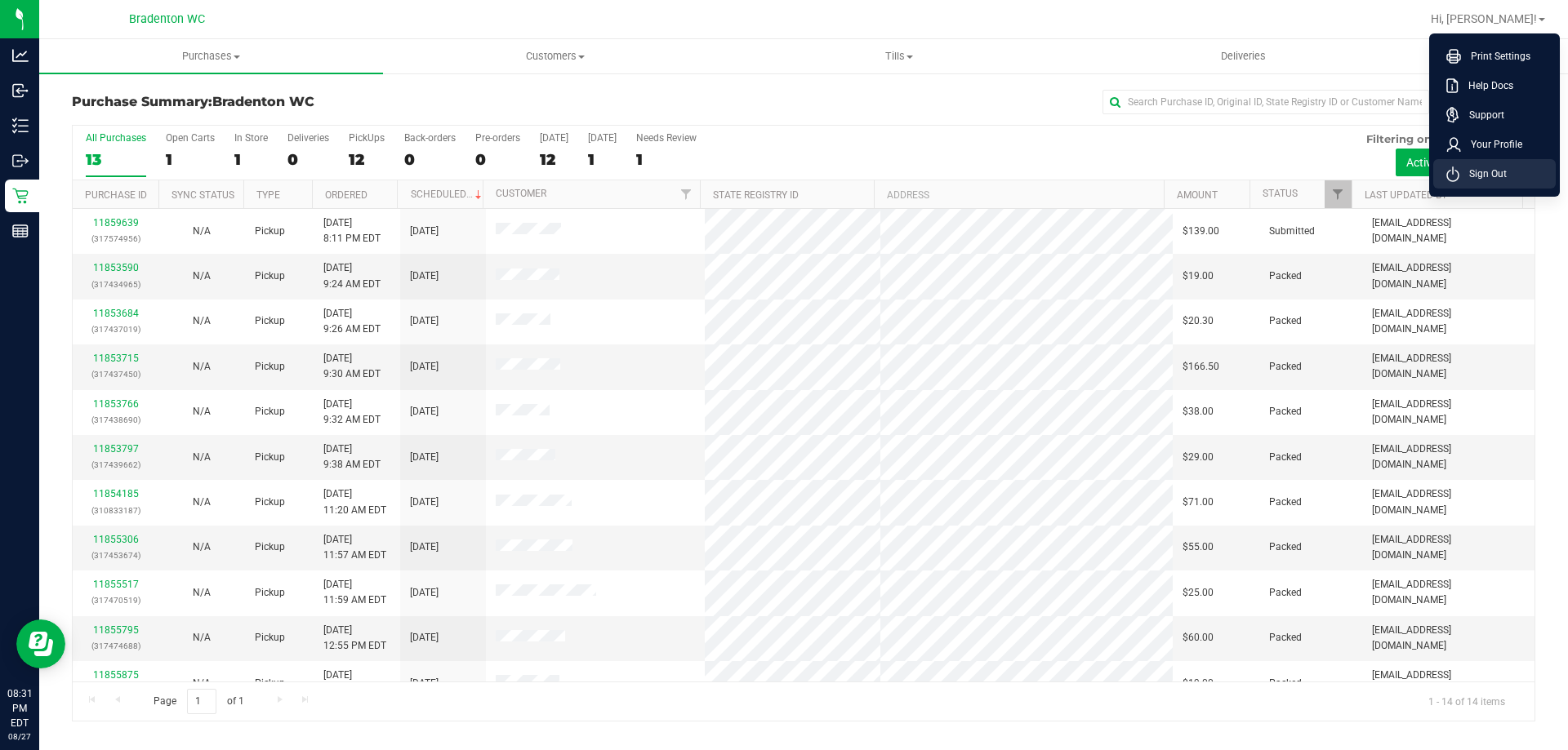
click at [1487, 173] on span "Sign Out" at bounding box center [1483, 174] width 47 height 16
